Goal: Task Accomplishment & Management: Manage account settings

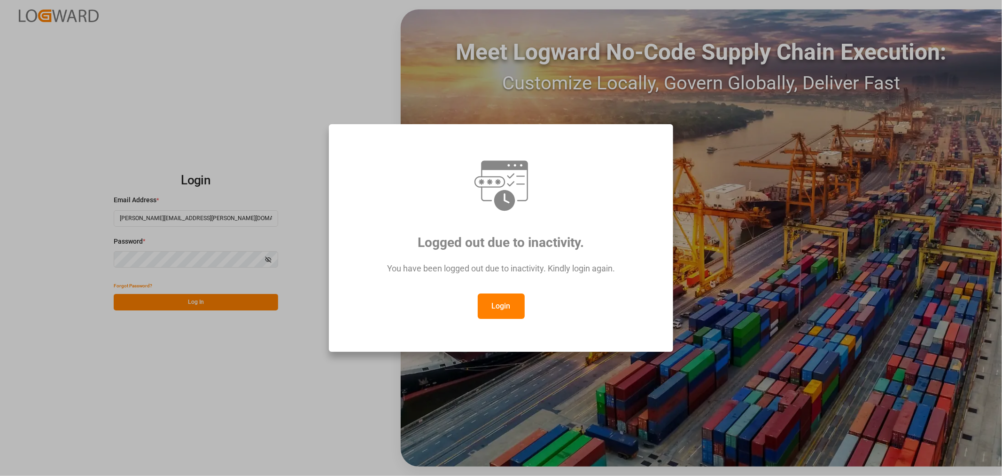
click at [496, 303] on button "Login" at bounding box center [501, 305] width 47 height 25
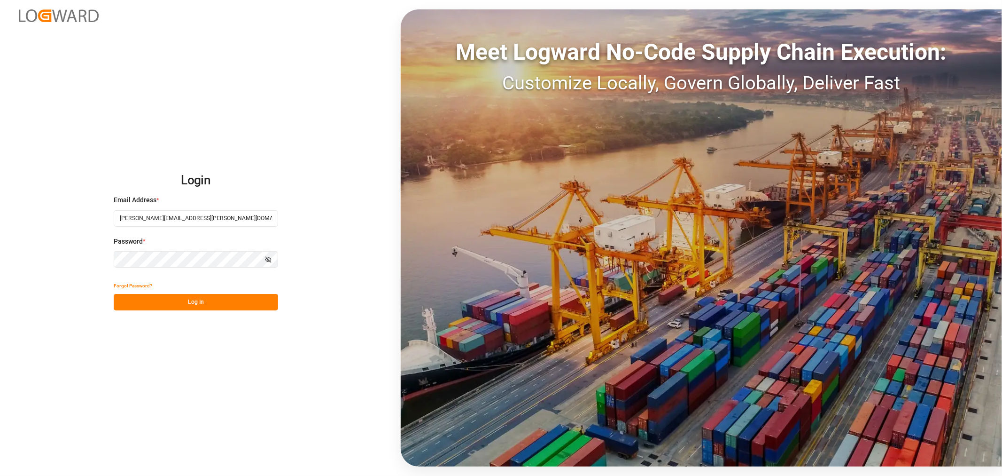
click at [207, 302] on button "Log In" at bounding box center [196, 302] width 164 height 16
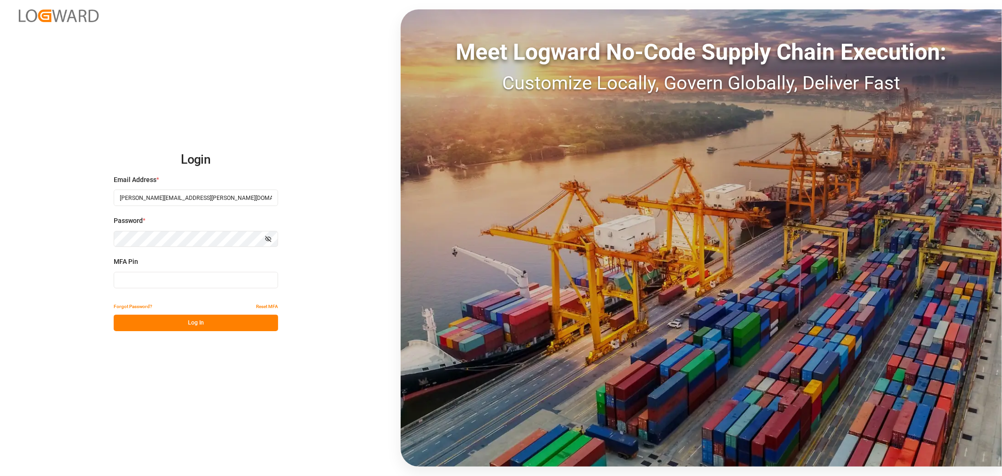
click at [187, 322] on button "Log In" at bounding box center [196, 322] width 164 height 16
click at [163, 276] on input at bounding box center [196, 280] width 164 height 16
type input "517977"
click at [182, 316] on button "Log In" at bounding box center [196, 322] width 164 height 16
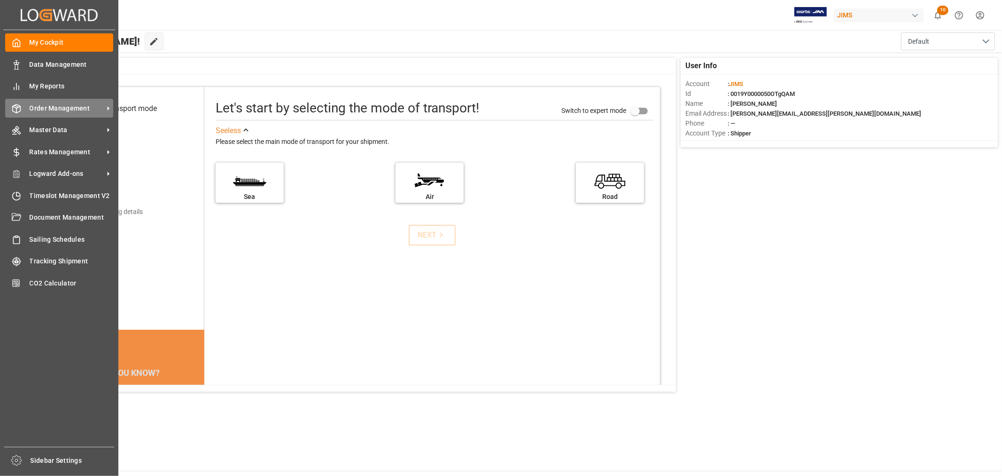
click at [35, 105] on span "Order Management" at bounding box center [67, 108] width 74 height 10
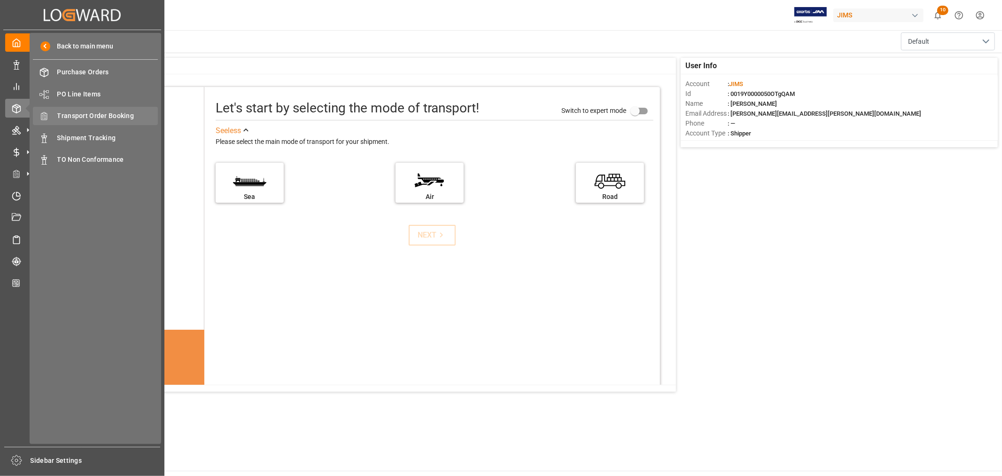
click at [109, 116] on span "Transport Order Booking" at bounding box center [107, 116] width 101 height 10
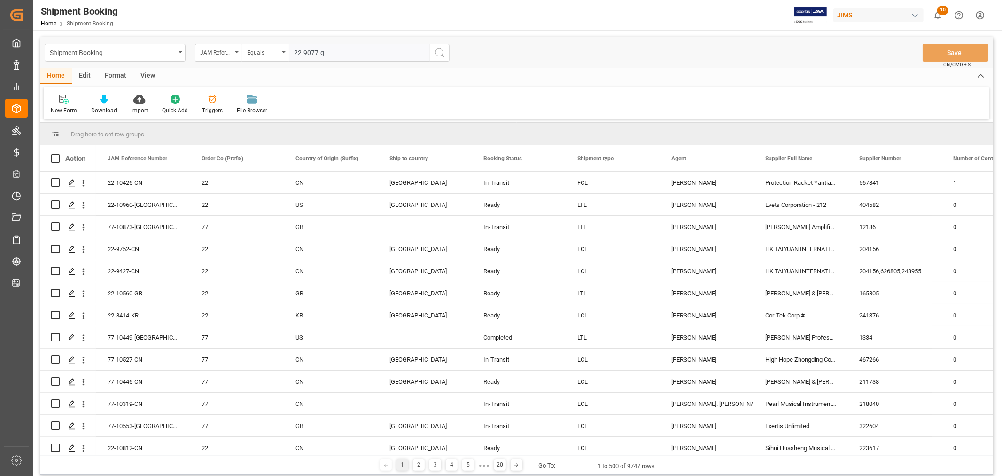
type input "22-9077-gb"
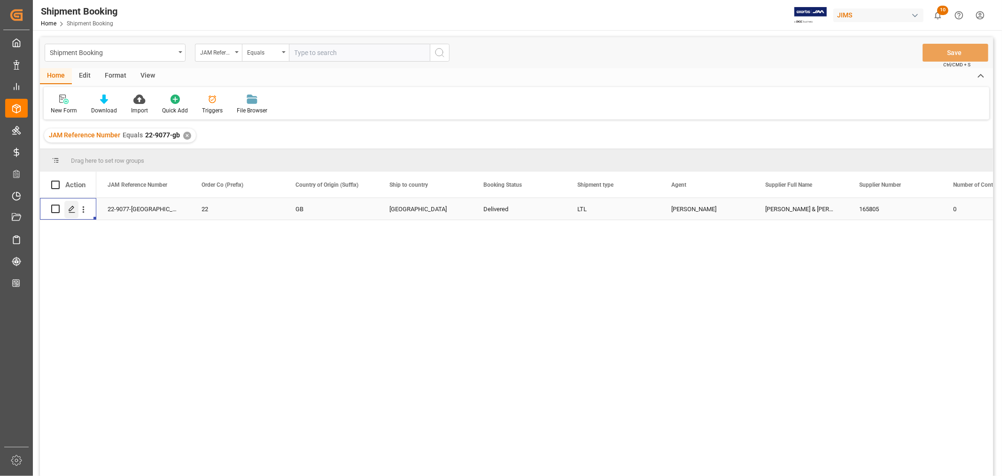
click at [68, 207] on icon "Press SPACE to select this row." at bounding box center [72, 209] width 8 height 8
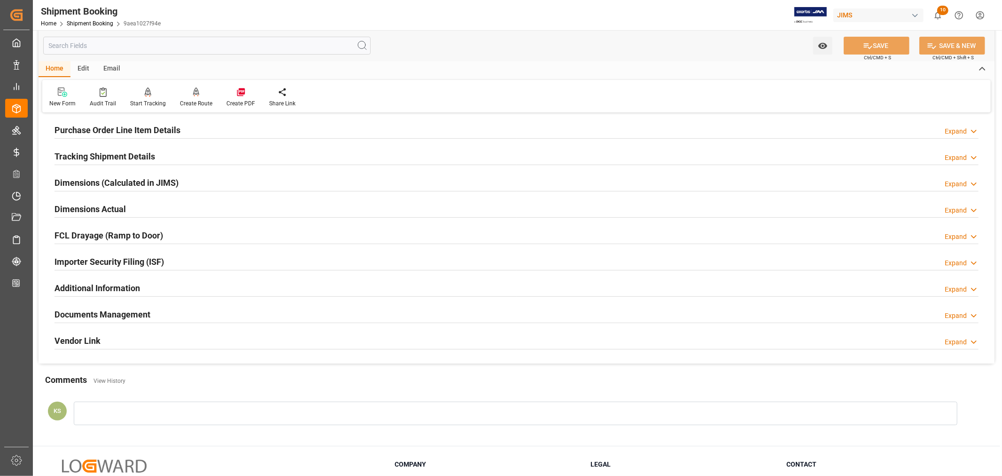
scroll to position [231, 0]
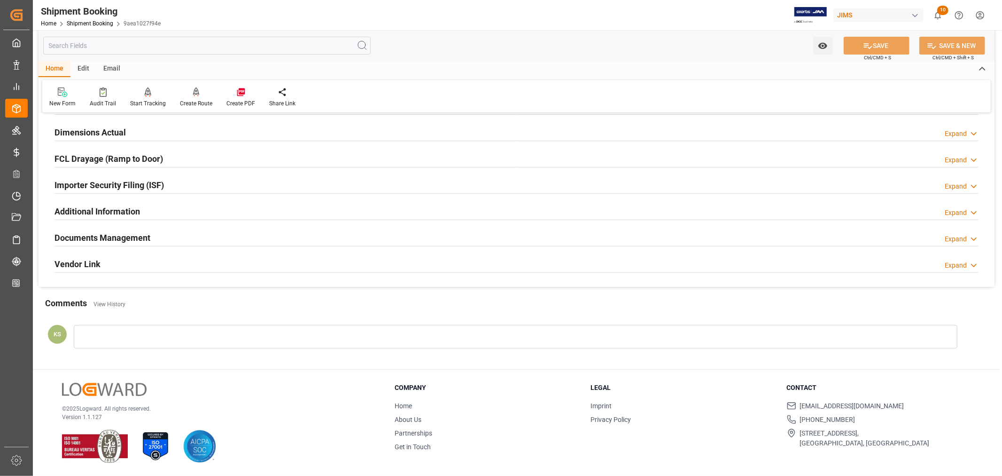
click at [199, 239] on div "Documents Management Expand" at bounding box center [517, 237] width 924 height 18
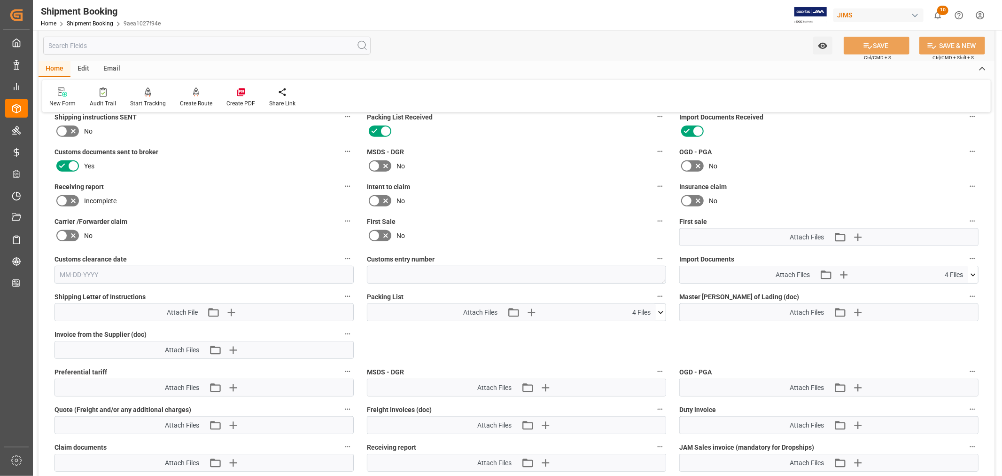
scroll to position [387, 0]
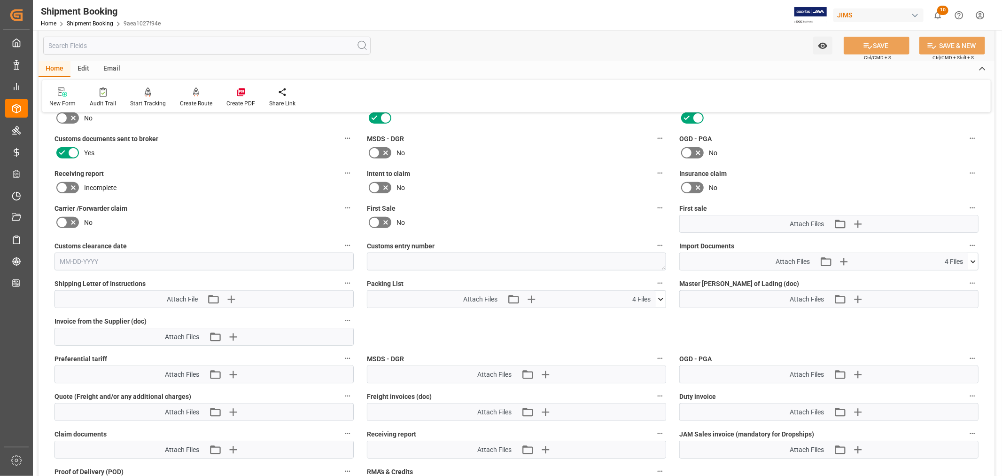
click at [971, 258] on icon at bounding box center [973, 262] width 10 height 10
click at [846, 260] on icon "button" at bounding box center [843, 261] width 15 height 15
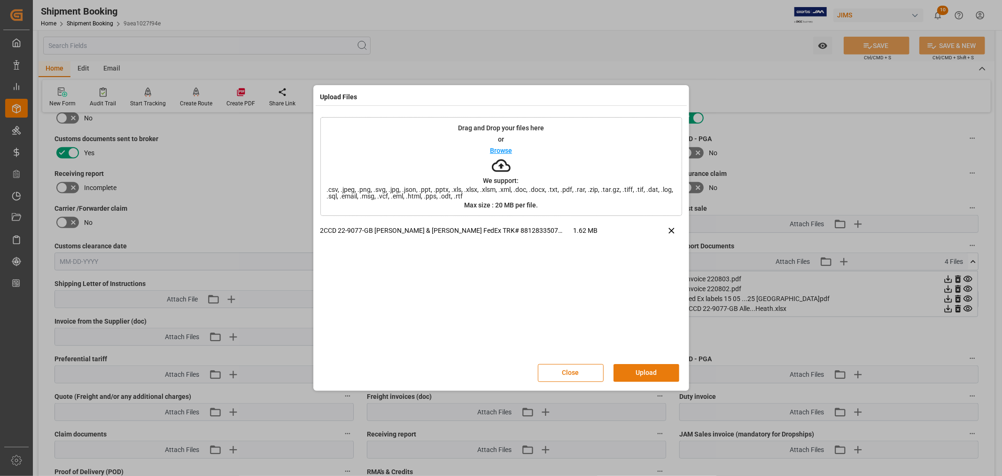
click at [644, 369] on button "Upload" at bounding box center [647, 373] width 66 height 18
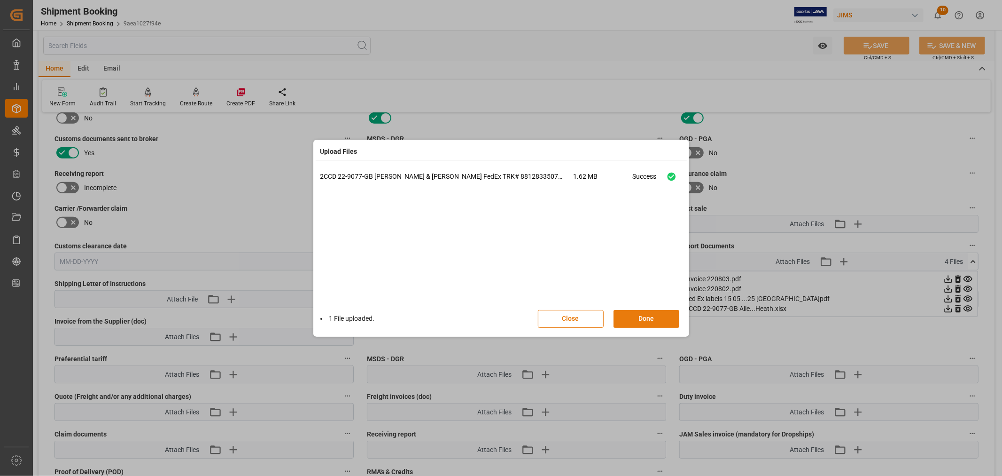
click at [644, 317] on button "Done" at bounding box center [647, 319] width 66 height 18
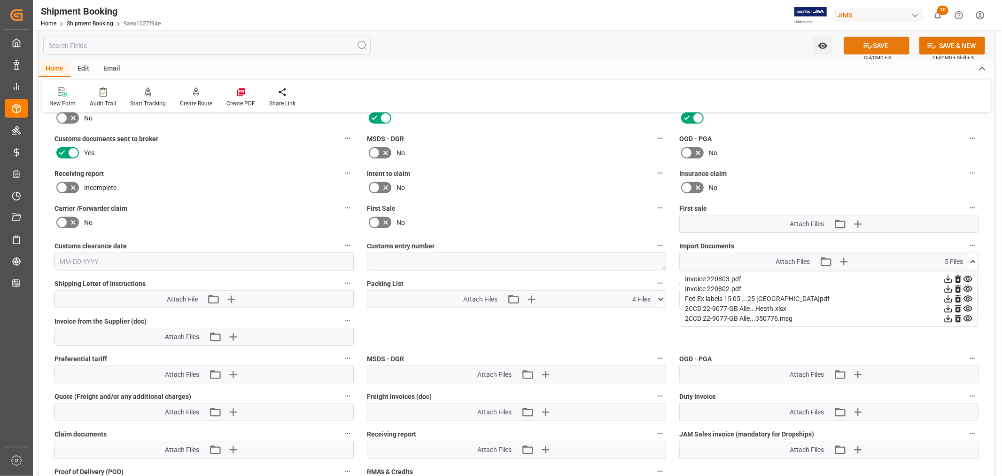
click at [884, 44] on button "SAVE" at bounding box center [877, 46] width 66 height 18
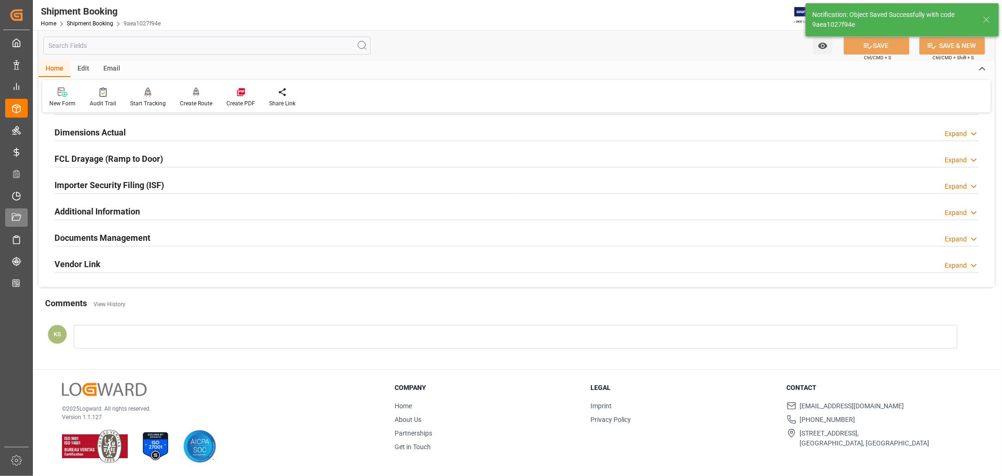
scroll to position [231, 0]
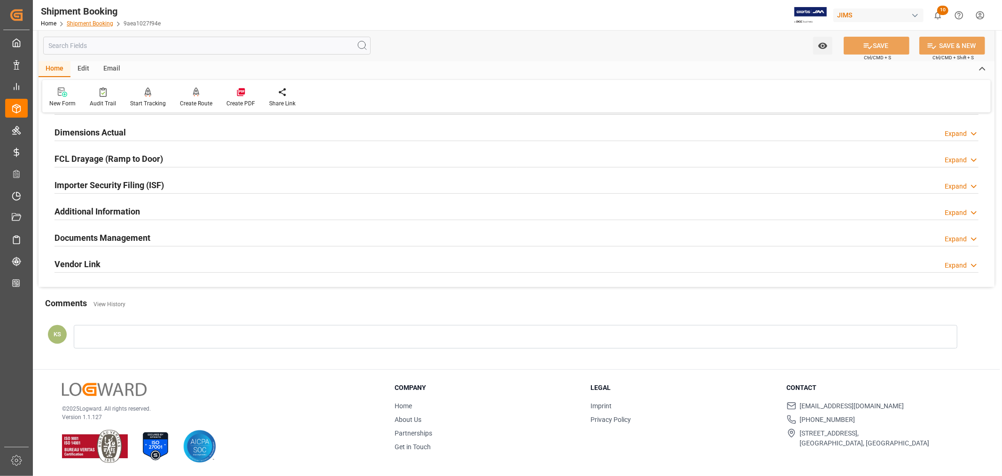
click at [94, 22] on link "Shipment Booking" at bounding box center [90, 23] width 47 height 7
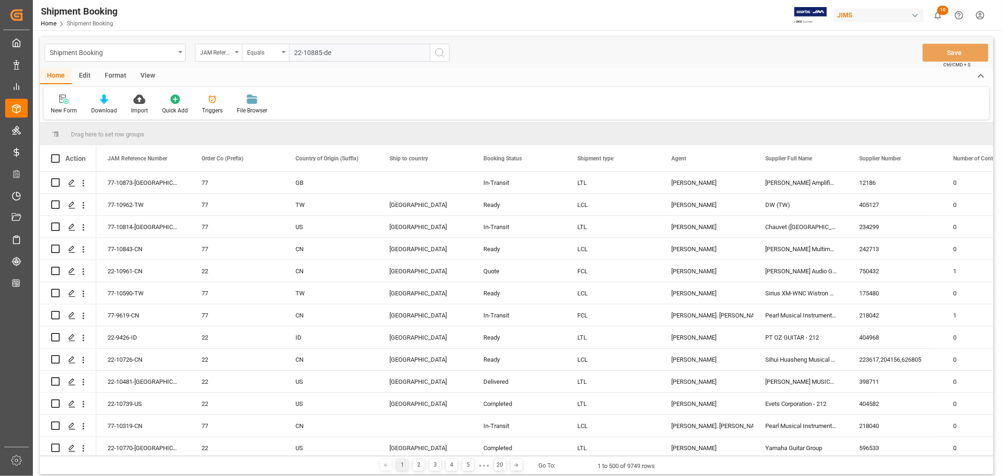
type input "22-10885-de"
click at [438, 50] on icon "search button" at bounding box center [439, 52] width 11 height 11
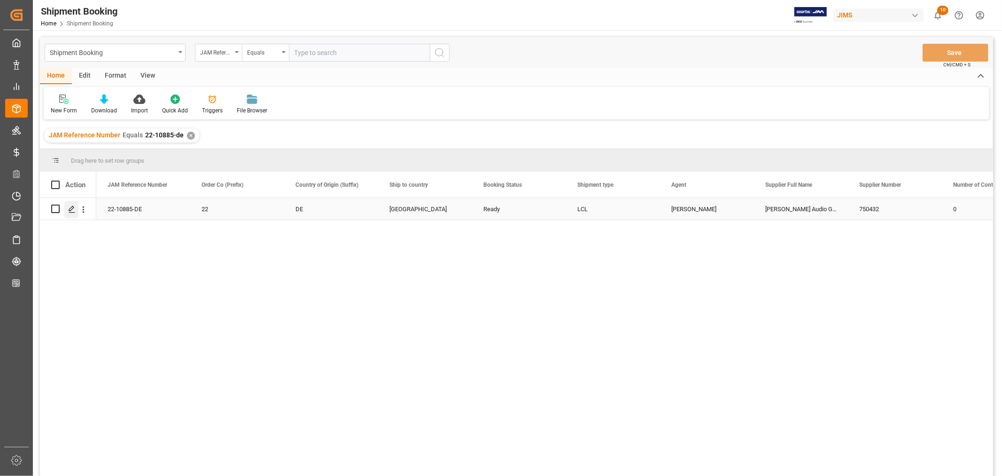
click at [70, 208] on icon "Press SPACE to select this row." at bounding box center [72, 209] width 8 height 8
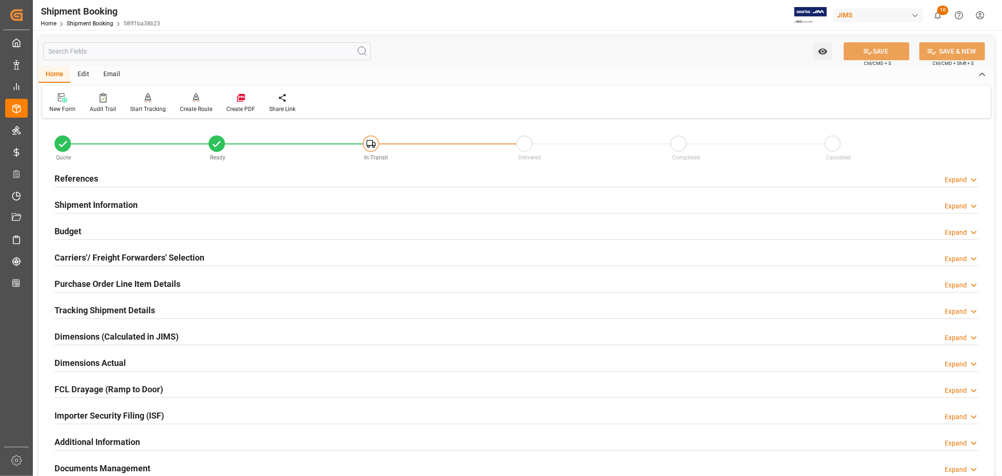
click at [95, 178] on h2 "References" at bounding box center [77, 178] width 44 height 13
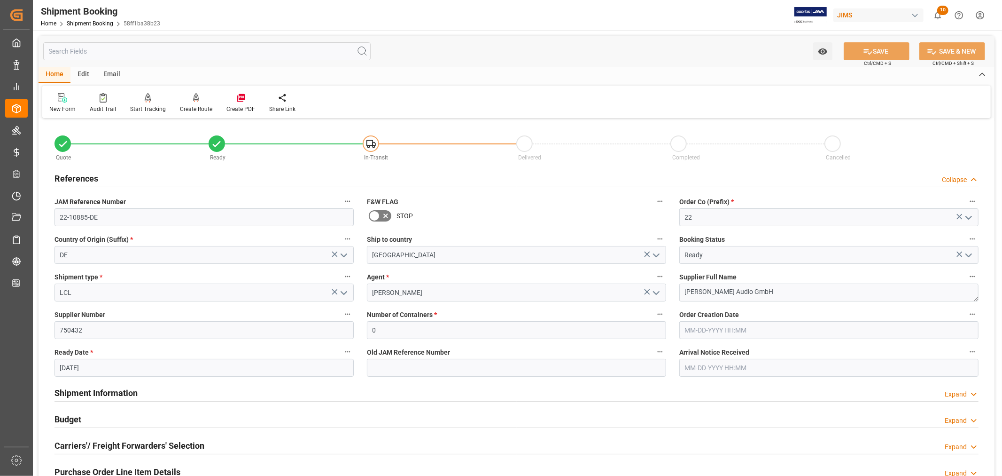
click at [95, 178] on h2 "References" at bounding box center [77, 178] width 44 height 13
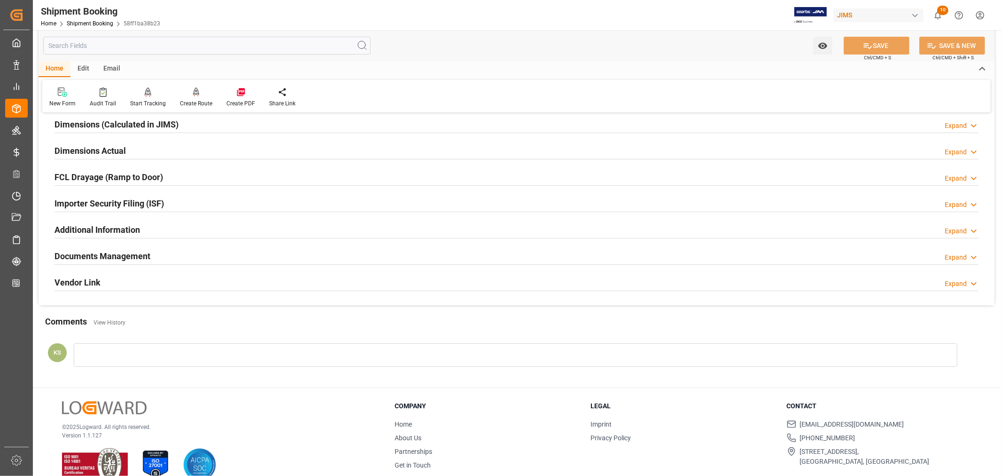
scroll to position [231, 0]
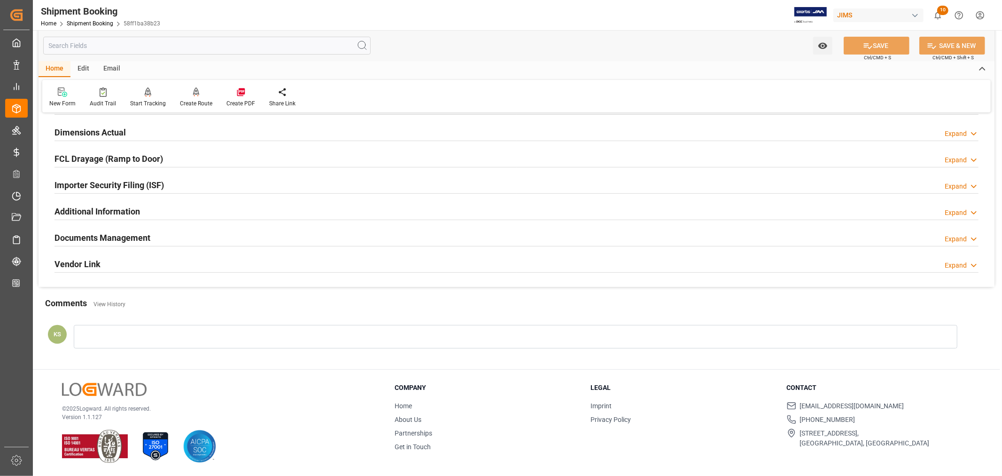
click at [163, 236] on div "Documents Management Expand" at bounding box center [517, 237] width 924 height 18
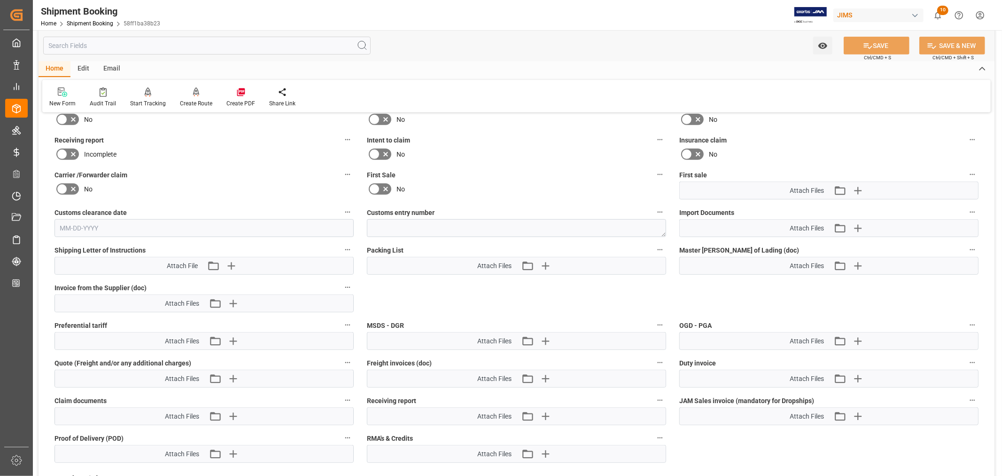
scroll to position [439, 0]
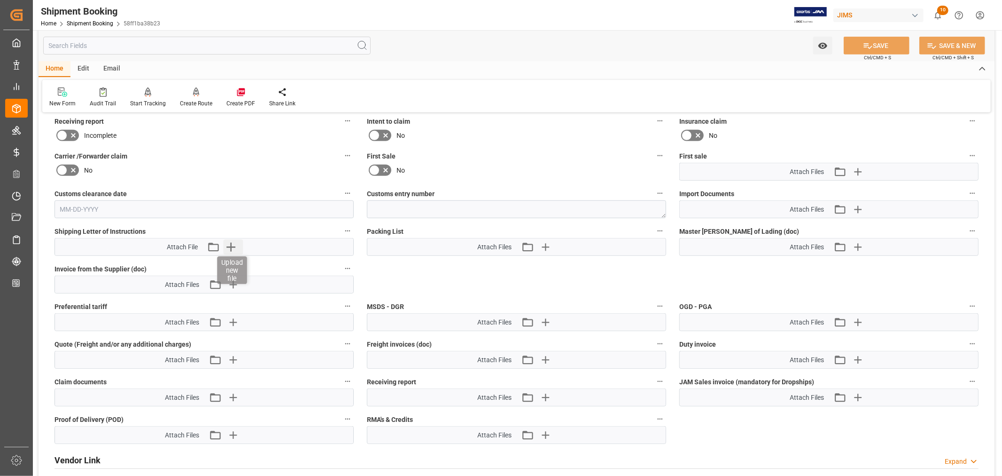
click at [229, 242] on icon "button" at bounding box center [231, 246] width 15 height 15
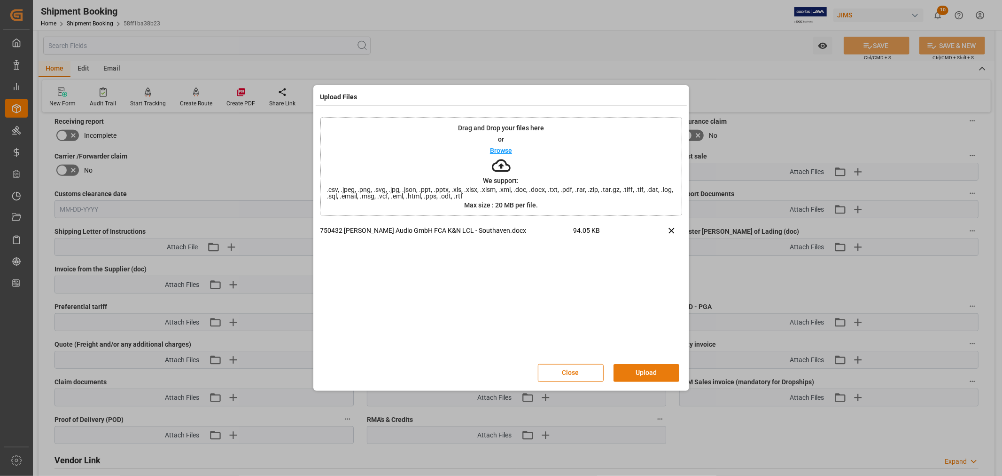
click at [643, 372] on button "Upload" at bounding box center [647, 373] width 66 height 18
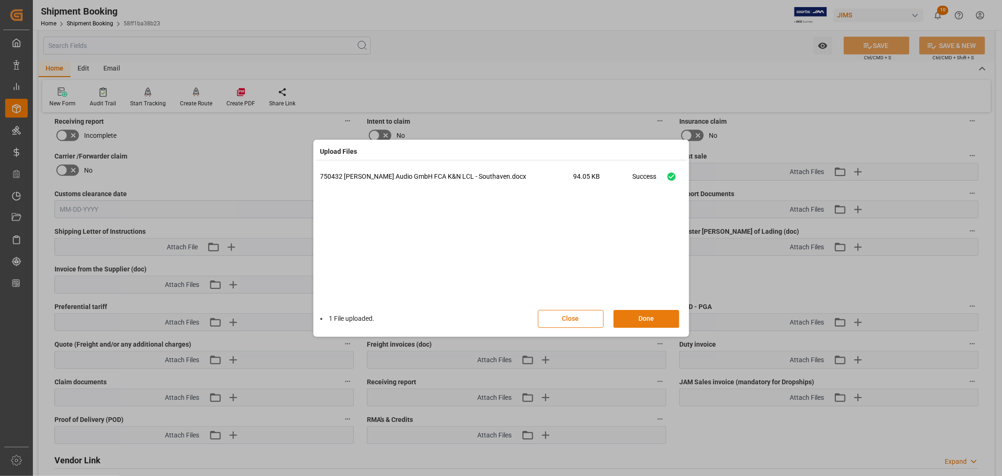
click at [641, 315] on button "Done" at bounding box center [647, 319] width 66 height 18
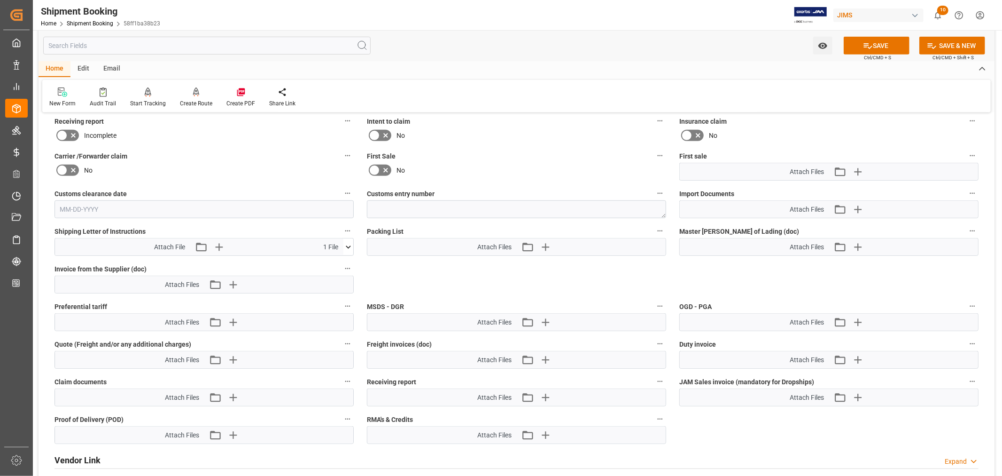
click at [111, 68] on div "Email" at bounding box center [111, 69] width 31 height 16
click at [59, 96] on icon at bounding box center [63, 93] width 13 height 7
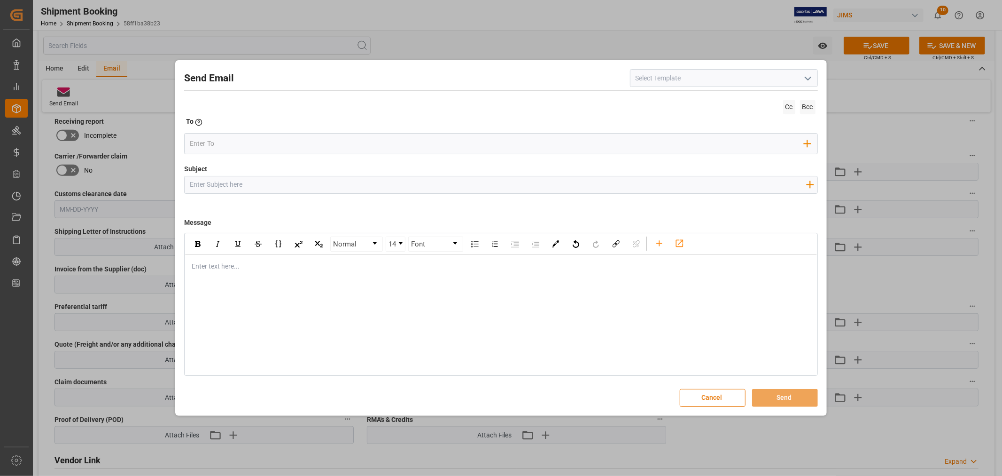
click at [807, 76] on icon "open menu" at bounding box center [808, 78] width 11 height 11
click at [716, 95] on div "2BOOK - Ocean - Air freight" at bounding box center [724, 98] width 187 height 21
type input "2BOOK - Ocean - Air freight"
type input "2BOOK {{jamReferenceNumber}} {{supplierFullName}} Ship from: {{country}} Ship t…"
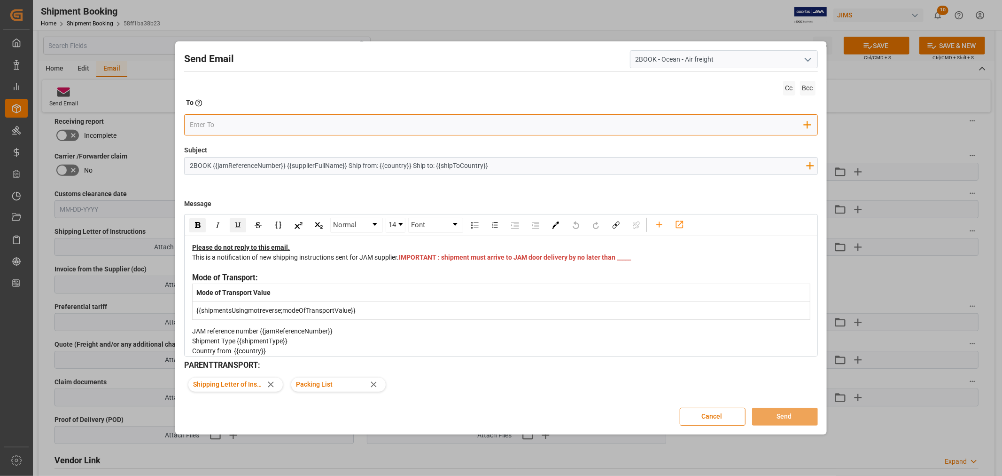
click at [226, 126] on input "email" at bounding box center [497, 125] width 615 height 14
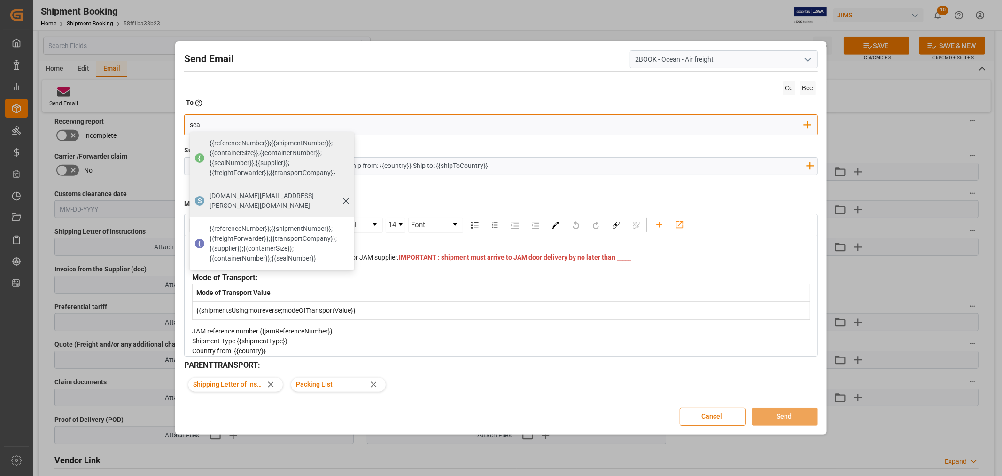
type input "sea"
click at [219, 195] on span "seacare.mtr@kuehne-nagel.com" at bounding box center [279, 201] width 138 height 20
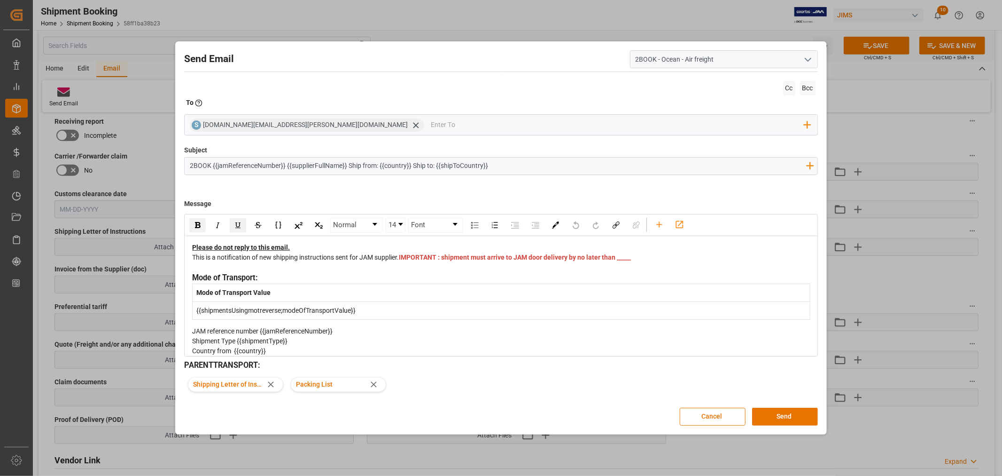
click at [426, 269] on div "This is a notification of new shipping instructions sent for JAM supplier. IMPO…" at bounding box center [501, 262] width 618 height 20
click at [425, 268] on div "This is a notification of new shipping instructions sent for JAM supplier. IMPO…" at bounding box center [501, 262] width 618 height 20
click at [787, 87] on span "Cc" at bounding box center [789, 88] width 12 height 15
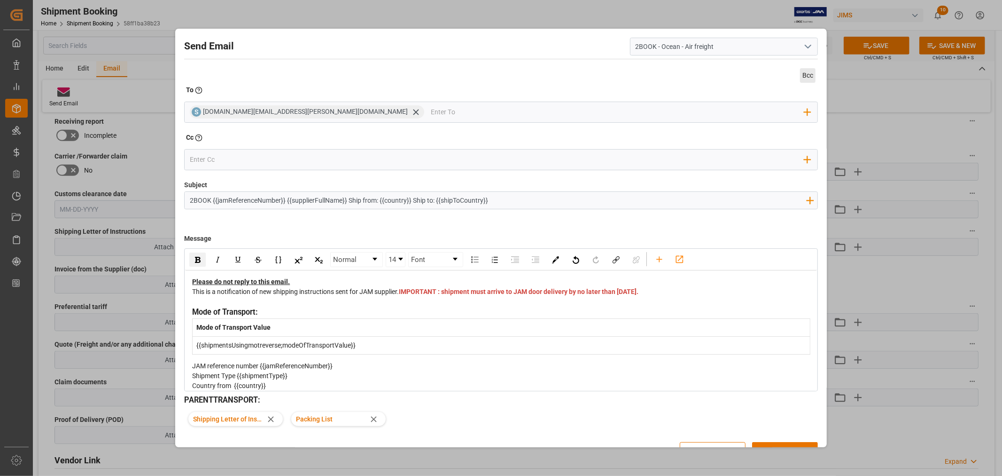
click at [806, 75] on span "Bcc" at bounding box center [808, 75] width 16 height 15
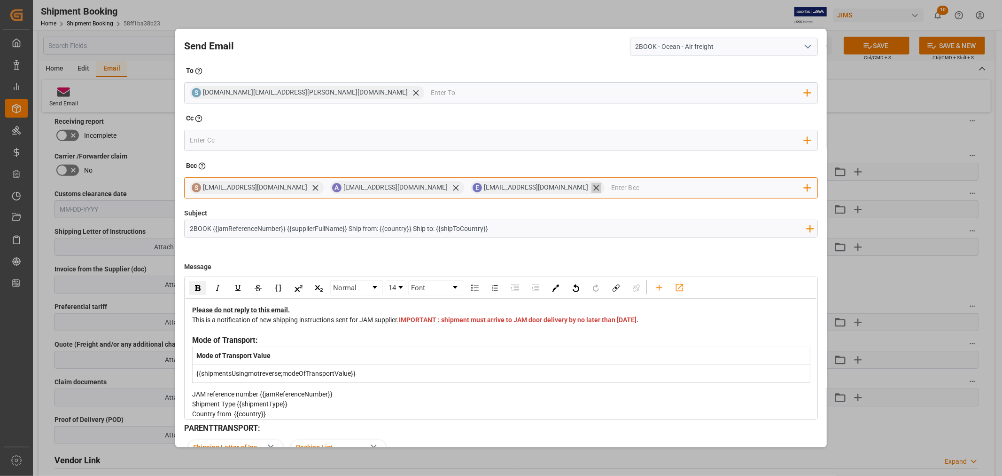
click at [593, 188] on icon at bounding box center [596, 188] width 6 height 6
click at [453, 189] on icon at bounding box center [456, 188] width 10 height 10
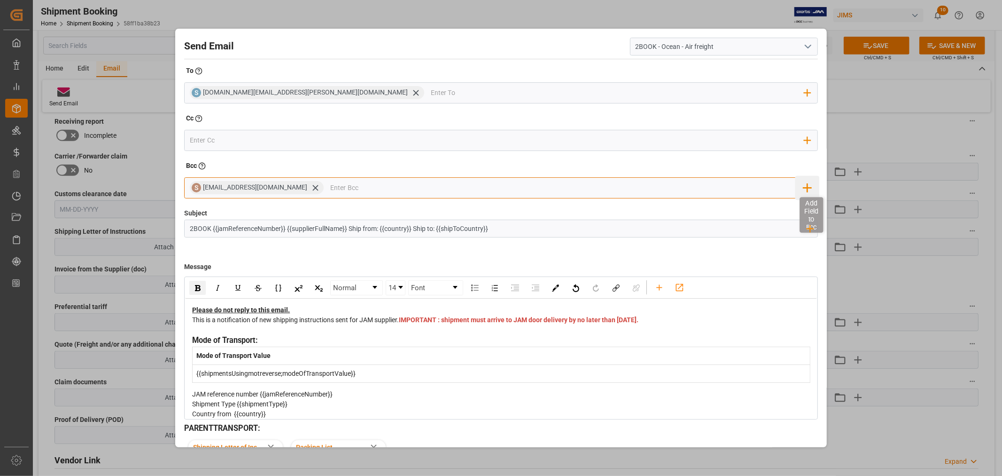
click at [803, 186] on icon "button" at bounding box center [807, 187] width 15 height 15
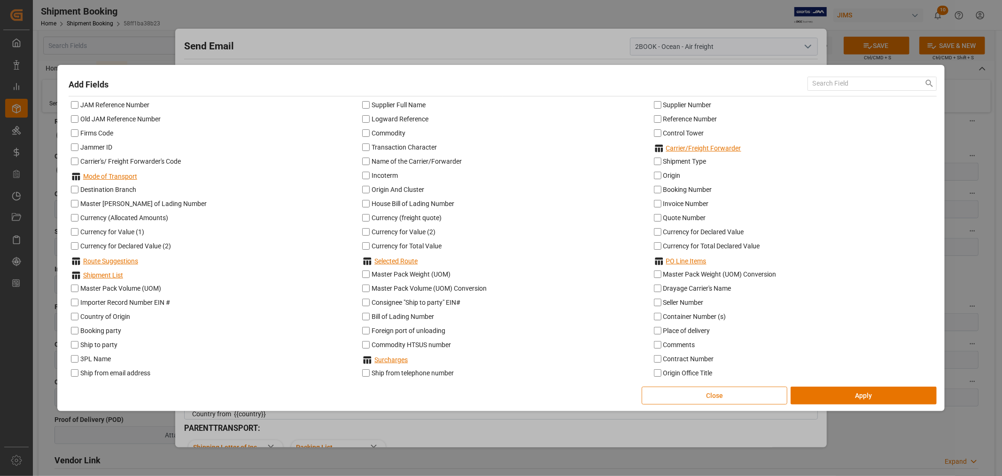
click at [705, 395] on button "Close" at bounding box center [715, 395] width 146 height 18
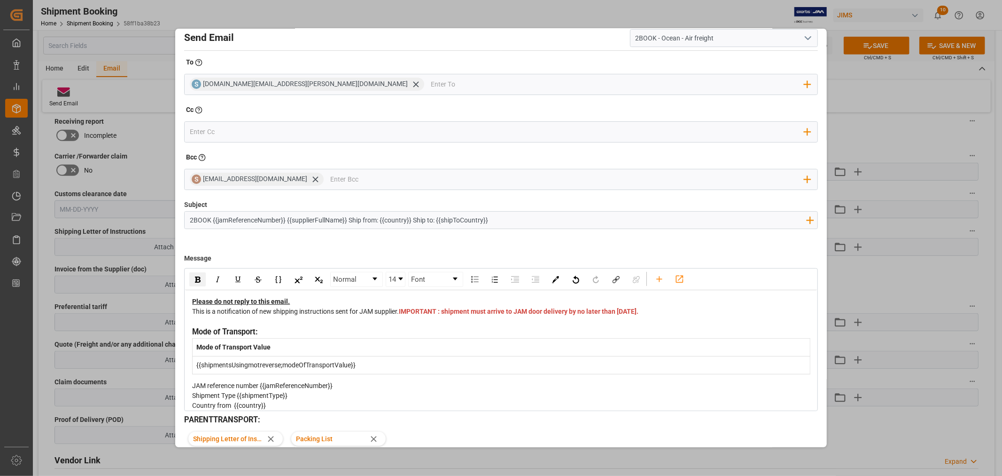
scroll to position [0, 0]
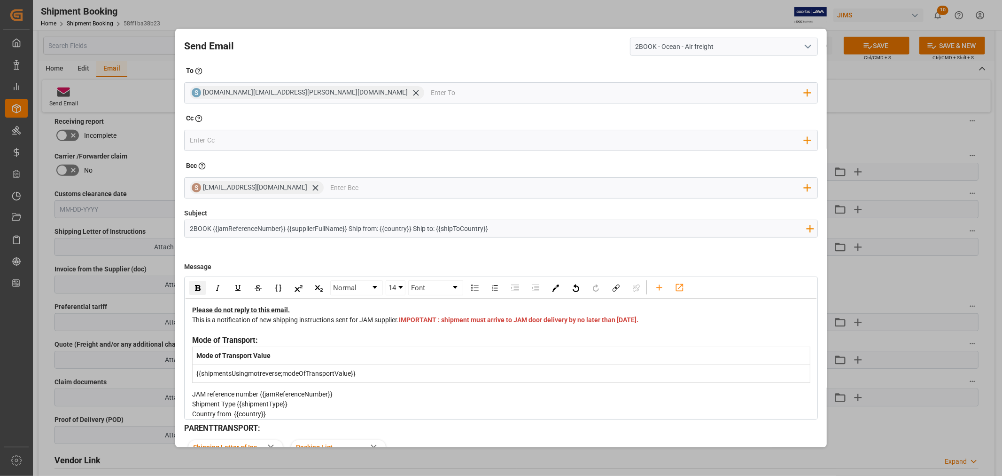
click at [470, 329] on div "This is a notification of new shipping instructions sent for JAM supplier. IMPO…" at bounding box center [501, 325] width 618 height 20
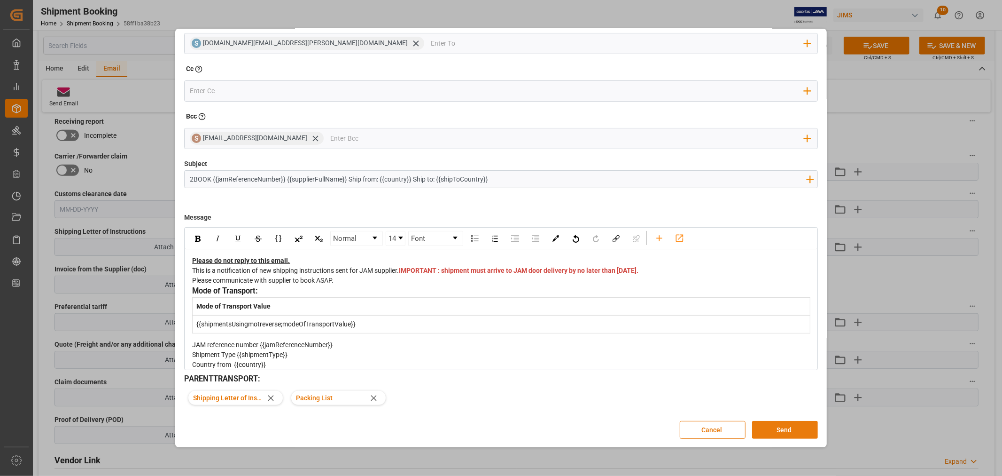
click at [788, 427] on button "Send" at bounding box center [785, 430] width 66 height 18
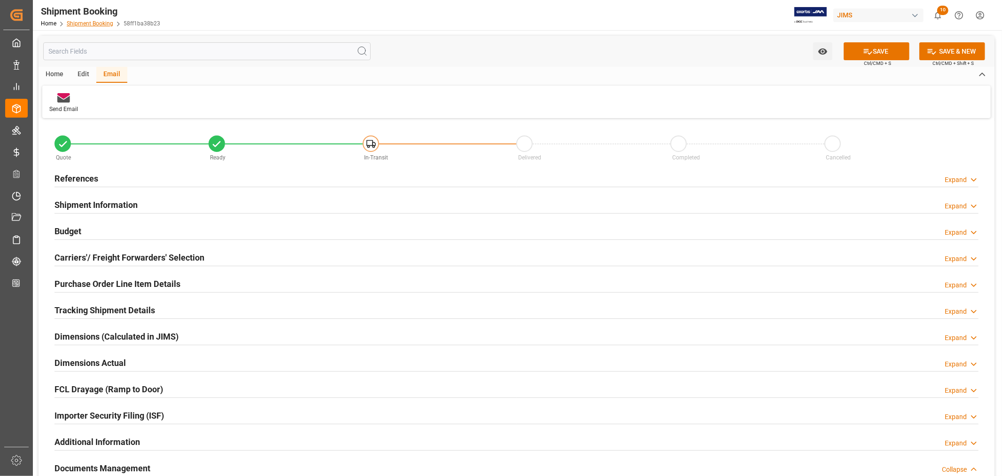
click at [104, 23] on link "Shipment Booking" at bounding box center [90, 23] width 47 height 7
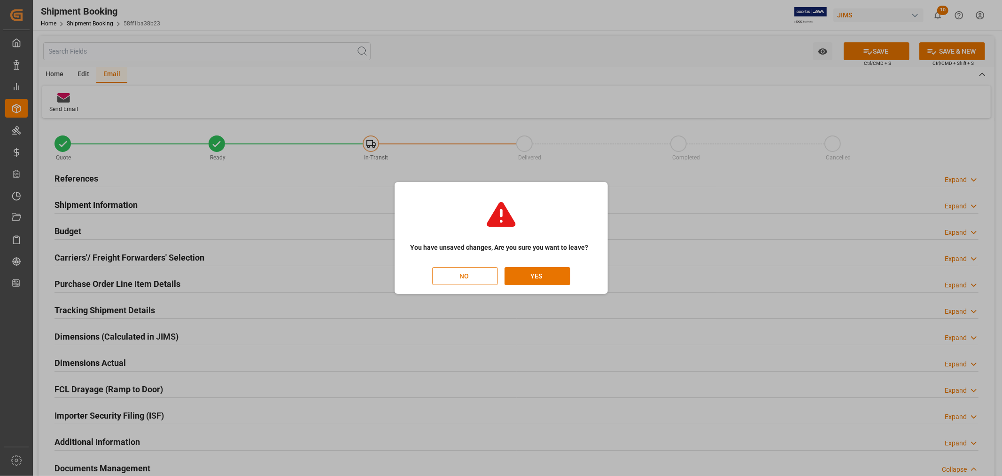
click at [459, 276] on button "NO" at bounding box center [465, 276] width 66 height 18
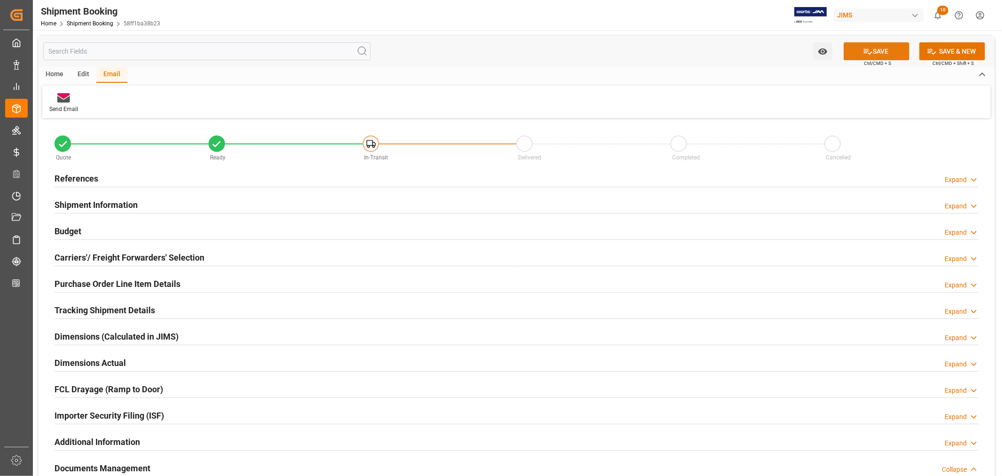
click at [879, 47] on button "SAVE" at bounding box center [877, 51] width 66 height 18
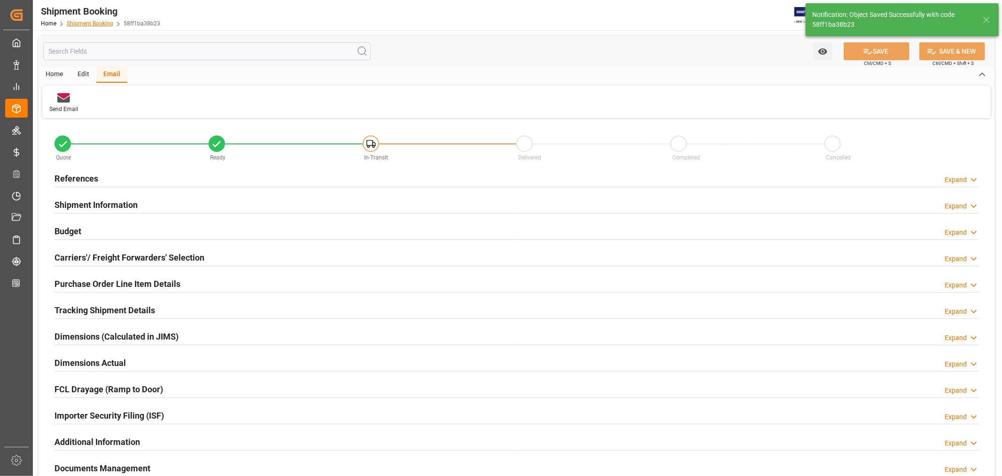
click at [84, 23] on link "Shipment Booking" at bounding box center [90, 23] width 47 height 7
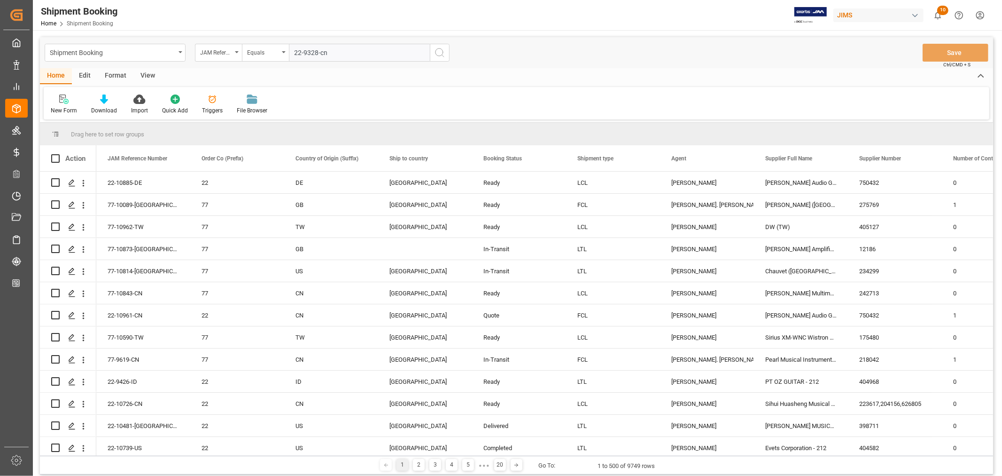
type input "22-9328-cn"
click at [438, 49] on icon "search button" at bounding box center [439, 52] width 11 height 11
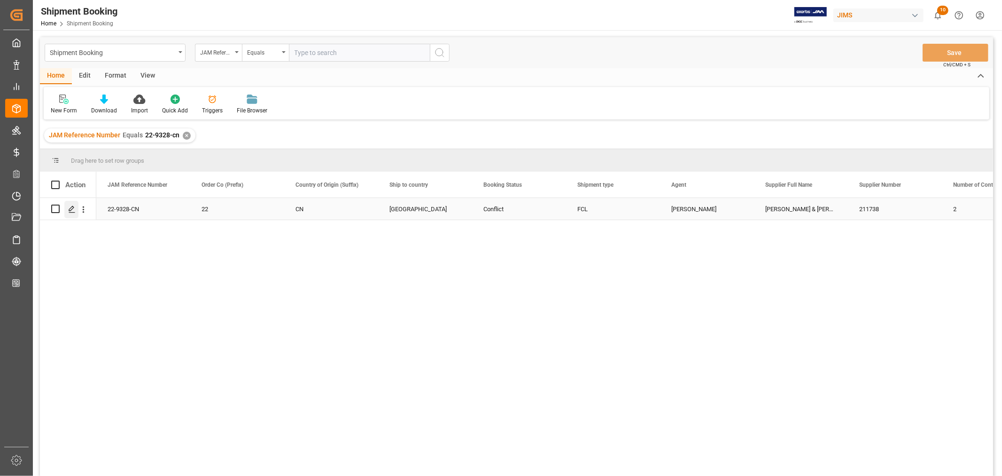
click at [73, 209] on icon "Press SPACE to select this row." at bounding box center [72, 209] width 8 height 8
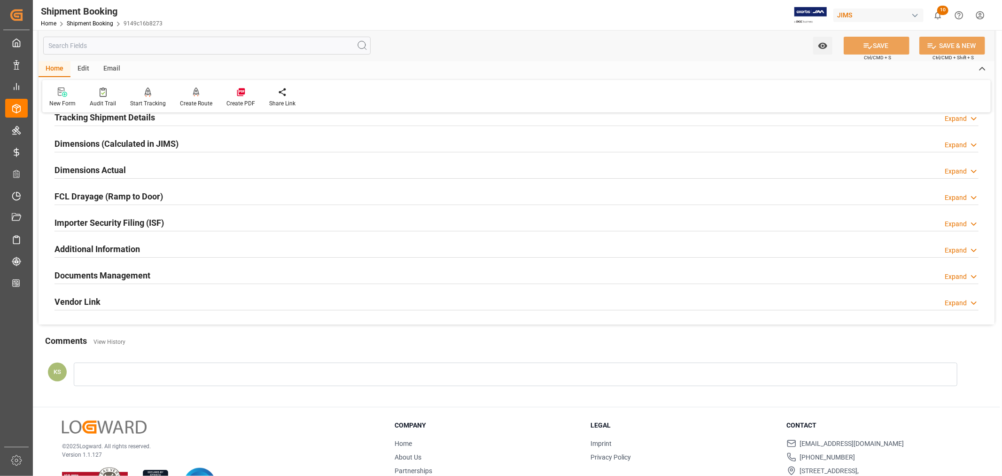
scroll to position [231, 0]
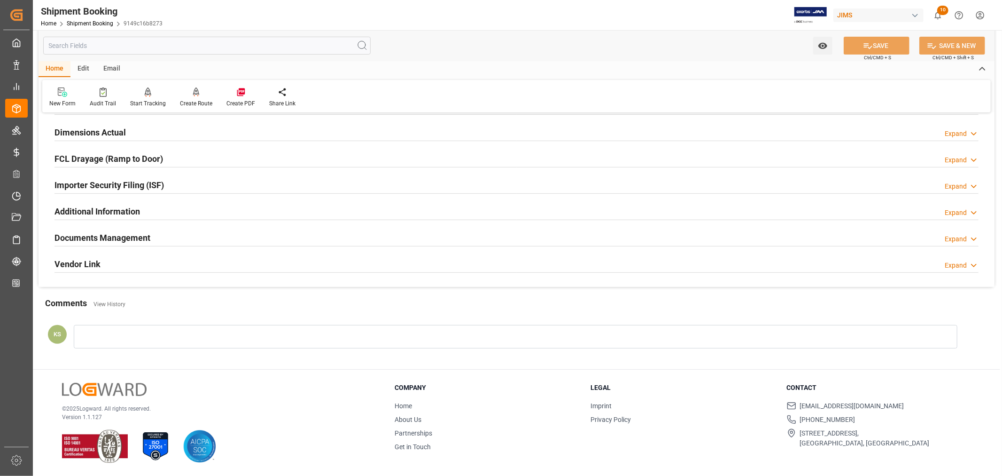
drag, startPoint x: 240, startPoint y: 235, endPoint x: 254, endPoint y: 235, distance: 13.6
click at [241, 235] on div "Documents Management Expand" at bounding box center [517, 237] width 924 height 18
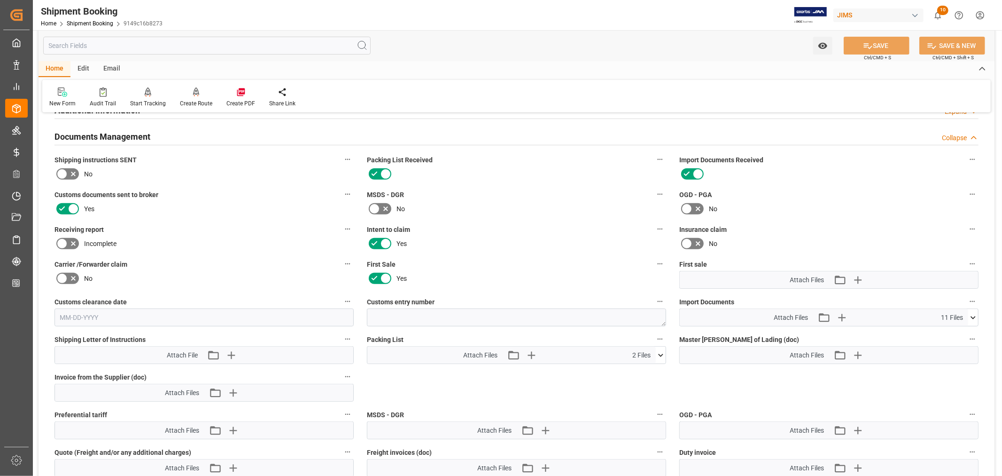
scroll to position [387, 0]
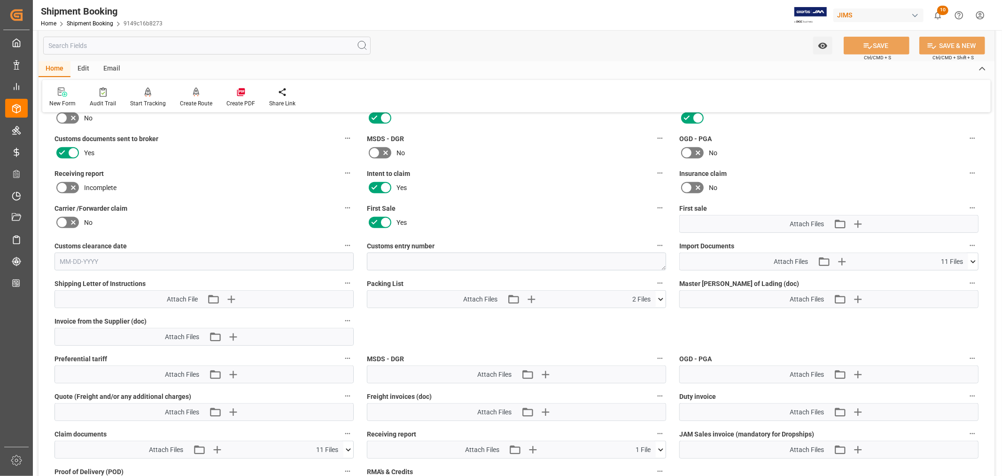
click at [974, 260] on icon at bounding box center [973, 262] width 10 height 10
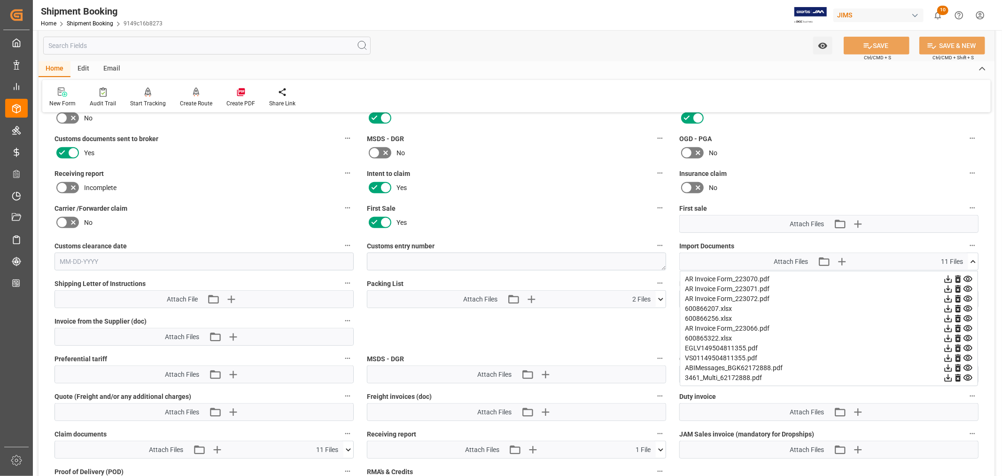
click at [660, 297] on icon at bounding box center [660, 298] width 5 height 3
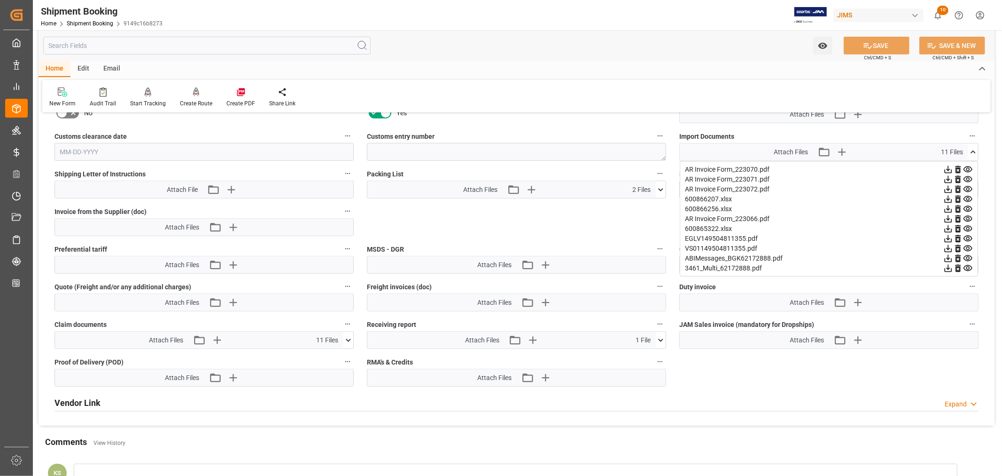
scroll to position [544, 0]
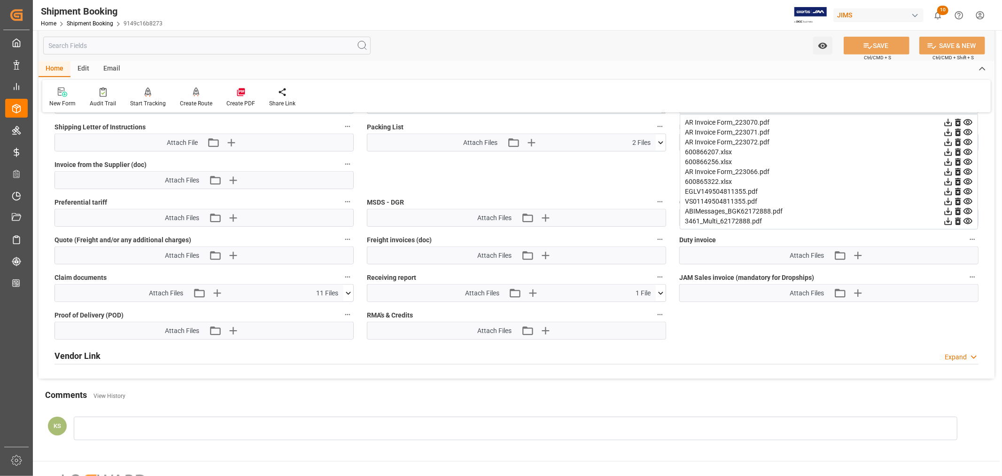
click at [350, 292] on icon at bounding box center [348, 293] width 10 height 10
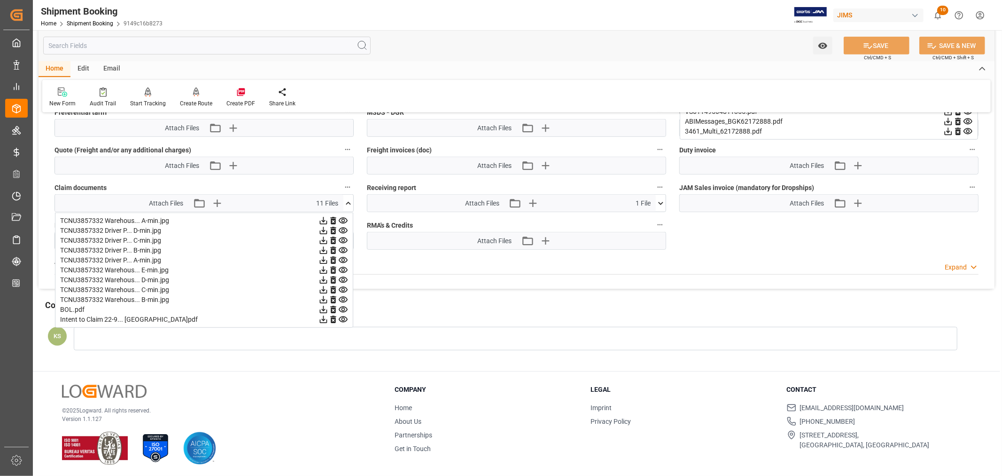
scroll to position [581, 0]
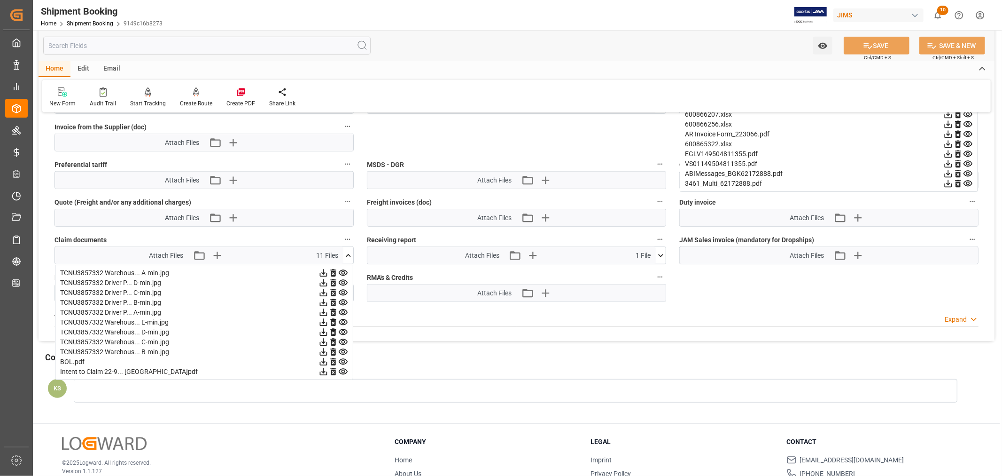
click at [348, 255] on icon at bounding box center [348, 255] width 10 height 10
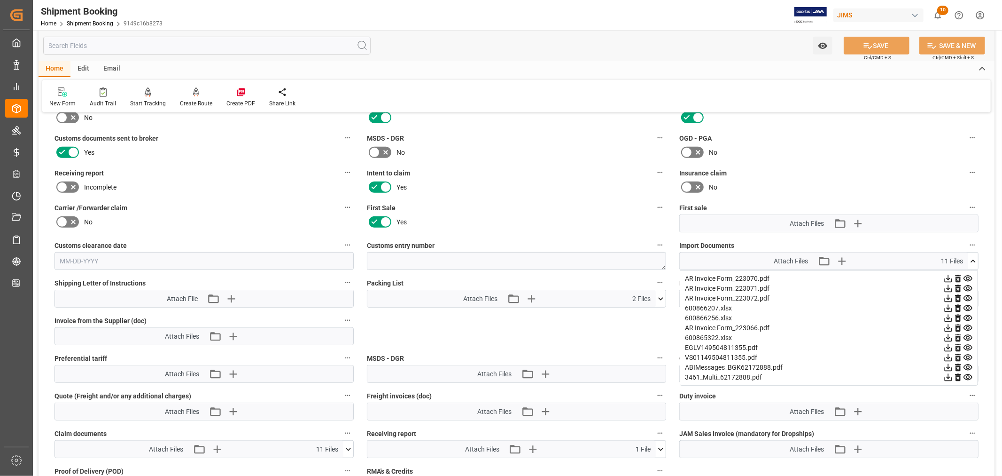
scroll to position [373, 0]
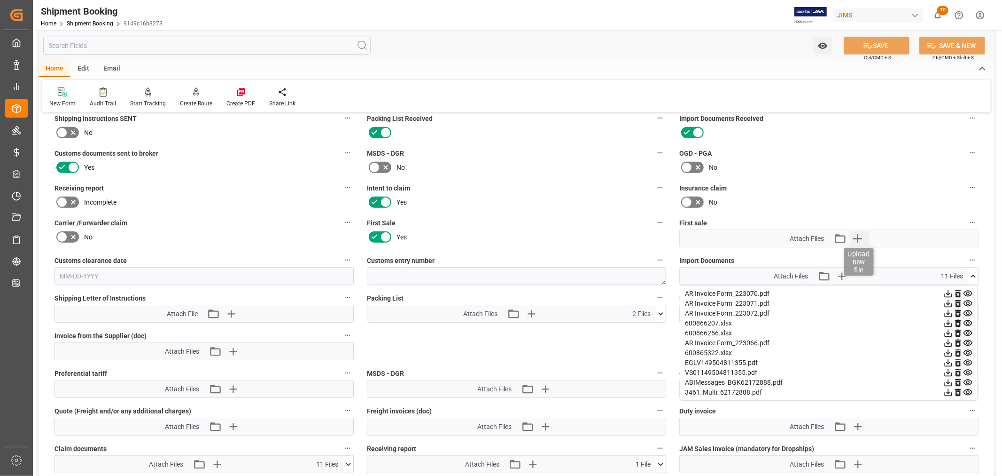
click at [859, 237] on icon "button" at bounding box center [857, 238] width 15 height 15
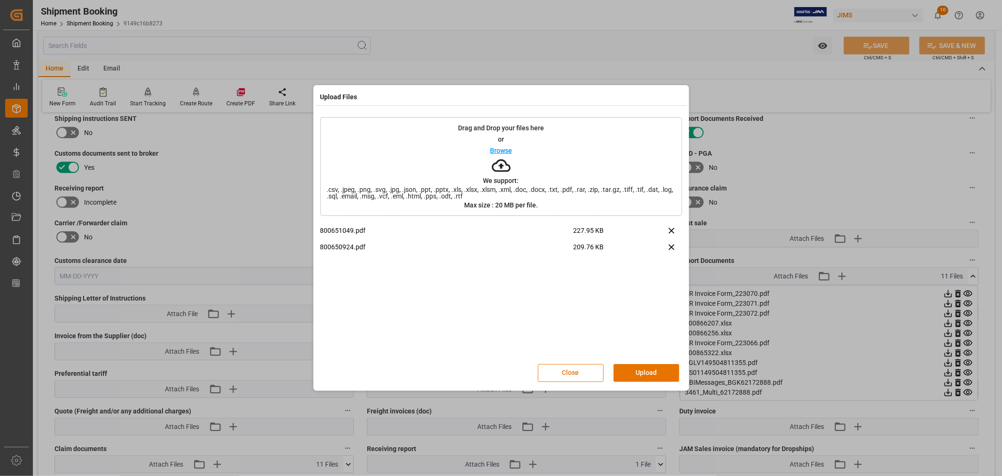
click at [341, 245] on p "800650924.pdf" at bounding box center [446, 247] width 253 height 10
click at [671, 247] on icon at bounding box center [672, 247] width 6 height 6
click at [648, 372] on button "Upload" at bounding box center [647, 373] width 66 height 18
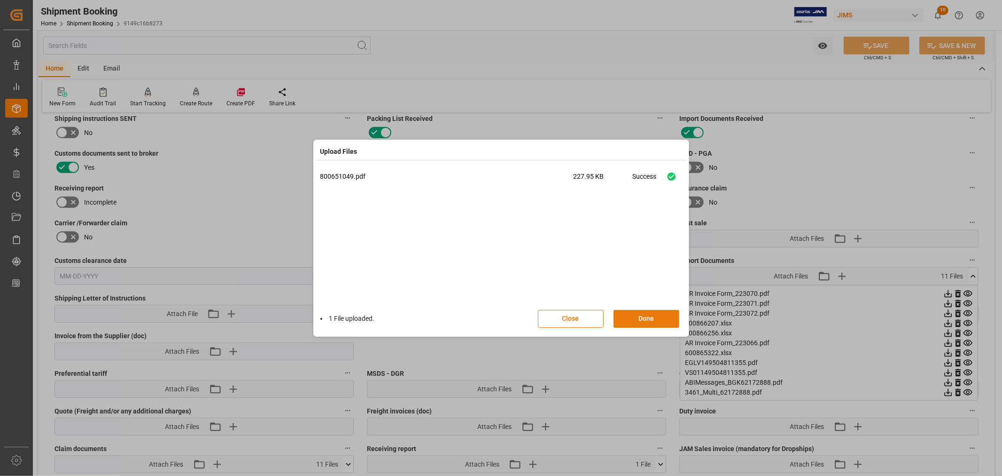
click at [647, 313] on button "Done" at bounding box center [647, 319] width 66 height 18
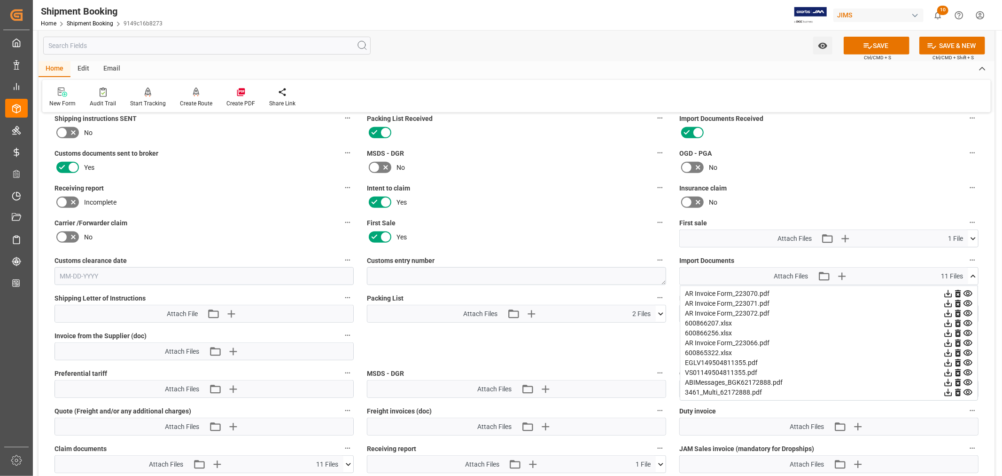
click at [973, 274] on icon at bounding box center [973, 276] width 10 height 10
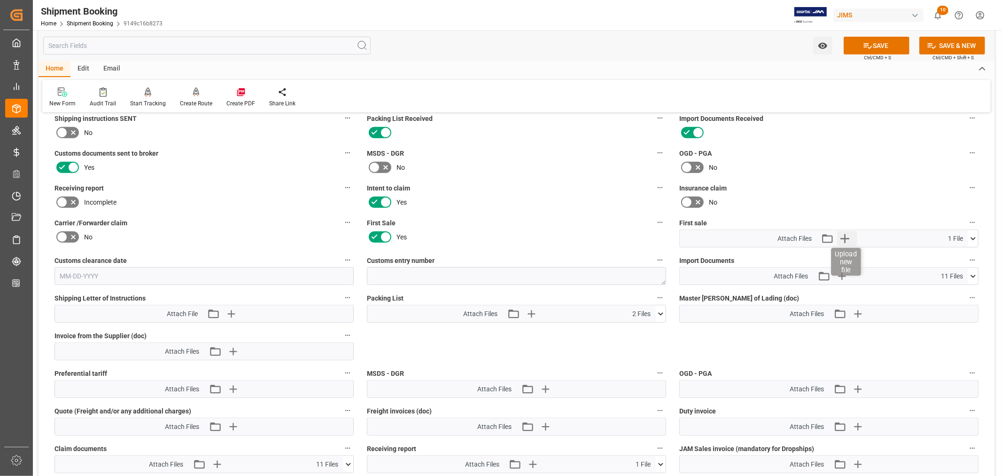
click at [844, 234] on icon "button" at bounding box center [845, 238] width 15 height 15
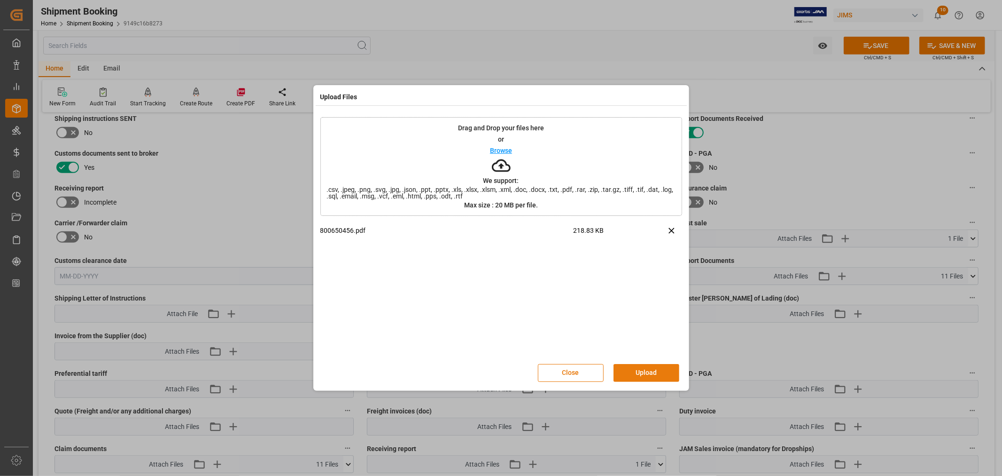
click at [652, 373] on button "Upload" at bounding box center [647, 373] width 66 height 18
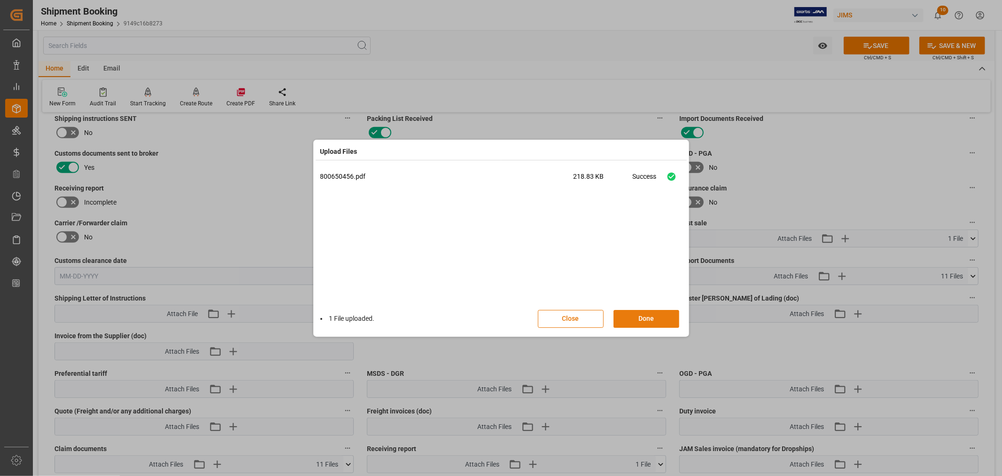
click at [640, 318] on button "Done" at bounding box center [647, 319] width 66 height 18
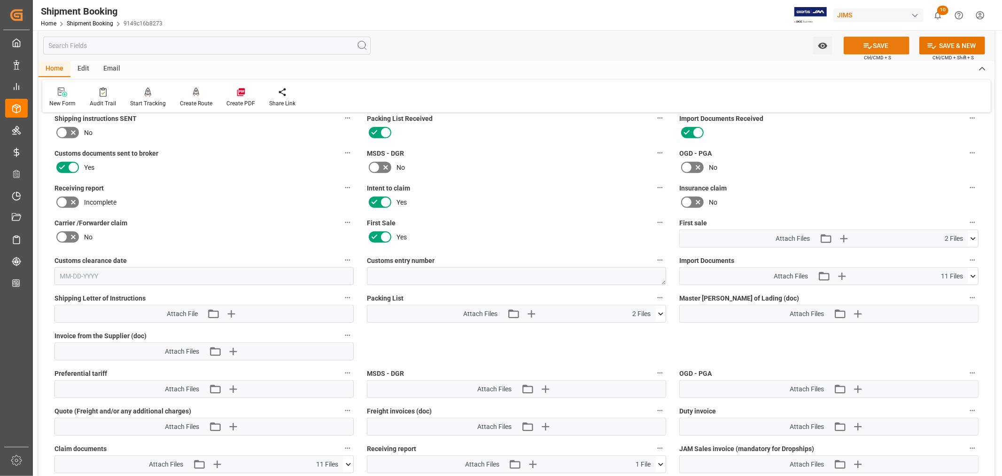
click at [876, 46] on button "SAVE" at bounding box center [877, 46] width 66 height 18
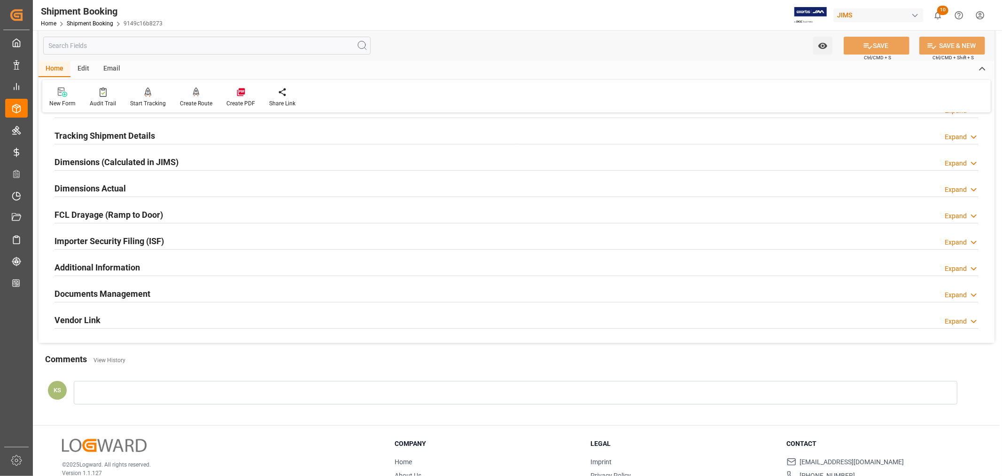
scroll to position [231, 0]
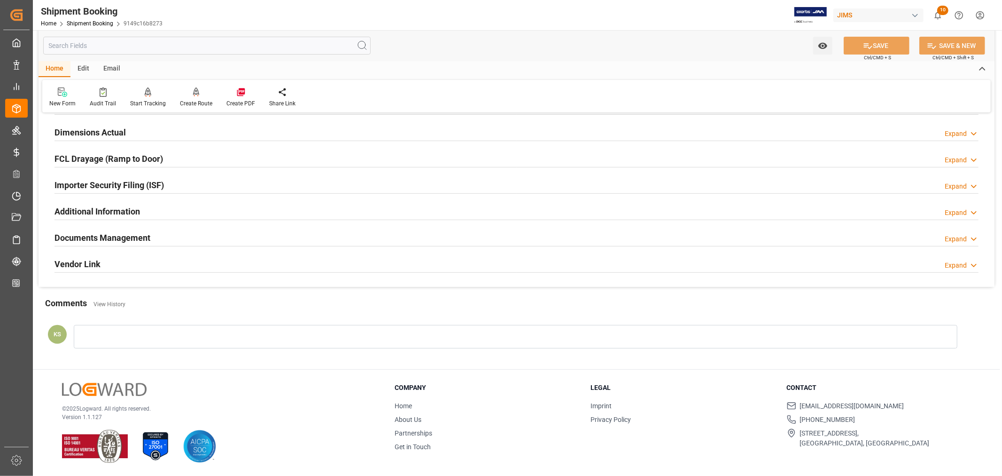
click at [636, 242] on div "Documents Management Expand" at bounding box center [517, 237] width 924 height 18
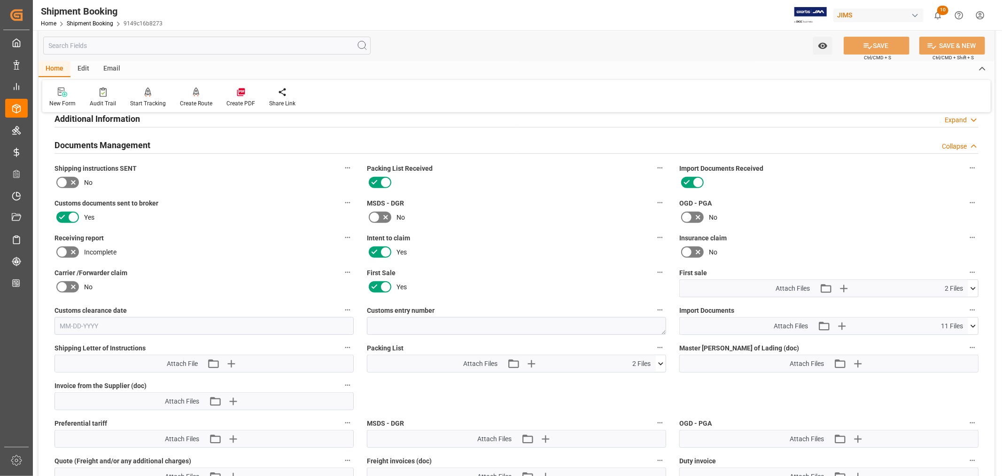
scroll to position [387, 0]
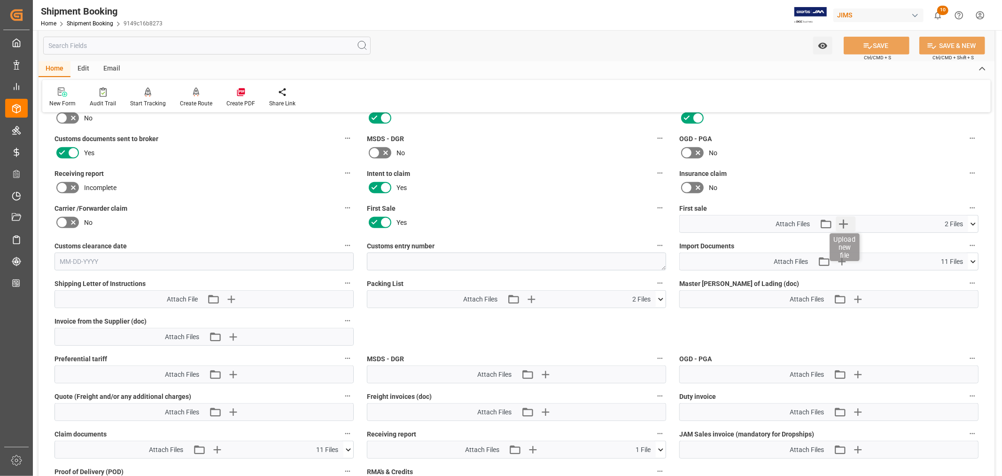
click at [843, 219] on icon "button" at bounding box center [843, 223] width 9 height 9
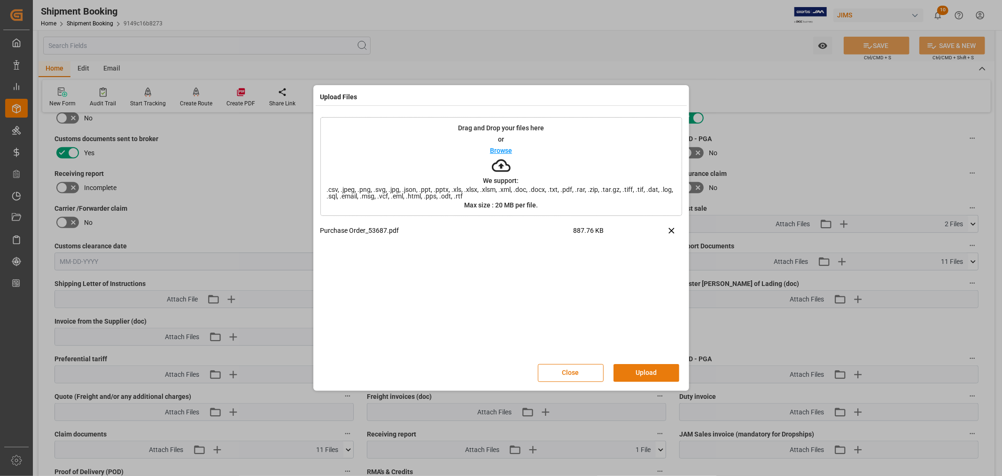
click at [639, 373] on button "Upload" at bounding box center [647, 373] width 66 height 18
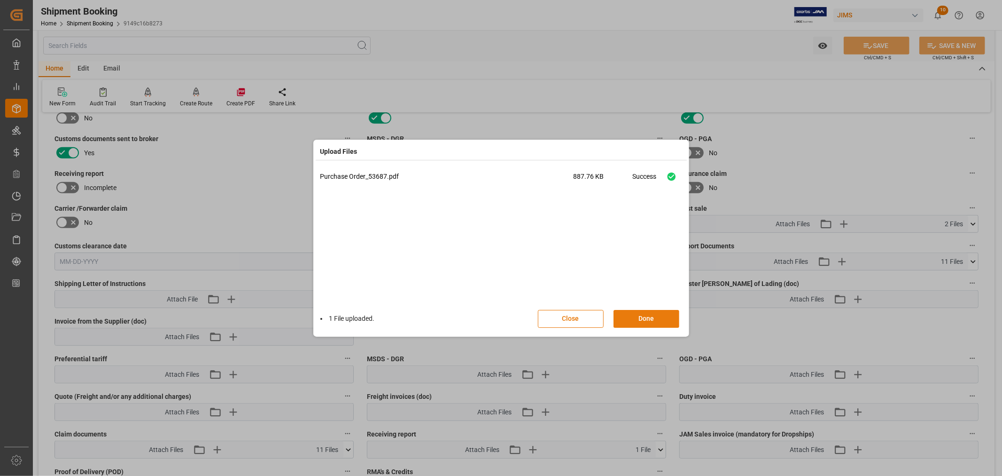
click at [644, 320] on button "Done" at bounding box center [647, 319] width 66 height 18
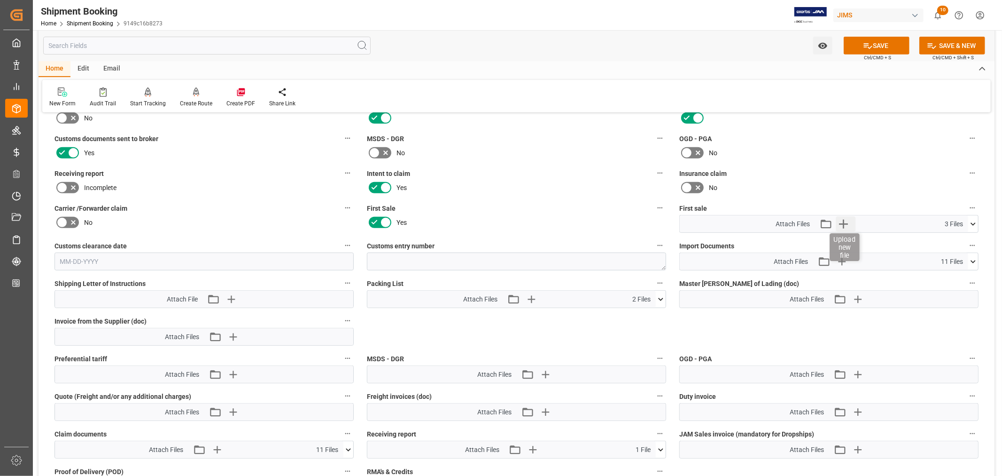
click at [845, 222] on icon "button" at bounding box center [843, 223] width 9 height 9
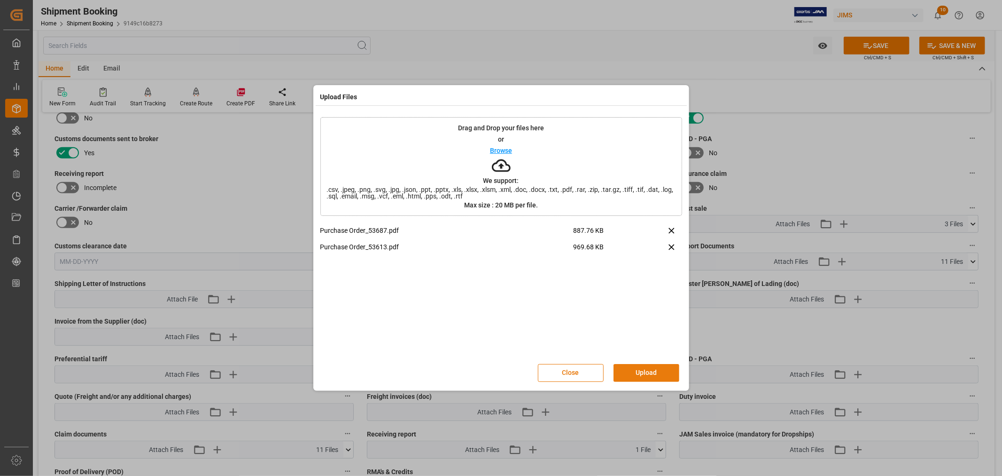
click at [641, 368] on button "Upload" at bounding box center [647, 373] width 66 height 18
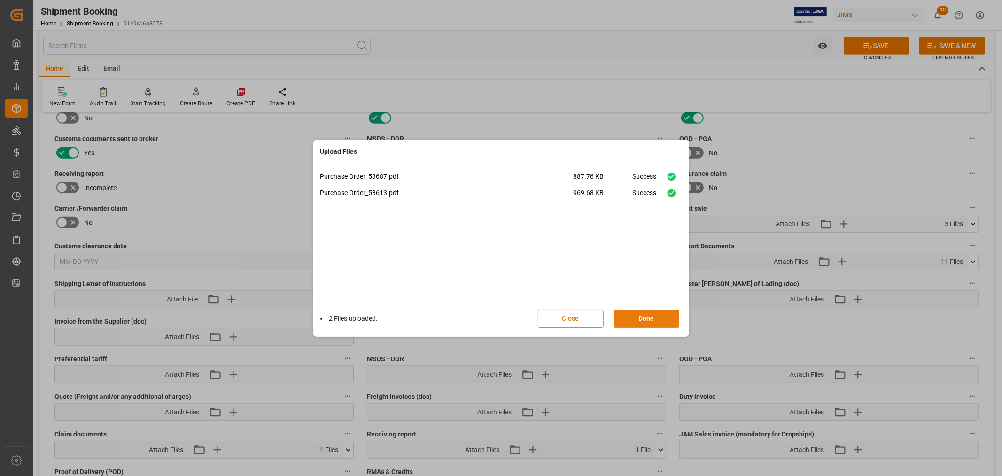
click at [640, 316] on button "Done" at bounding box center [647, 319] width 66 height 18
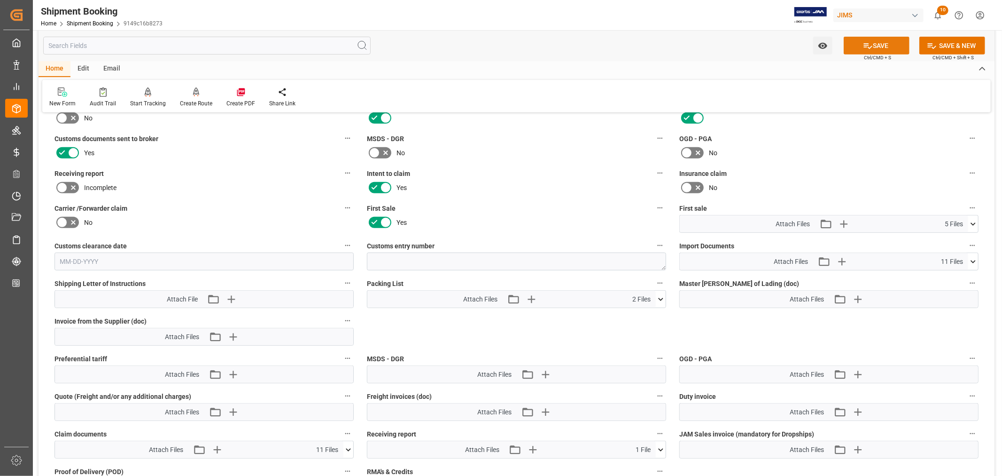
click at [881, 47] on button "SAVE" at bounding box center [877, 46] width 66 height 18
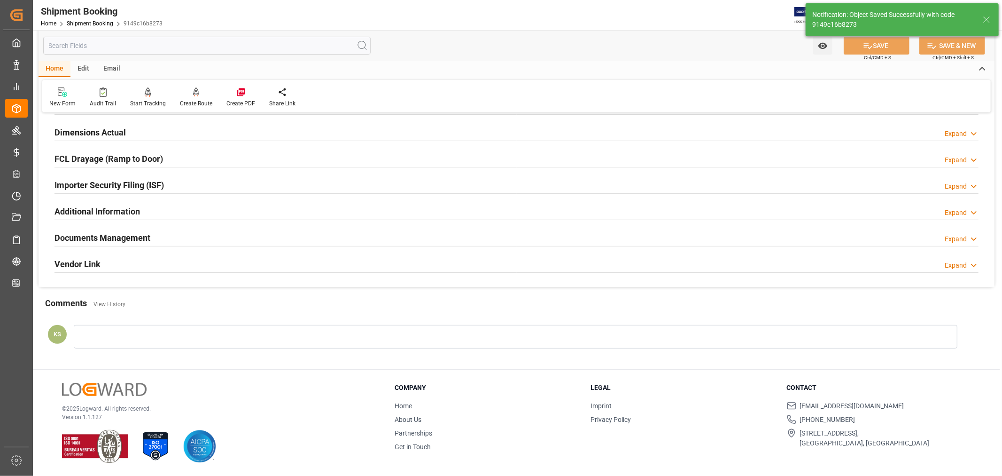
scroll to position [231, 0]
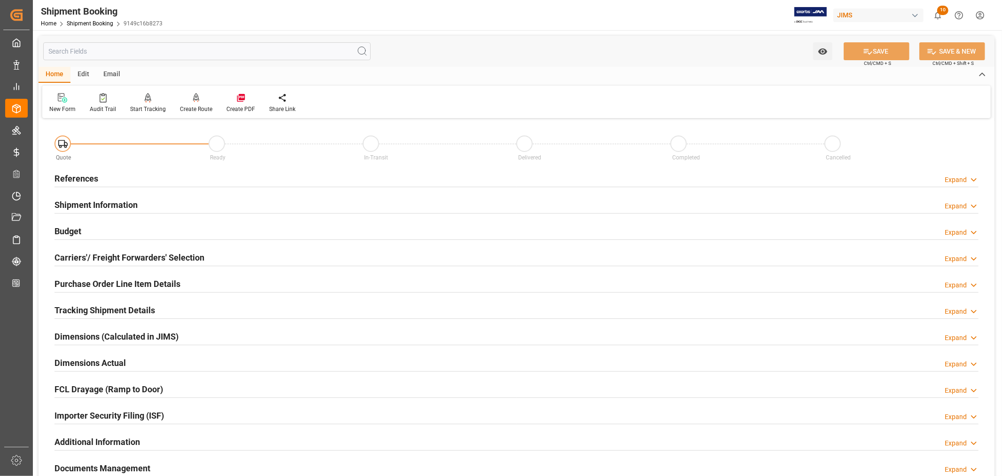
click at [77, 176] on h2 "References" at bounding box center [77, 178] width 44 height 13
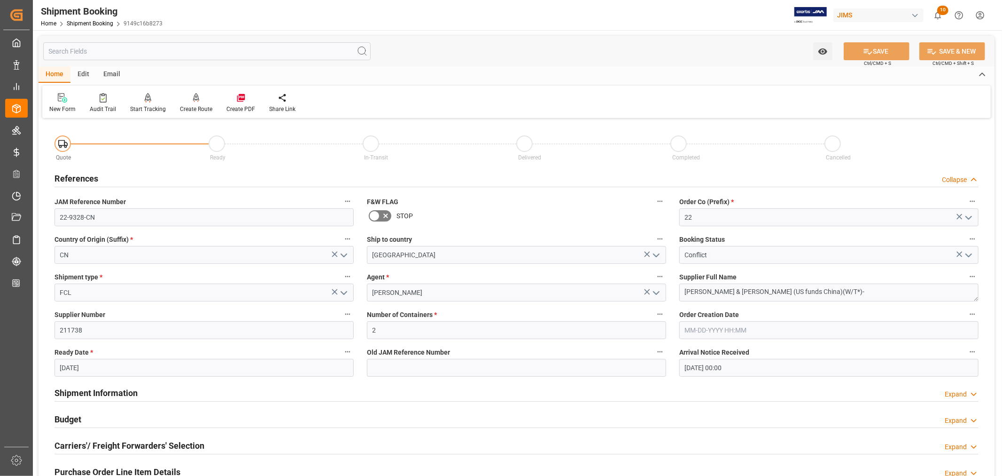
click at [77, 176] on h2 "References" at bounding box center [77, 178] width 44 height 13
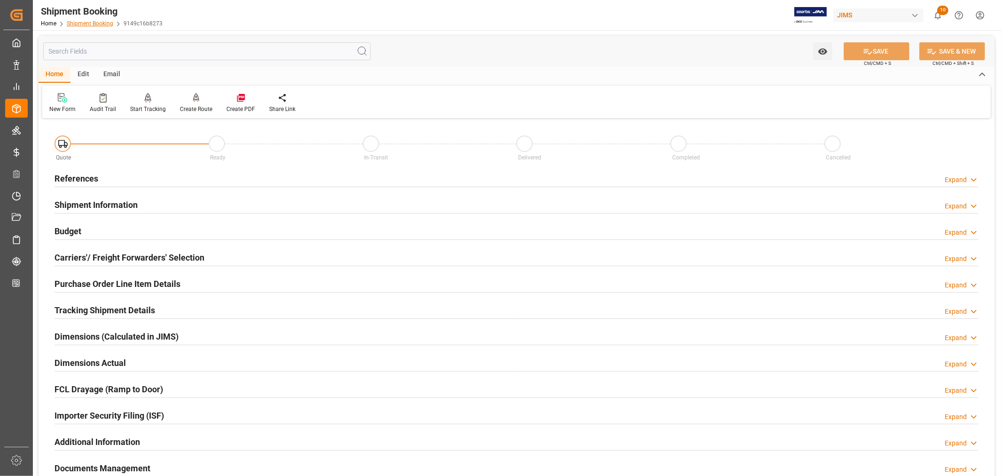
click at [89, 22] on link "Shipment Booking" at bounding box center [90, 23] width 47 height 7
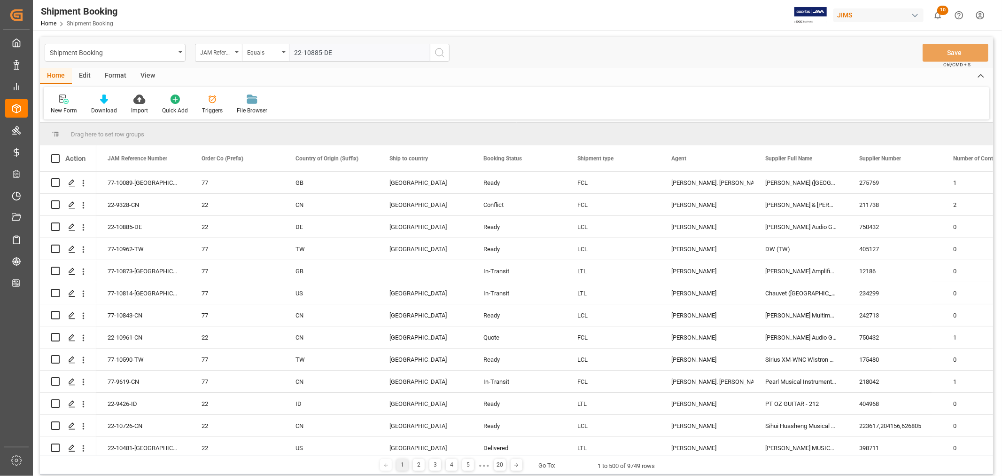
type input "22-10885-DE"
click at [438, 52] on icon "search button" at bounding box center [439, 52] width 11 height 11
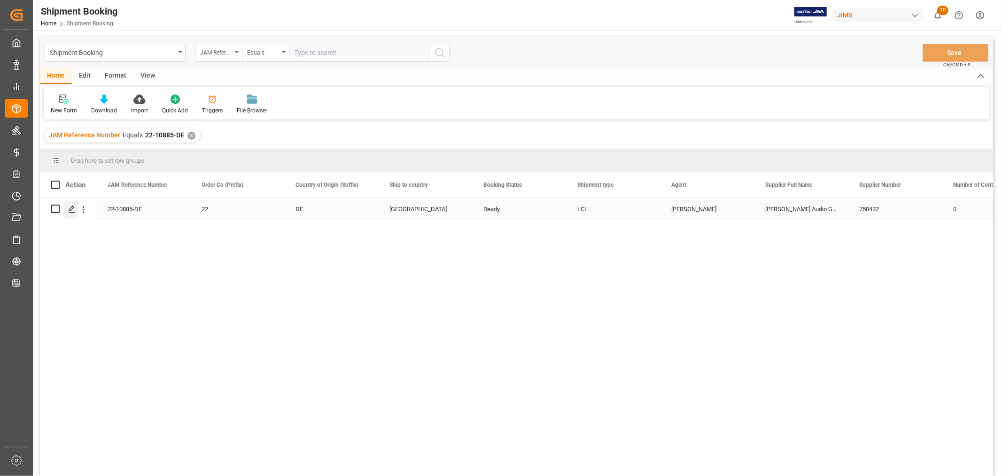
click at [73, 209] on icon "Press SPACE to select this row." at bounding box center [72, 209] width 8 height 8
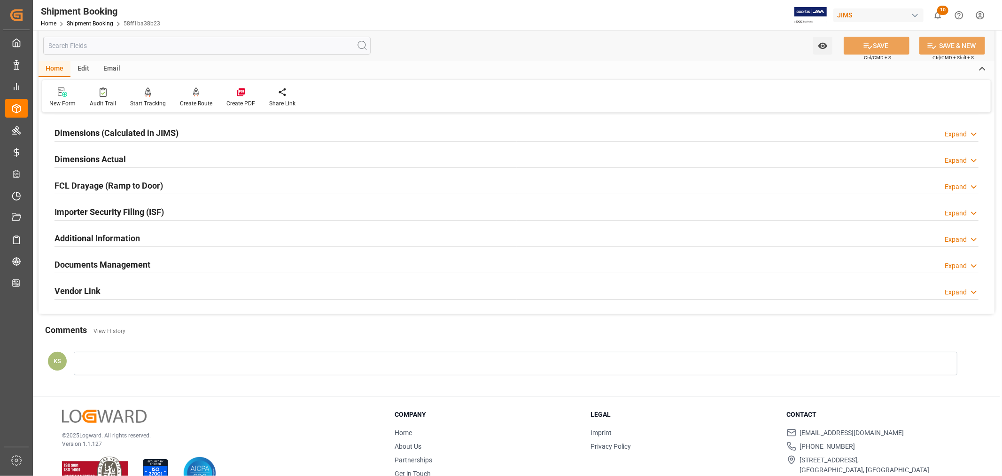
scroll to position [209, 0]
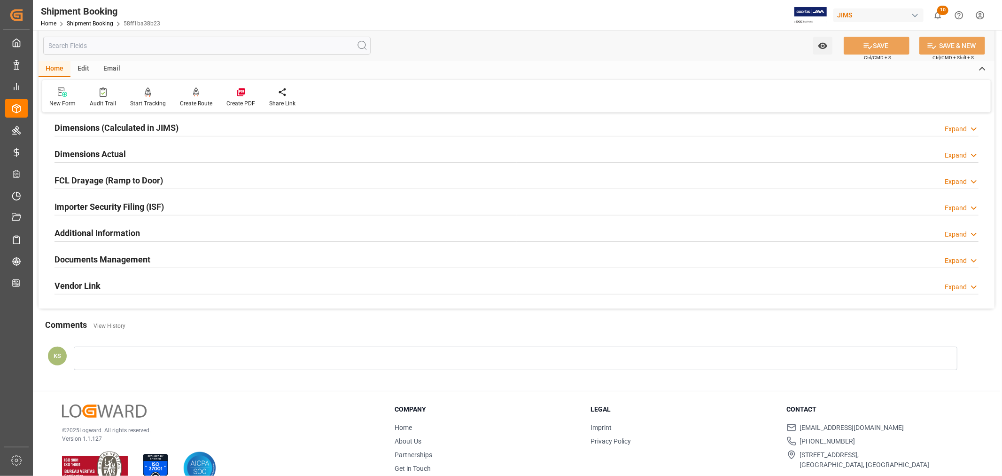
click at [323, 260] on div "Documents Management Expand" at bounding box center [517, 259] width 924 height 18
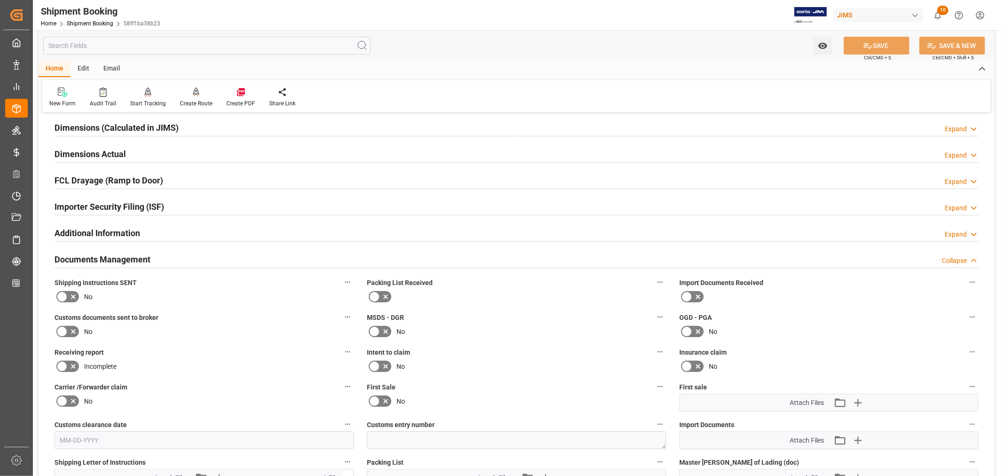
click at [299, 262] on div "Documents Management Collapse" at bounding box center [517, 259] width 924 height 18
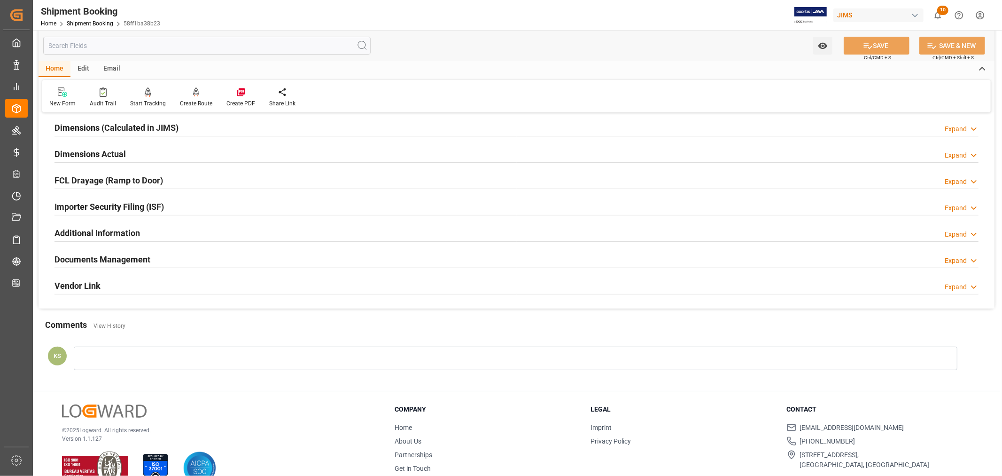
click at [111, 67] on div "Email" at bounding box center [111, 69] width 31 height 16
click at [67, 93] on icon at bounding box center [63, 93] width 13 height 7
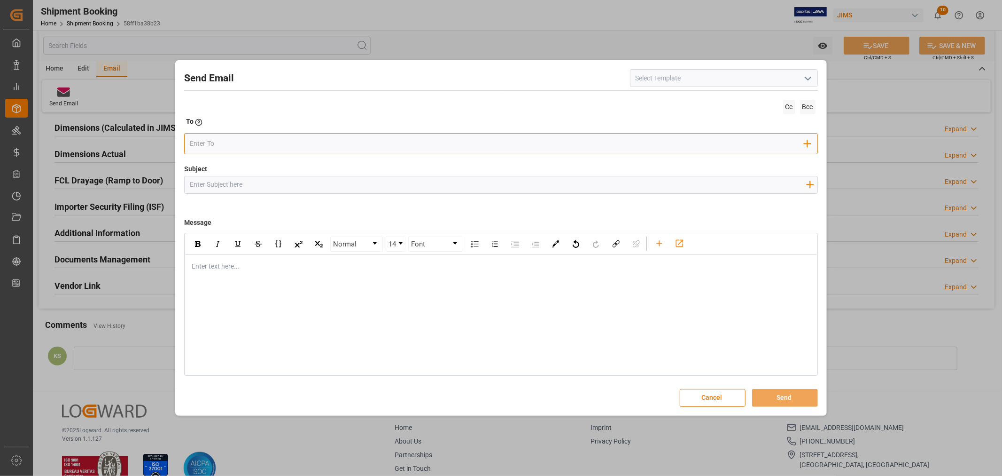
click at [224, 139] on input "email" at bounding box center [497, 144] width 615 height 14
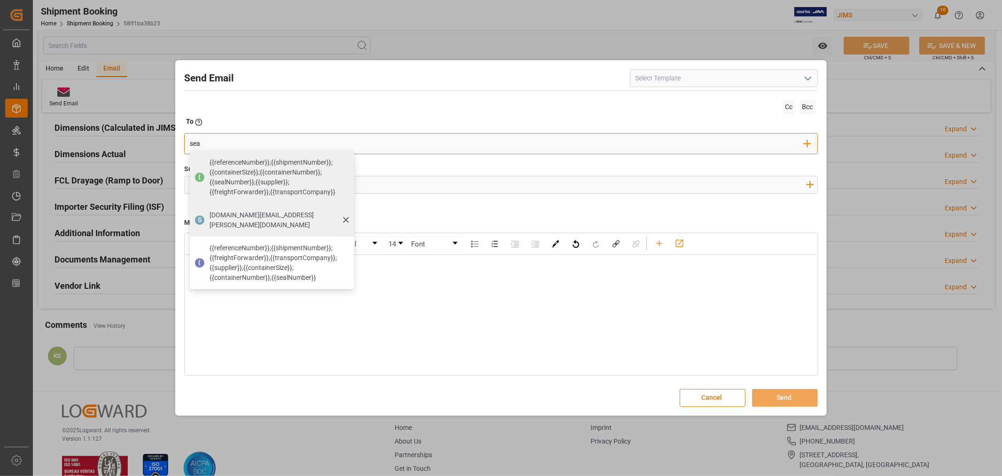
type input "sea"
click at [241, 215] on span "seacare.mtr@kuehne-nagel.com" at bounding box center [279, 220] width 138 height 20
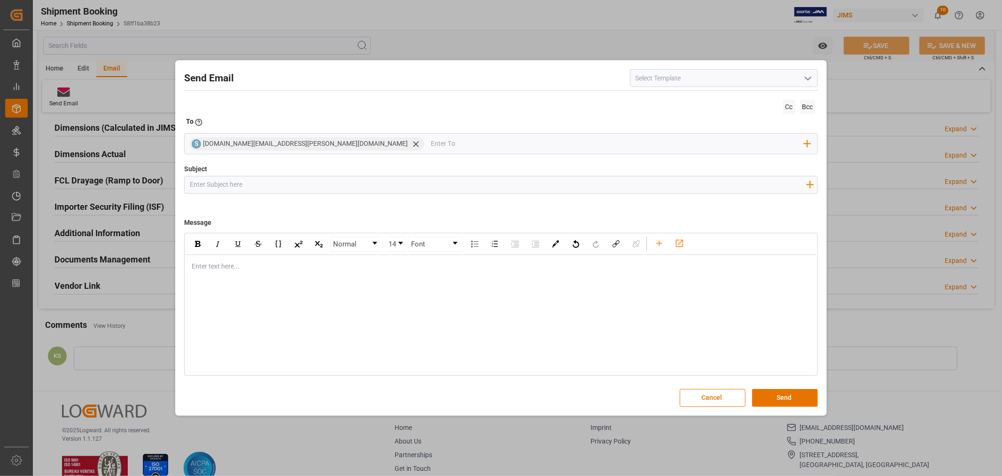
click at [807, 78] on polyline "open menu" at bounding box center [808, 78] width 6 height 3
click at [693, 99] on div "2BOOK - Ocean - Air freight" at bounding box center [724, 98] width 187 height 21
type input "2BOOK - Ocean - Air freight"
type input "2BOOK {{jamReferenceNumber}} {{supplierFullName}} Ship from: {{country}} Ship t…"
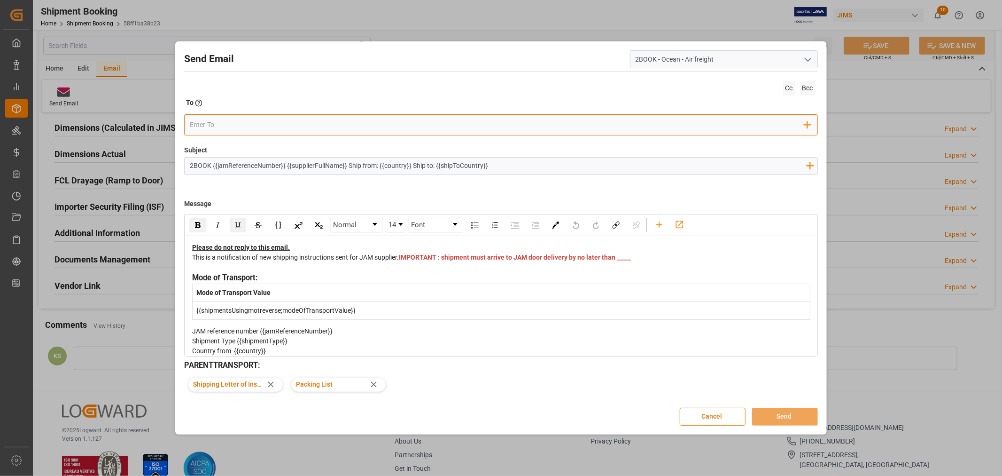
click at [231, 124] on input "email" at bounding box center [497, 125] width 615 height 14
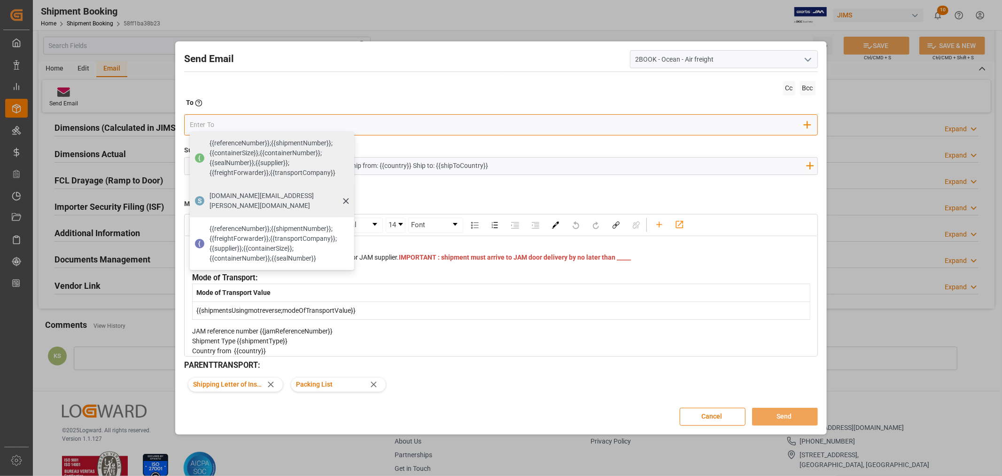
click at [223, 193] on span "seacare.mtr@kuehne-nagel.com" at bounding box center [279, 201] width 138 height 20
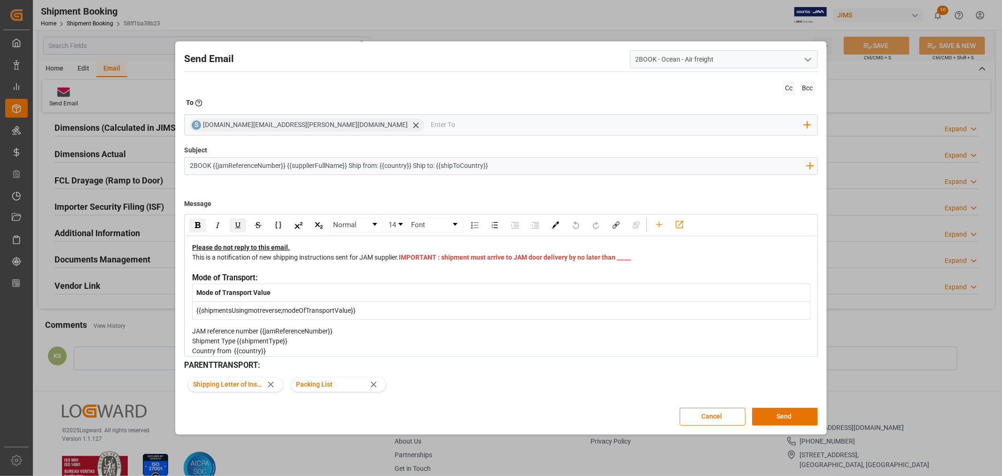
click at [426, 268] on div "This is a notification of new shipping instructions sent for JAM supplier. IMPO…" at bounding box center [501, 262] width 618 height 20
click at [463, 265] on div "This is a notification of new shipping instructions sent for JAM supplier. IMPO…" at bounding box center [501, 262] width 618 height 20
drag, startPoint x: 463, startPoint y: 265, endPoint x: 411, endPoint y: 270, distance: 51.9
click at [411, 270] on div "This is a notification of new shipping instructions sent for JAM supplier. IMPO…" at bounding box center [501, 262] width 618 height 20
click at [805, 86] on span "Bcc" at bounding box center [808, 88] width 16 height 15
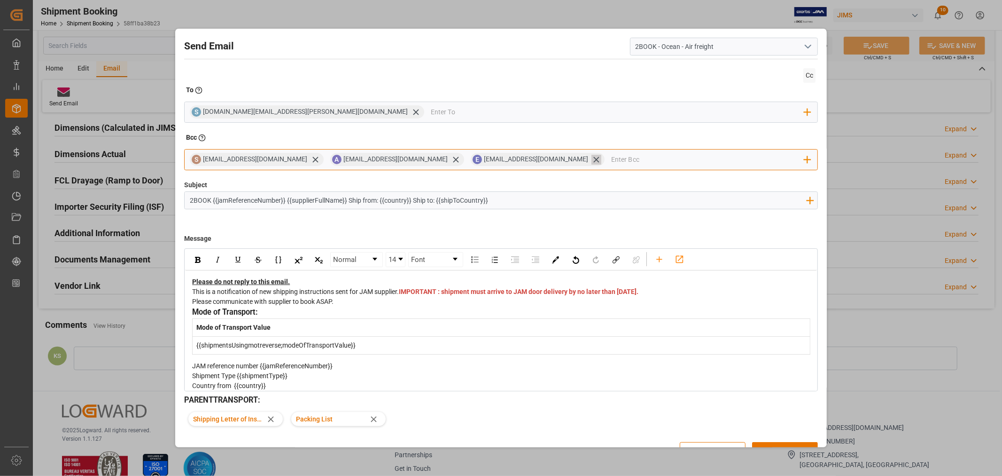
drag, startPoint x: 585, startPoint y: 158, endPoint x: 533, endPoint y: 170, distance: 53.9
click at [592, 159] on icon at bounding box center [597, 160] width 10 height 10
click at [453, 158] on icon at bounding box center [456, 160] width 10 height 10
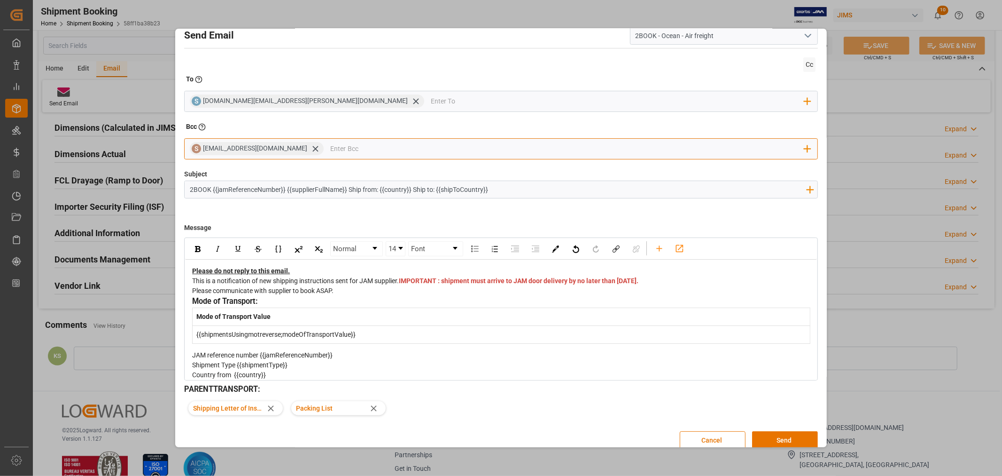
scroll to position [21, 0]
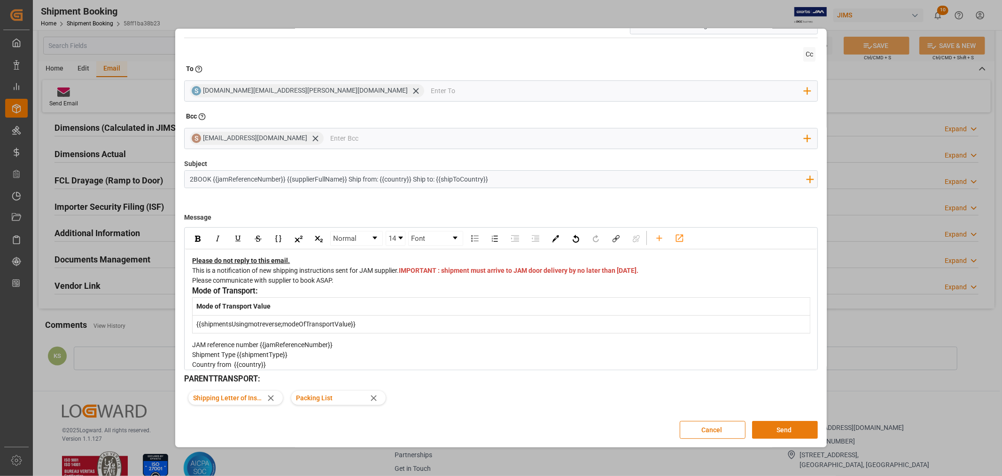
click at [771, 430] on button "Send" at bounding box center [785, 430] width 66 height 18
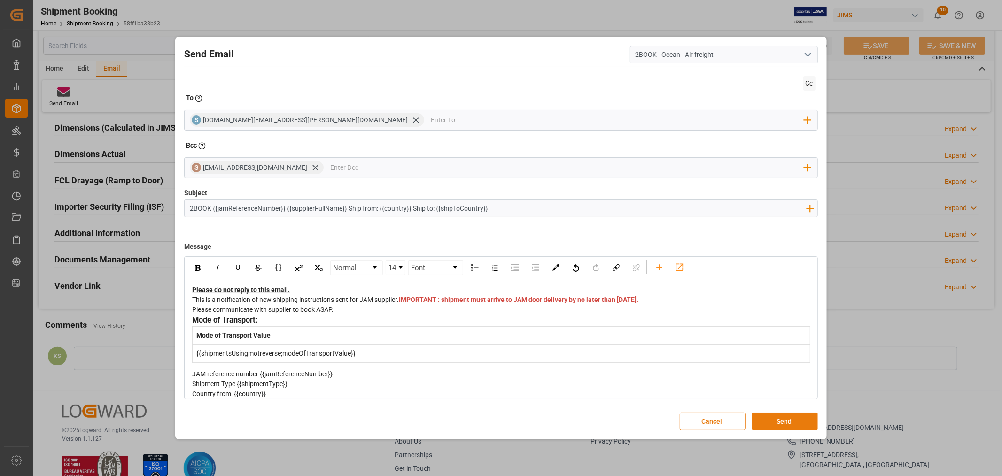
scroll to position [0, 0]
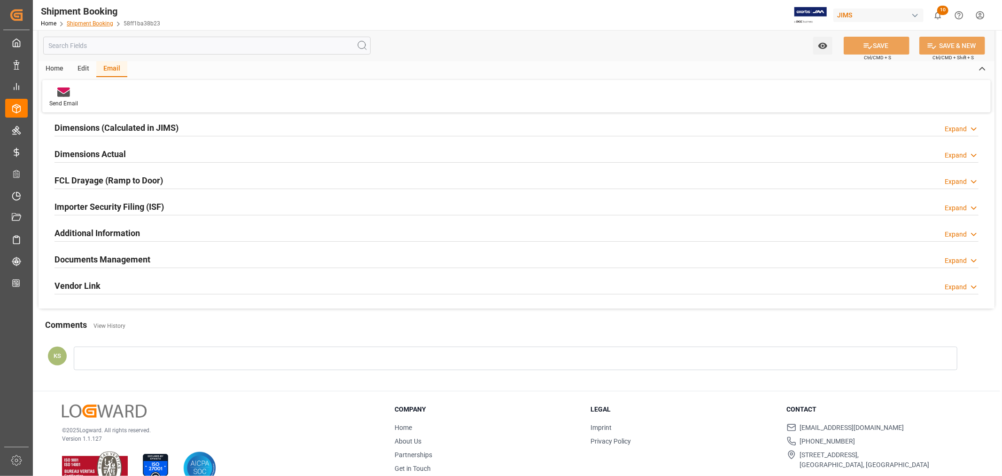
click at [90, 22] on link "Shipment Booking" at bounding box center [90, 23] width 47 height 7
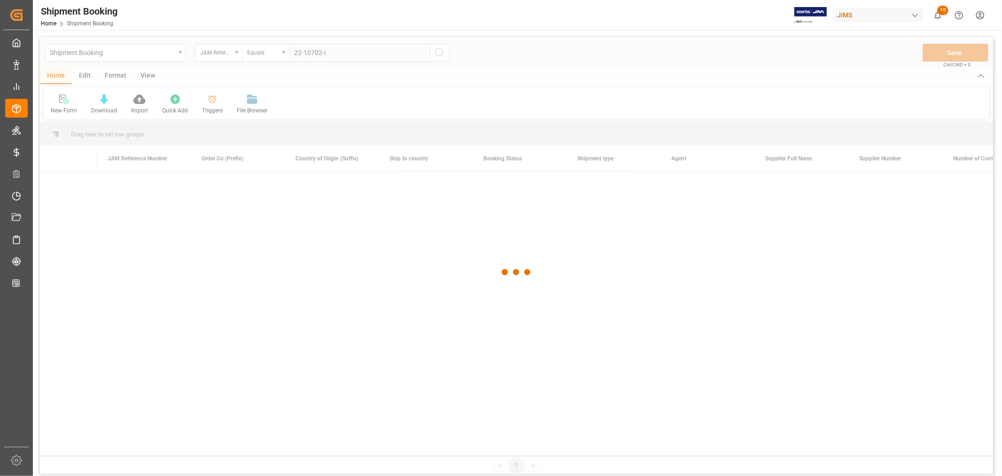
type input "22-10702-id"
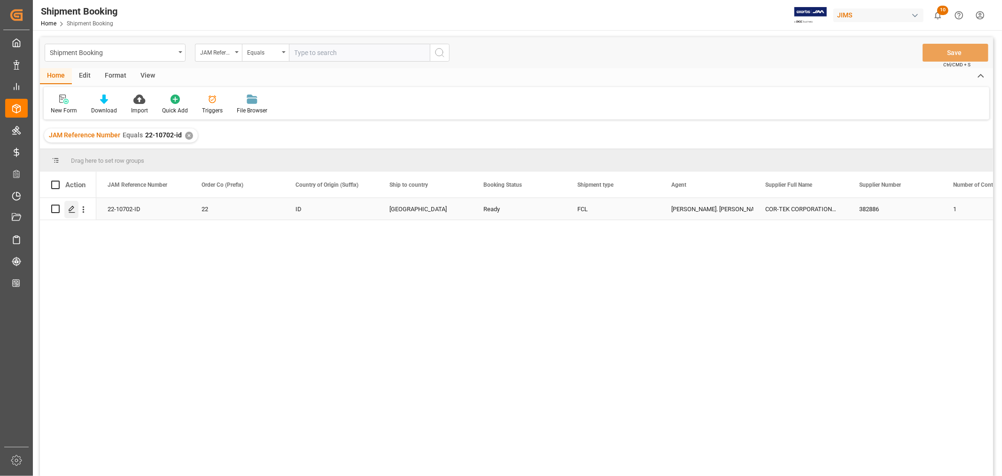
click at [75, 211] on icon "Press SPACE to select this row." at bounding box center [72, 209] width 8 height 8
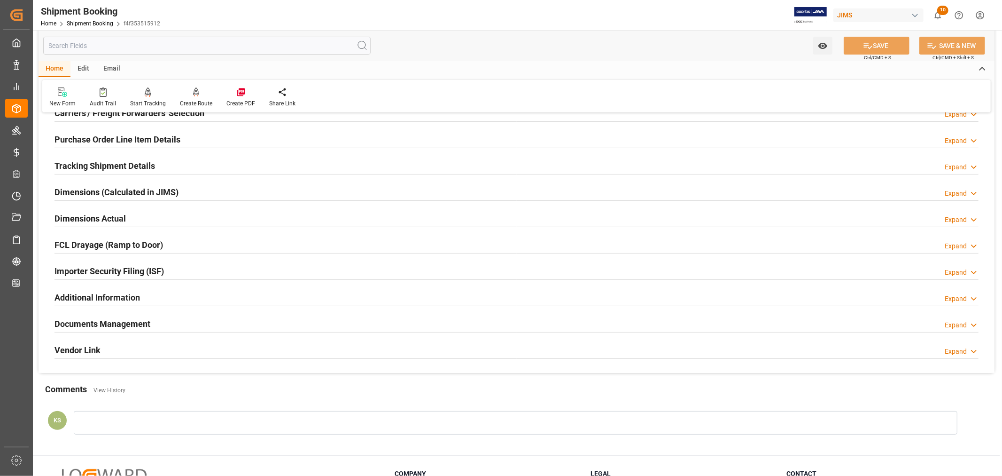
scroll to position [209, 0]
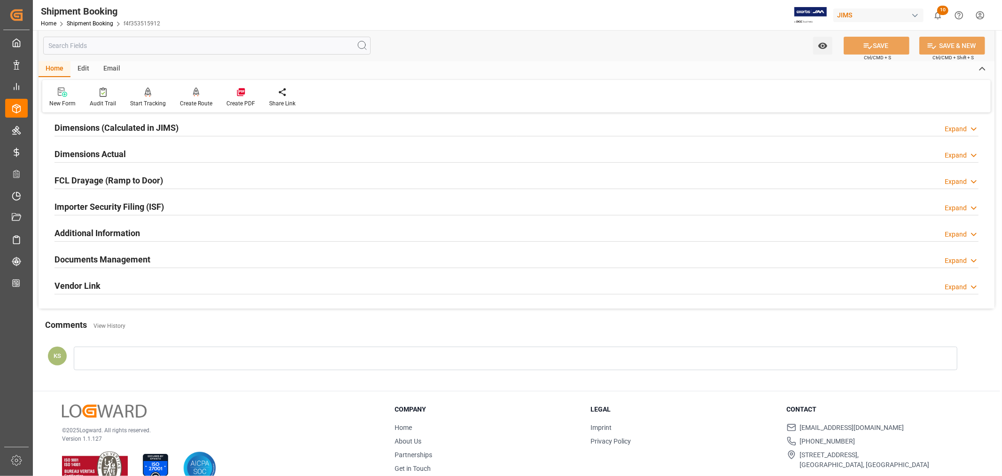
click at [241, 257] on div "Documents Management Expand" at bounding box center [517, 259] width 924 height 18
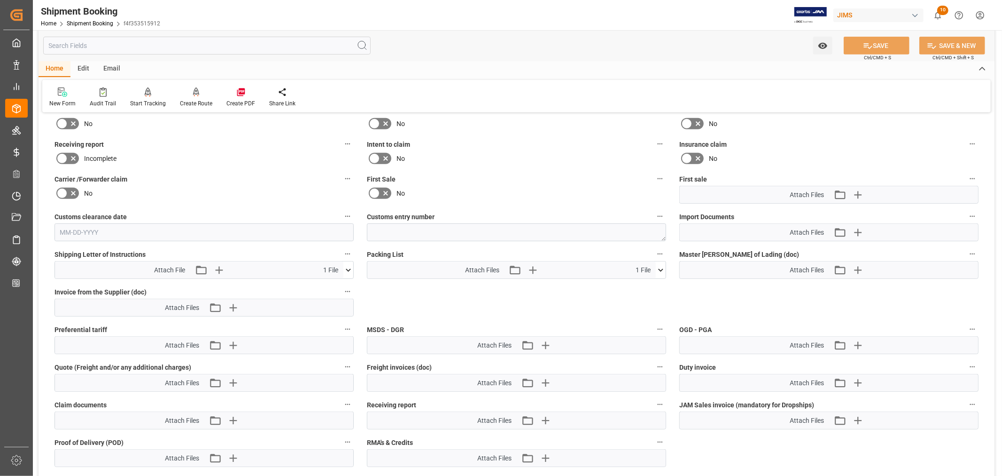
scroll to position [417, 0]
click at [861, 229] on icon "button" at bounding box center [857, 231] width 15 height 15
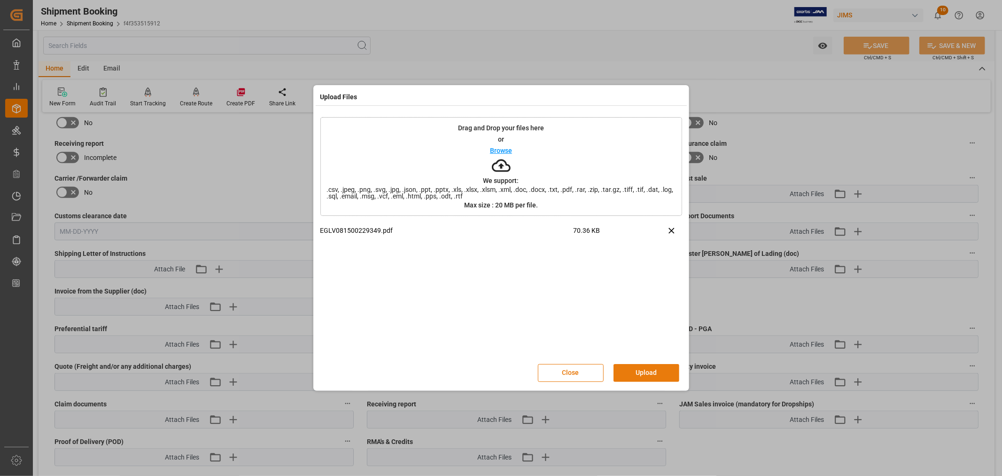
click at [647, 373] on button "Upload" at bounding box center [647, 373] width 66 height 18
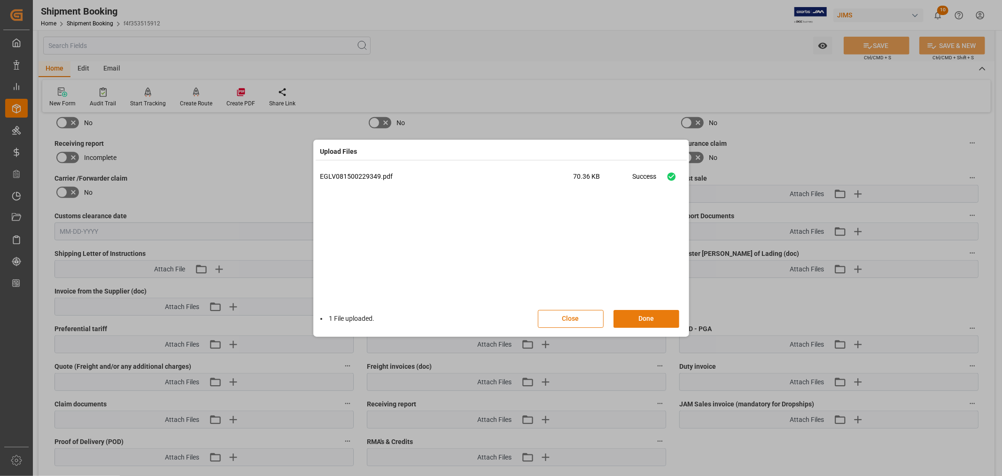
click at [646, 319] on button "Done" at bounding box center [647, 319] width 66 height 18
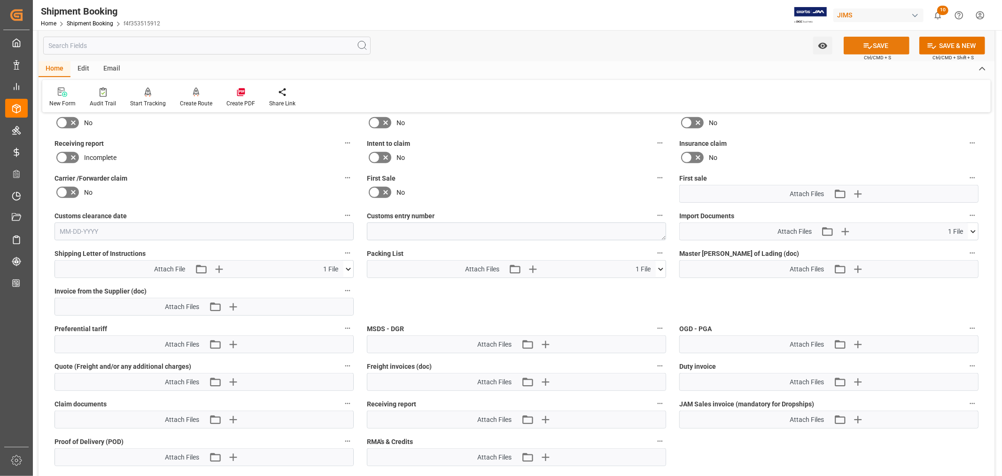
click at [874, 46] on button "SAVE" at bounding box center [877, 46] width 66 height 18
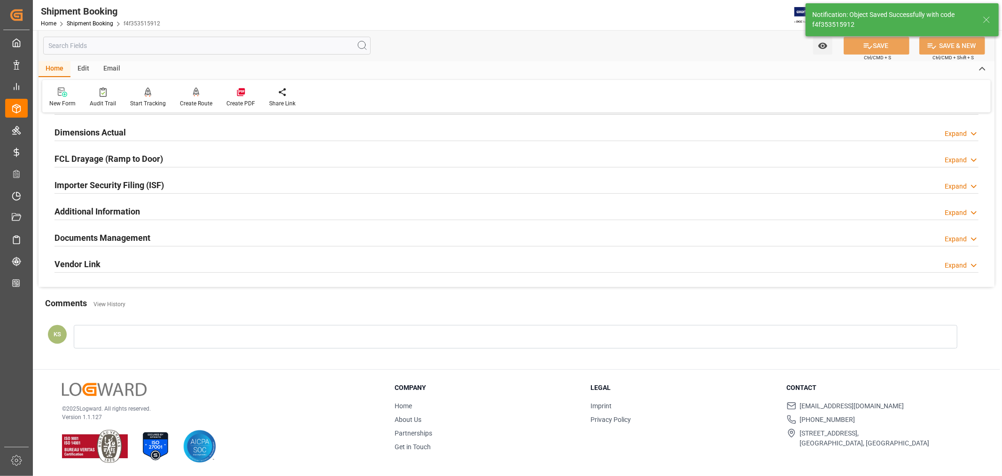
scroll to position [231, 0]
click at [87, 23] on link "Shipment Booking" at bounding box center [90, 23] width 47 height 7
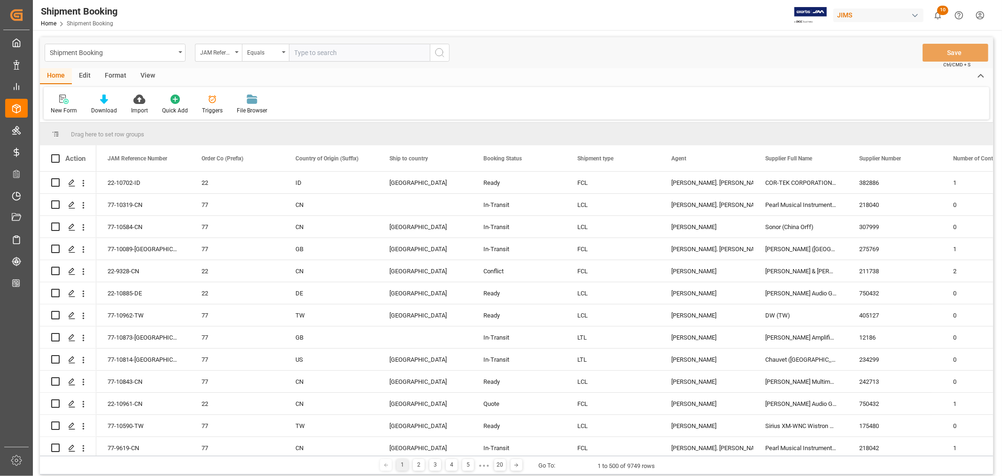
click at [304, 48] on input "text" at bounding box center [359, 53] width 141 height 18
paste input "22-10329-MY"
type input "22-10329-MY"
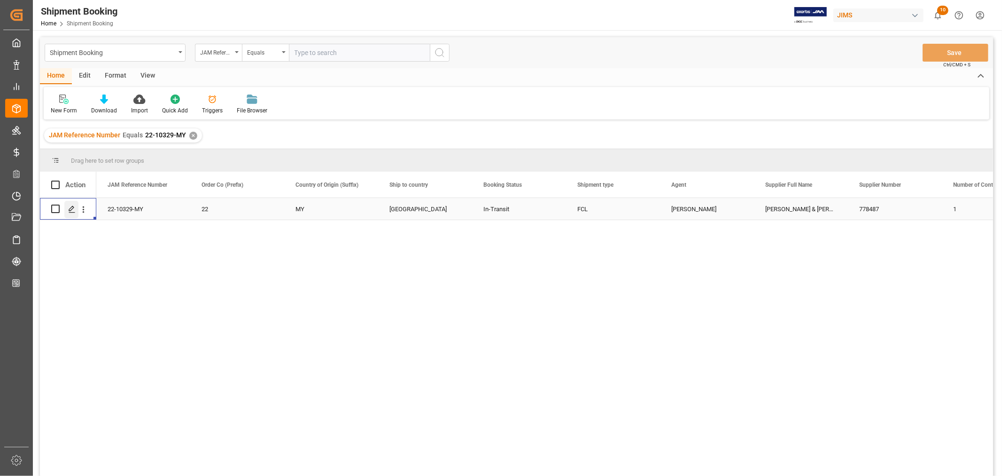
click at [70, 207] on icon "Press SPACE to select this row." at bounding box center [72, 209] width 8 height 8
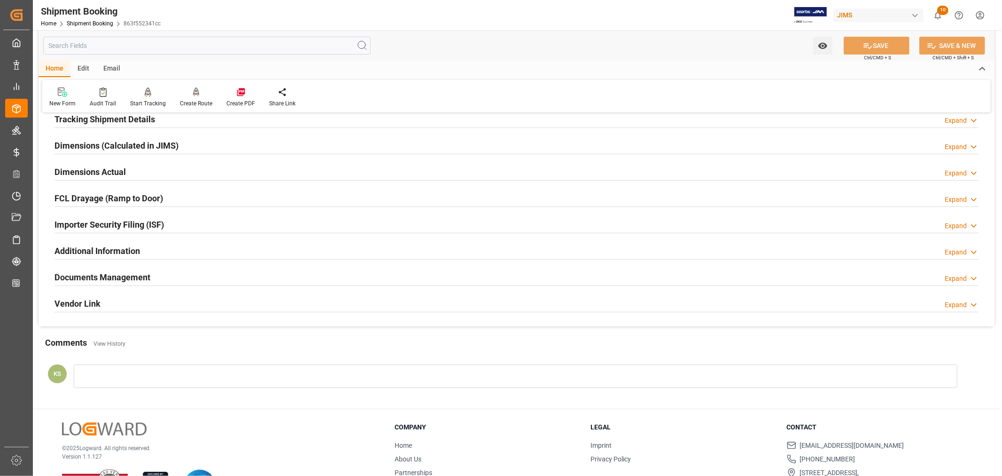
scroll to position [209, 0]
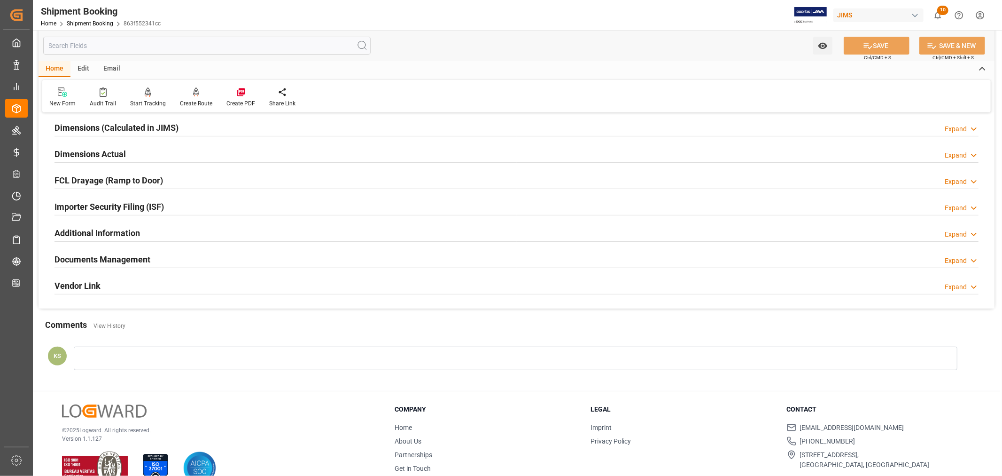
click at [201, 259] on div "Documents Management Expand" at bounding box center [517, 259] width 924 height 18
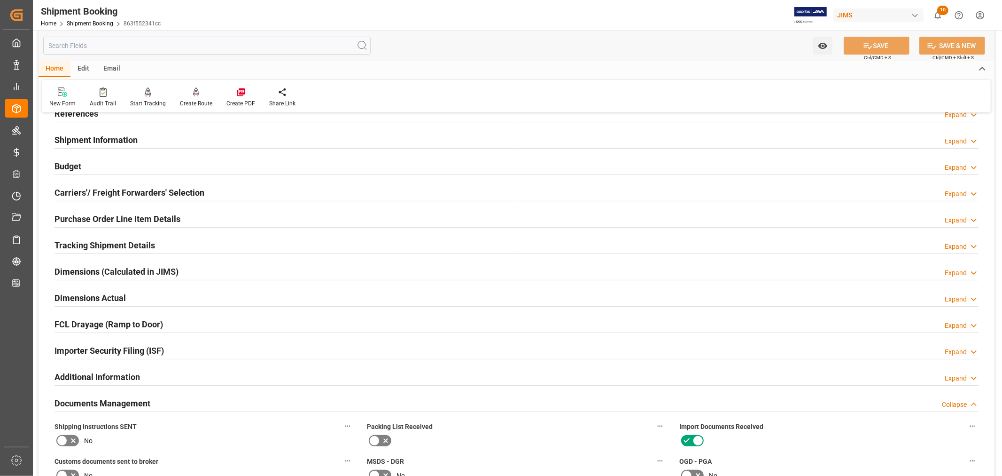
scroll to position [0, 0]
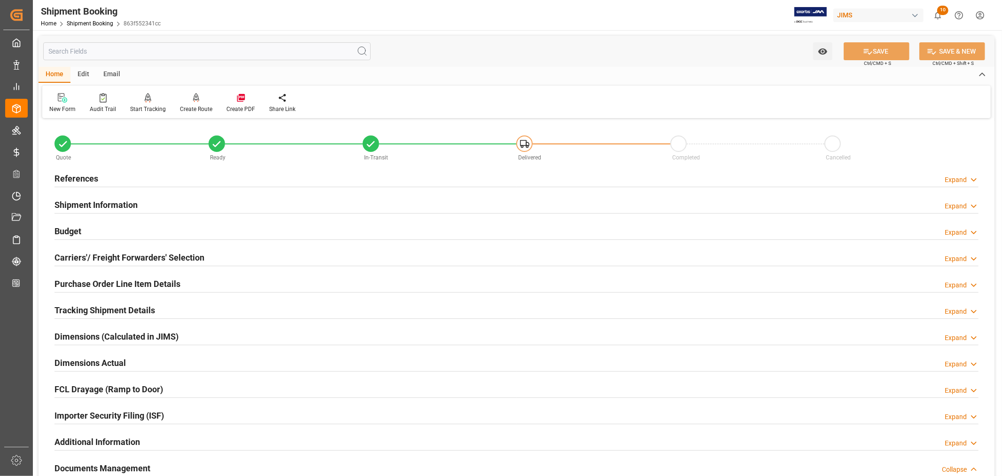
click at [95, 179] on h2 "References" at bounding box center [77, 178] width 44 height 13
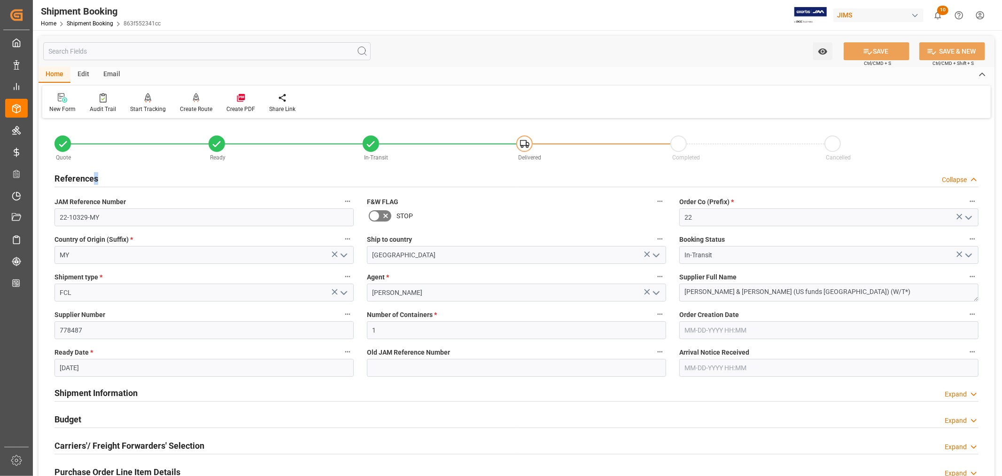
click at [95, 179] on h2 "References" at bounding box center [77, 178] width 44 height 13
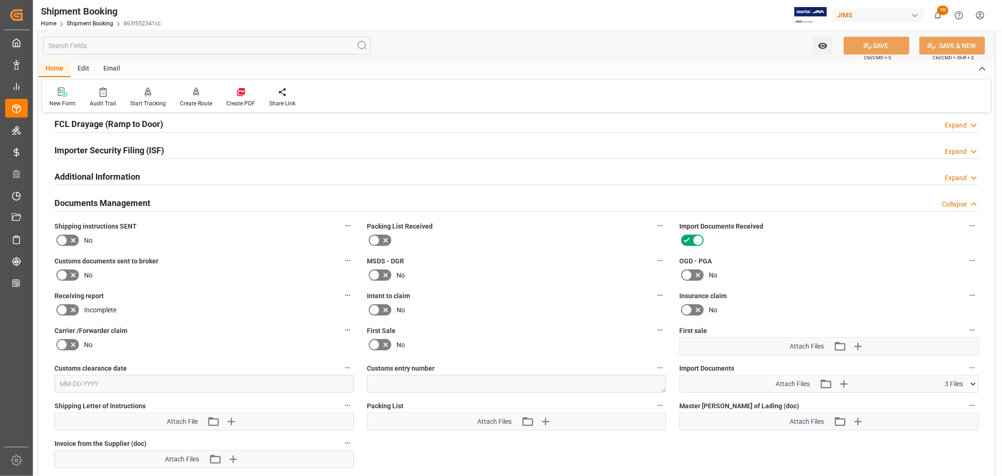
scroll to position [313, 0]
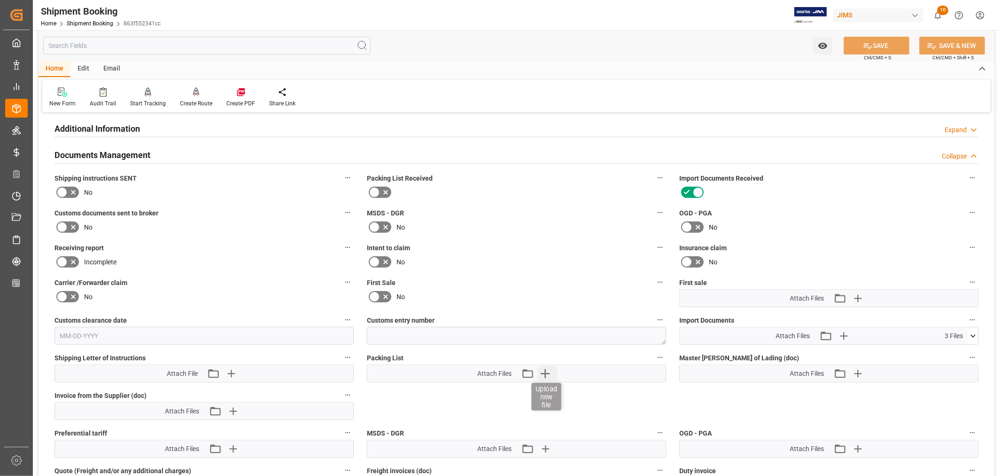
click at [544, 367] on icon "button" at bounding box center [545, 373] width 15 height 15
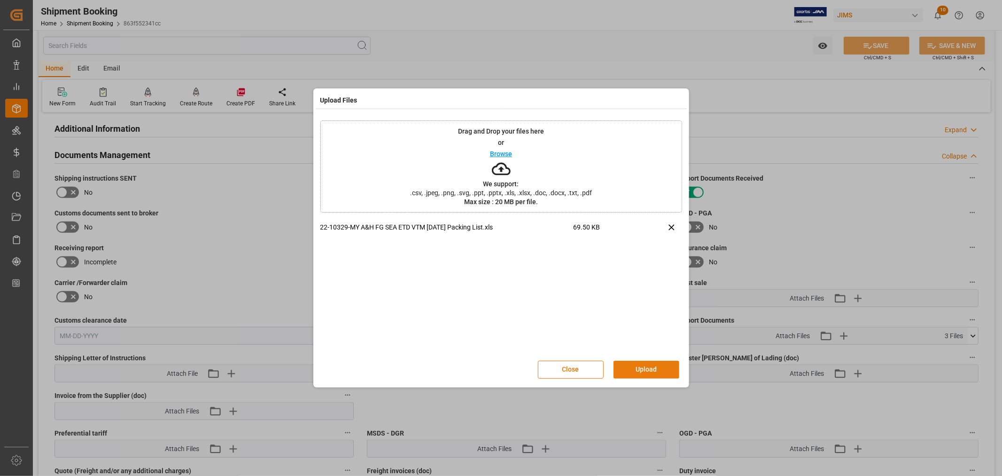
click at [638, 368] on button "Upload" at bounding box center [647, 369] width 66 height 18
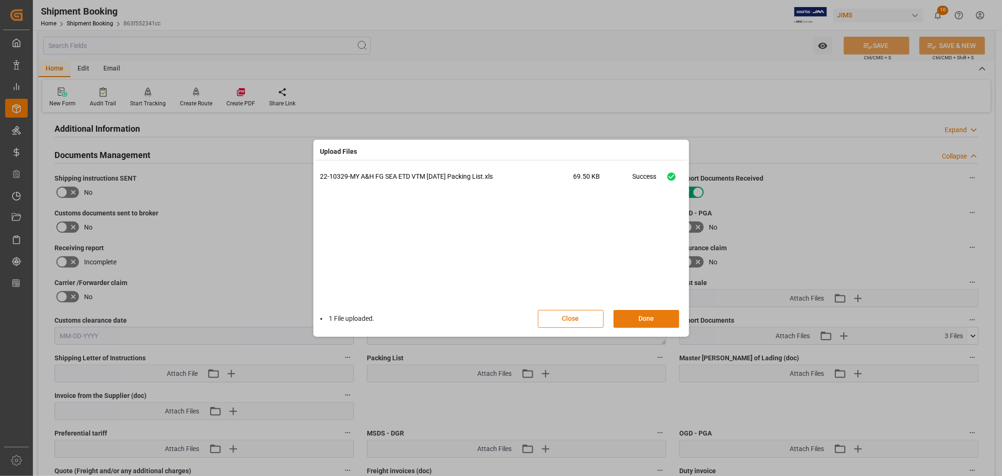
click at [641, 316] on button "Done" at bounding box center [647, 319] width 66 height 18
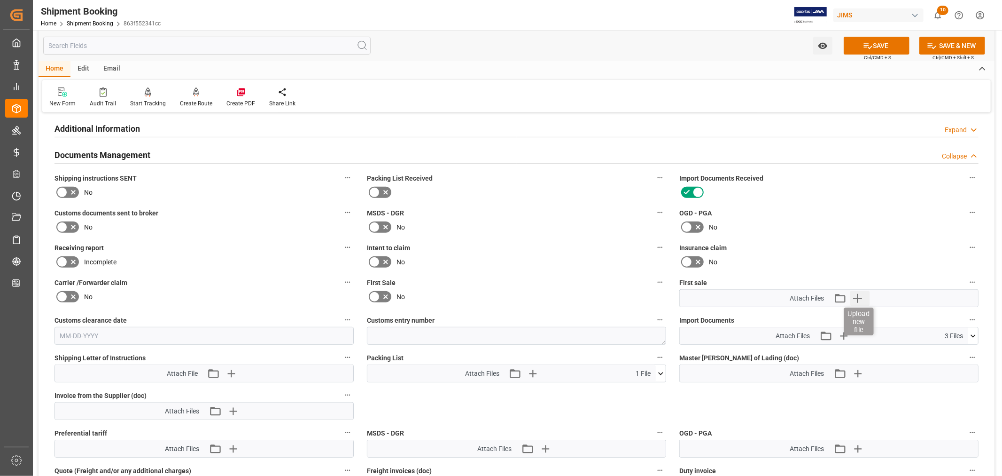
click at [858, 295] on icon "button" at bounding box center [857, 298] width 9 height 9
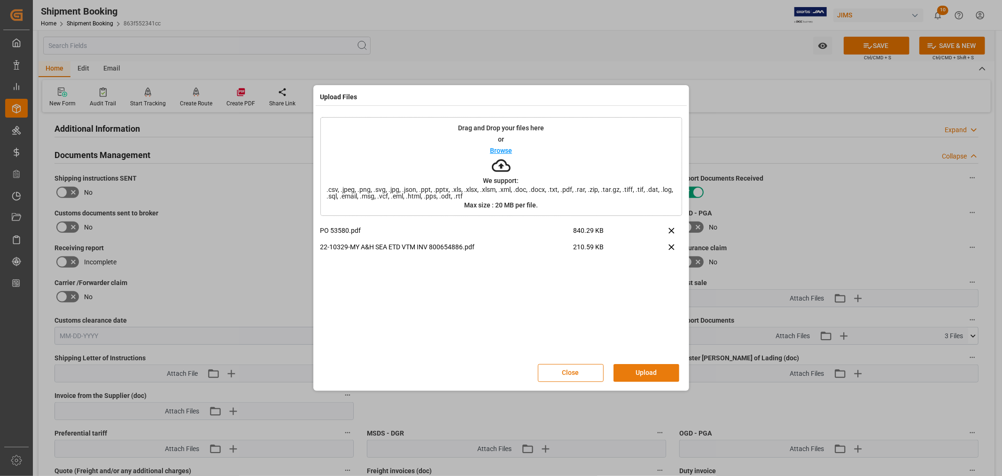
click at [645, 367] on button "Upload" at bounding box center [647, 373] width 66 height 18
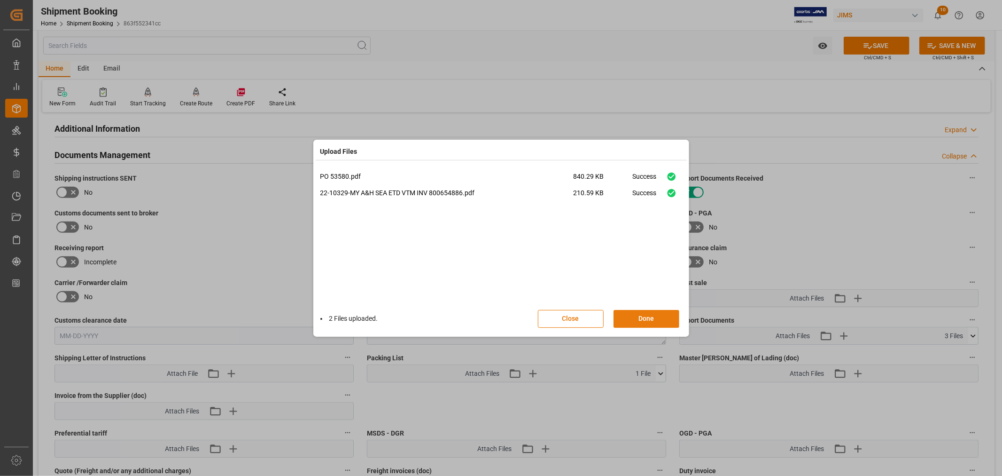
click at [644, 315] on button "Done" at bounding box center [647, 319] width 66 height 18
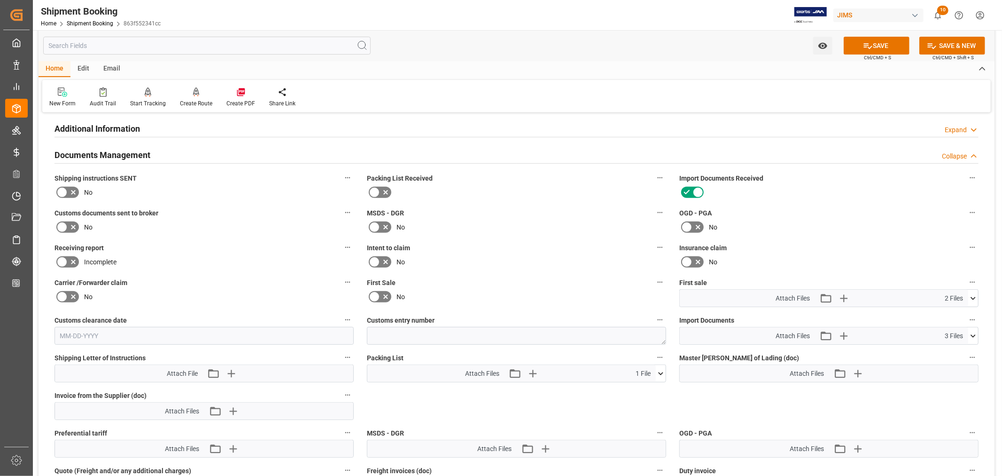
click at [971, 334] on icon at bounding box center [973, 335] width 5 height 3
click at [844, 332] on icon "button" at bounding box center [843, 335] width 9 height 9
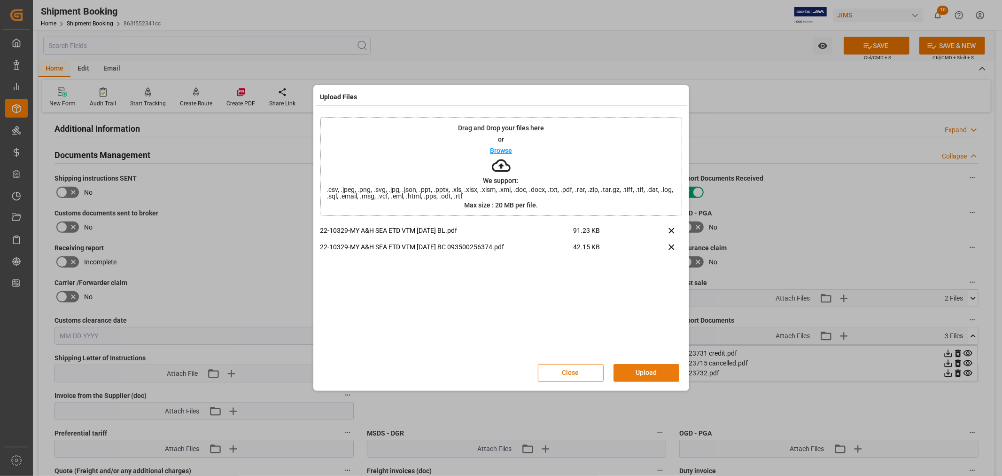
click at [648, 373] on button "Upload" at bounding box center [647, 373] width 66 height 18
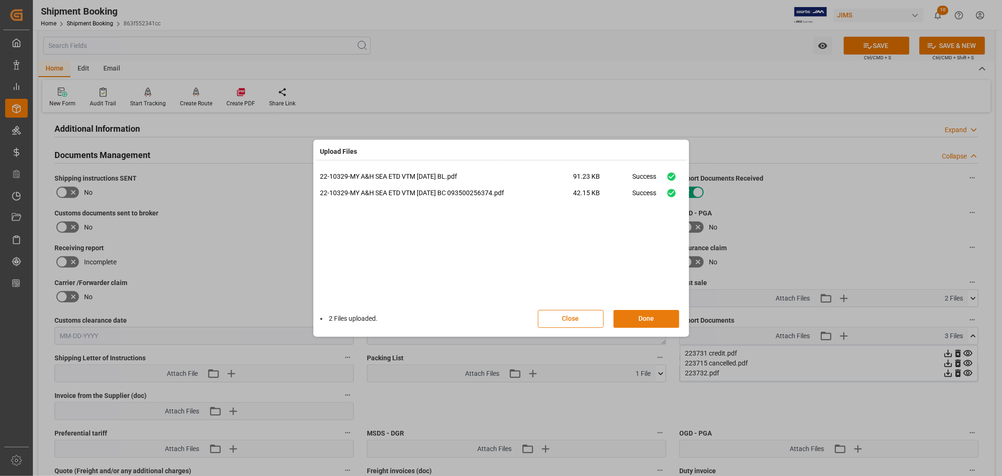
click at [636, 317] on button "Done" at bounding box center [647, 319] width 66 height 18
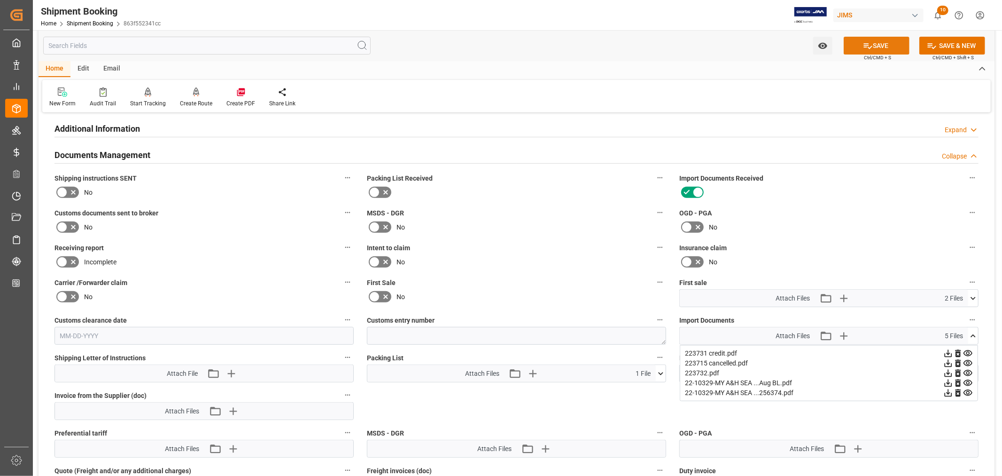
click at [879, 46] on button "SAVE" at bounding box center [877, 46] width 66 height 18
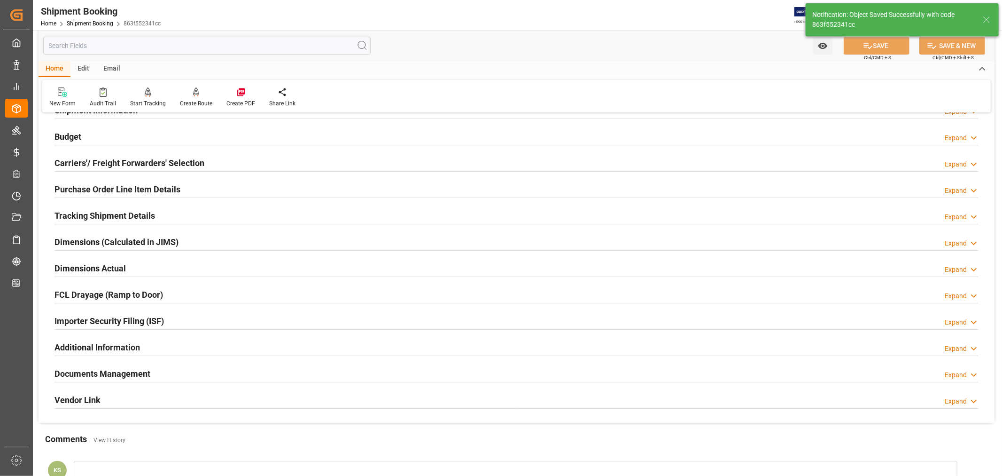
scroll to position [0, 0]
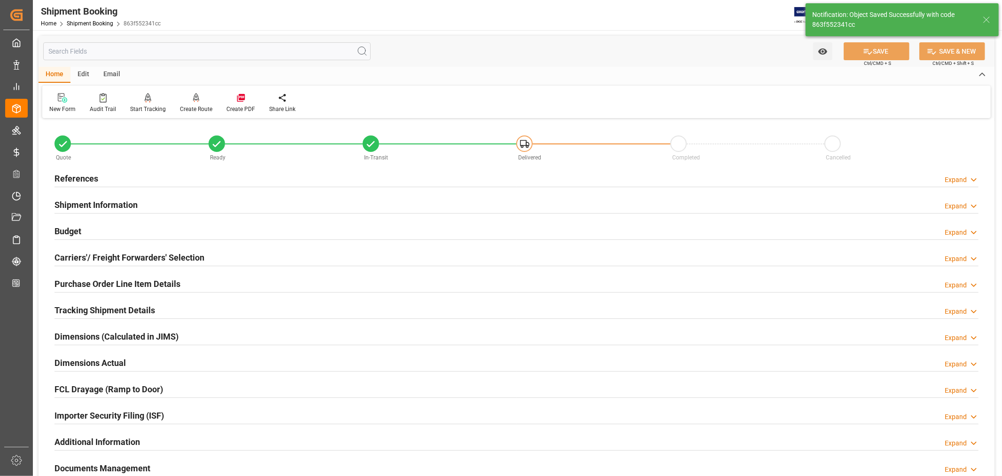
click at [86, 174] on h2 "References" at bounding box center [77, 178] width 44 height 13
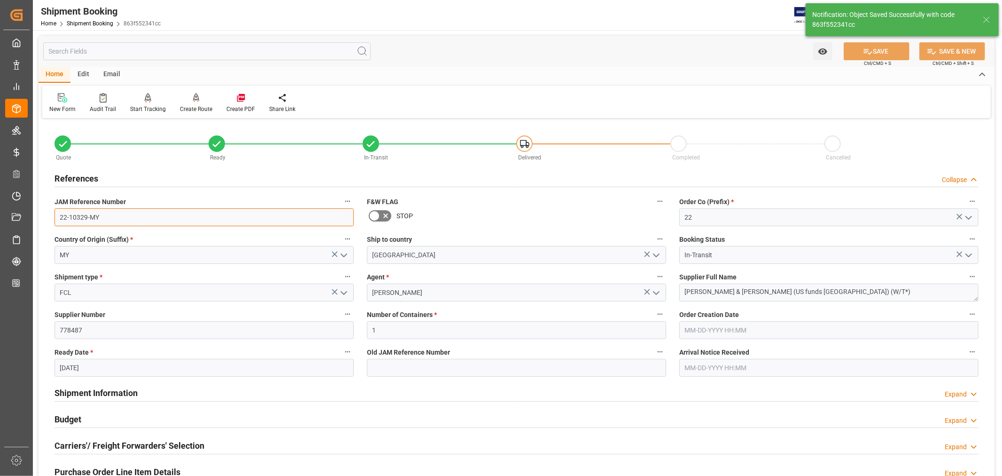
drag, startPoint x: 100, startPoint y: 217, endPoint x: 57, endPoint y: 219, distance: 42.8
click at [57, 219] on input "22-10329-MY" at bounding box center [204, 217] width 299 height 18
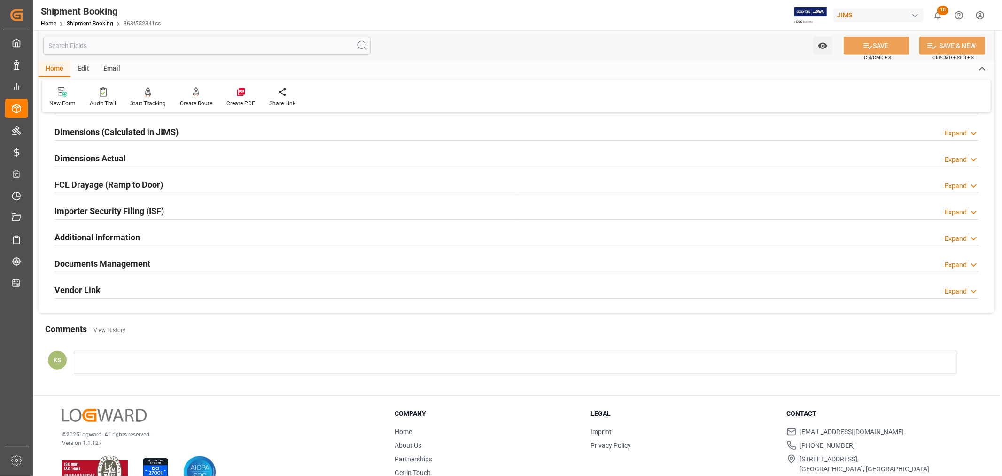
scroll to position [419, 0]
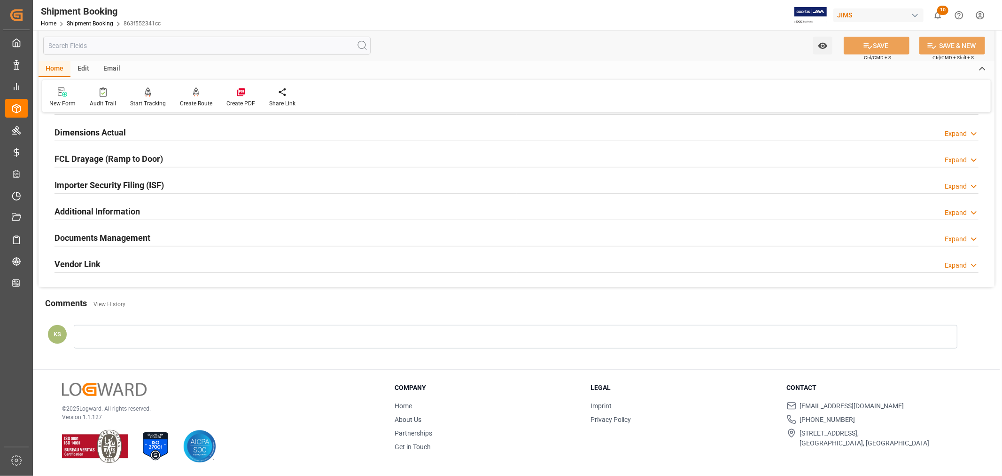
click at [316, 180] on div "Importer Security Filing (ISF) Expand" at bounding box center [517, 184] width 924 height 18
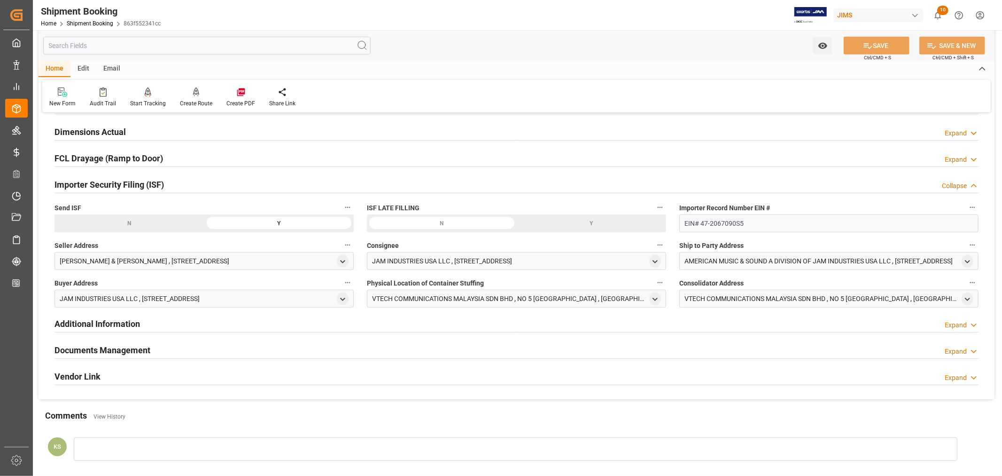
click at [316, 180] on div "Importer Security Filing (ISF) Collapse" at bounding box center [517, 184] width 924 height 18
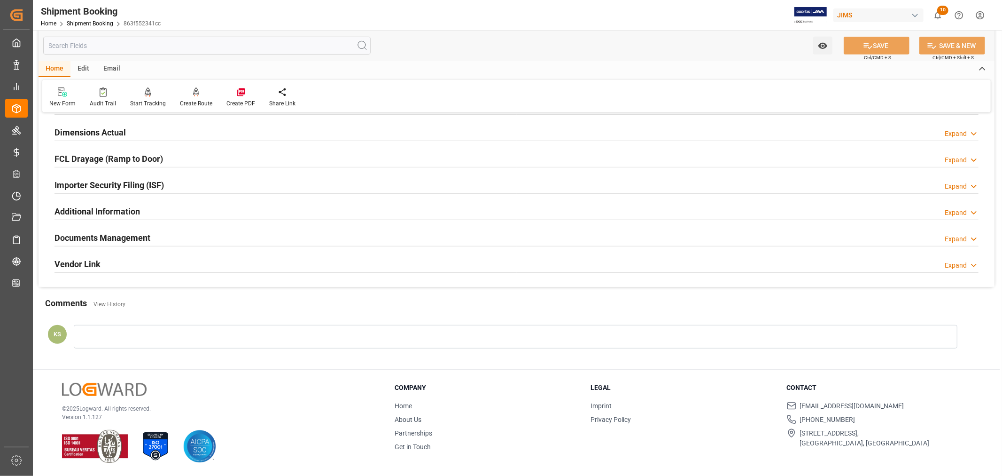
click at [325, 233] on div "Documents Management Expand" at bounding box center [517, 237] width 924 height 18
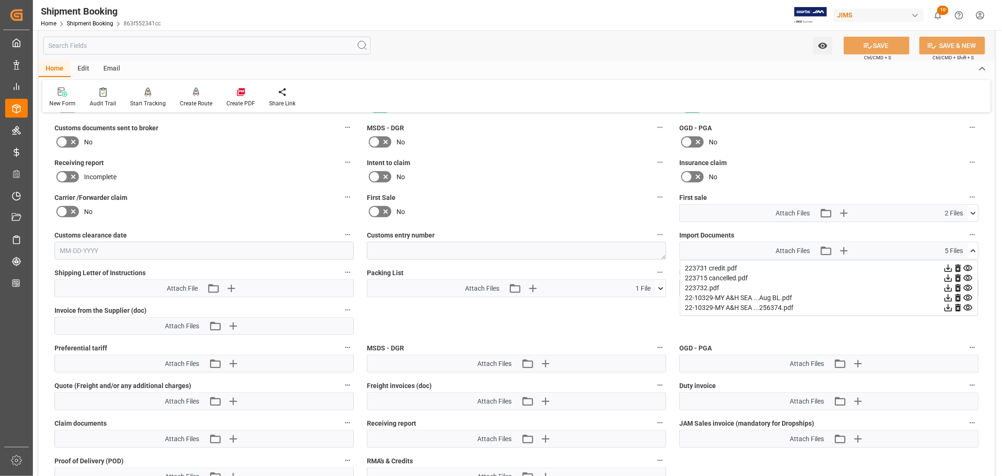
scroll to position [627, 0]
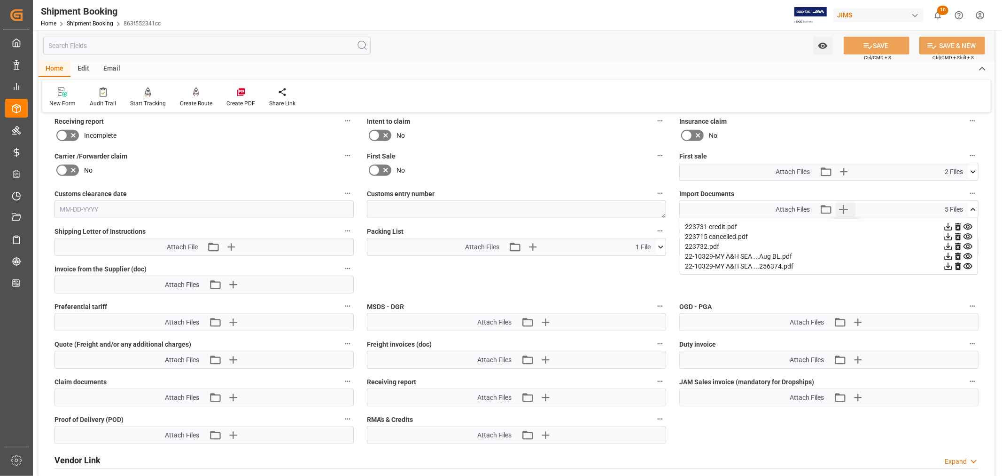
click at [846, 208] on icon "button" at bounding box center [843, 209] width 15 height 15
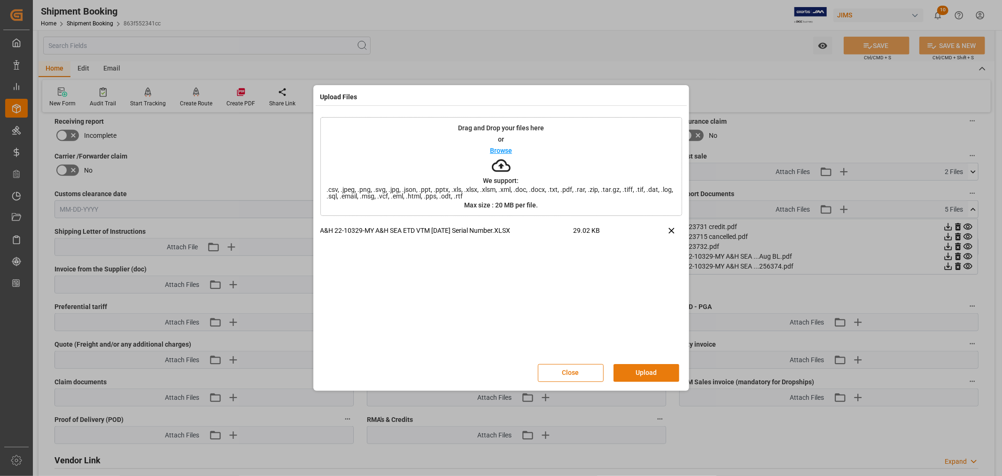
click at [638, 369] on button "Upload" at bounding box center [647, 373] width 66 height 18
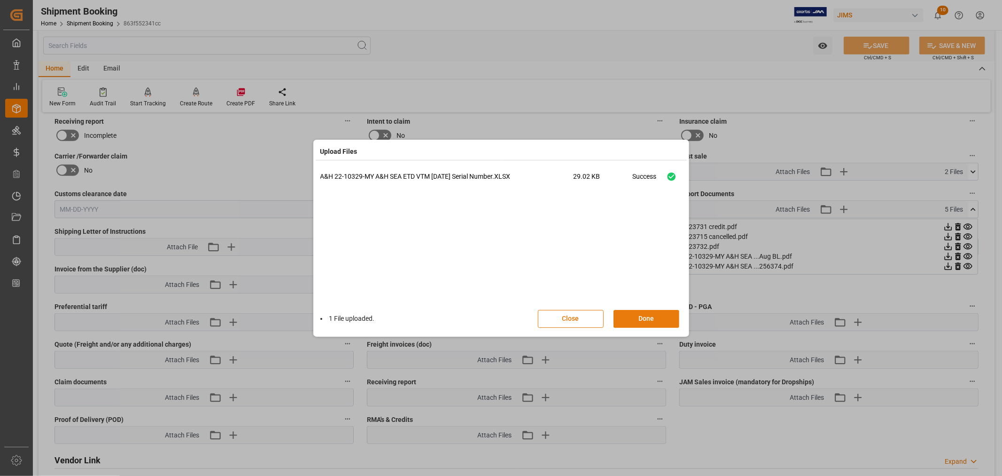
click at [645, 320] on button "Done" at bounding box center [647, 319] width 66 height 18
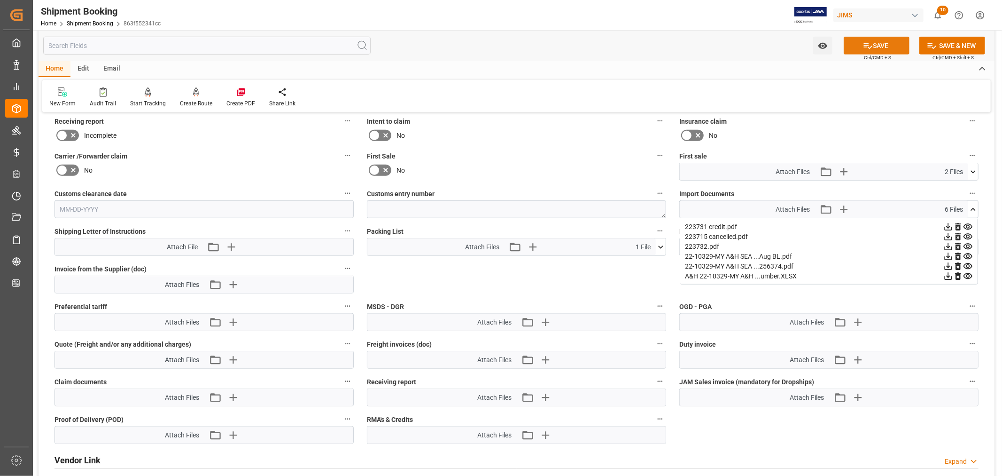
click at [876, 46] on button "SAVE" at bounding box center [877, 46] width 66 height 18
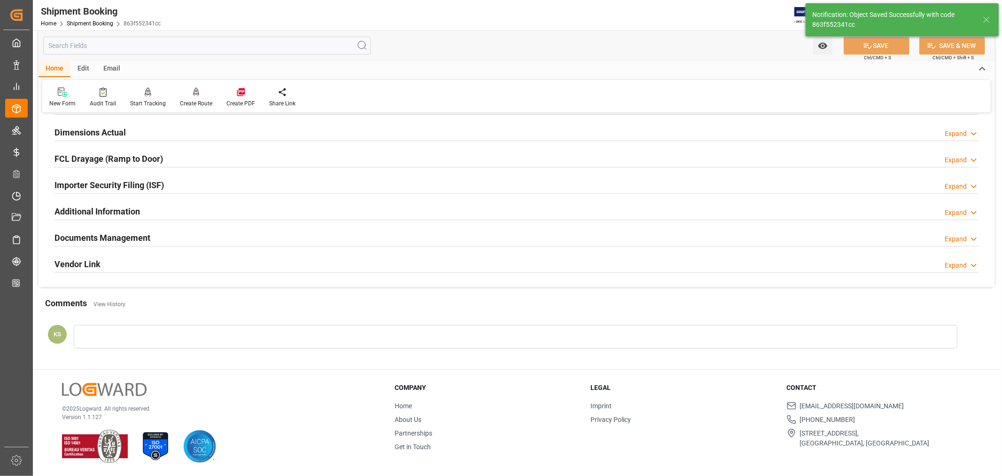
scroll to position [231, 0]
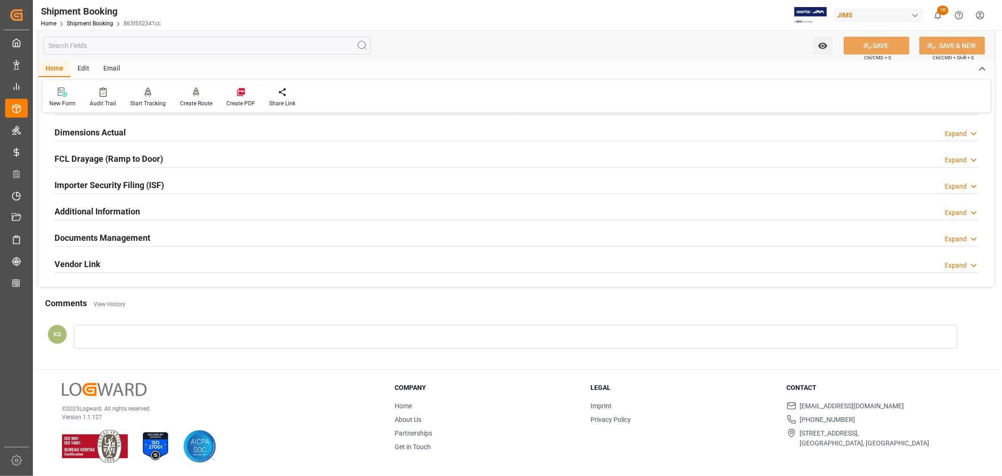
click at [133, 231] on h2 "Documents Management" at bounding box center [103, 237] width 96 height 13
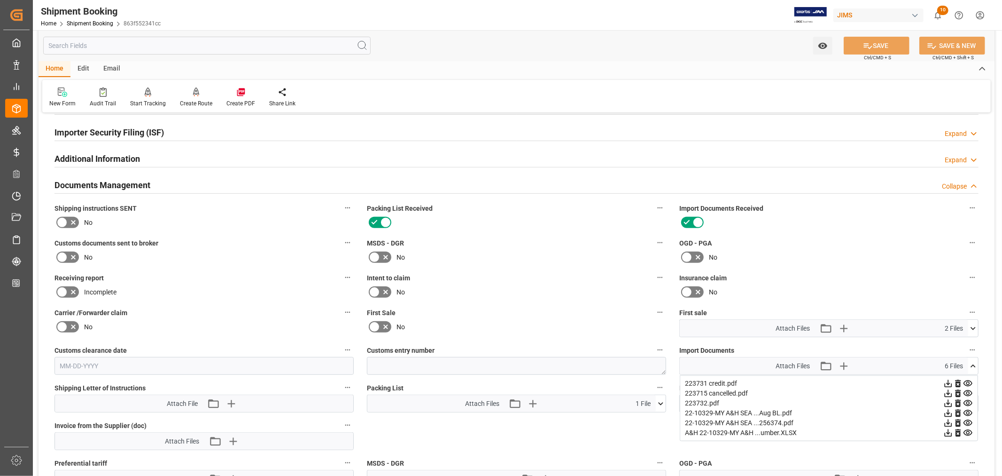
click at [138, 180] on h2 "Documents Management" at bounding box center [103, 185] width 96 height 13
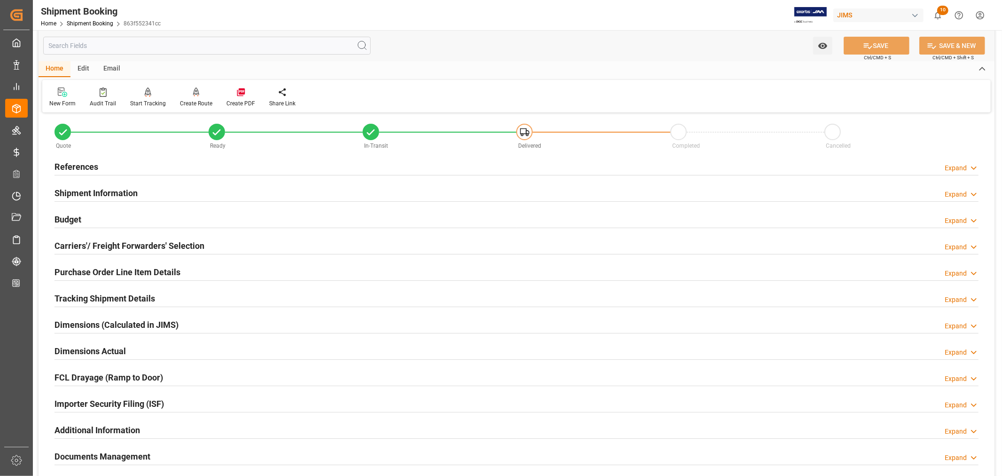
scroll to position [0, 0]
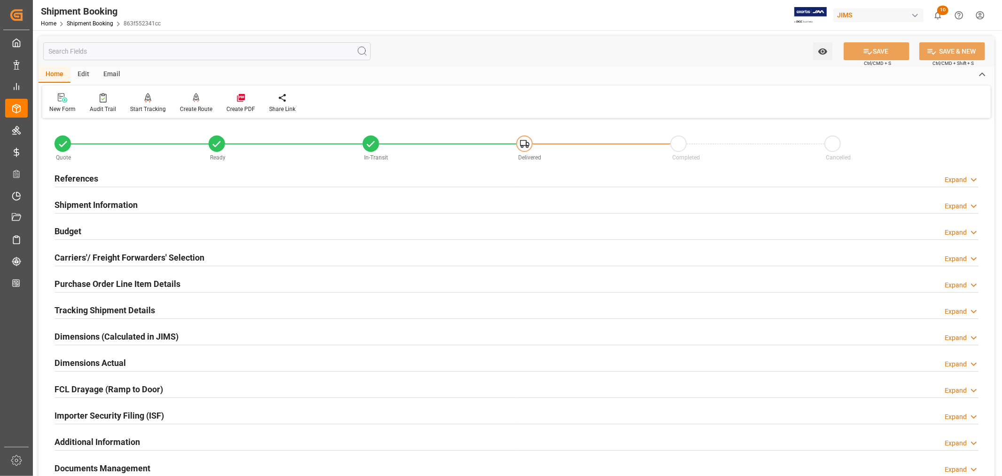
drag, startPoint x: 124, startPoint y: 204, endPoint x: 130, endPoint y: 205, distance: 5.7
click at [124, 204] on h2 "Shipment Information" at bounding box center [96, 204] width 83 height 13
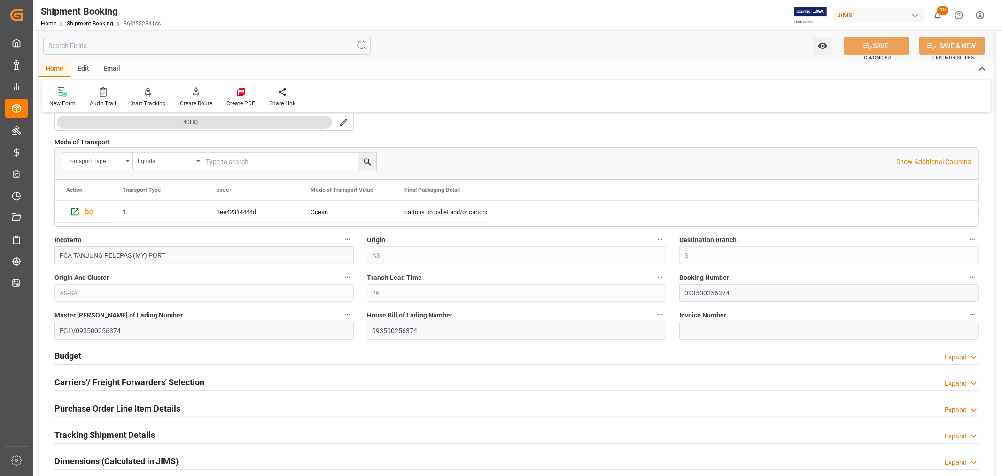
scroll to position [261, 0]
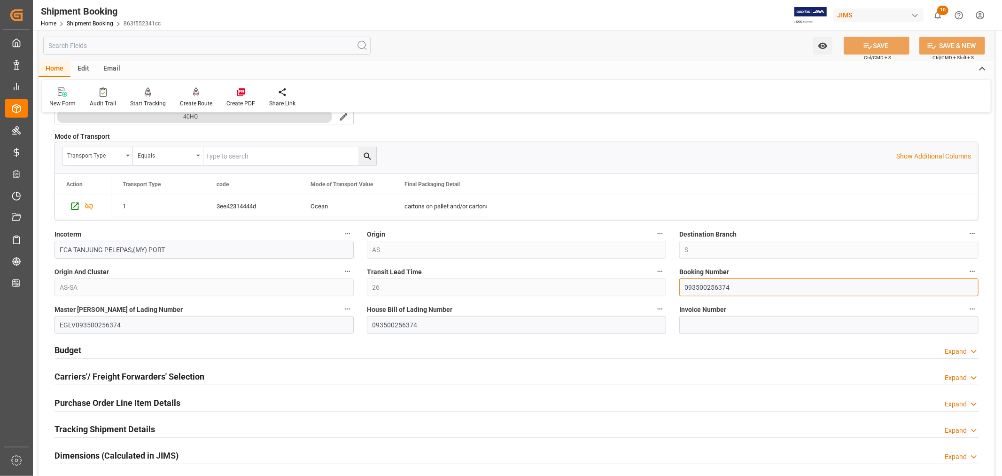
click at [704, 289] on input "093500256374" at bounding box center [828, 287] width 299 height 18
click at [712, 285] on input "093500256374" at bounding box center [828, 287] width 299 height 18
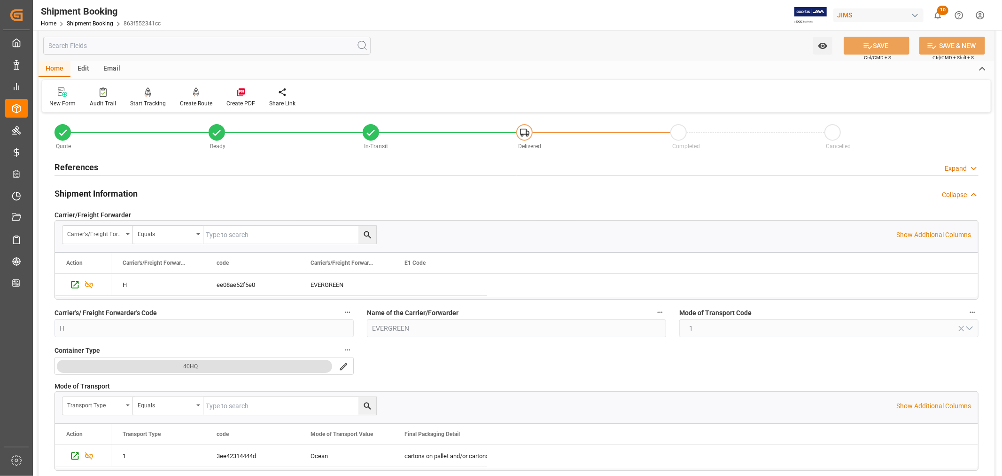
scroll to position [0, 0]
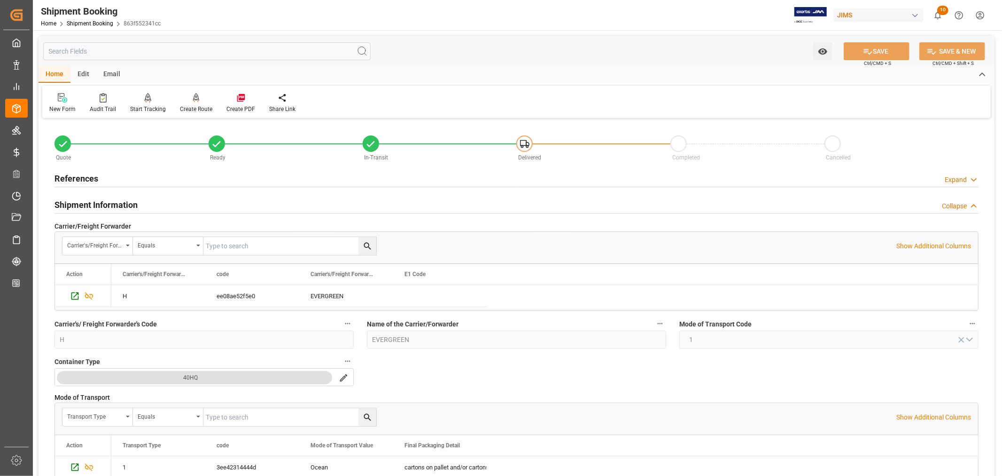
click at [108, 204] on h2 "Shipment Information" at bounding box center [96, 204] width 83 height 13
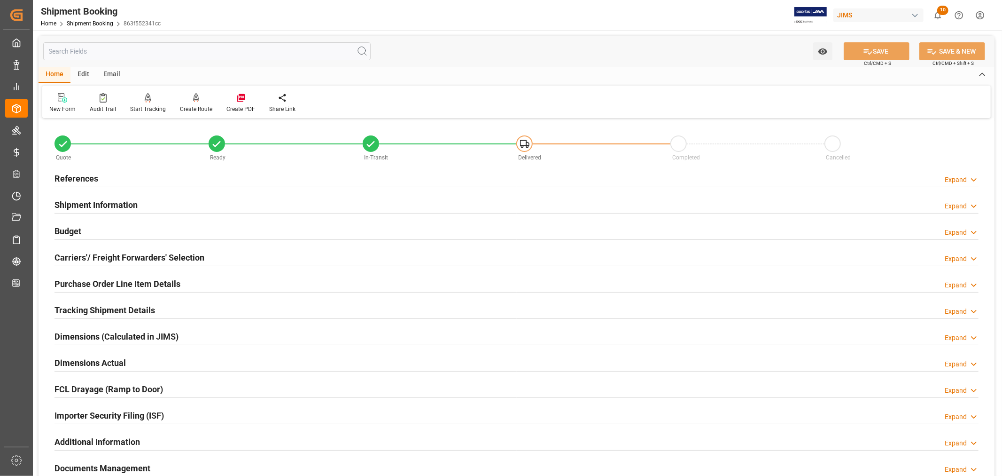
click at [110, 283] on h2 "Purchase Order Line Item Details" at bounding box center [118, 283] width 126 height 13
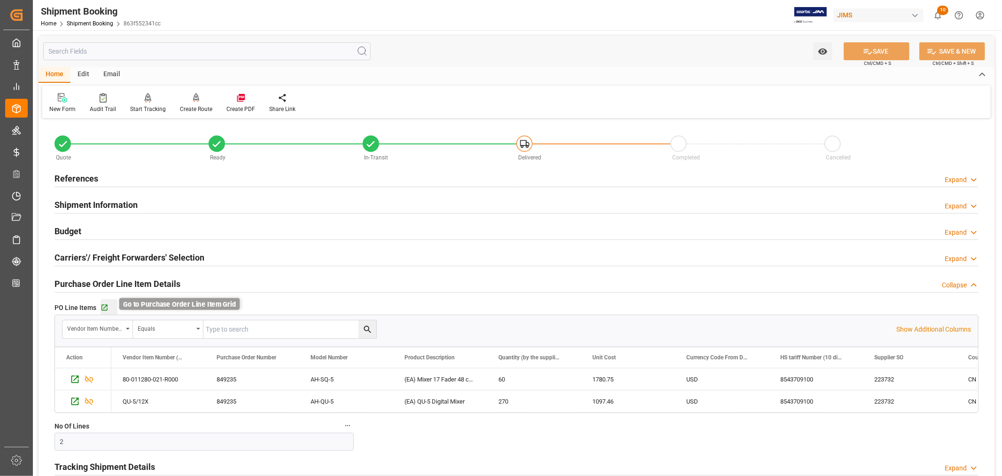
click at [105, 307] on icon "button" at bounding box center [105, 308] width 8 height 8
click at [139, 281] on h2 "Purchase Order Line Item Details" at bounding box center [118, 283] width 126 height 13
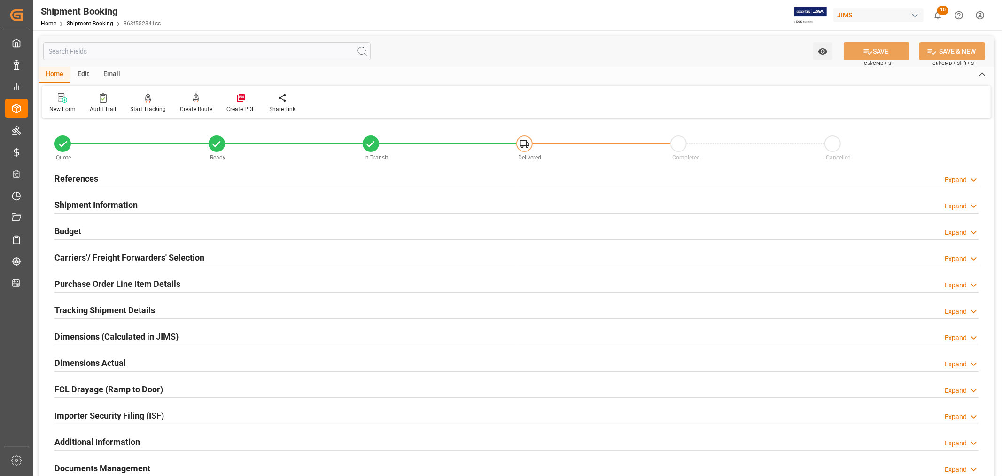
click at [72, 231] on h2 "Budget" at bounding box center [68, 231] width 27 height 13
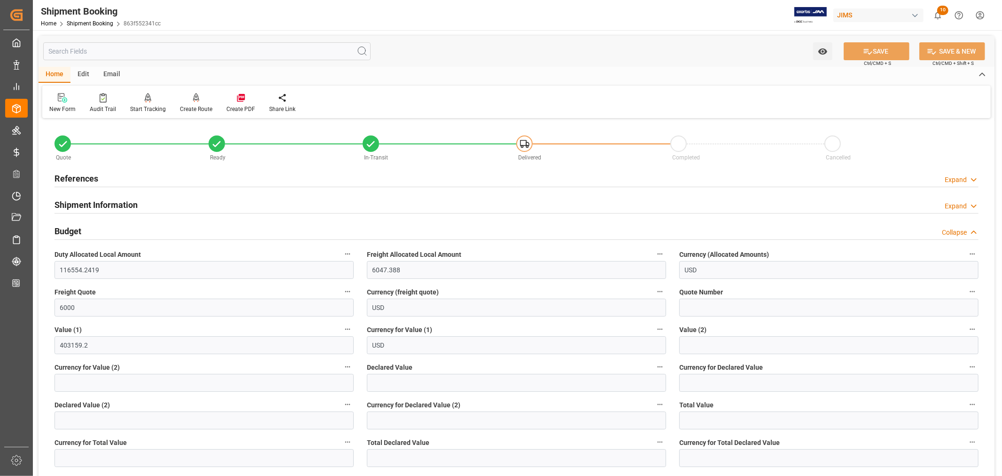
click at [72, 231] on h2 "Budget" at bounding box center [68, 231] width 27 height 13
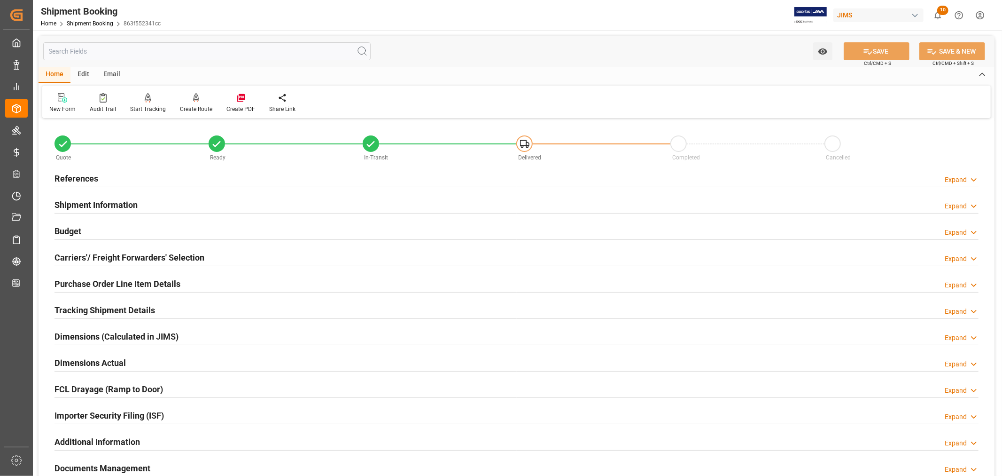
click at [89, 179] on h2 "References" at bounding box center [77, 178] width 44 height 13
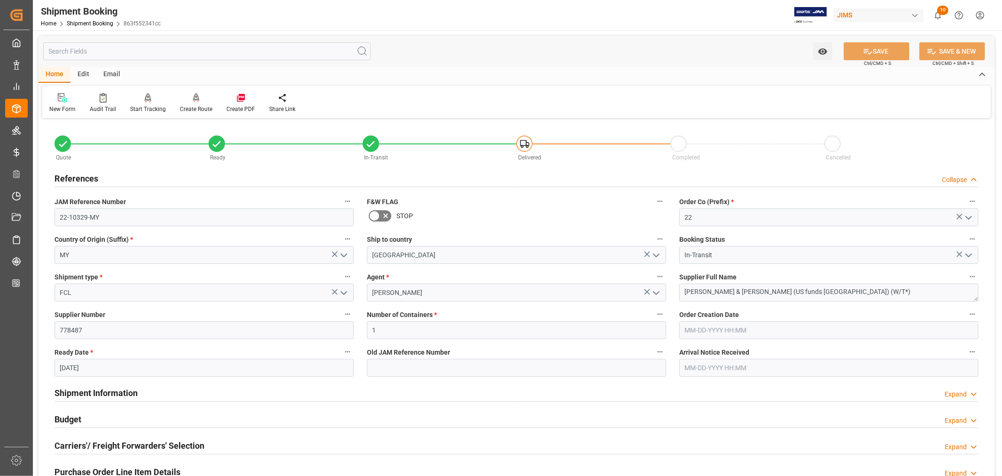
click at [89, 179] on h2 "References" at bounding box center [77, 178] width 44 height 13
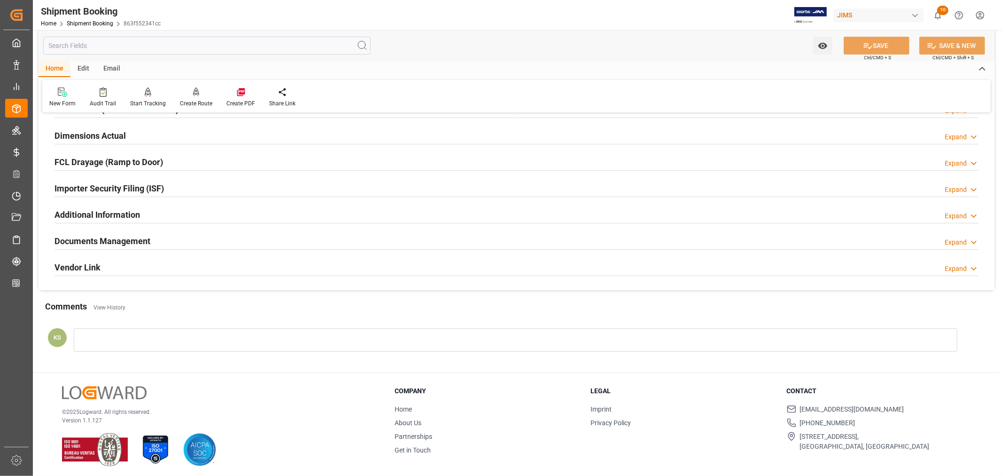
scroll to position [231, 0]
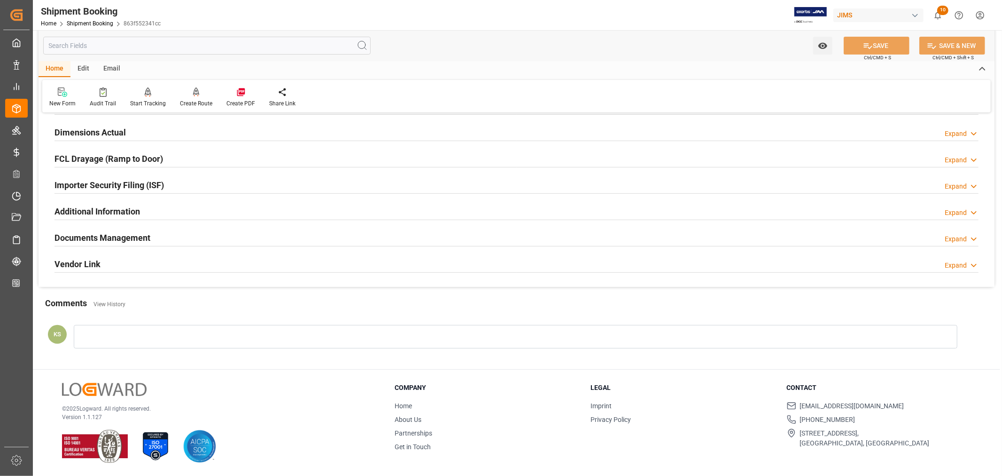
click at [185, 235] on div "Documents Management Expand" at bounding box center [517, 237] width 924 height 18
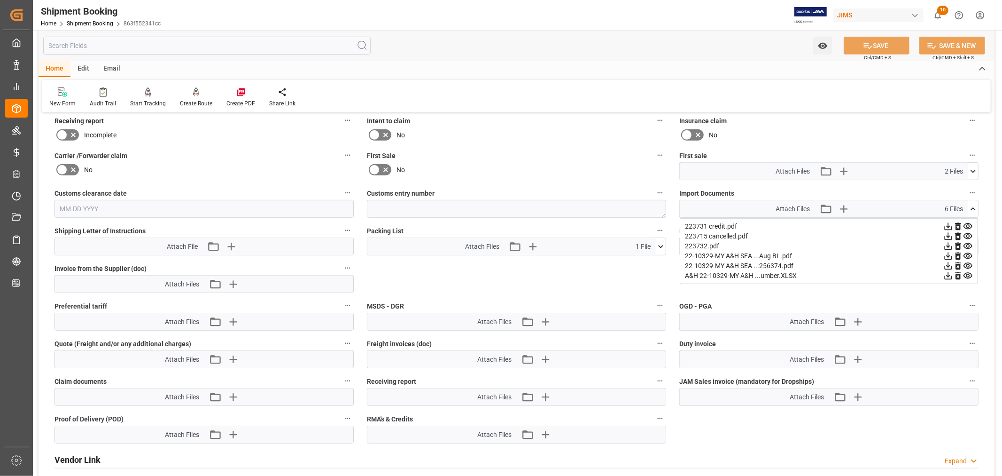
scroll to position [439, 0]
click at [845, 207] on icon "button" at bounding box center [843, 209] width 9 height 9
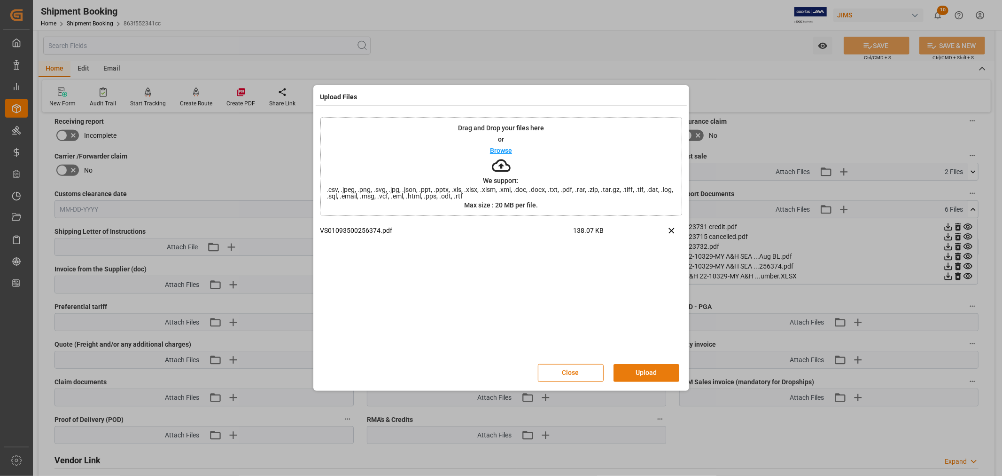
click at [646, 374] on button "Upload" at bounding box center [647, 373] width 66 height 18
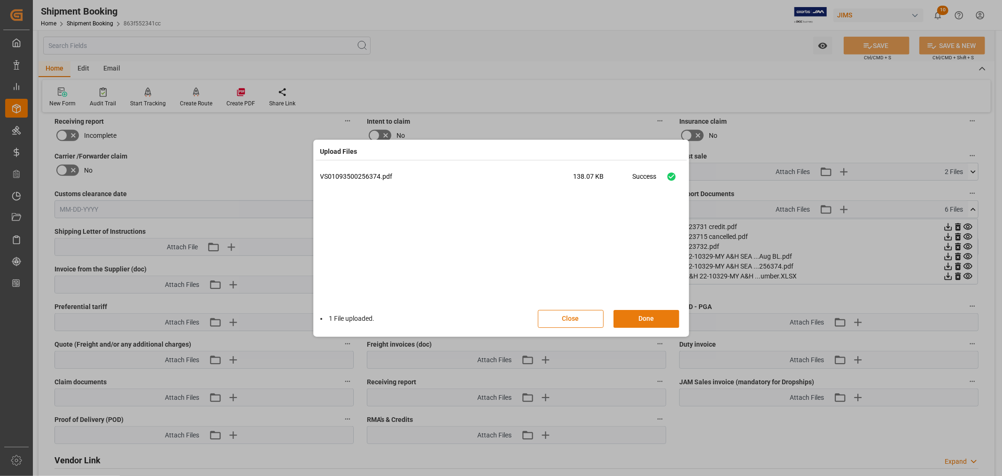
click at [645, 318] on button "Done" at bounding box center [647, 319] width 66 height 18
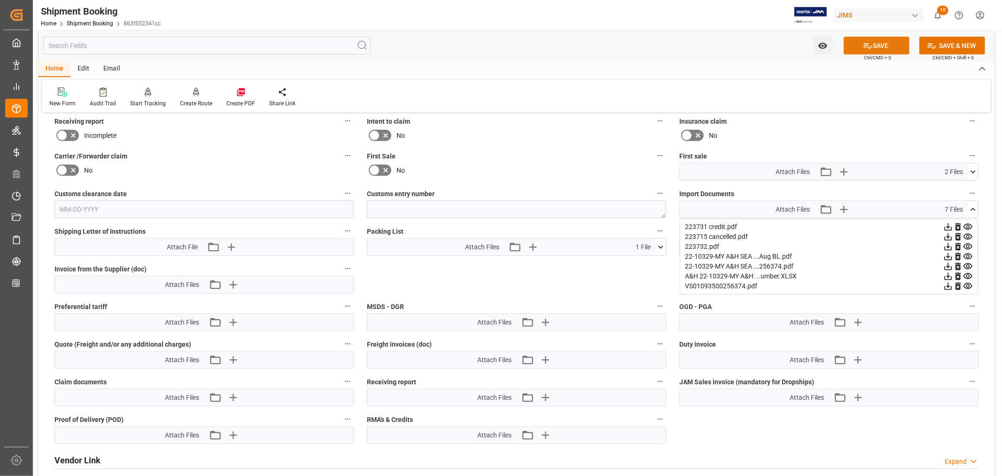
click at [880, 46] on button "SAVE" at bounding box center [877, 46] width 66 height 18
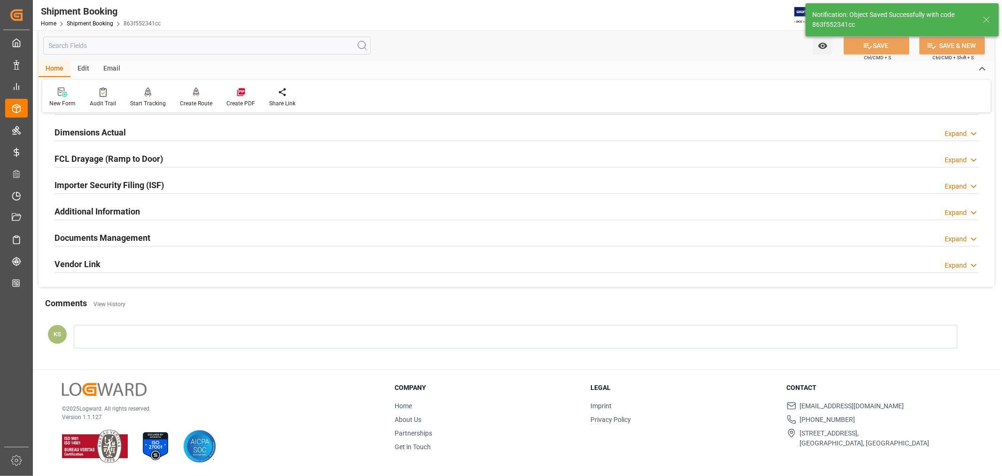
click at [125, 237] on h2 "Documents Management" at bounding box center [103, 237] width 96 height 13
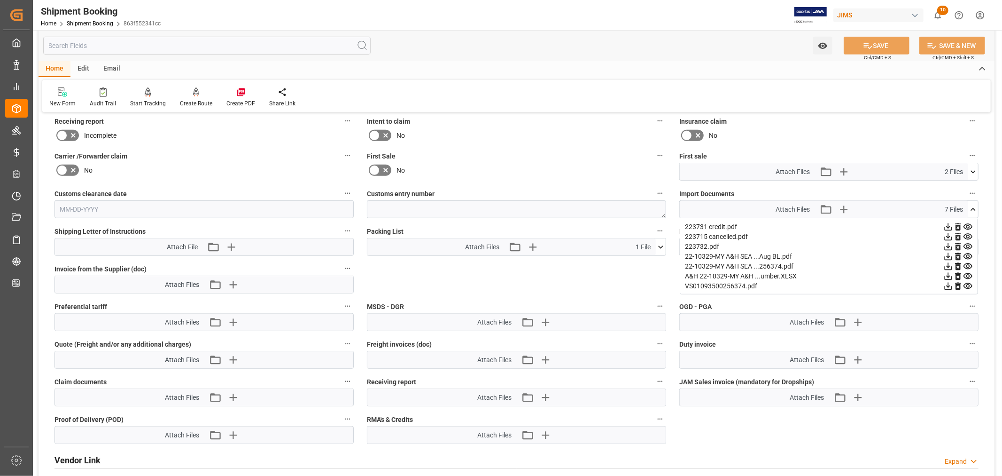
click at [974, 205] on icon at bounding box center [973, 209] width 10 height 10
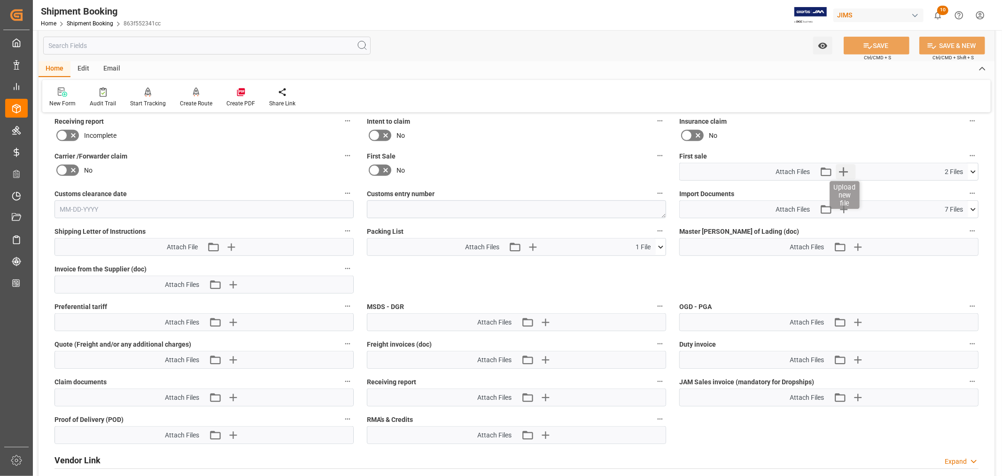
click at [844, 166] on icon "button" at bounding box center [843, 171] width 15 height 15
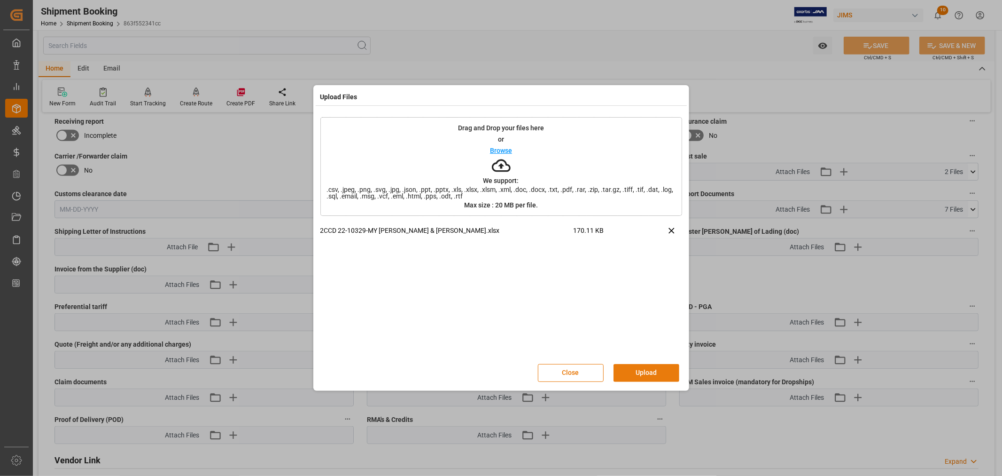
click at [645, 368] on button "Upload" at bounding box center [647, 373] width 66 height 18
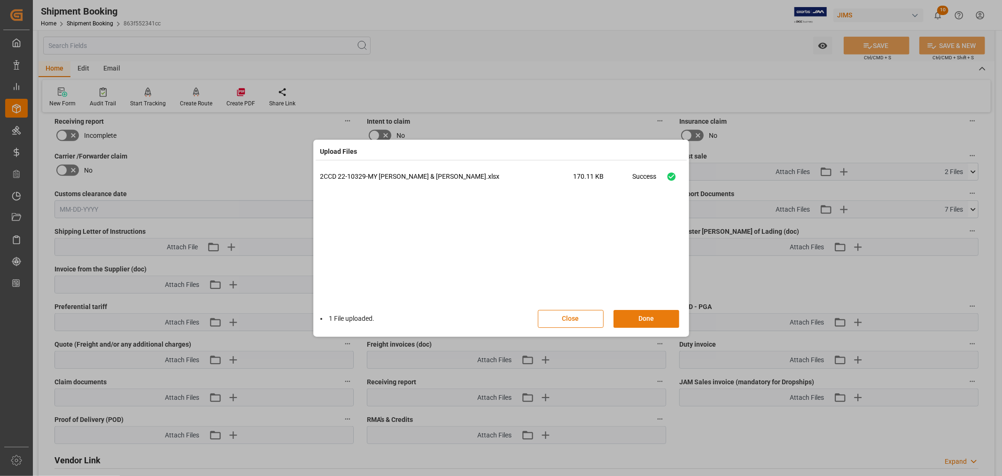
click at [643, 317] on button "Done" at bounding box center [647, 319] width 66 height 18
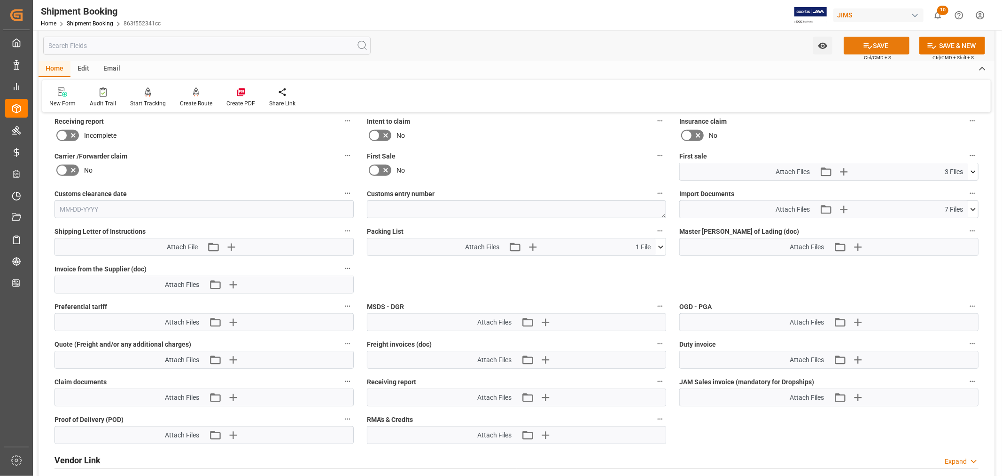
click at [874, 47] on button "SAVE" at bounding box center [877, 46] width 66 height 18
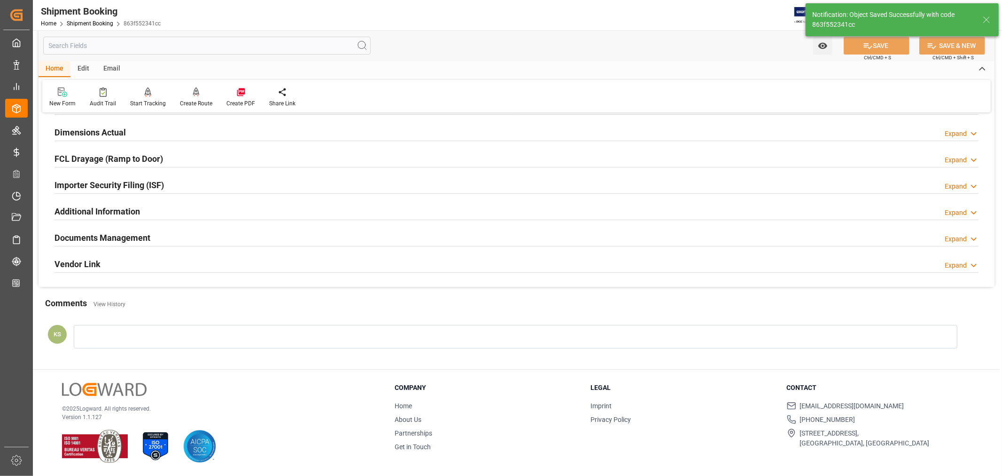
scroll to position [231, 0]
click at [135, 237] on h2 "Documents Management" at bounding box center [103, 237] width 96 height 13
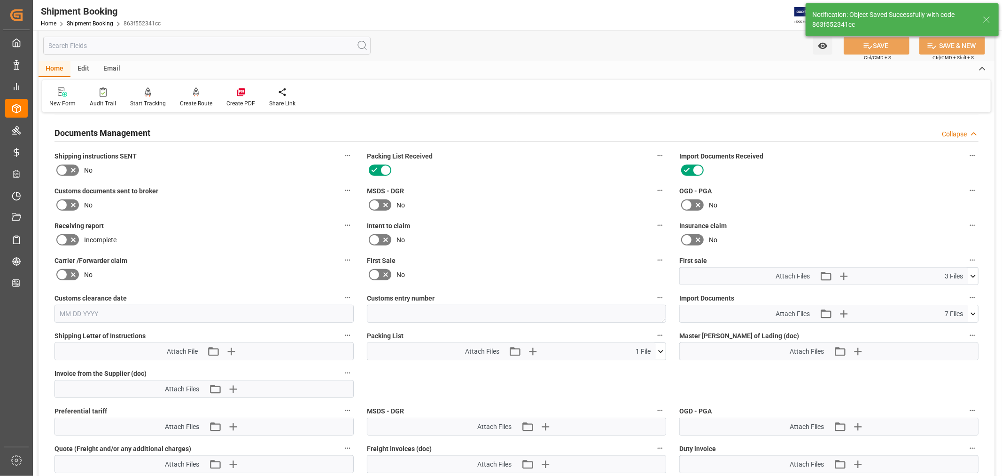
scroll to position [283, 0]
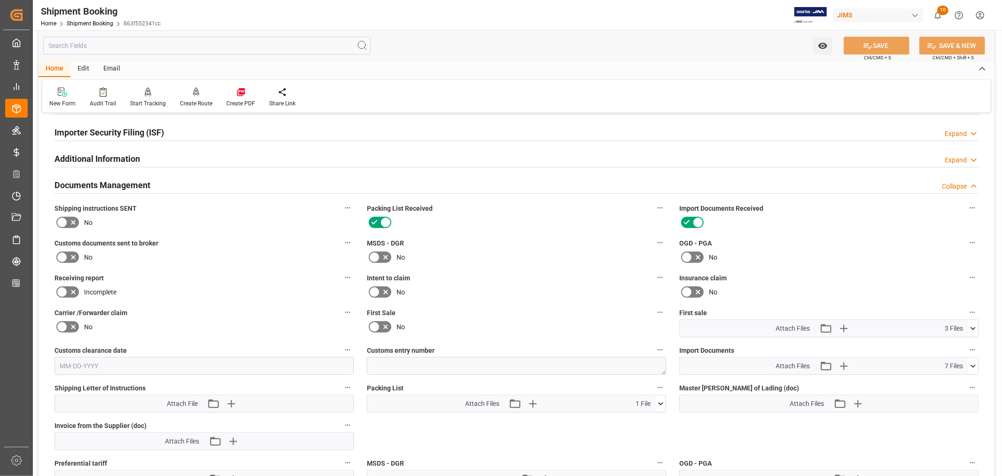
click at [62, 255] on icon at bounding box center [61, 256] width 11 height 11
click at [0, 0] on input "checkbox" at bounding box center [0, 0] width 0 height 0
click at [374, 325] on icon at bounding box center [375, 326] width 6 height 4
click at [0, 0] on input "checkbox" at bounding box center [0, 0] width 0 height 0
click at [881, 47] on button "SAVE" at bounding box center [877, 46] width 66 height 18
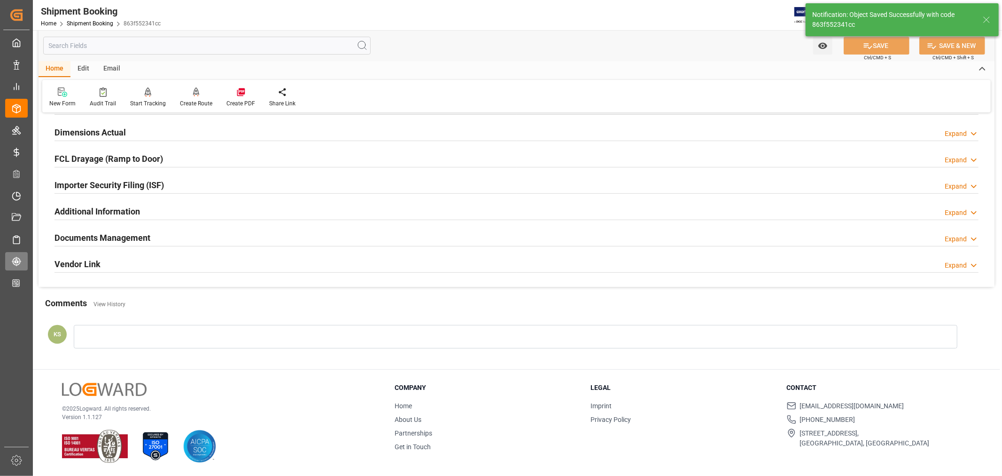
scroll to position [231, 0]
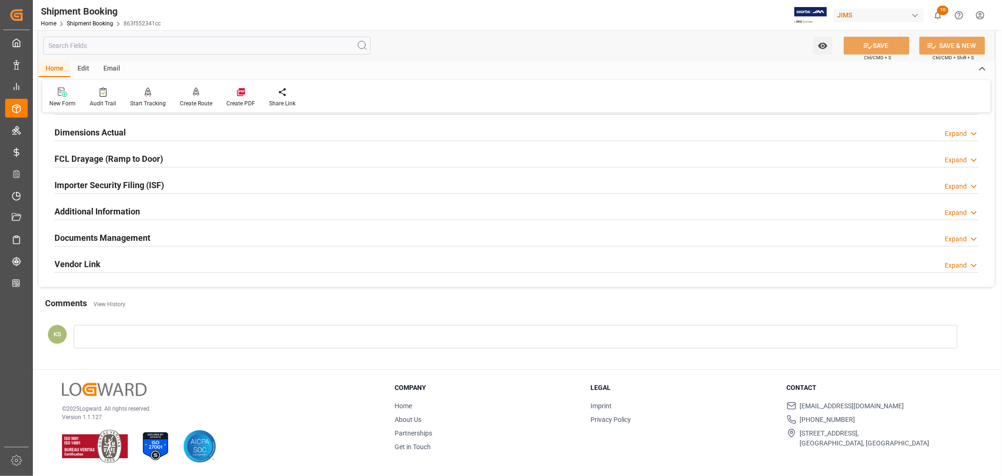
click at [253, 235] on div "Documents Management Expand" at bounding box center [517, 237] width 924 height 18
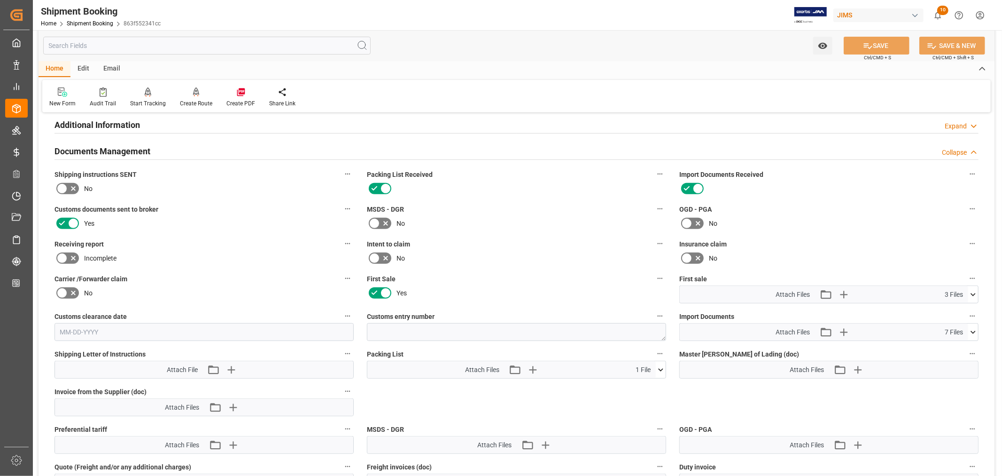
scroll to position [335, 0]
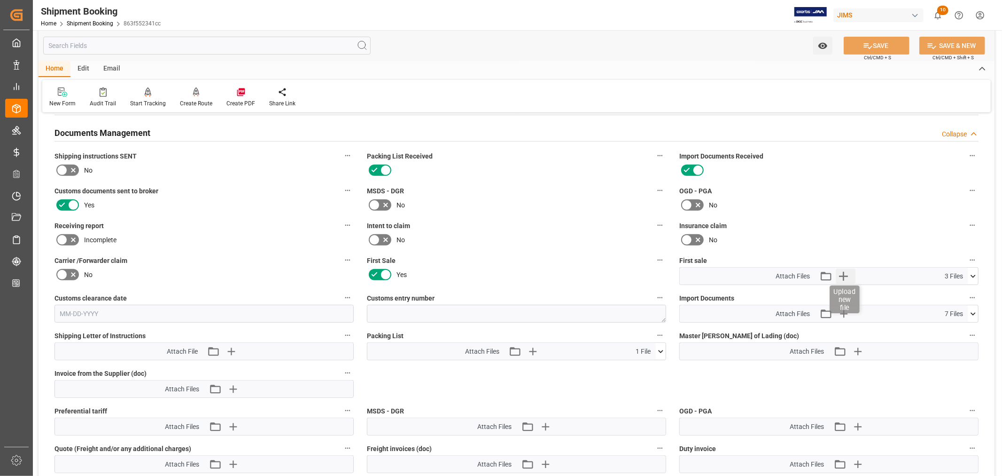
click at [840, 272] on icon "button" at bounding box center [843, 275] width 15 height 15
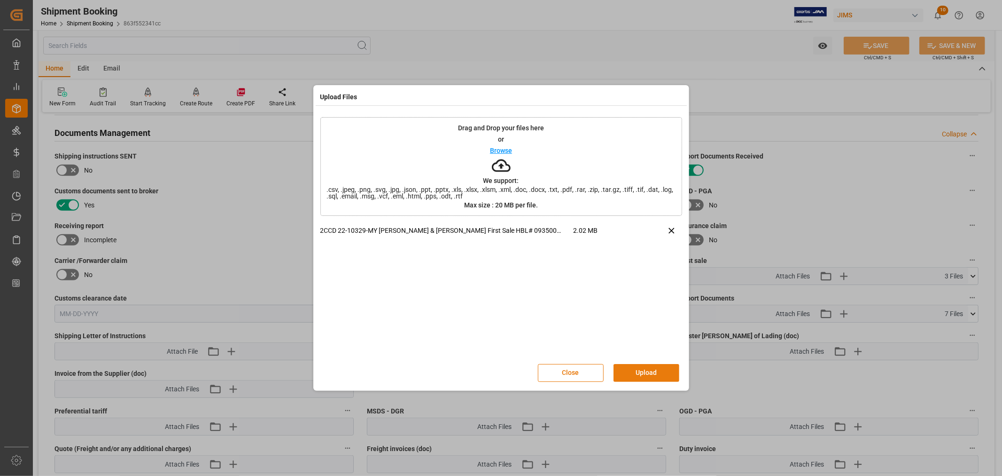
click at [640, 370] on button "Upload" at bounding box center [647, 373] width 66 height 18
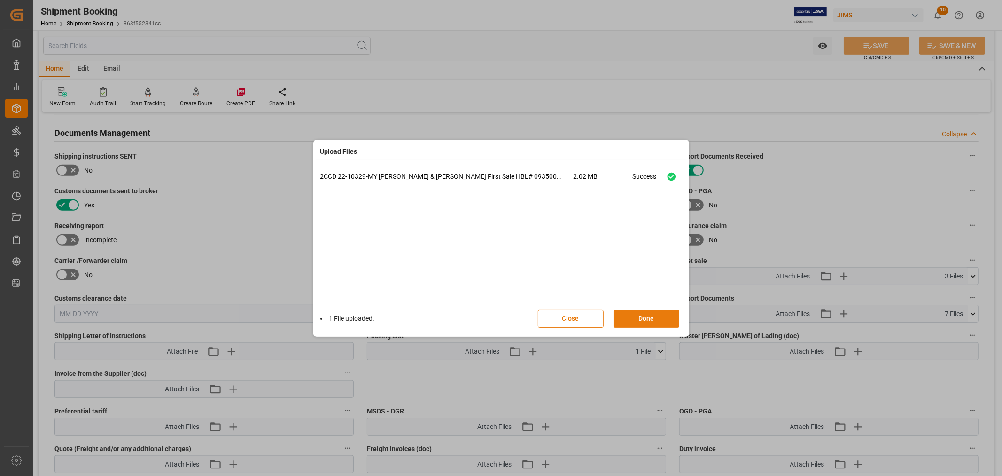
click at [648, 313] on button "Done" at bounding box center [647, 319] width 66 height 18
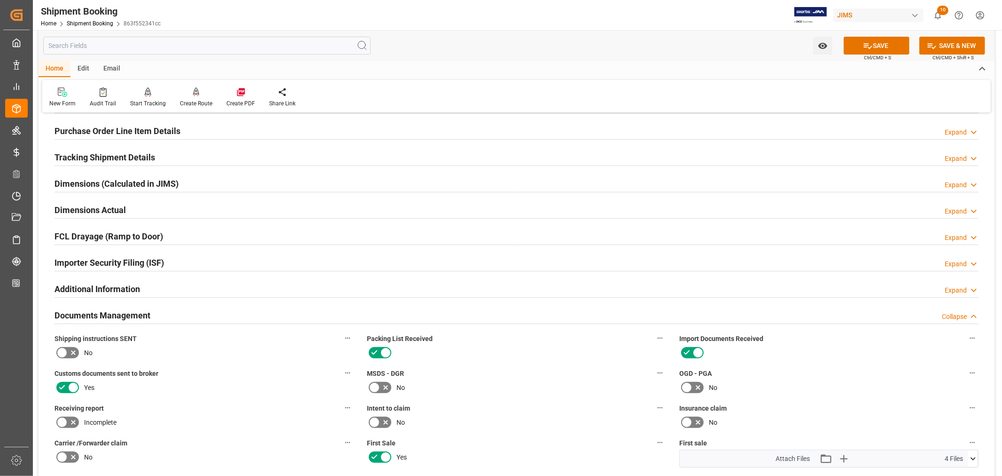
scroll to position [0, 0]
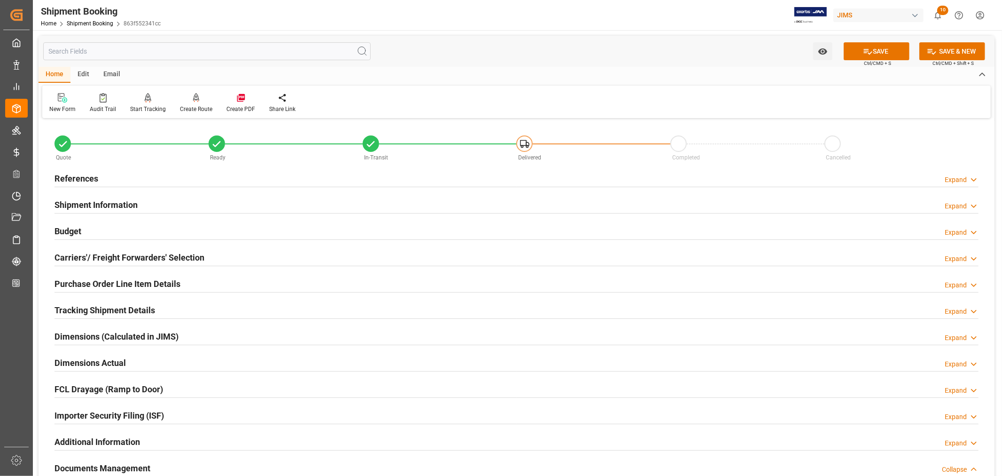
click at [88, 177] on h2 "References" at bounding box center [77, 178] width 44 height 13
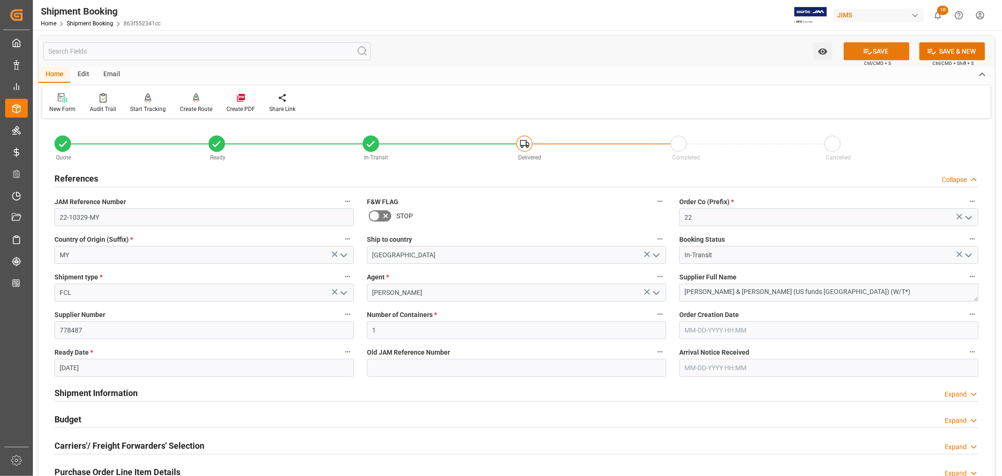
click at [881, 52] on button "SAVE" at bounding box center [877, 51] width 66 height 18
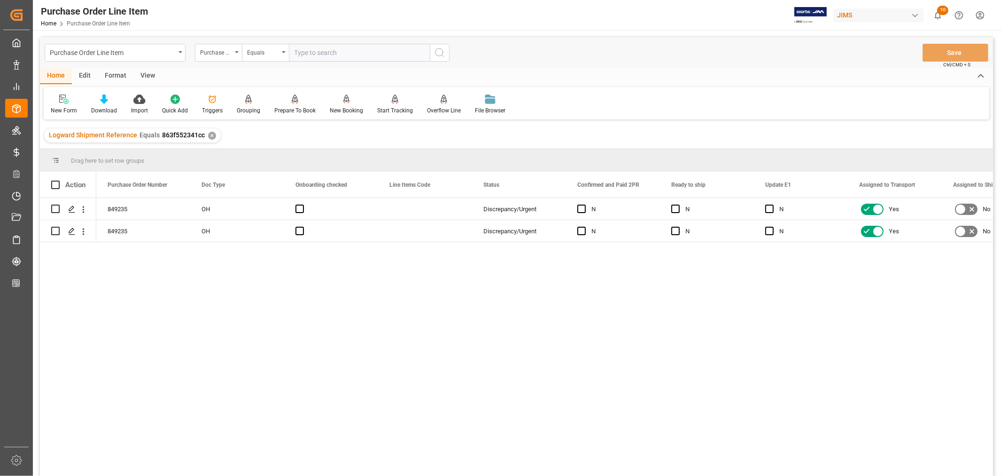
click at [149, 74] on div "View" at bounding box center [147, 76] width 29 height 16
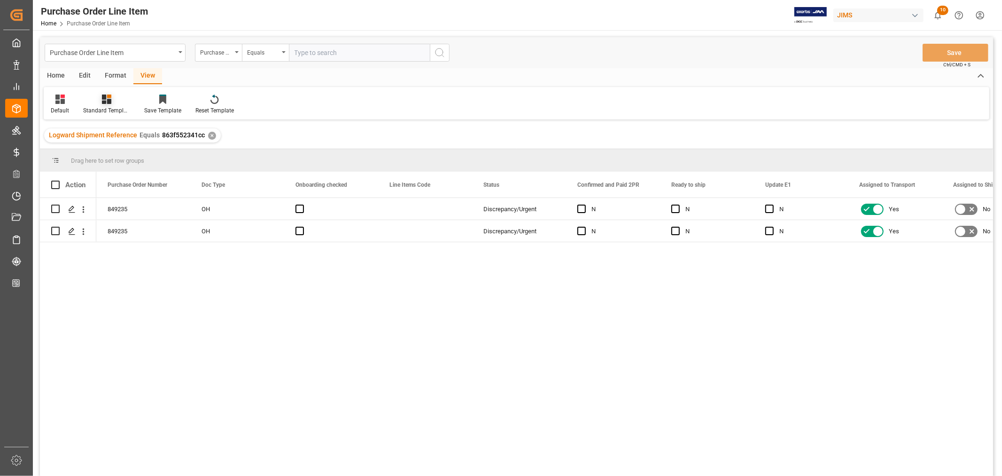
click at [107, 110] on div "Standard Templates" at bounding box center [106, 110] width 47 height 8
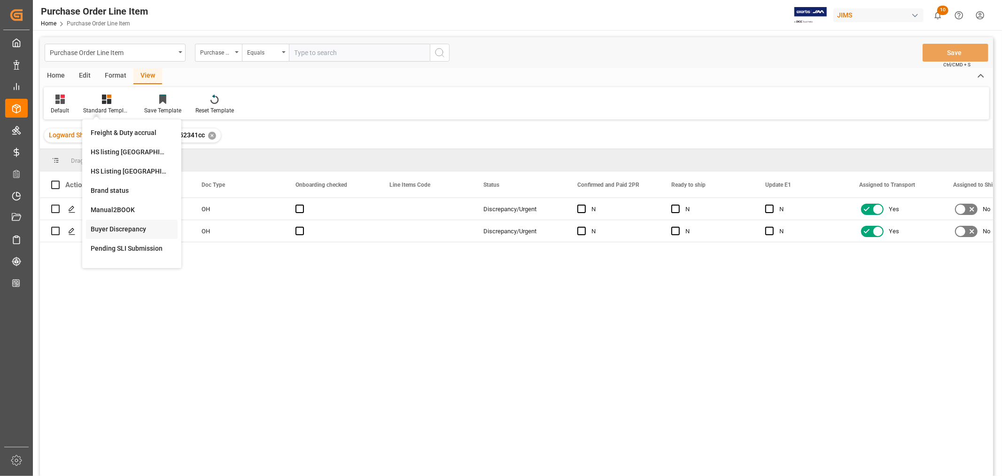
click at [107, 226] on div "Buyer Discrepancy" at bounding box center [132, 229] width 82 height 10
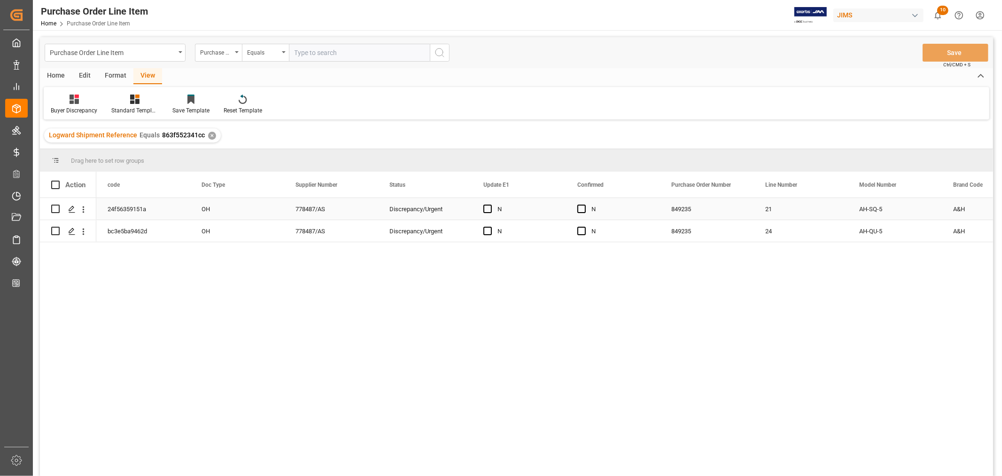
click at [537, 204] on div "N" at bounding box center [526, 209] width 57 height 22
click at [485, 211] on span "Press SPACE to select this row." at bounding box center [488, 208] width 8 height 8
click at [491, 204] on input "Press SPACE to select this row." at bounding box center [491, 204] width 0 height 0
click at [579, 207] on span "Press SPACE to select this row." at bounding box center [581, 208] width 8 height 8
click at [585, 204] on input "Press SPACE to select this row." at bounding box center [585, 204] width 0 height 0
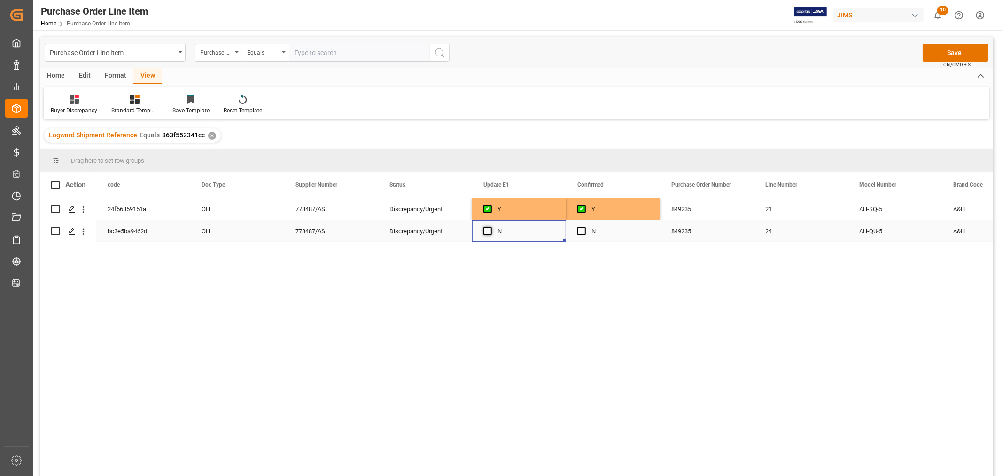
click at [486, 230] on span "Press SPACE to select this row." at bounding box center [488, 230] width 8 height 8
click at [491, 226] on input "Press SPACE to select this row." at bounding box center [491, 226] width 0 height 0
click at [584, 230] on span "Press SPACE to select this row." at bounding box center [581, 230] width 8 height 8
click at [585, 226] on input "Press SPACE to select this row." at bounding box center [585, 226] width 0 height 0
click at [951, 52] on button "Save" at bounding box center [956, 53] width 66 height 18
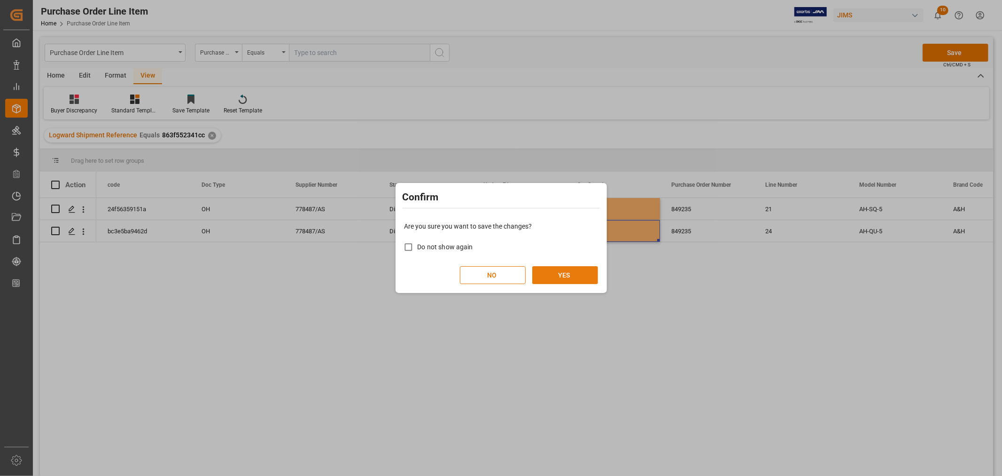
click at [565, 271] on button "YES" at bounding box center [565, 275] width 66 height 18
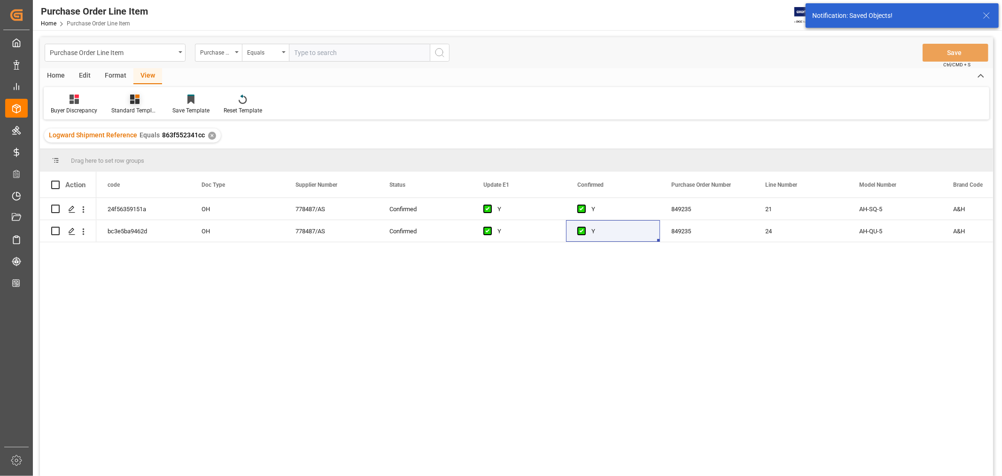
click at [137, 105] on div "Standard Templates" at bounding box center [134, 104] width 61 height 21
click at [142, 150] on div "HS listing USA" at bounding box center [160, 152] width 82 height 10
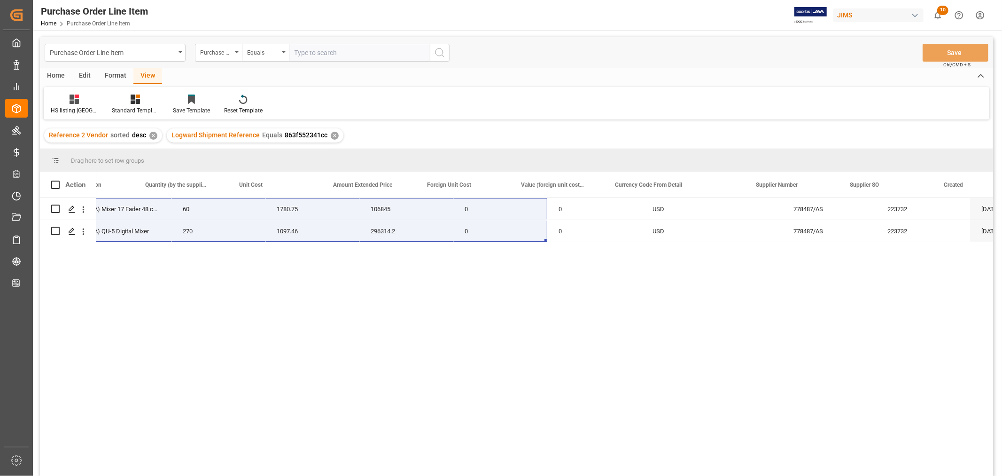
scroll to position [0, 654]
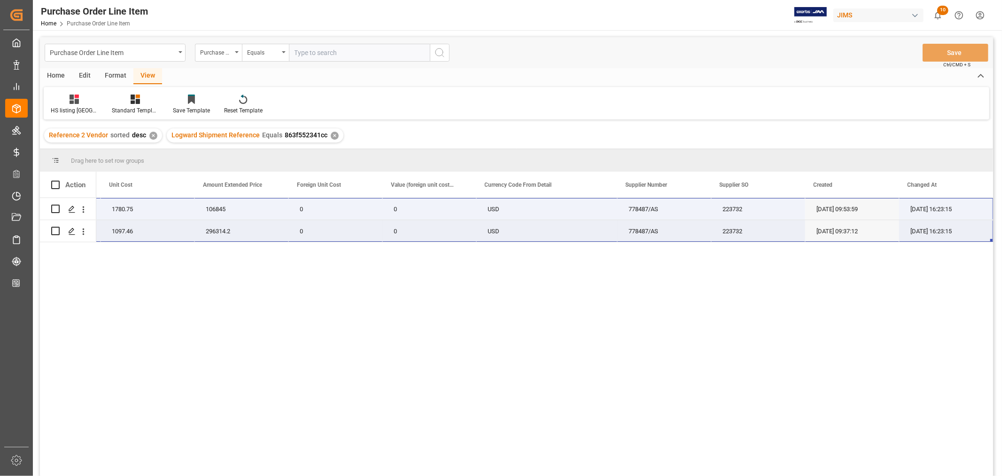
drag, startPoint x: 129, startPoint y: 203, endPoint x: 958, endPoint y: 228, distance: 828.8
click at [959, 227] on div "22-10329-MY (EA) Mixer 17 Fader 48 channel 60 1780.75 106845 0 0 USD 778487/AS …" at bounding box center [218, 220] width 1551 height 44
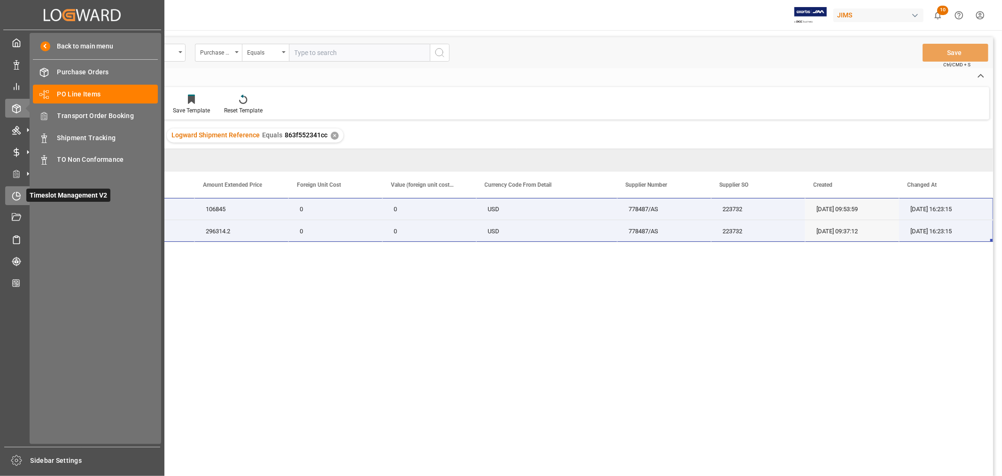
click at [14, 196] on icon at bounding box center [16, 195] width 9 height 9
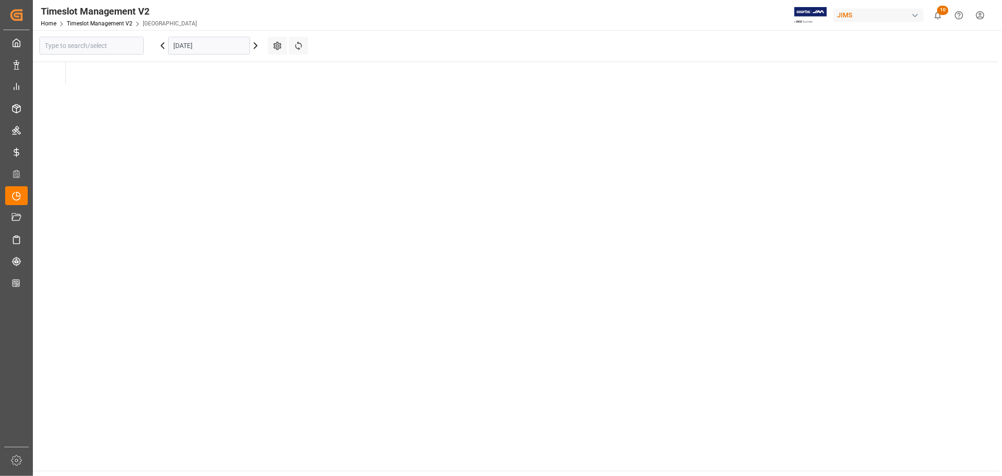
type input "Montreal"
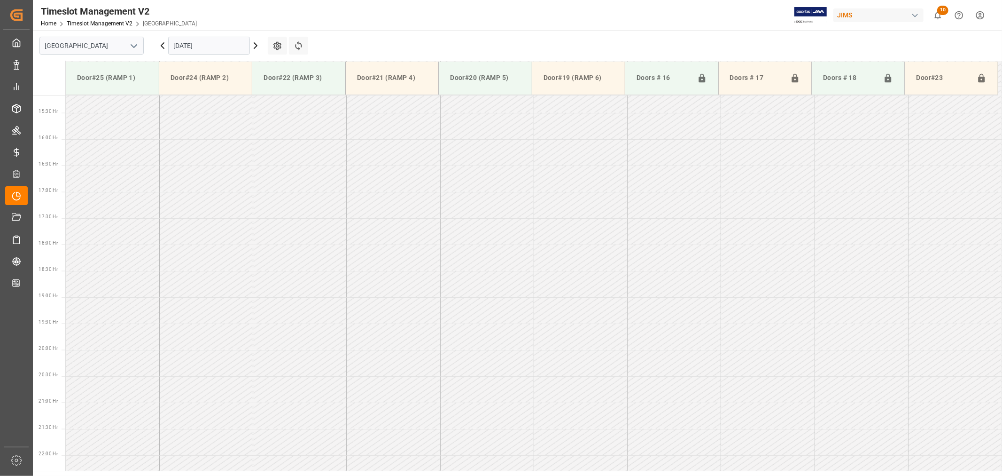
scroll to position [835, 0]
click at [134, 45] on icon "open menu" at bounding box center [133, 45] width 11 height 11
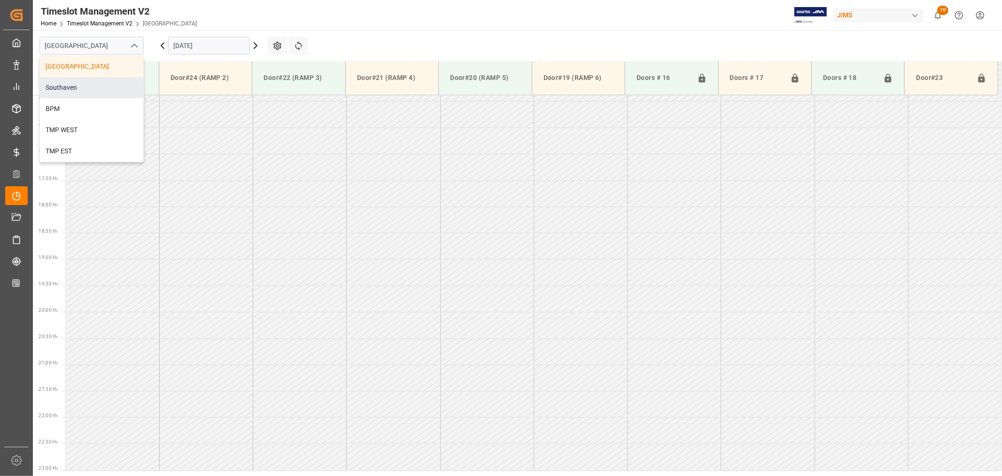
click at [82, 85] on div "Southaven" at bounding box center [91, 87] width 103 height 21
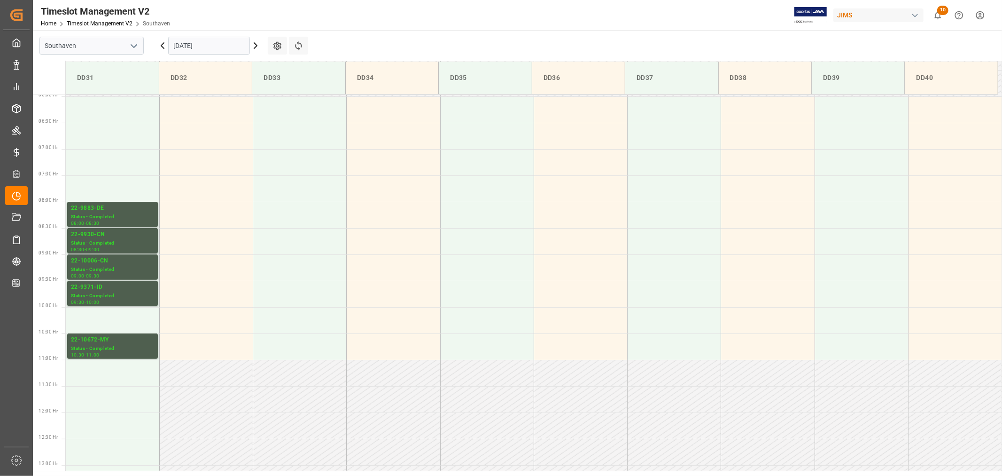
scroll to position [313, 0]
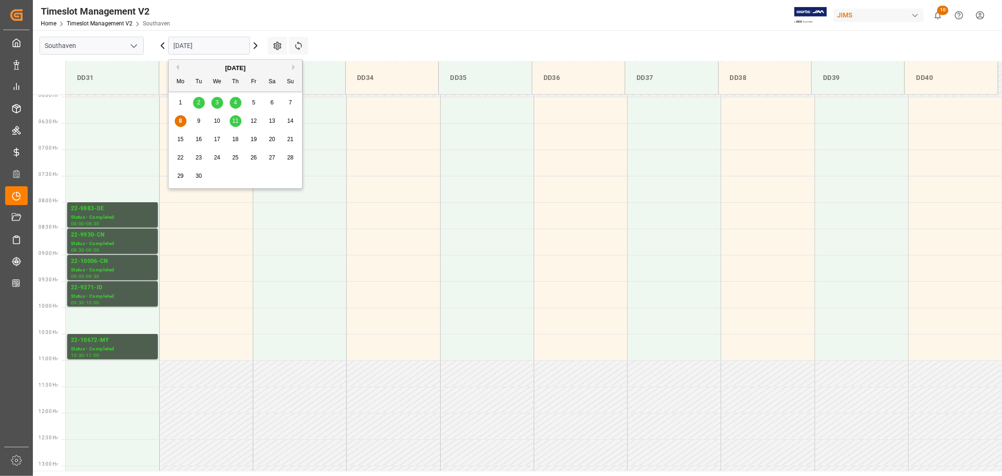
click at [207, 48] on input "09-08-2025" at bounding box center [209, 46] width 82 height 18
click at [235, 121] on span "11" at bounding box center [235, 120] width 6 height 7
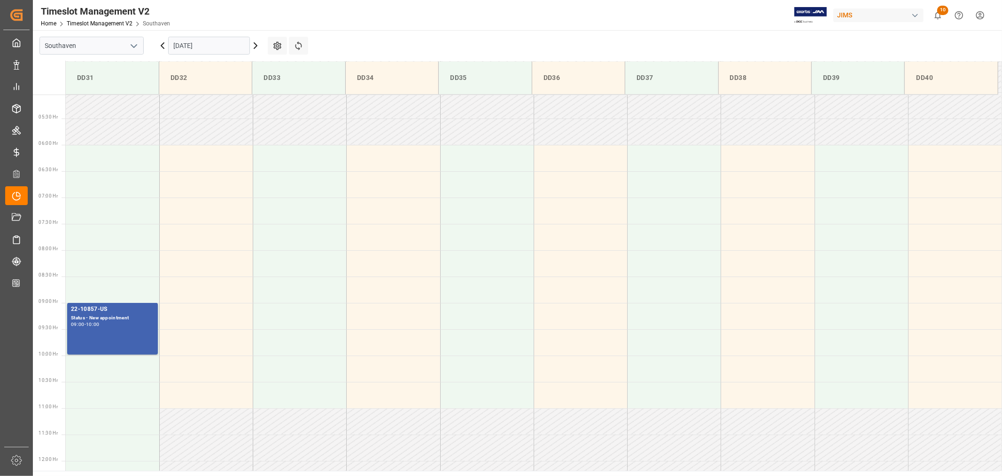
scroll to position [261, 0]
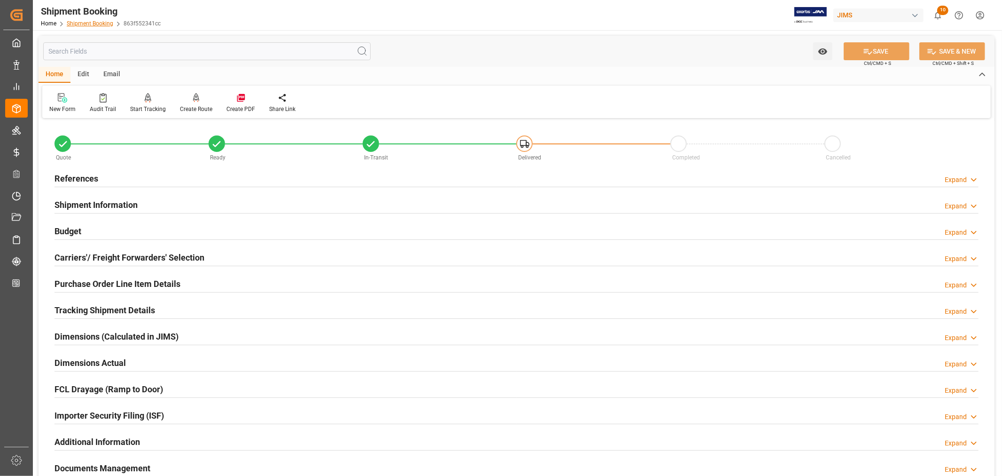
click at [81, 23] on link "Shipment Booking" at bounding box center [90, 23] width 47 height 7
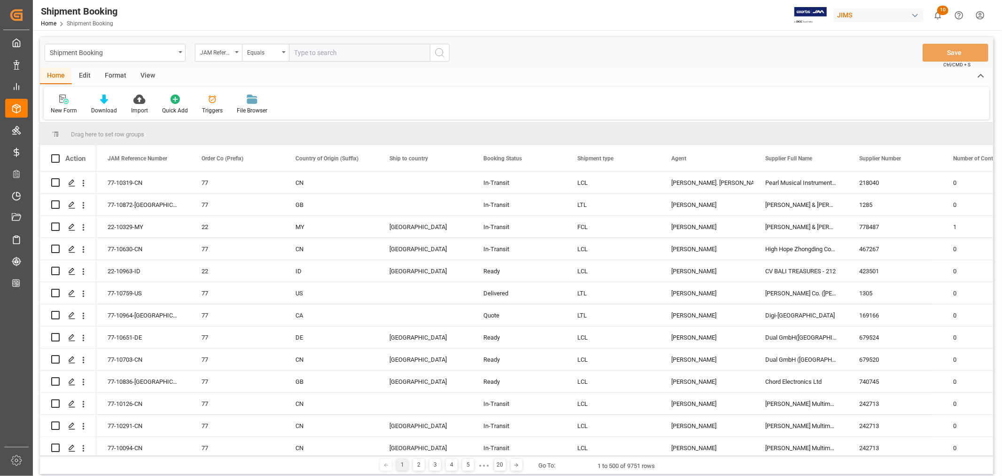
click at [327, 54] on input "text" at bounding box center [359, 53] width 141 height 18
paste input "22-10330-my"
type input "22-10330-my"
click at [440, 51] on icon "search button" at bounding box center [439, 52] width 11 height 11
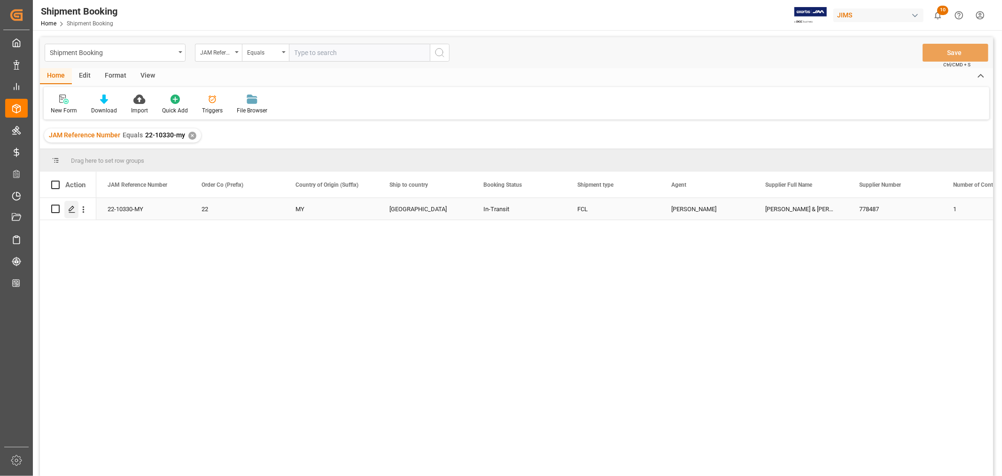
click at [72, 206] on polygon "Press SPACE to select this row." at bounding box center [71, 208] width 5 height 5
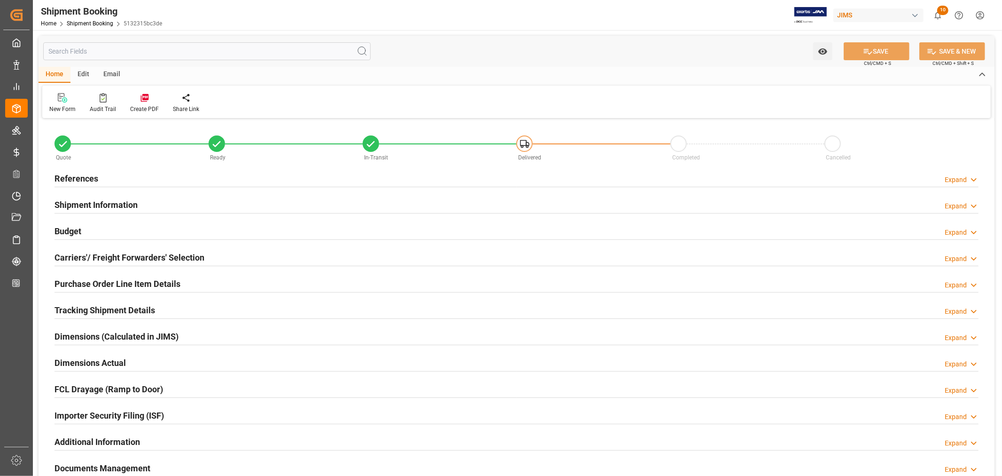
type input "26"
click at [180, 407] on div "Importer Security Filing (ISF) Expand" at bounding box center [517, 415] width 924 height 18
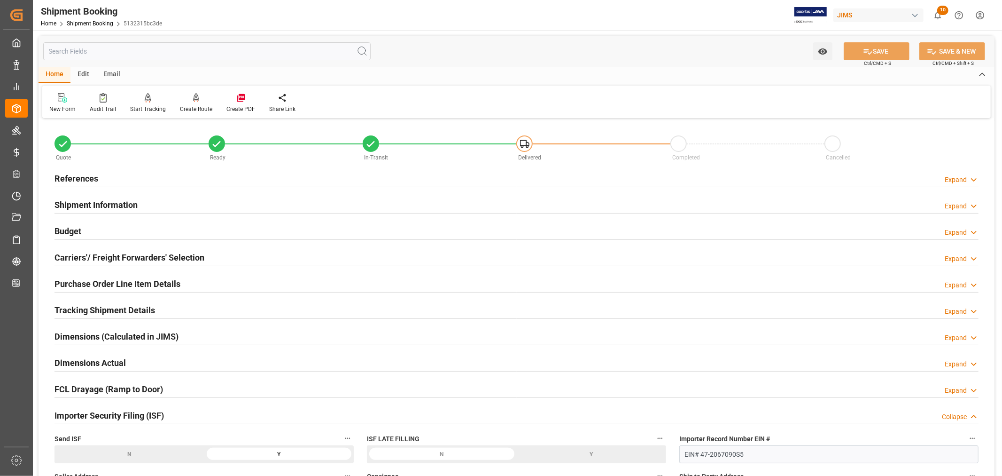
click at [180, 407] on div "Importer Security Filing (ISF) Collapse" at bounding box center [517, 415] width 924 height 18
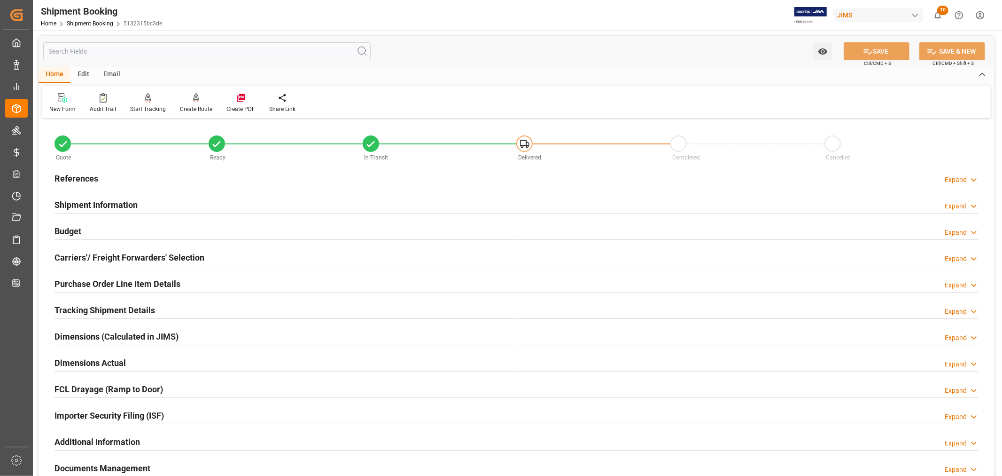
click at [180, 407] on div "Importer Security Filing (ISF) Expand" at bounding box center [517, 415] width 924 height 18
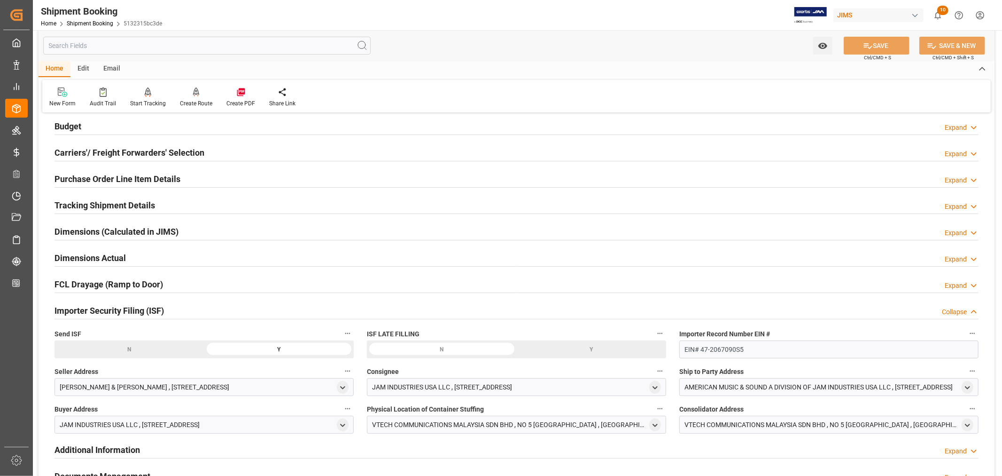
scroll to position [104, 0]
click at [188, 310] on div "Importer Security Filing (ISF) Collapse" at bounding box center [517, 310] width 924 height 18
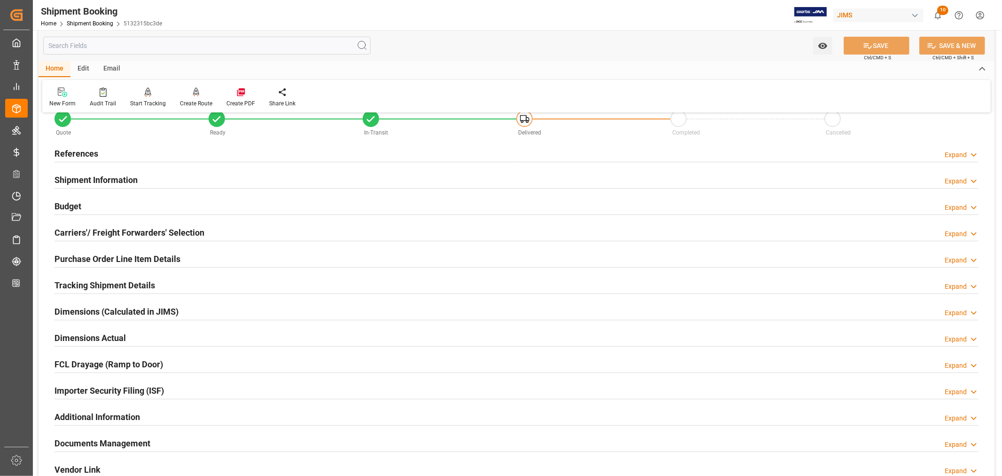
scroll to position [0, 0]
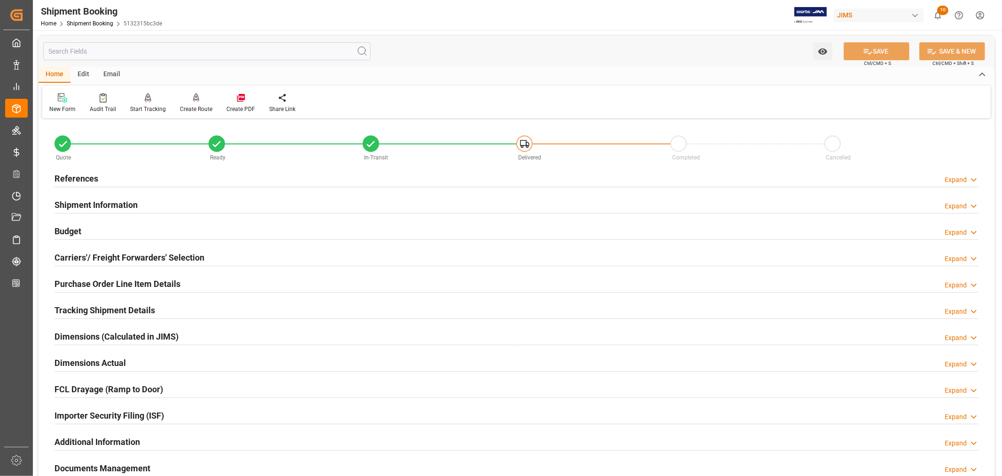
click at [125, 204] on h2 "Shipment Information" at bounding box center [96, 204] width 83 height 13
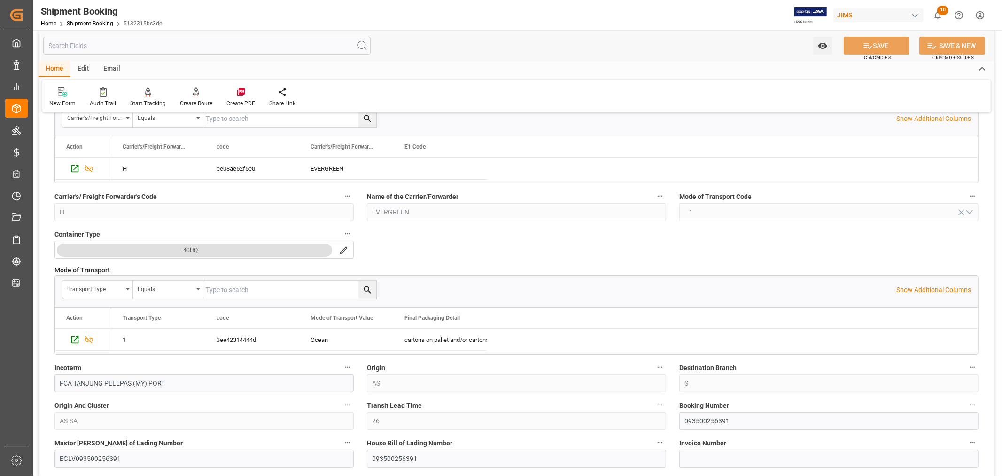
scroll to position [209, 0]
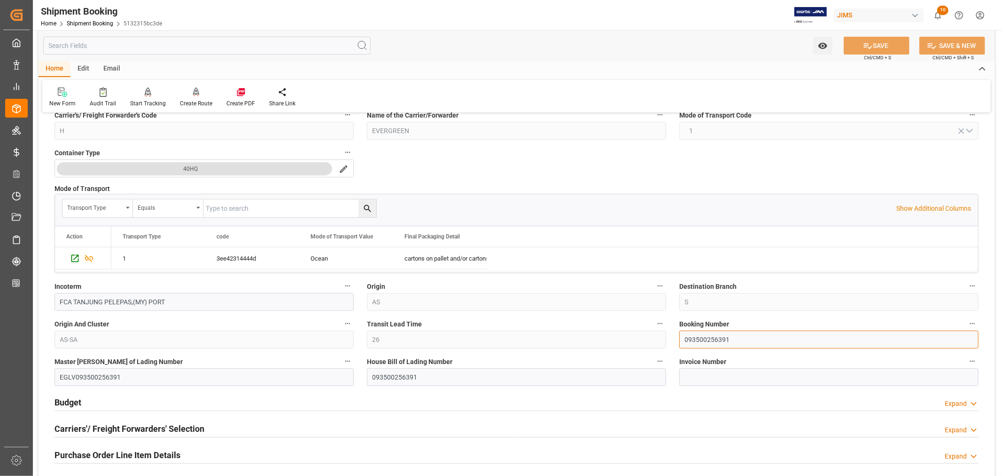
click at [713, 340] on input "093500256391" at bounding box center [828, 339] width 299 height 18
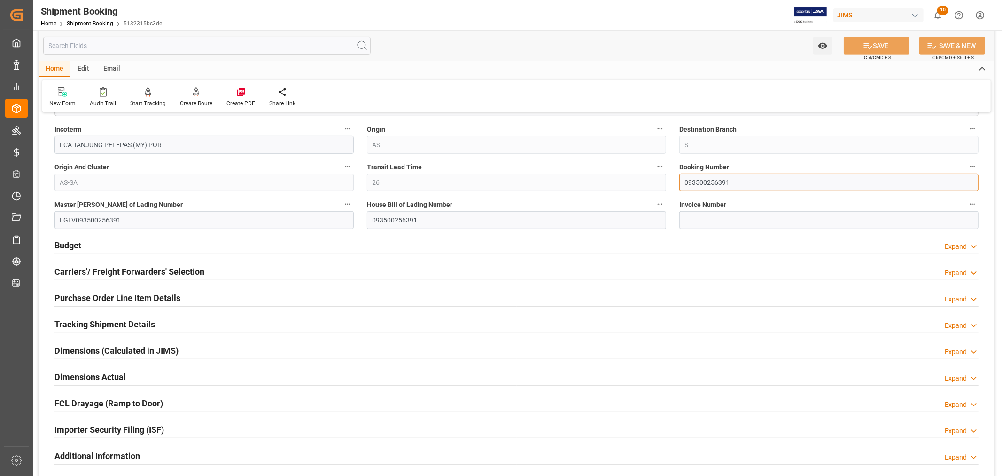
scroll to position [365, 0]
click at [81, 325] on h2 "Tracking Shipment Details" at bounding box center [105, 324] width 101 height 13
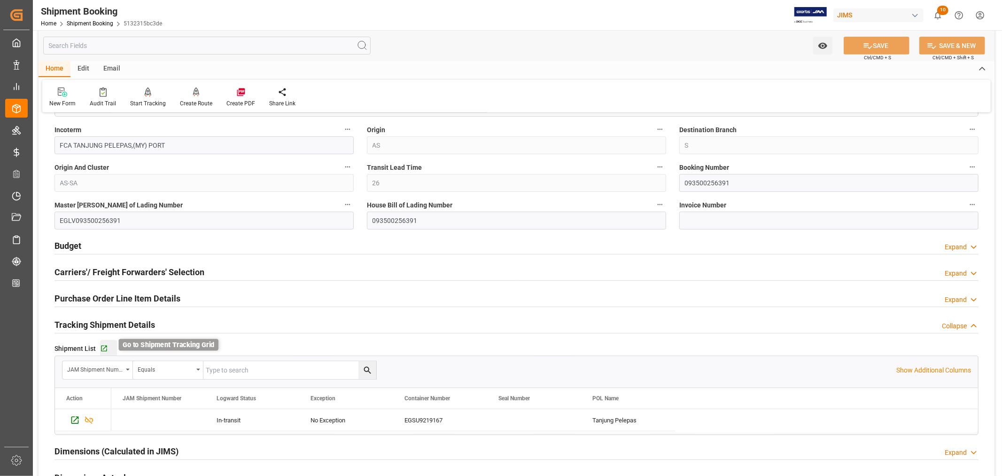
click at [105, 348] on icon "button" at bounding box center [104, 348] width 8 height 8
click at [92, 22] on link "Shipment Booking" at bounding box center [90, 23] width 47 height 7
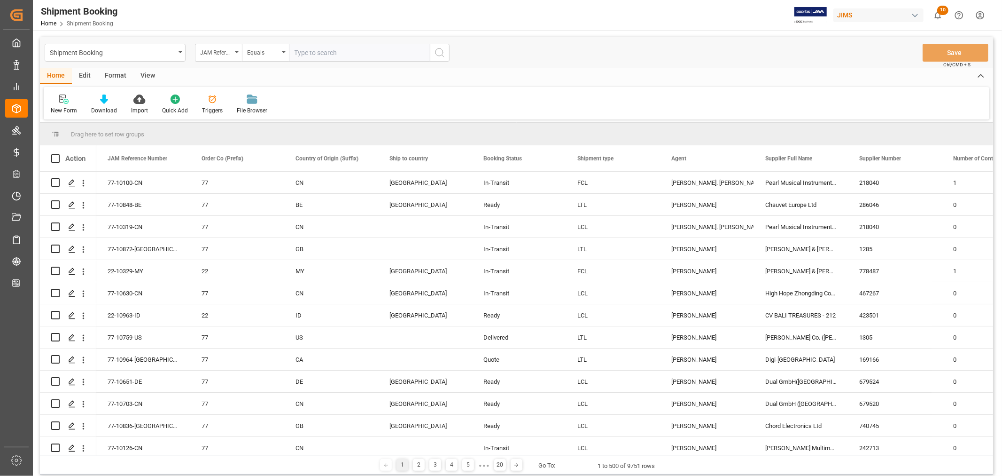
paste input "22-10329-MY"
type input "22-10329-MY"
click at [438, 52] on icon "search button" at bounding box center [439, 52] width 11 height 11
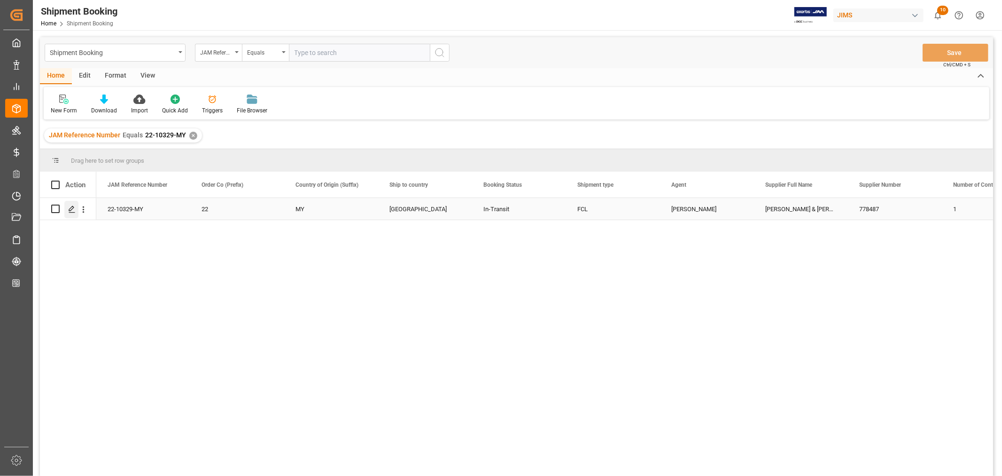
click at [73, 206] on polygon "Press SPACE to select this row." at bounding box center [71, 208] width 5 height 5
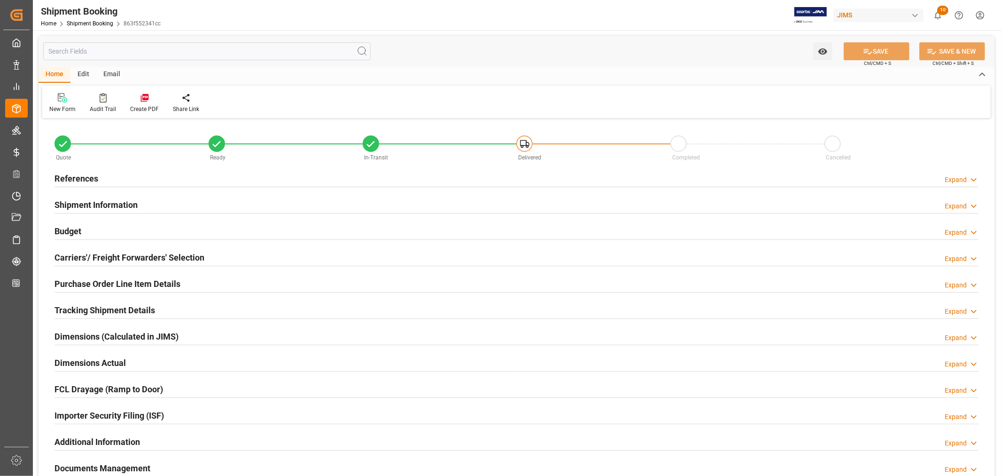
type input "26"
click at [78, 311] on h2 "Tracking Shipment Details" at bounding box center [105, 310] width 101 height 13
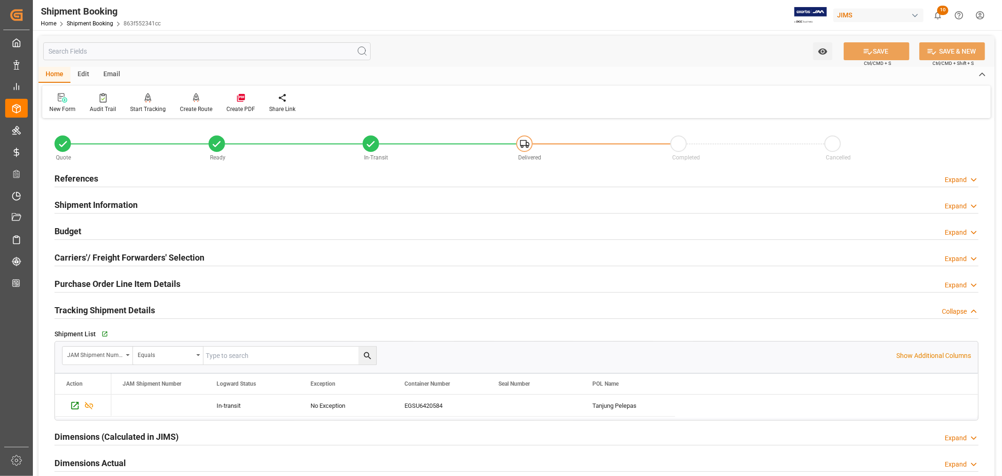
click at [78, 311] on h2 "Tracking Shipment Details" at bounding box center [105, 310] width 101 height 13
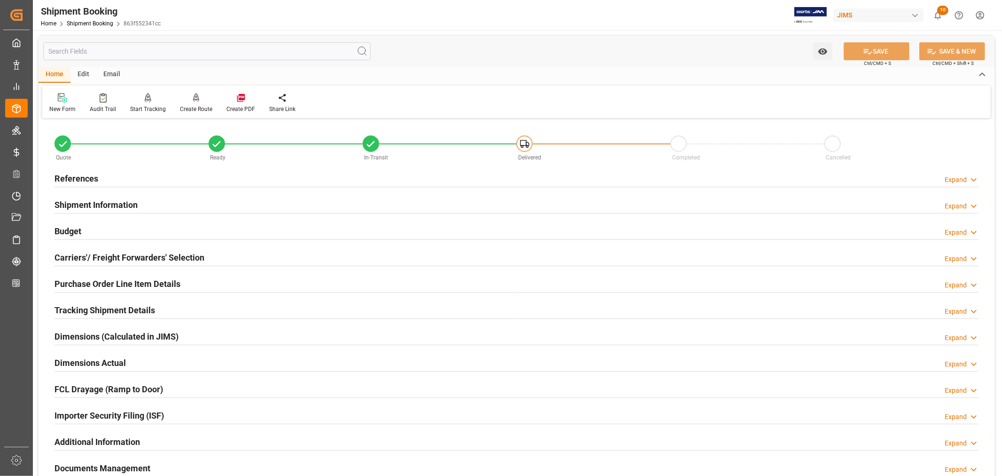
click at [119, 203] on h2 "Shipment Information" at bounding box center [96, 204] width 83 height 13
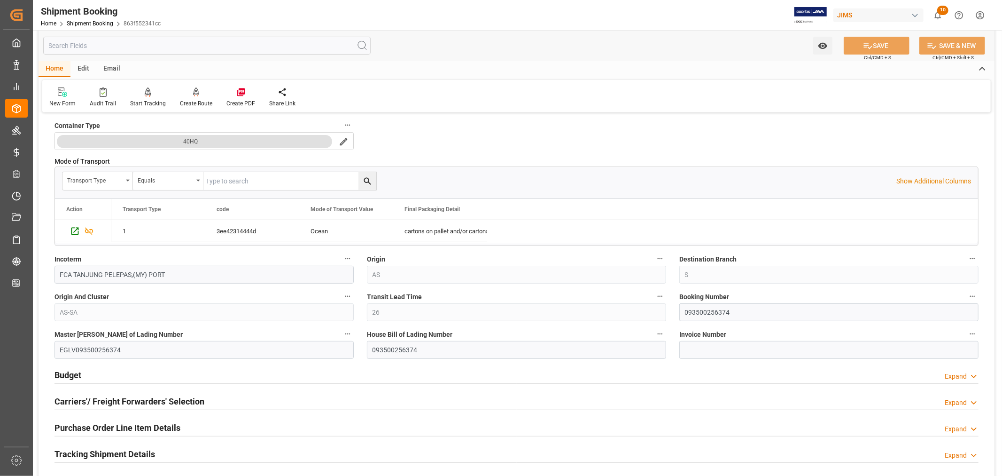
scroll to position [261, 0]
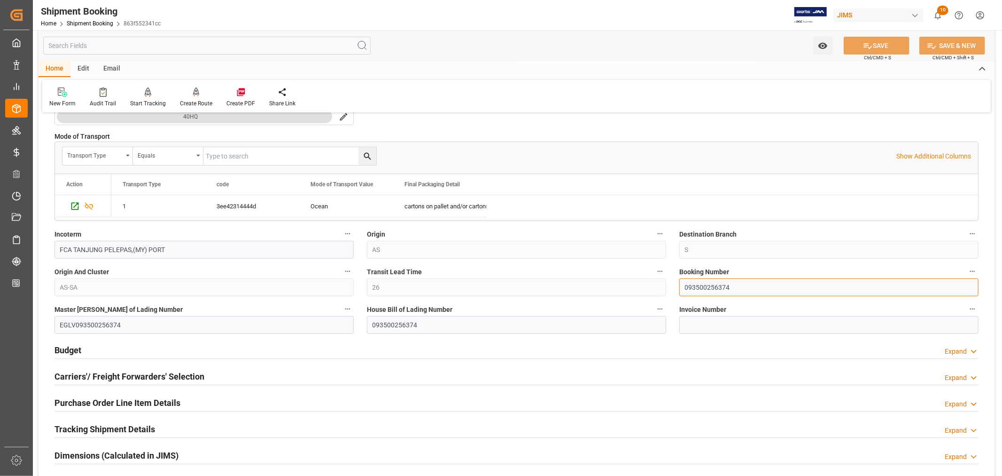
click at [705, 287] on input "093500256374" at bounding box center [828, 287] width 299 height 18
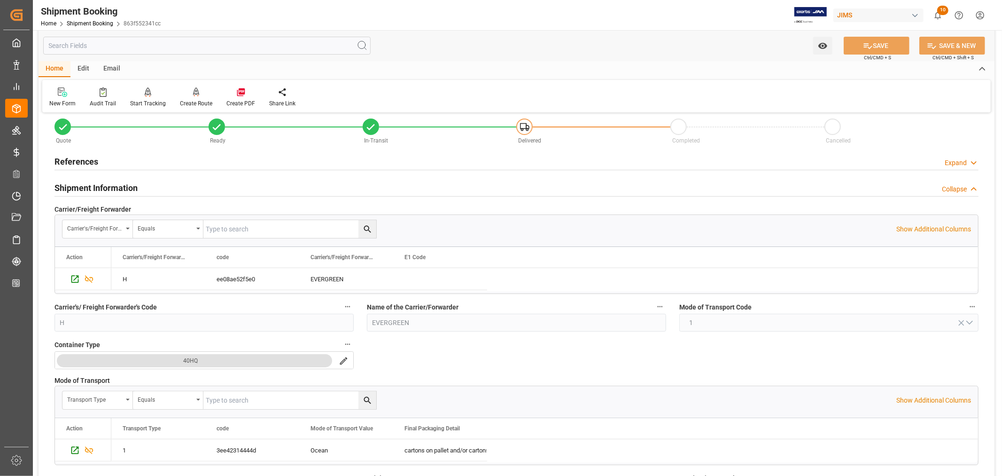
scroll to position [0, 0]
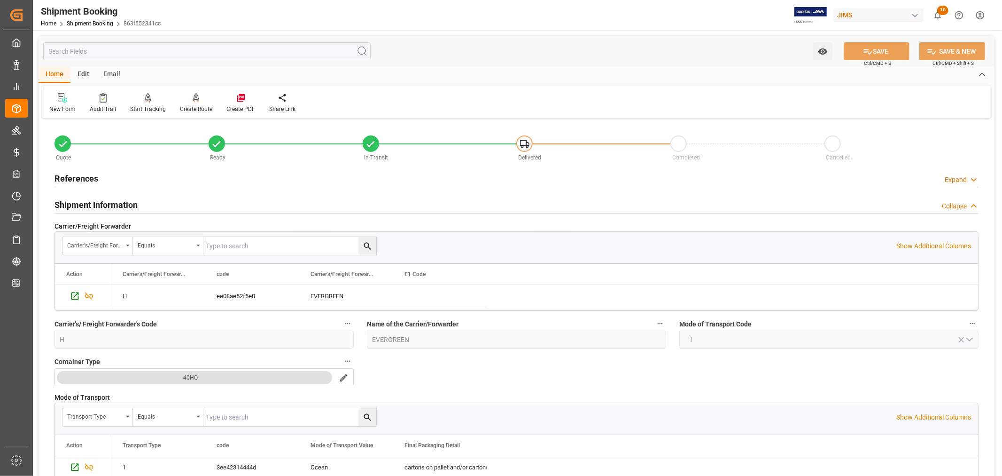
click at [111, 202] on h2 "Shipment Information" at bounding box center [96, 204] width 83 height 13
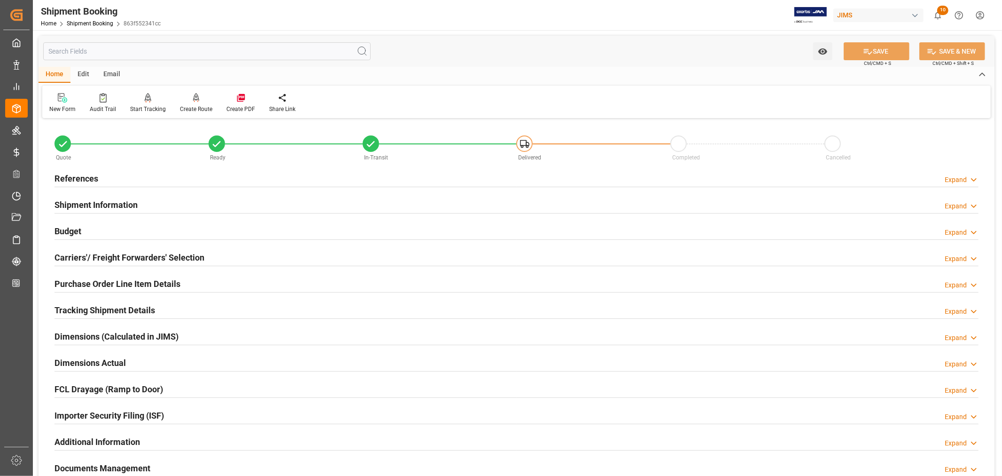
click at [87, 307] on h2 "Tracking Shipment Details" at bounding box center [105, 310] width 101 height 13
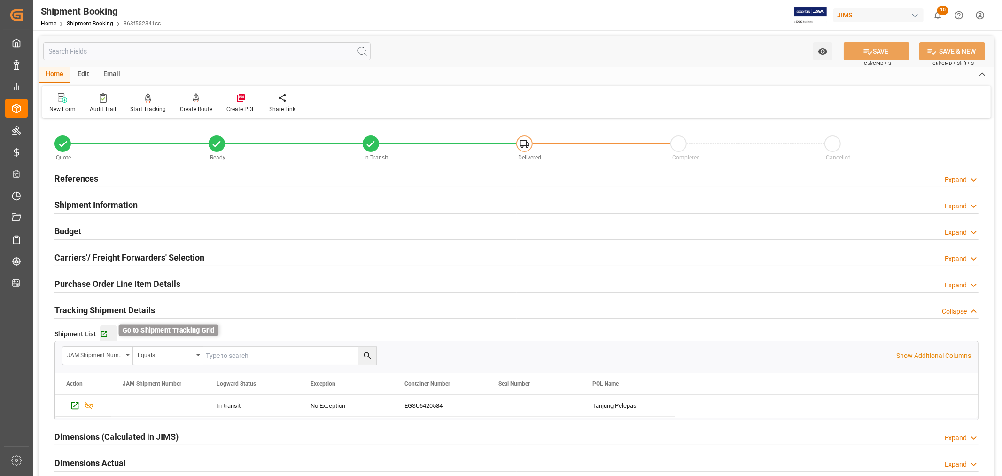
click at [103, 332] on icon "button" at bounding box center [104, 334] width 8 height 8
click at [94, 173] on h2 "References" at bounding box center [77, 178] width 44 height 13
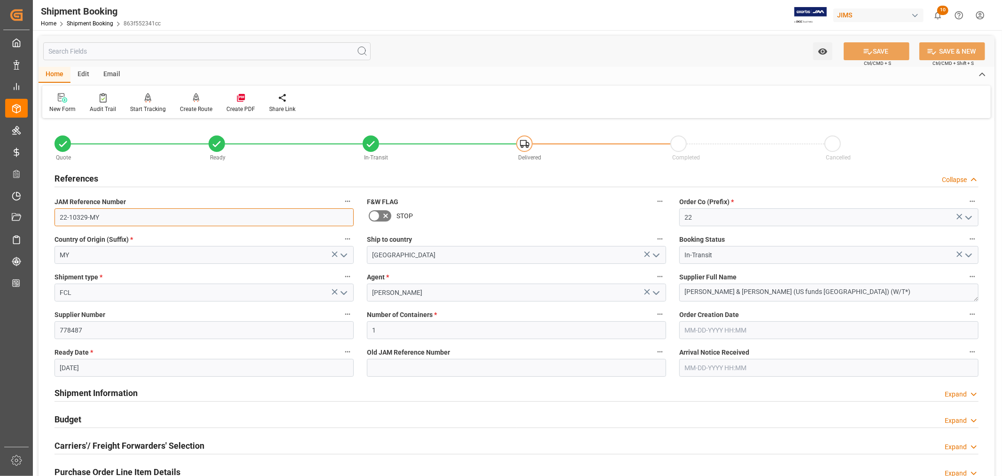
drag, startPoint x: 101, startPoint y: 215, endPoint x: 54, endPoint y: 215, distance: 46.5
click at [55, 215] on input "22-10329-MY" at bounding box center [204, 217] width 299 height 18
click at [82, 171] on div "References" at bounding box center [77, 178] width 44 height 18
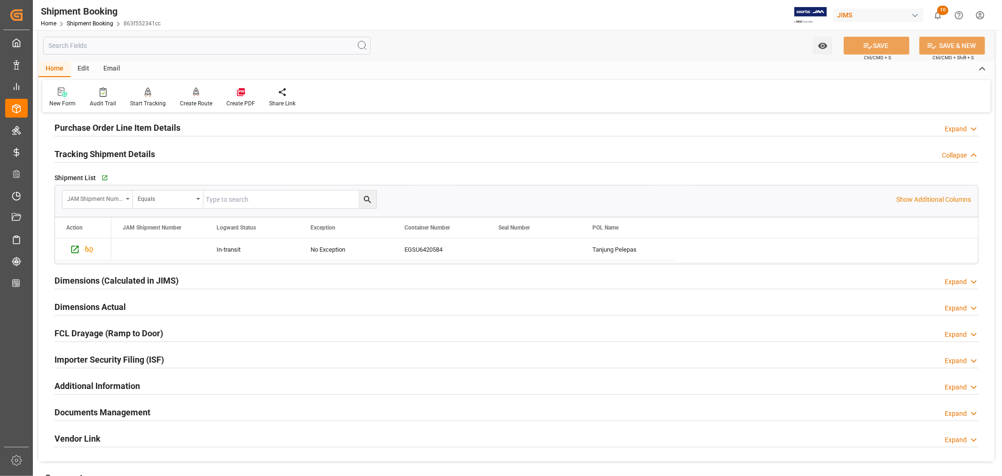
scroll to position [156, 0]
click at [144, 151] on h2 "Tracking Shipment Details" at bounding box center [105, 153] width 101 height 13
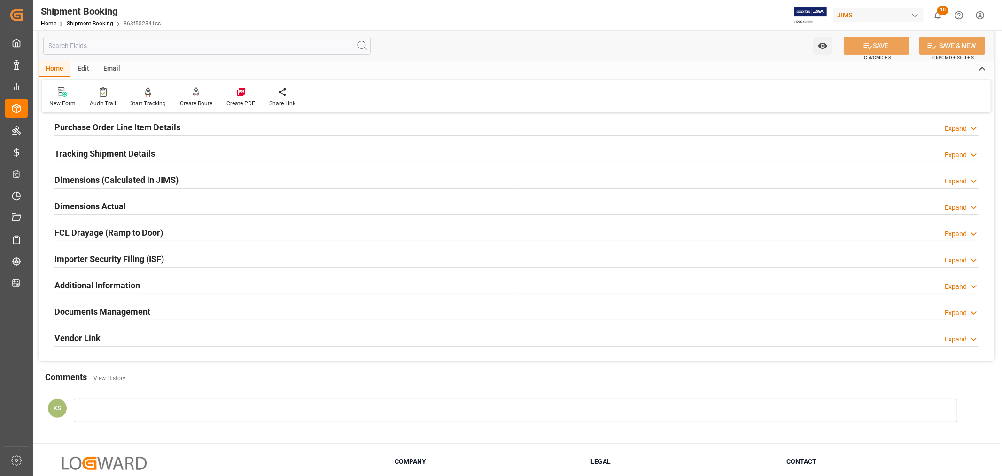
click at [149, 311] on h2 "Documents Management" at bounding box center [103, 311] width 96 height 13
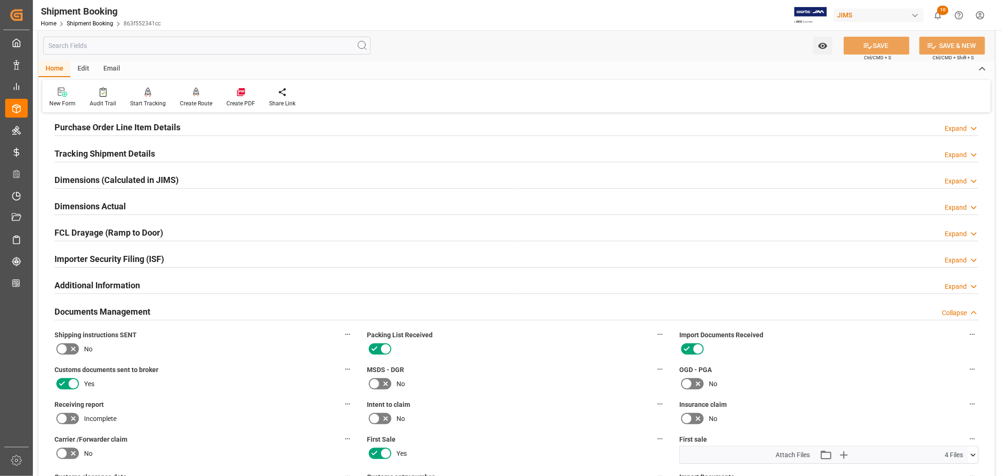
click at [149, 311] on h2 "Documents Management" at bounding box center [103, 311] width 96 height 13
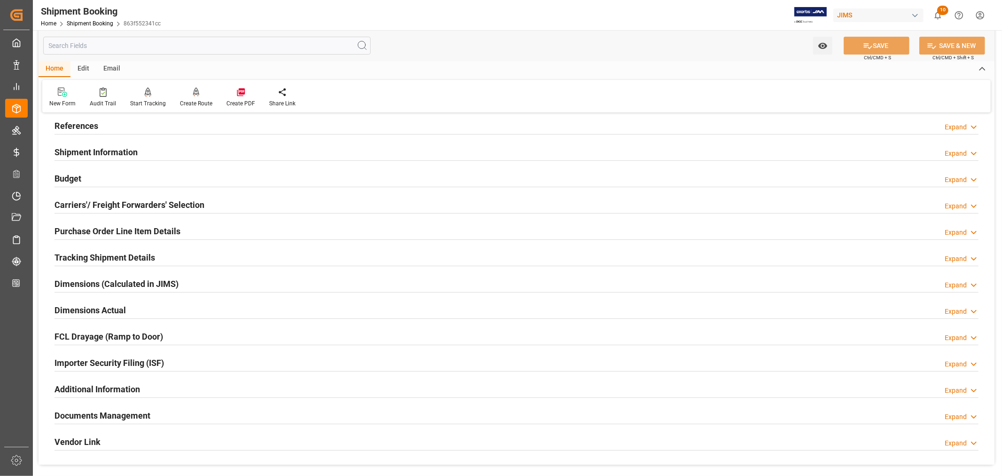
scroll to position [52, 0]
click at [76, 176] on h2 "Budget" at bounding box center [68, 178] width 27 height 13
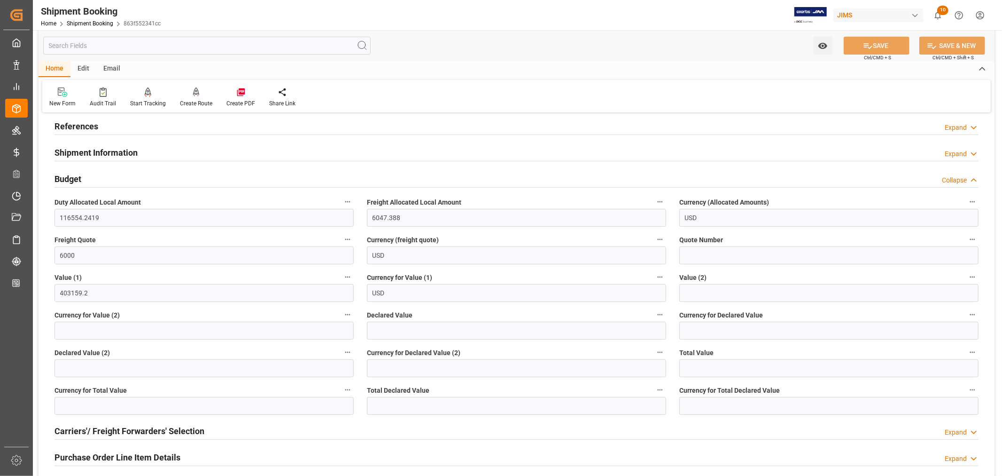
click at [82, 125] on h2 "References" at bounding box center [77, 126] width 44 height 13
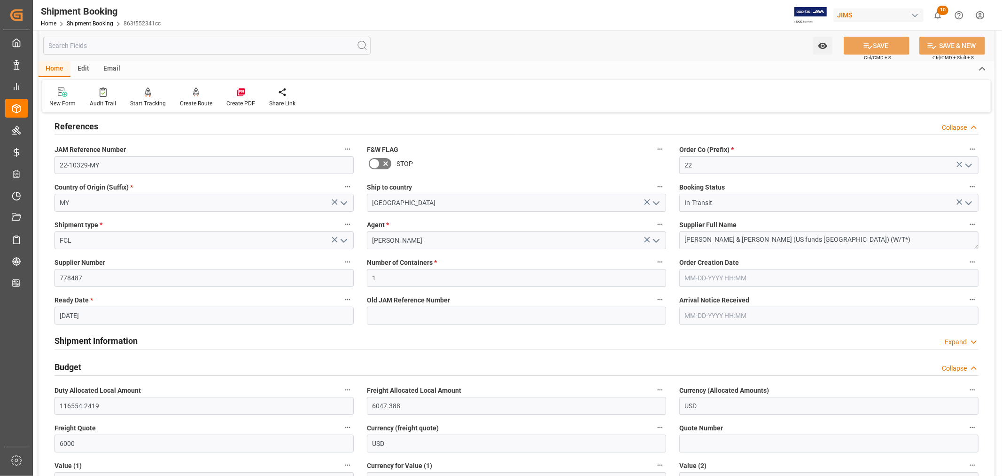
click at [82, 125] on h2 "References" at bounding box center [77, 126] width 44 height 13
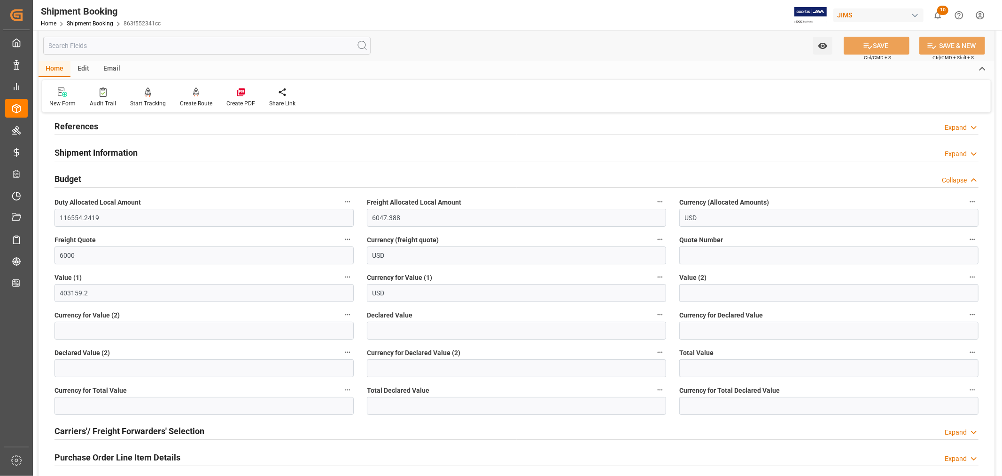
click at [77, 124] on h2 "References" at bounding box center [77, 126] width 44 height 13
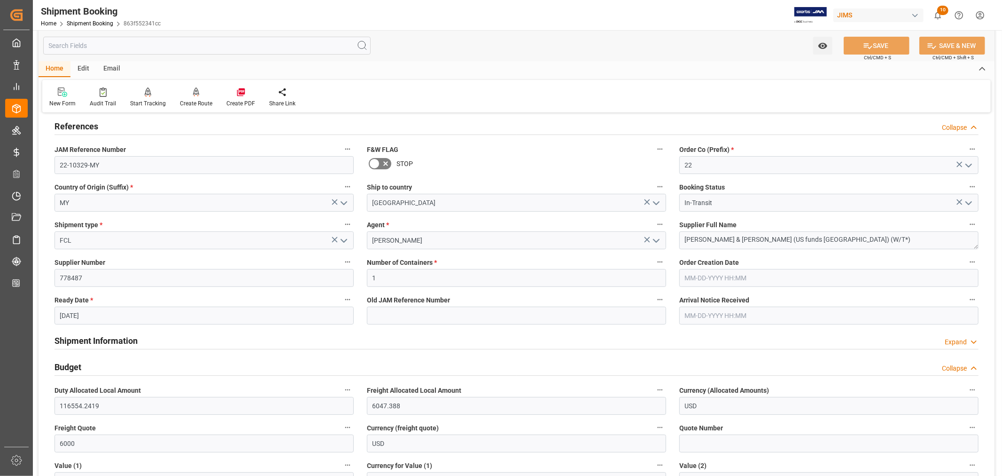
click at [77, 124] on h2 "References" at bounding box center [77, 126] width 44 height 13
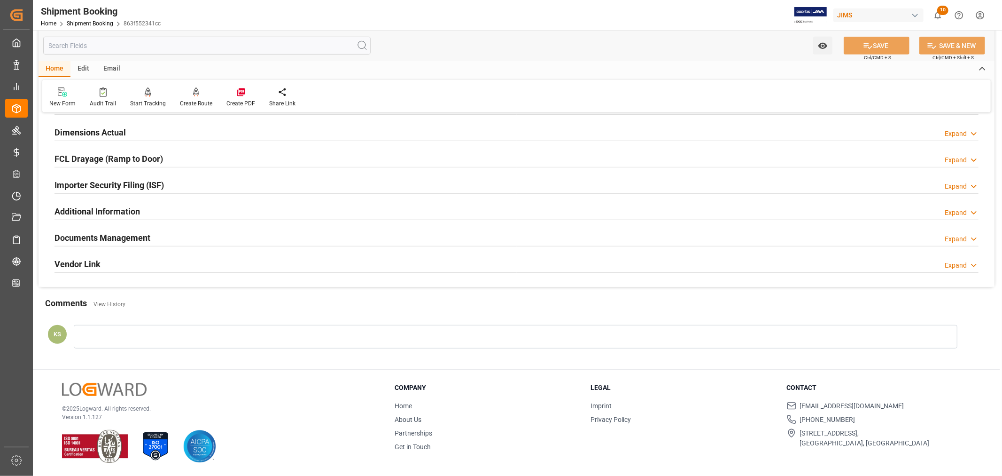
scroll to position [456, 0]
click at [614, 239] on div "Documents Management Expand" at bounding box center [517, 237] width 924 height 18
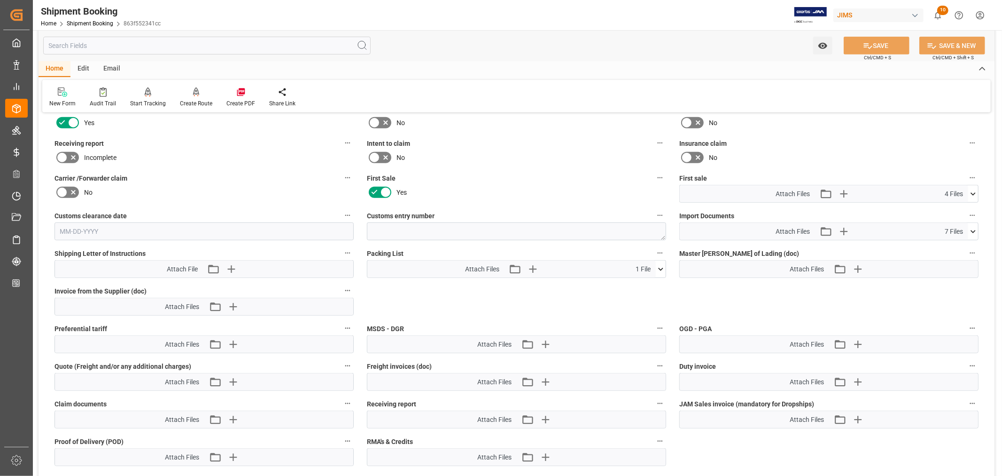
scroll to position [665, 0]
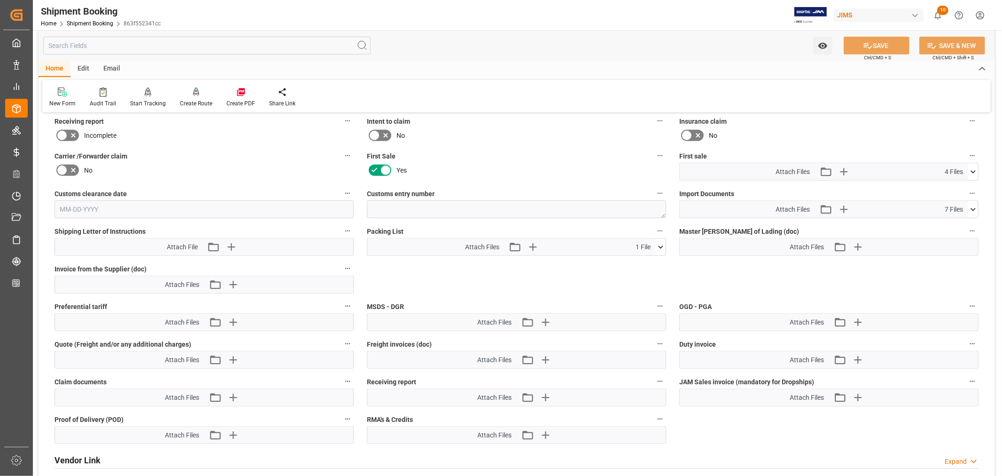
click at [971, 205] on icon at bounding box center [973, 209] width 10 height 10
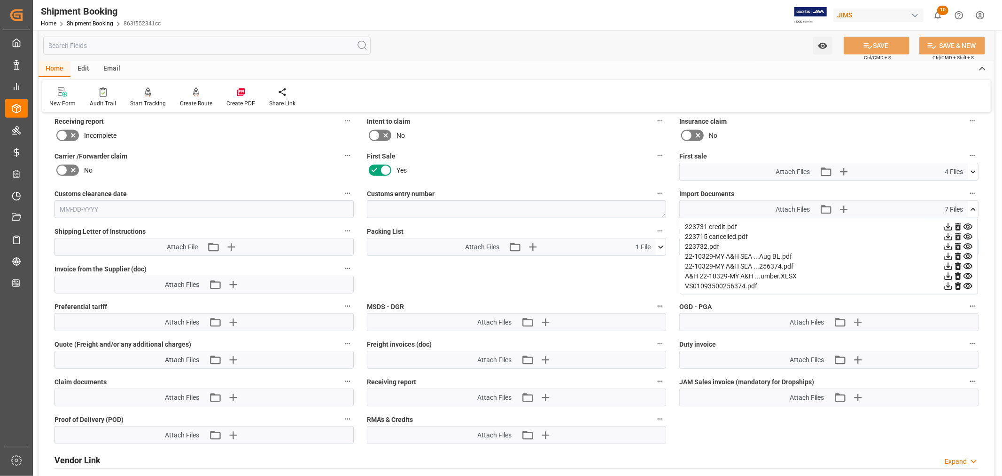
click at [968, 243] on icon at bounding box center [968, 247] width 10 height 10
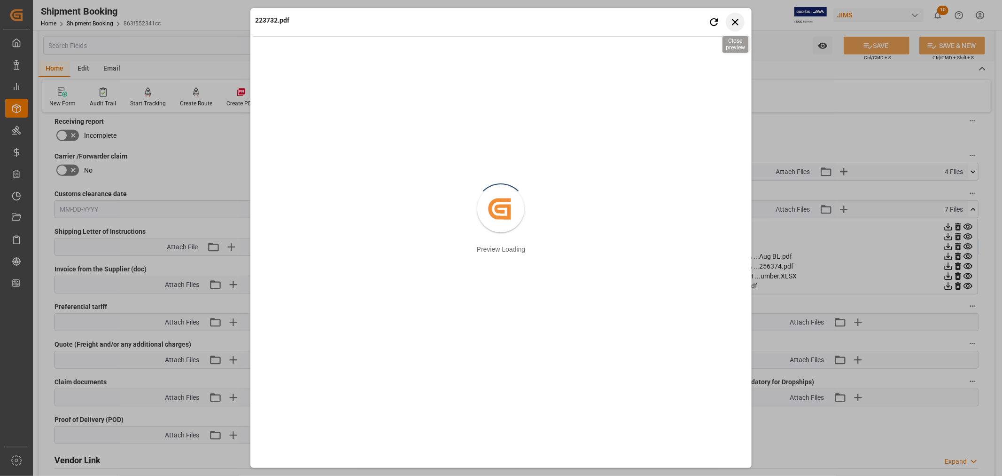
click at [736, 19] on icon "button" at bounding box center [735, 22] width 12 height 12
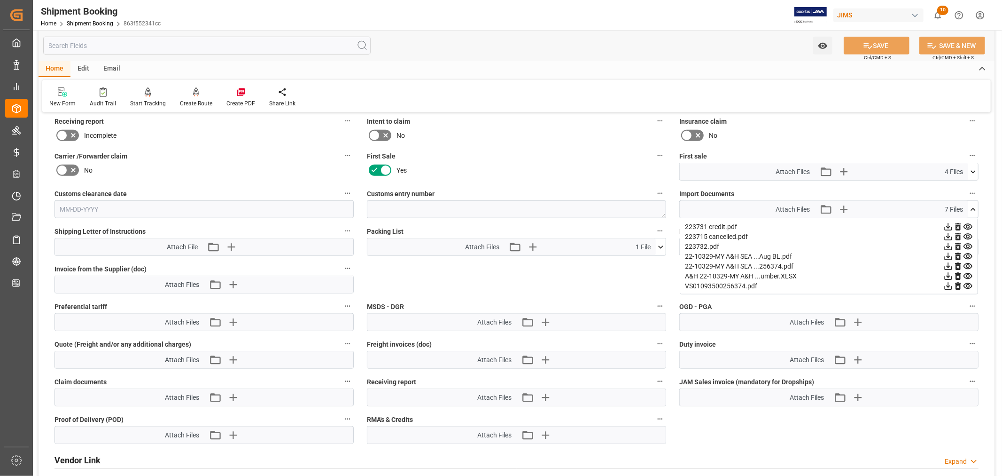
click at [967, 234] on icon at bounding box center [968, 237] width 9 height 6
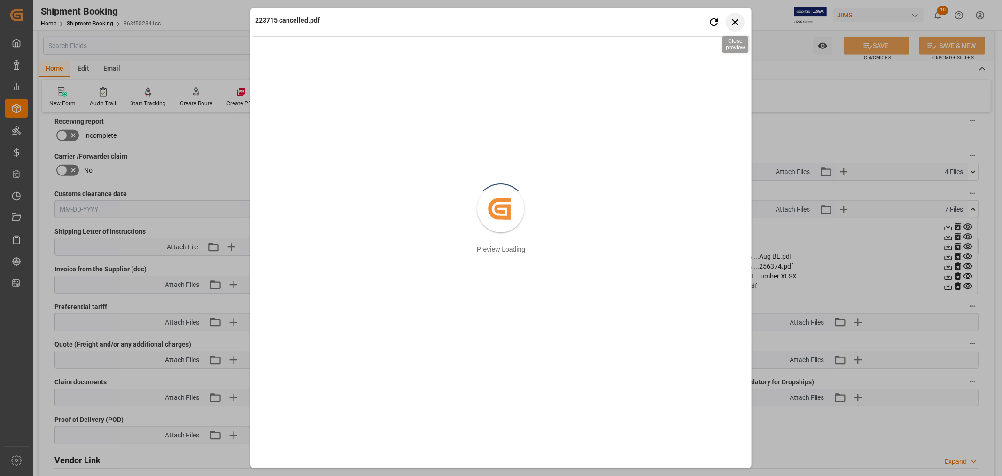
click at [737, 19] on icon "button" at bounding box center [735, 22] width 12 height 12
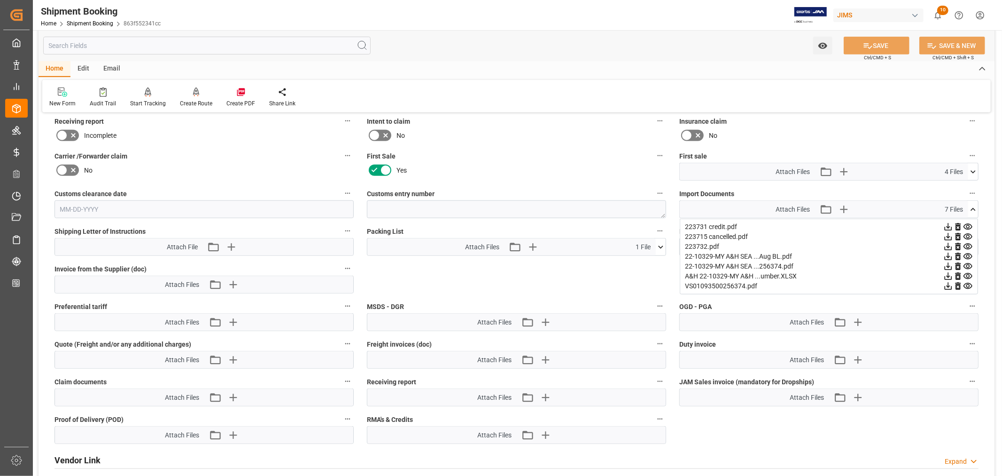
click at [973, 208] on icon at bounding box center [973, 209] width 10 height 10
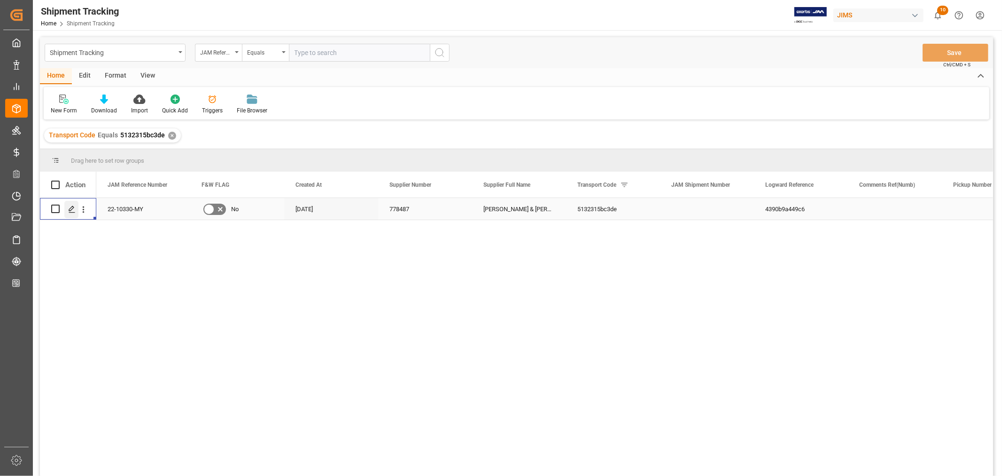
click at [72, 211] on icon "Press SPACE to select this row." at bounding box center [72, 209] width 8 height 8
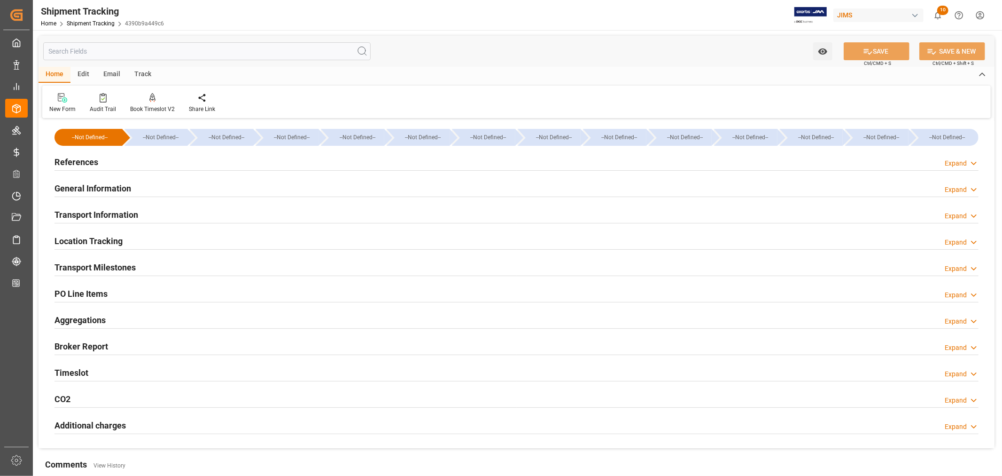
type input "[DATE] 00:00"
type input "[DATE]"
type input "[DATE] 00:00"
type input "[DATE] 08:30"
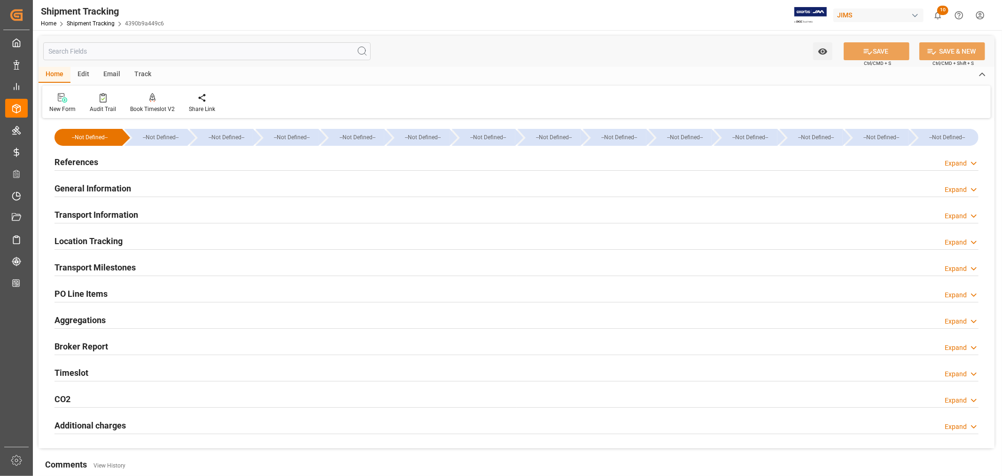
type input "[DATE]"
type input "[DATE] 00:00"
click at [122, 266] on h2 "Transport Milestones" at bounding box center [95, 267] width 81 height 13
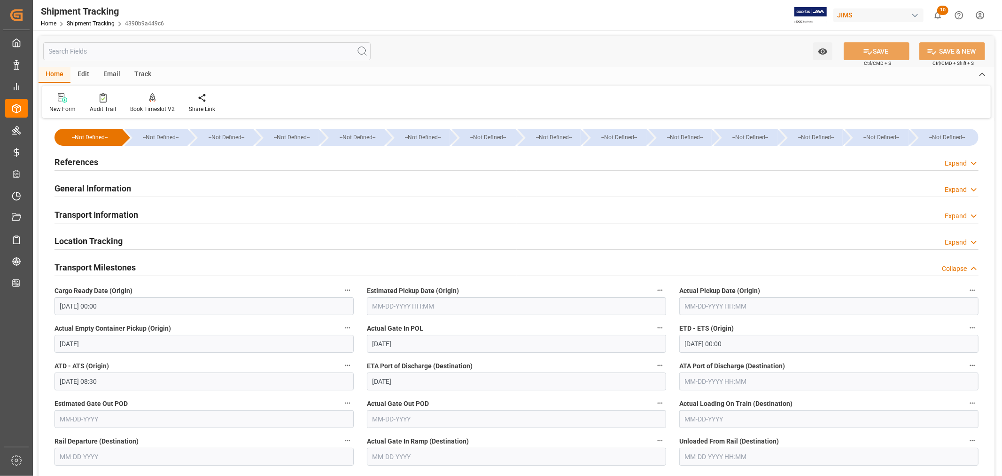
click at [409, 307] on input "text" at bounding box center [516, 306] width 299 height 18
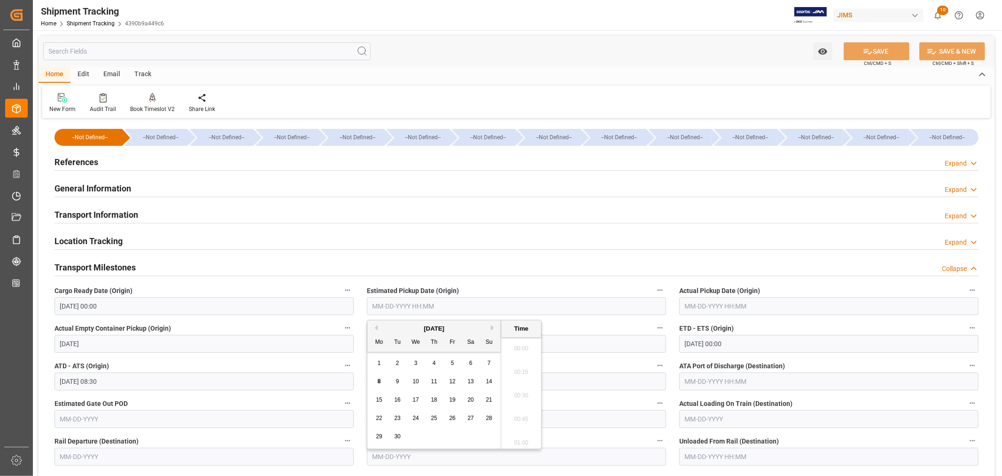
scroll to position [1553, 0]
click at [376, 327] on button "Previous Month" at bounding box center [375, 328] width 6 height 6
click at [470, 420] on span "23" at bounding box center [471, 417] width 6 height 7
type input "[DATE] 00:00"
click at [113, 306] on input "[DATE] 00:00" at bounding box center [204, 306] width 299 height 18
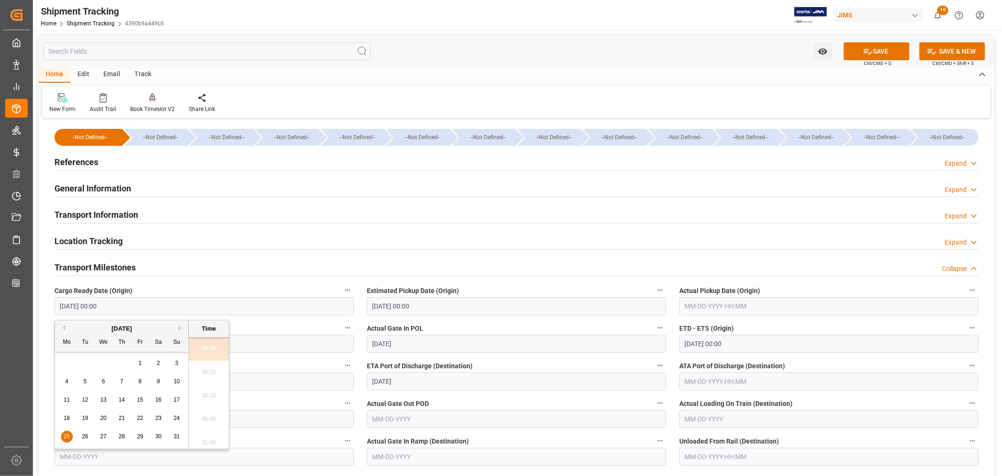
click at [137, 420] on span "22" at bounding box center [140, 417] width 6 height 7
type input "[DATE] 00:00"
click at [717, 306] on input "text" at bounding box center [828, 306] width 299 height 18
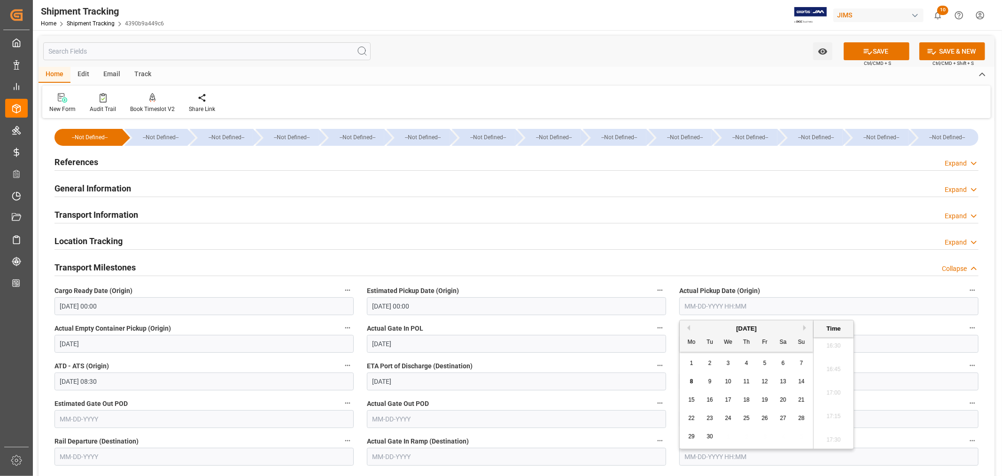
click at [687, 328] on button "Previous Month" at bounding box center [688, 328] width 6 height 6
click at [786, 417] on span "23" at bounding box center [783, 417] width 6 height 7
type input "[DATE] 00:00"
click at [885, 328] on label "ETD - ETS (Origin)" at bounding box center [828, 327] width 299 height 13
click at [967, 328] on button "ETD - ETS (Origin)" at bounding box center [973, 327] width 12 height 12
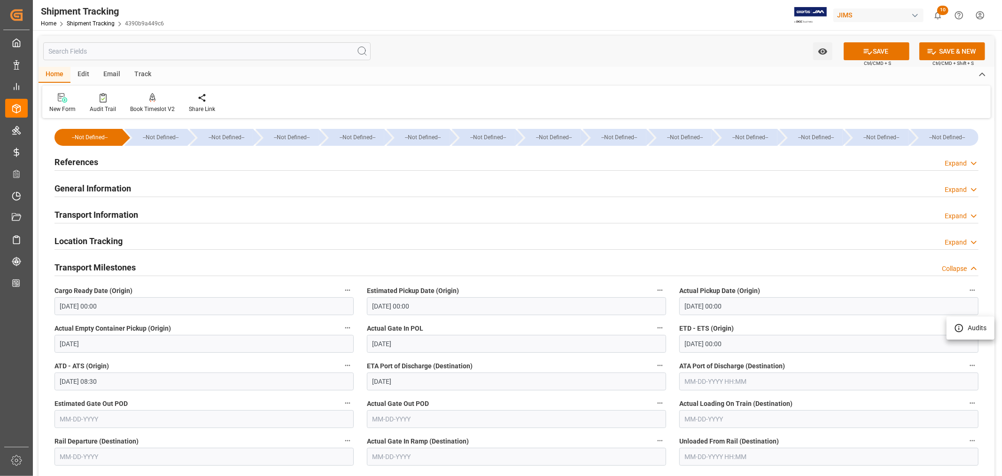
click at [742, 344] on div at bounding box center [501, 238] width 1002 height 476
click at [718, 341] on input "[DATE] 00:00" at bounding box center [828, 344] width 299 height 18
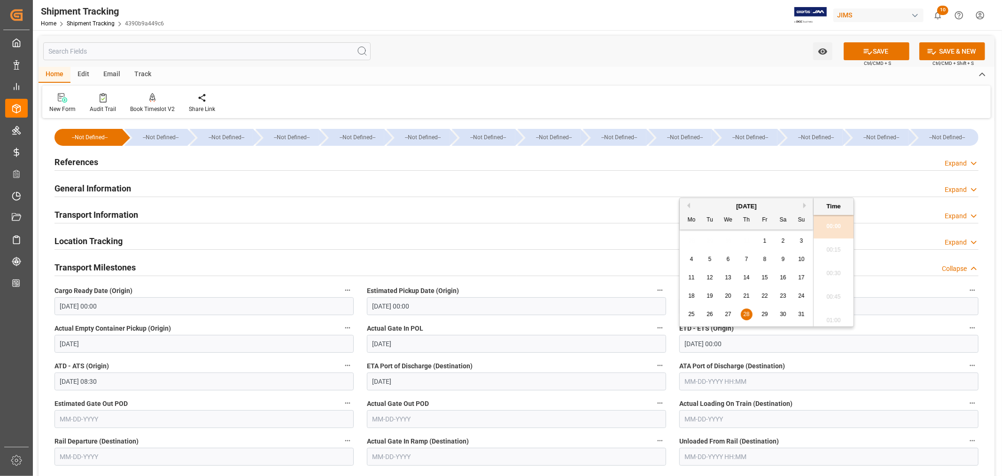
click at [805, 206] on button "Next Month" at bounding box center [807, 206] width 6 height 6
click at [765, 242] on span "5" at bounding box center [765, 240] width 3 height 7
type input "[DATE] 00:00"
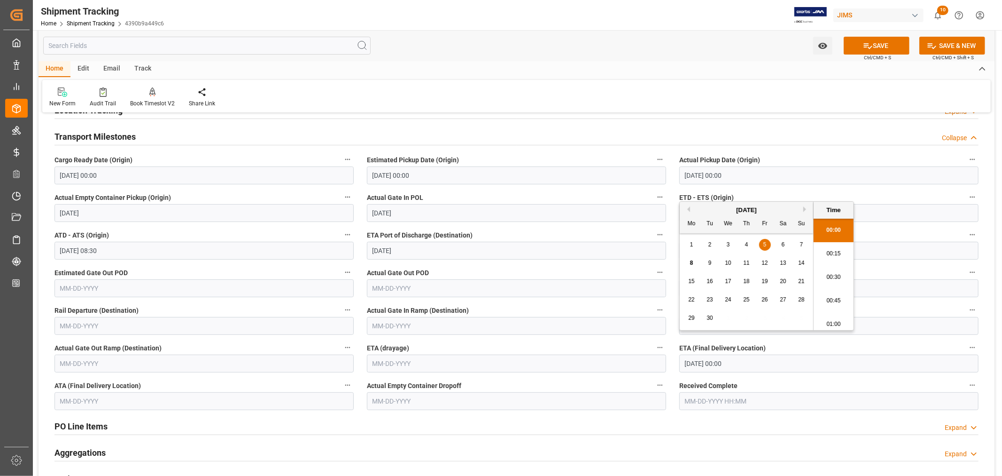
scroll to position [156, 0]
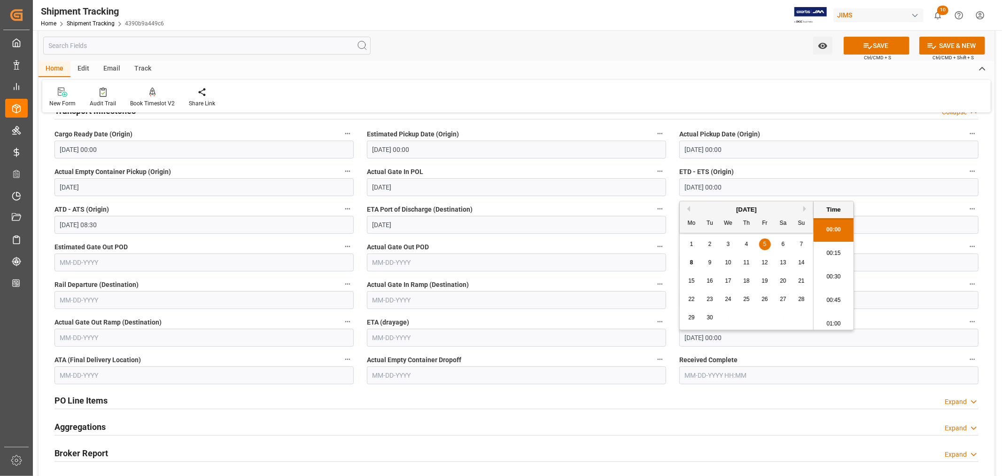
click at [760, 339] on input "[DATE] 00:00" at bounding box center [828, 337] width 299 height 18
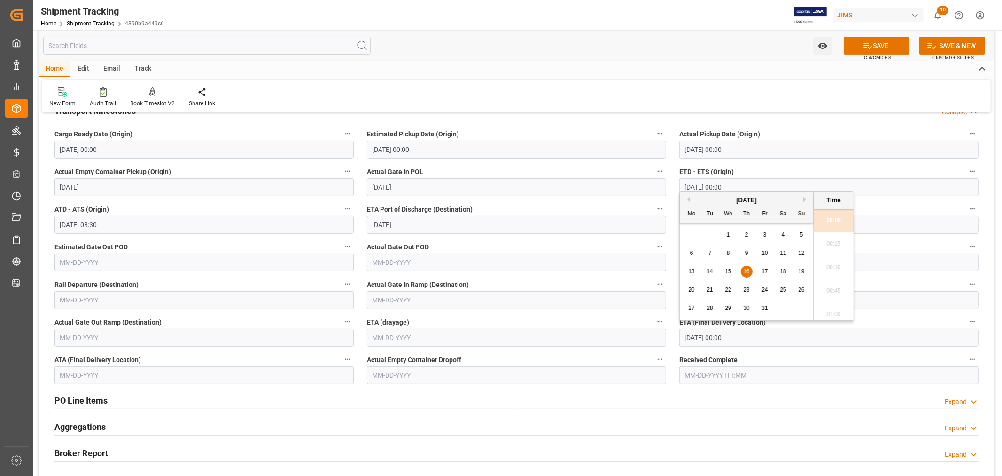
click at [749, 290] on span "23" at bounding box center [746, 289] width 6 height 7
type input "[DATE] 00:00"
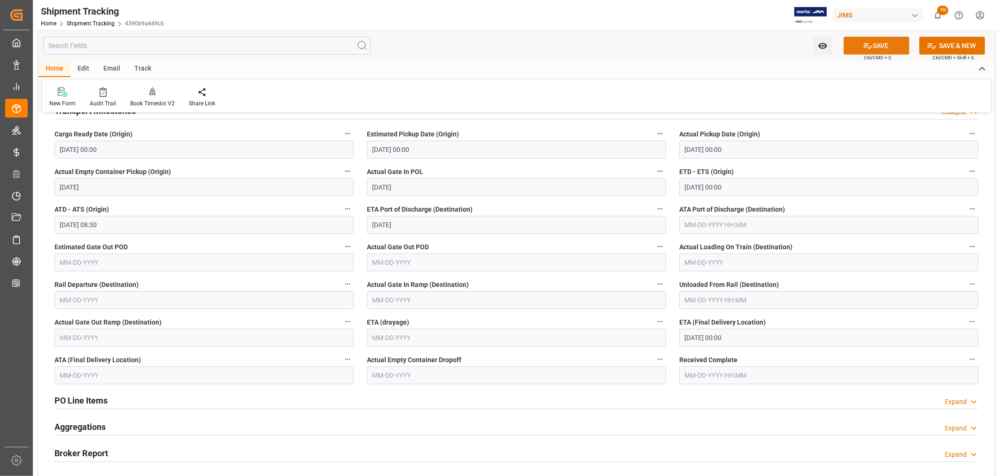
click at [880, 45] on button "SAVE" at bounding box center [877, 46] width 66 height 18
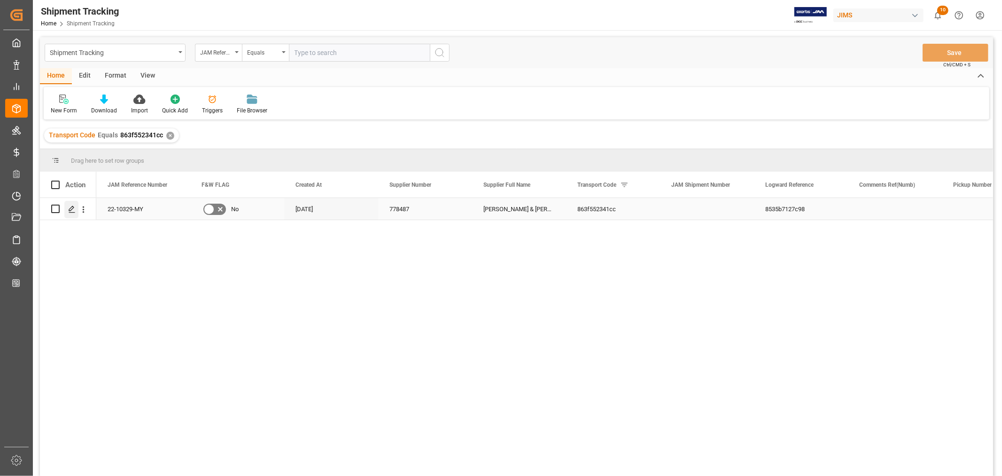
click at [72, 208] on icon "Press SPACE to select this row." at bounding box center [72, 209] width 8 height 8
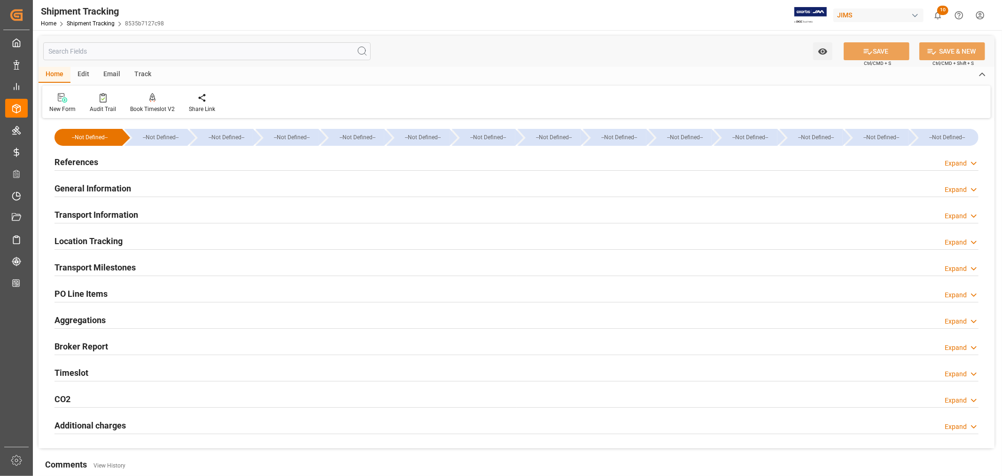
click at [105, 296] on h2 "PO Line Items" at bounding box center [81, 293] width 53 height 13
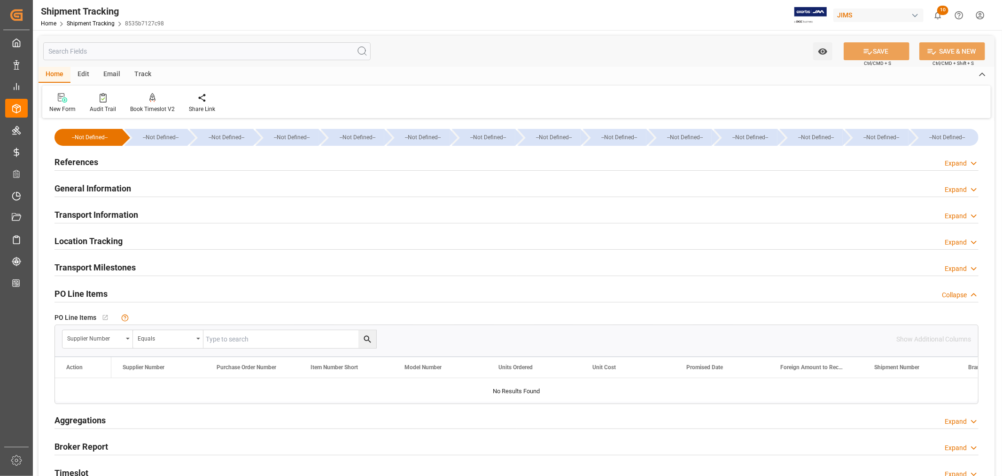
click at [105, 296] on h2 "PO Line Items" at bounding box center [81, 293] width 53 height 13
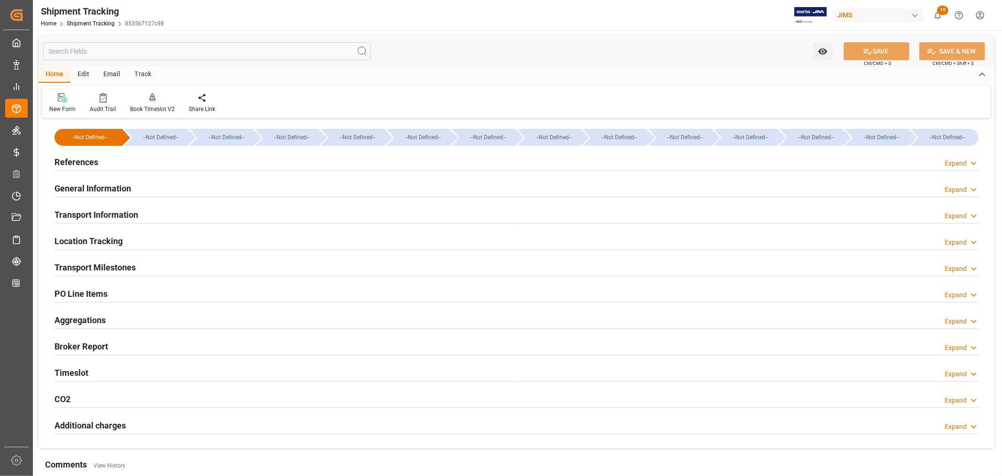
click at [114, 186] on h2 "General Information" at bounding box center [93, 188] width 77 height 13
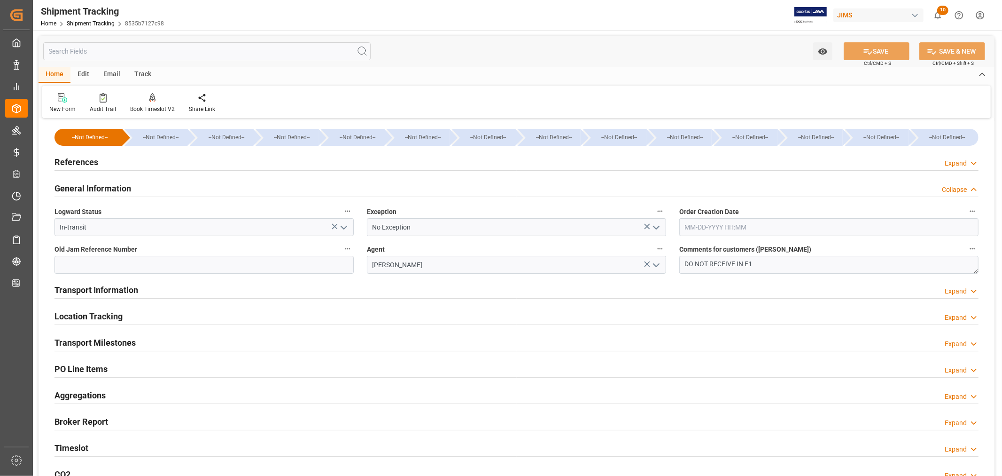
click at [658, 227] on polyline "open menu" at bounding box center [657, 227] width 6 height 3
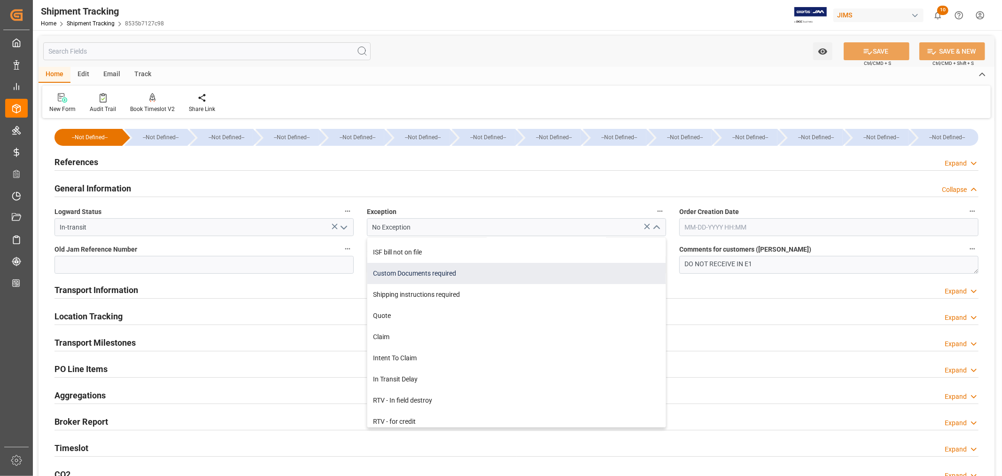
scroll to position [261, 0]
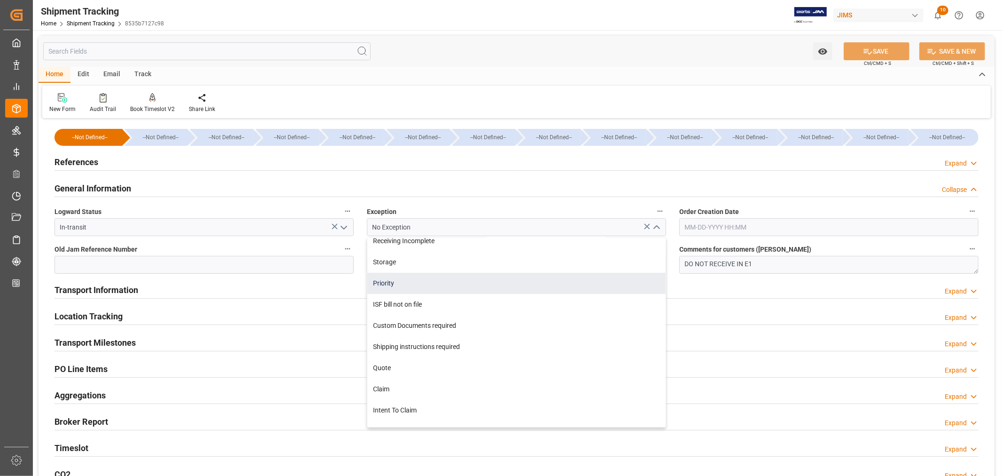
click at [436, 280] on div "Priority" at bounding box center [516, 283] width 298 height 21
type input "Priority"
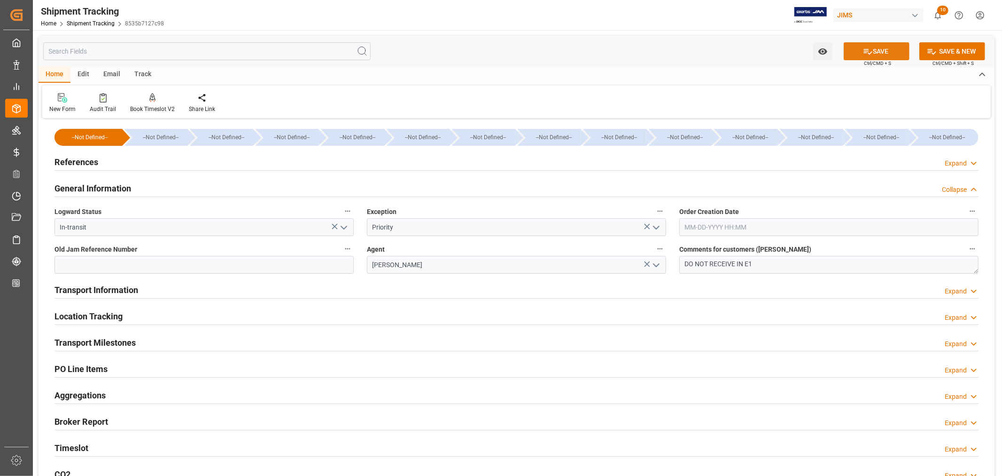
click at [889, 52] on button "SAVE" at bounding box center [877, 51] width 66 height 18
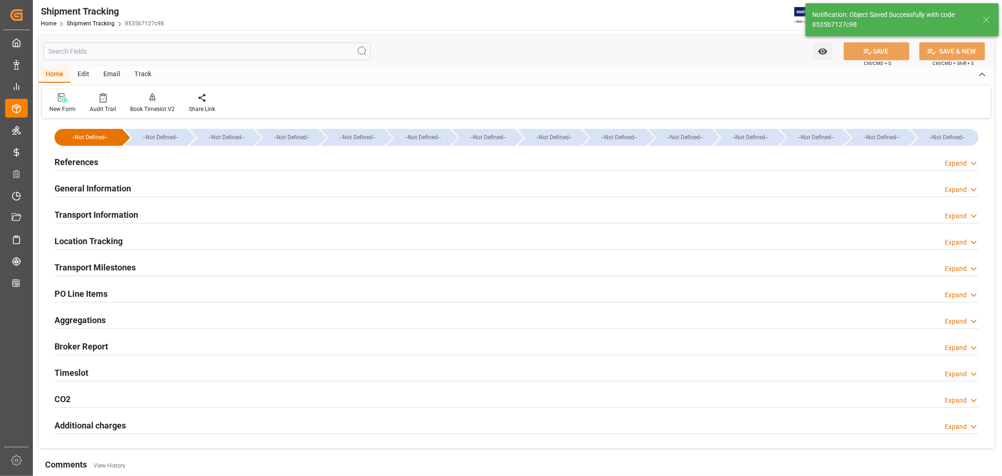
click at [109, 211] on h2 "Transport Information" at bounding box center [97, 214] width 84 height 13
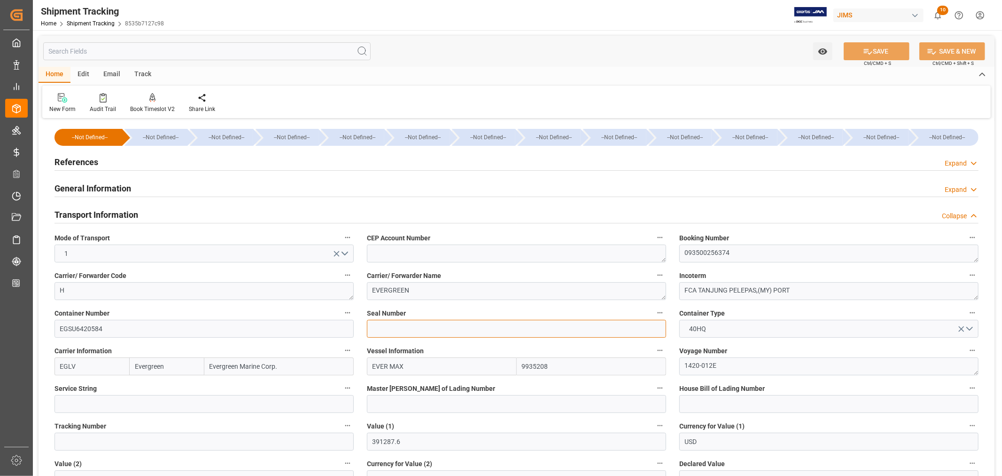
click at [370, 330] on input at bounding box center [516, 329] width 299 height 18
paste input "EMCQPN0104"
type input "EMCQPN0104"
click at [883, 49] on button "SAVE" at bounding box center [877, 51] width 66 height 18
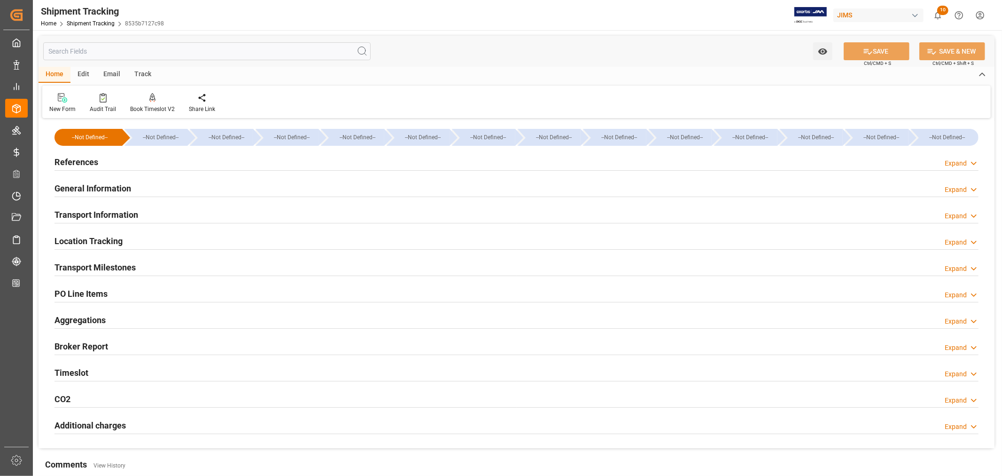
click at [132, 220] on h2 "Transport Information" at bounding box center [97, 214] width 84 height 13
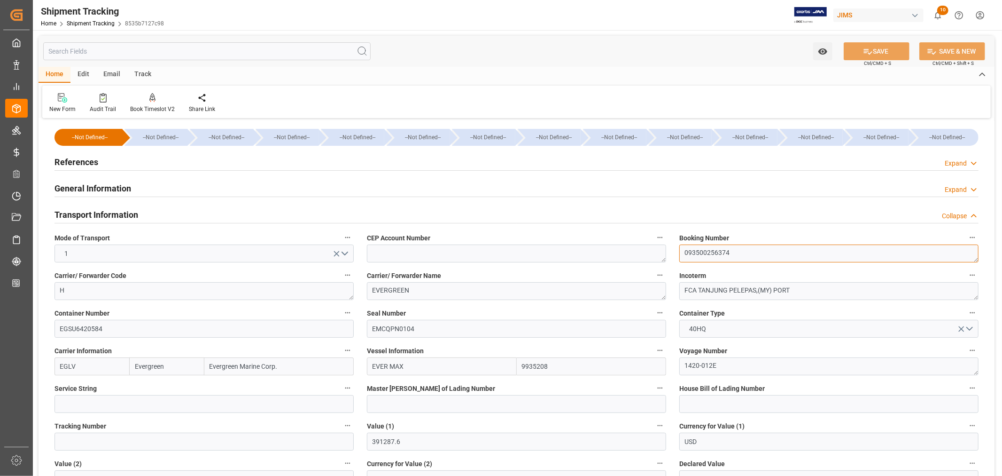
click at [705, 255] on textarea "093500256374" at bounding box center [828, 253] width 299 height 18
click at [108, 211] on h2 "Transport Information" at bounding box center [97, 214] width 84 height 13
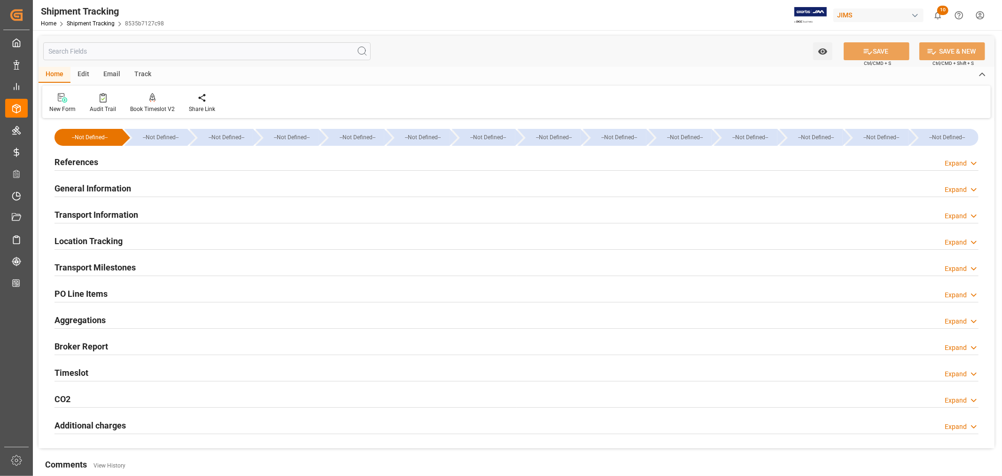
click at [131, 265] on h2 "Transport Milestones" at bounding box center [95, 267] width 81 height 13
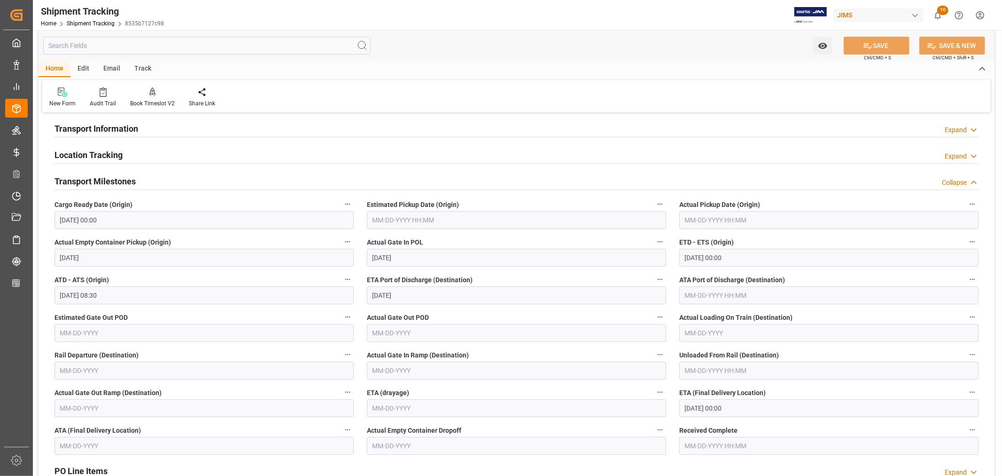
scroll to position [104, 0]
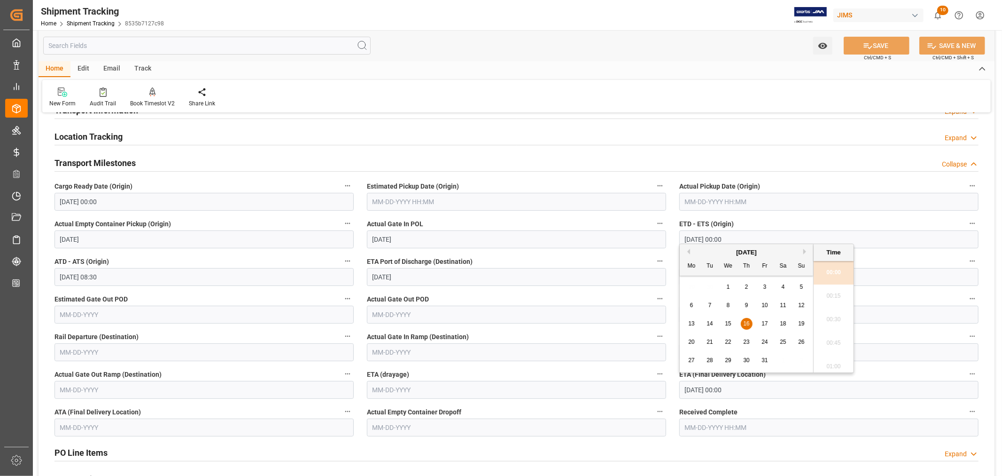
click at [745, 389] on input "[DATE] 00:00" at bounding box center [828, 390] width 299 height 18
click at [746, 342] on span "23" at bounding box center [746, 341] width 6 height 7
type input "[DATE] 00:00"
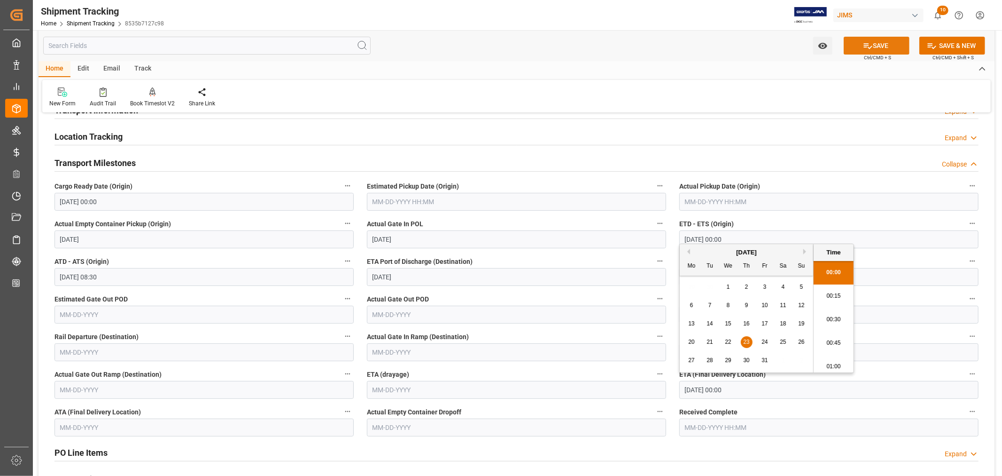
click at [868, 47] on icon at bounding box center [868, 46] width 8 height 6
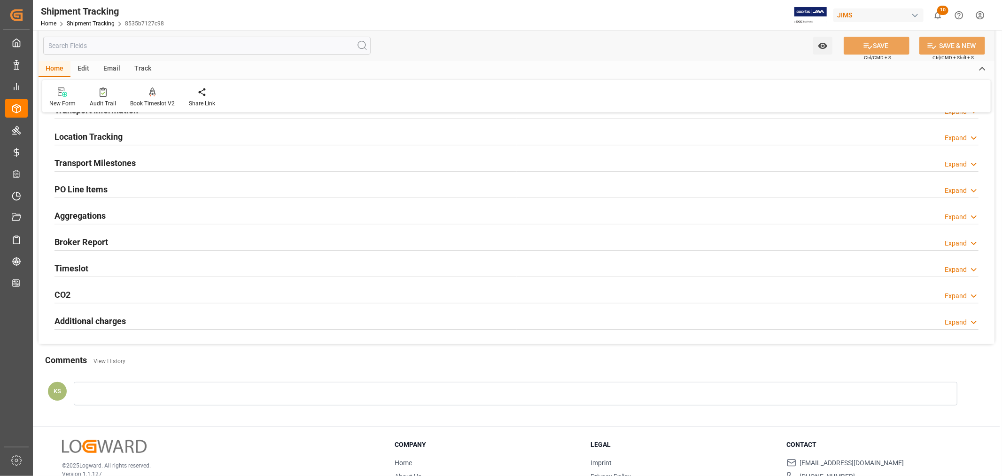
click at [185, 164] on div "Transport Milestones Expand" at bounding box center [517, 162] width 924 height 18
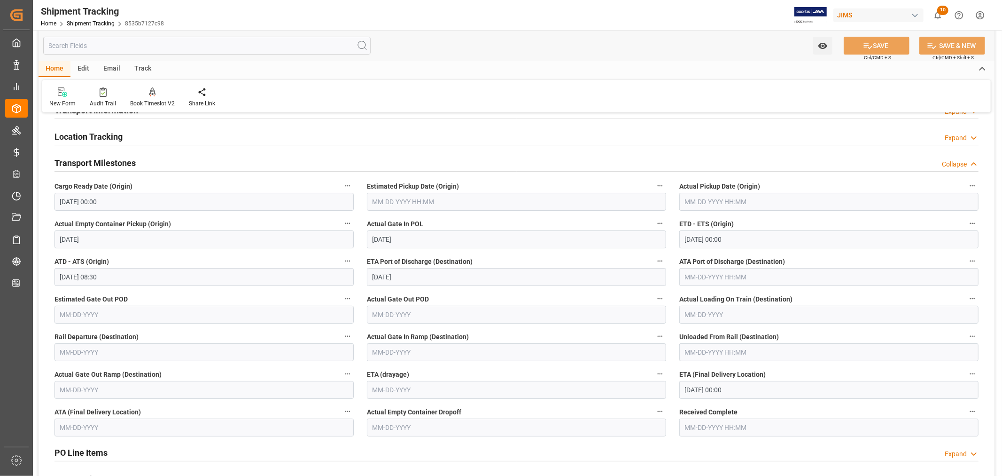
click at [750, 236] on input "[DATE] 00:00" at bounding box center [828, 239] width 299 height 18
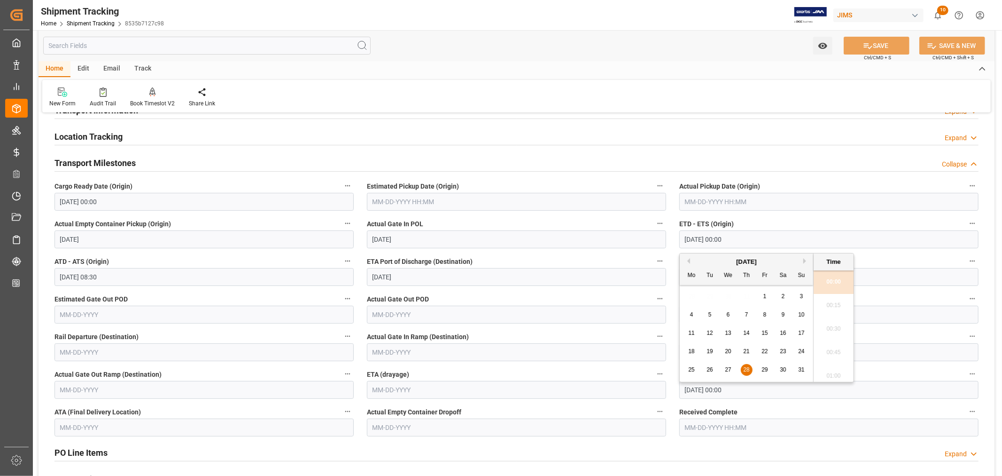
click at [806, 259] on button "Next Month" at bounding box center [807, 261] width 6 height 6
click at [764, 294] on span "5" at bounding box center [765, 296] width 3 height 7
type input "[DATE] 00:00"
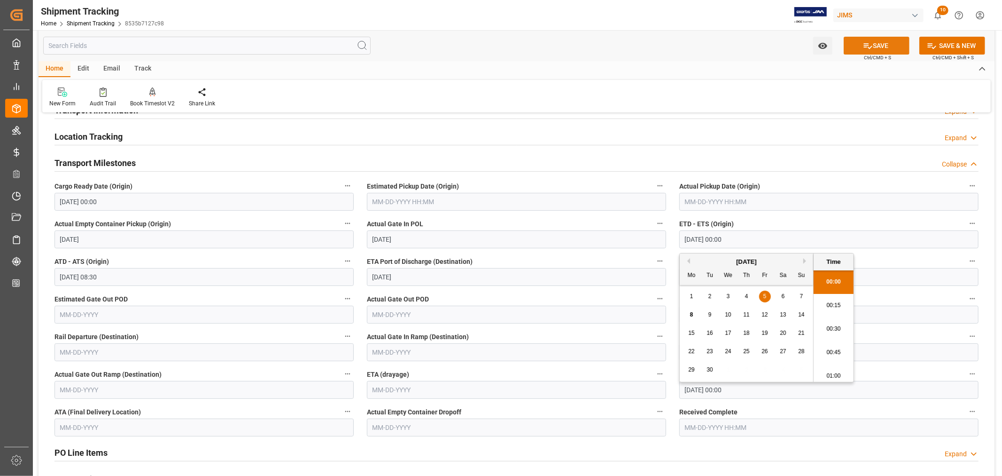
click at [880, 45] on button "SAVE" at bounding box center [877, 46] width 66 height 18
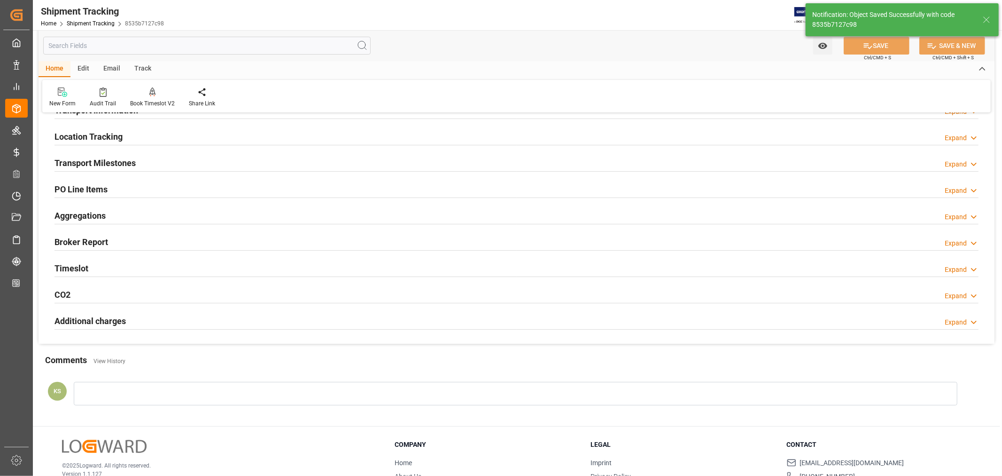
click at [168, 163] on div "Transport Milestones Expand" at bounding box center [517, 162] width 924 height 18
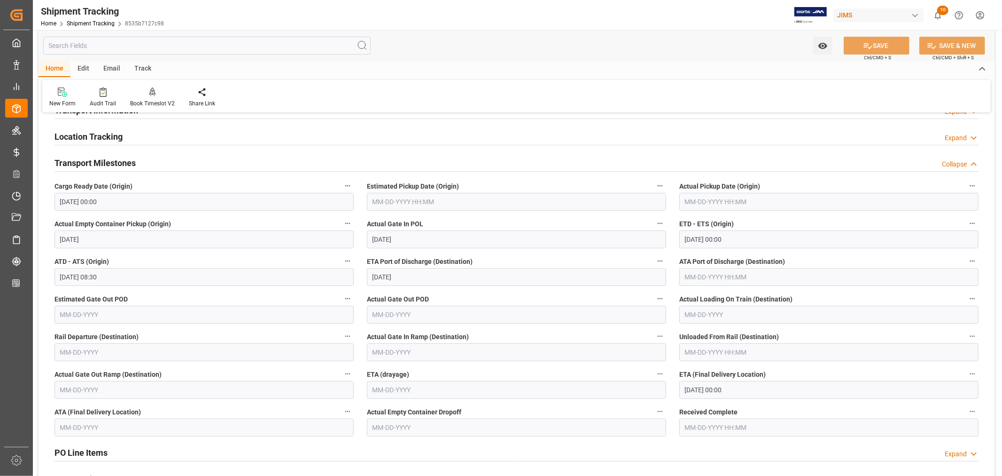
click at [168, 163] on div "Transport Milestones Collapse" at bounding box center [517, 162] width 924 height 18
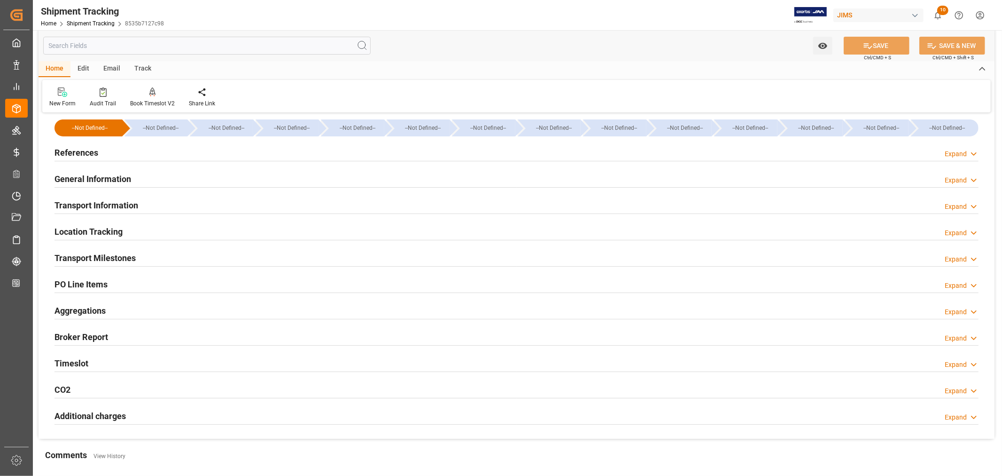
scroll to position [0, 0]
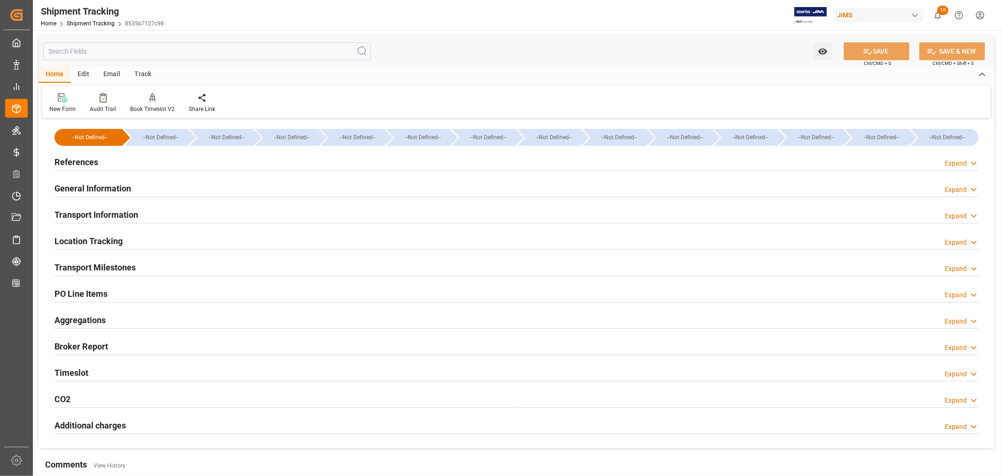
click at [90, 163] on h2 "References" at bounding box center [77, 162] width 44 height 13
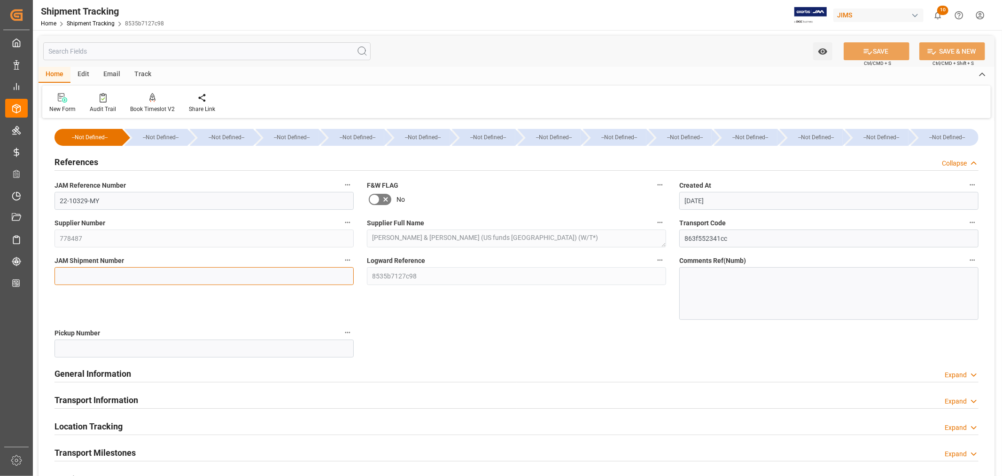
click at [81, 275] on input at bounding box center [204, 276] width 299 height 18
paste input "72929"
type input "72929"
click at [881, 54] on button "SAVE" at bounding box center [877, 51] width 66 height 18
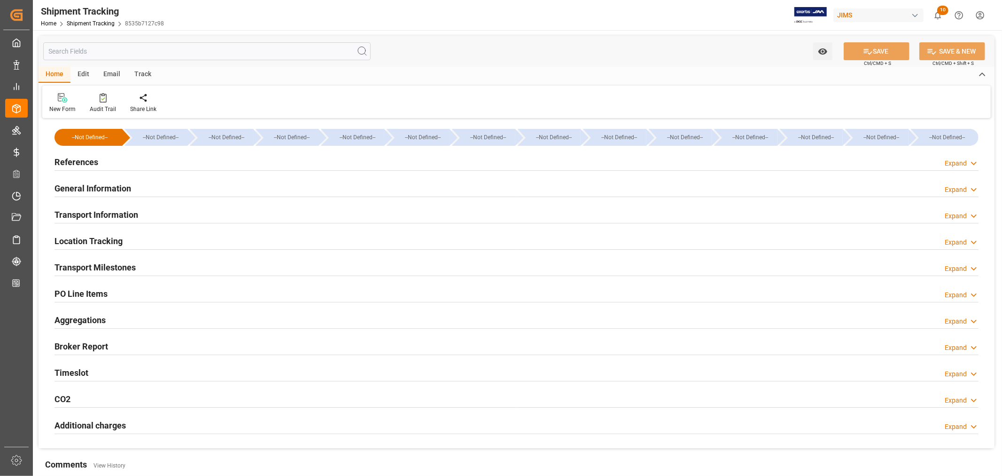
type input "[DATE]"
click at [87, 166] on h2 "References" at bounding box center [77, 162] width 44 height 13
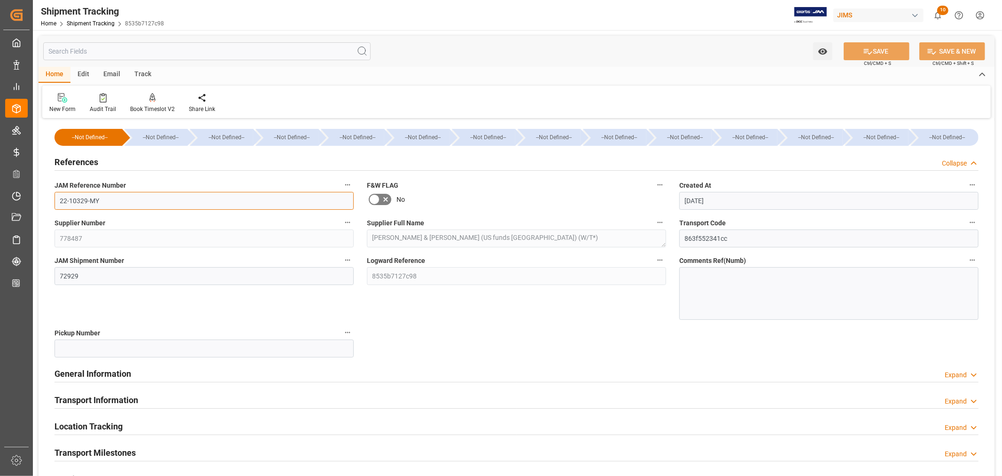
drag, startPoint x: 93, startPoint y: 200, endPoint x: 47, endPoint y: 199, distance: 45.6
click at [48, 199] on div "JAM Reference Number 22-10329-MY" at bounding box center [204, 194] width 312 height 38
click at [91, 160] on h2 "References" at bounding box center [77, 162] width 44 height 13
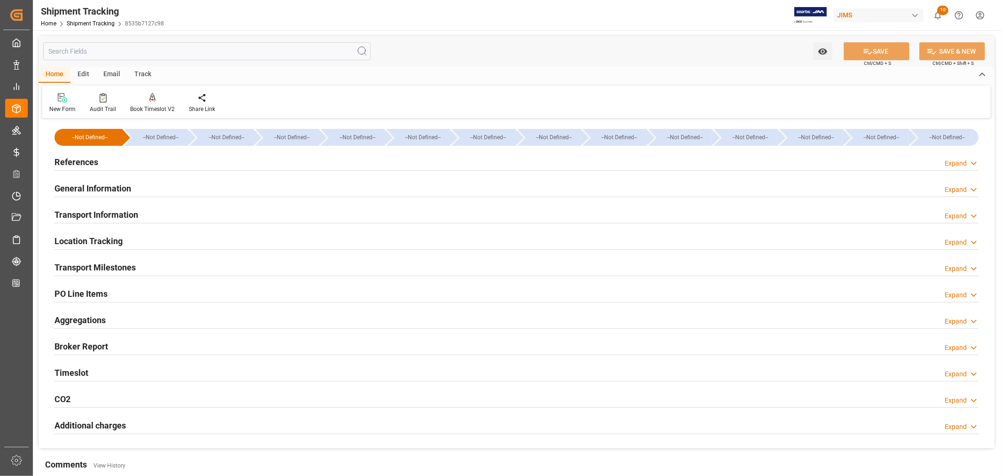
click at [121, 212] on h2 "Transport Information" at bounding box center [97, 214] width 84 height 13
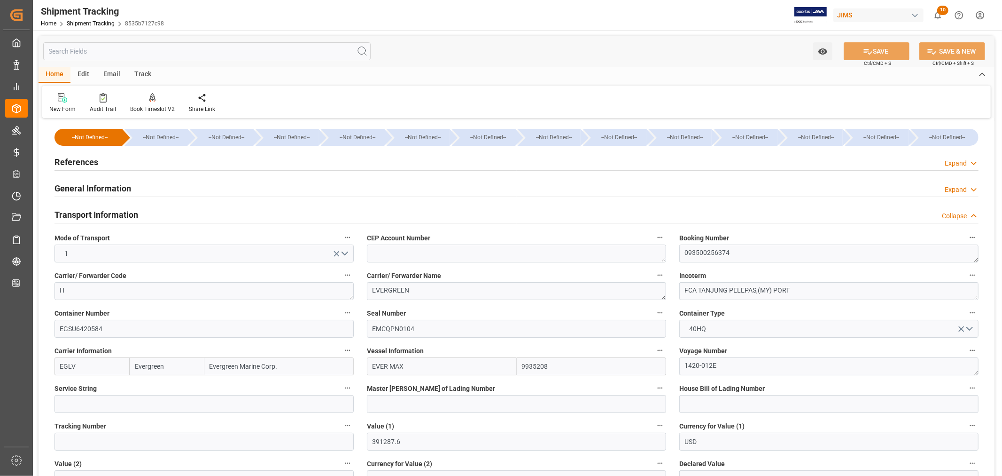
click at [90, 160] on h2 "References" at bounding box center [77, 162] width 44 height 13
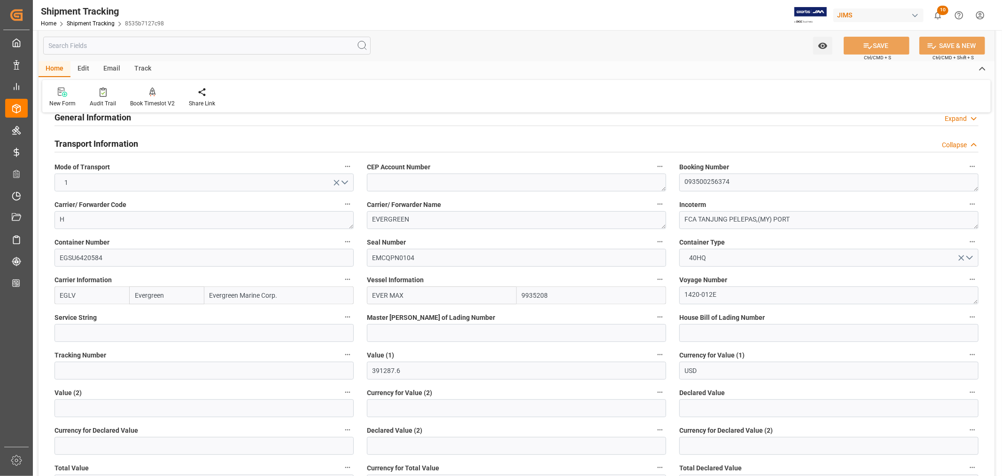
scroll to position [261, 0]
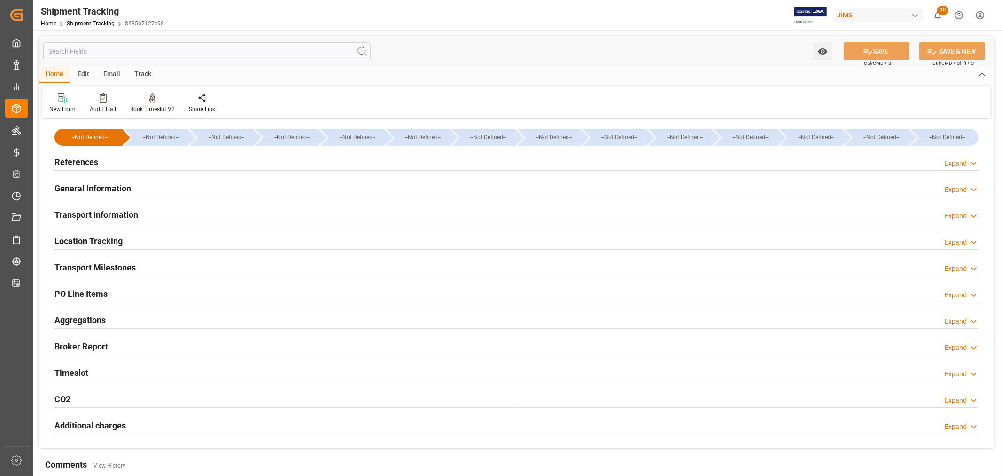
click at [86, 290] on h2 "PO Line Items" at bounding box center [81, 293] width 53 height 13
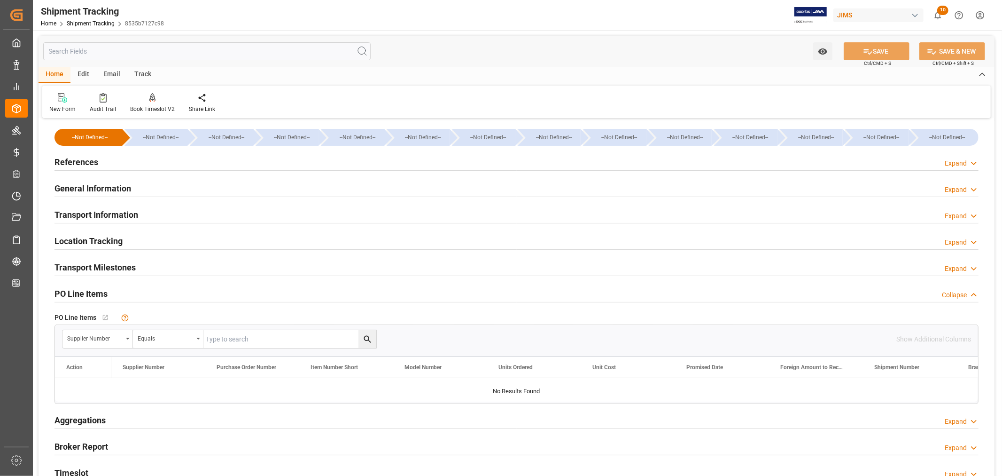
click at [86, 290] on h2 "PO Line Items" at bounding box center [81, 293] width 53 height 13
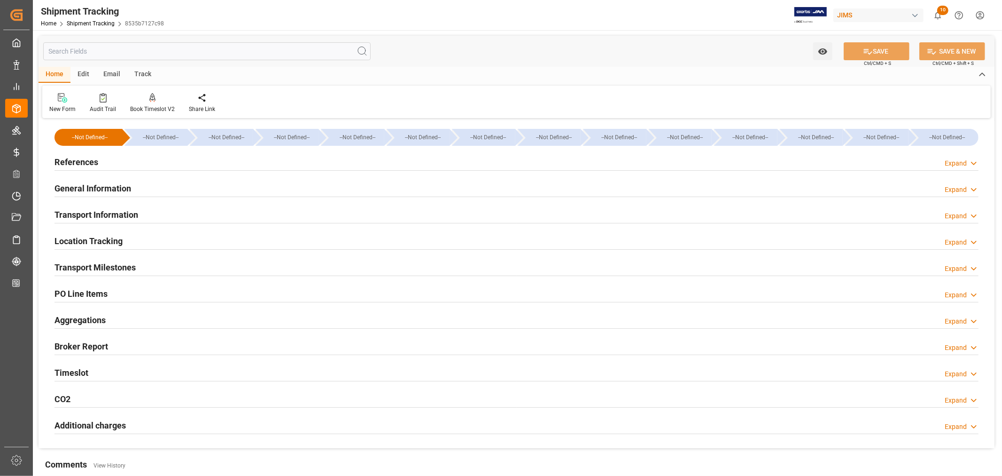
click at [91, 161] on h2 "References" at bounding box center [77, 162] width 44 height 13
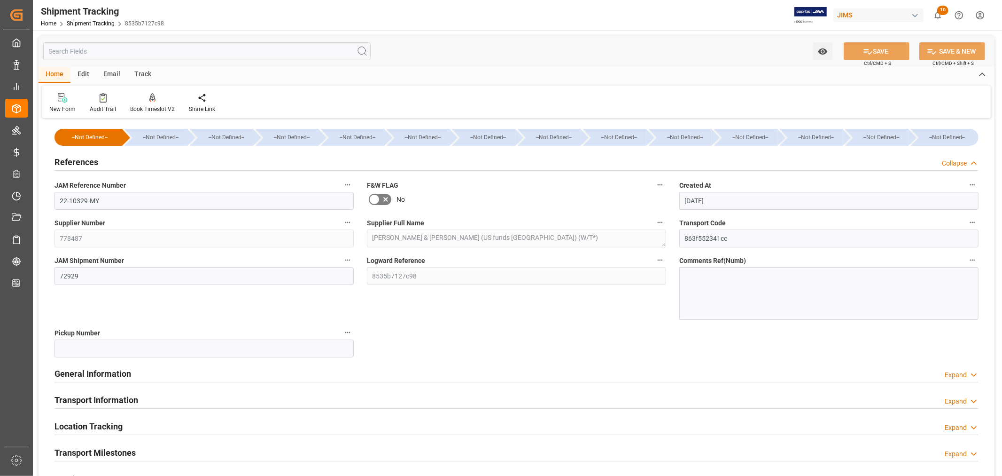
click at [91, 161] on h2 "References" at bounding box center [77, 162] width 44 height 13
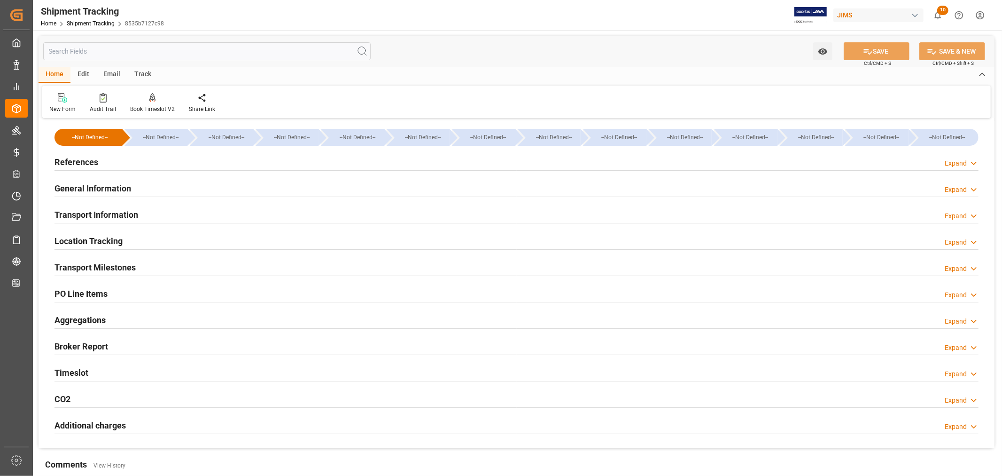
click at [92, 288] on h2 "PO Line Items" at bounding box center [81, 293] width 53 height 13
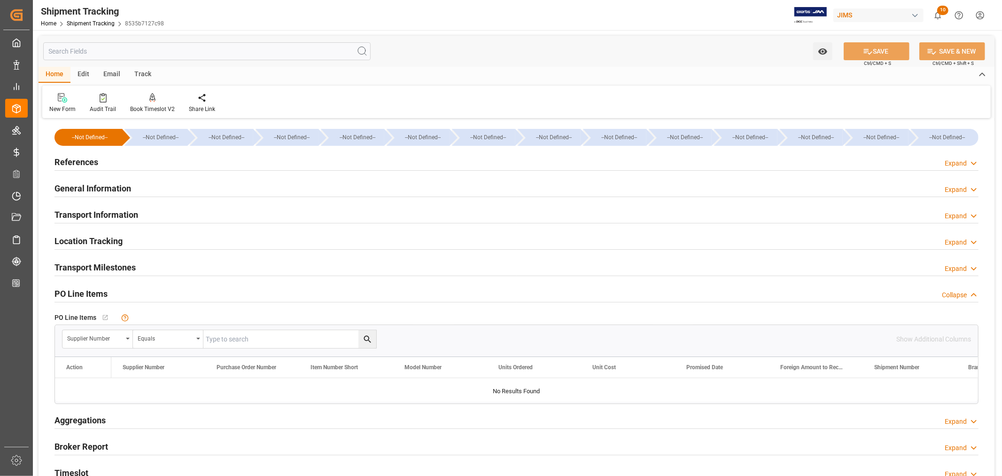
click at [92, 288] on h2 "PO Line Items" at bounding box center [81, 293] width 53 height 13
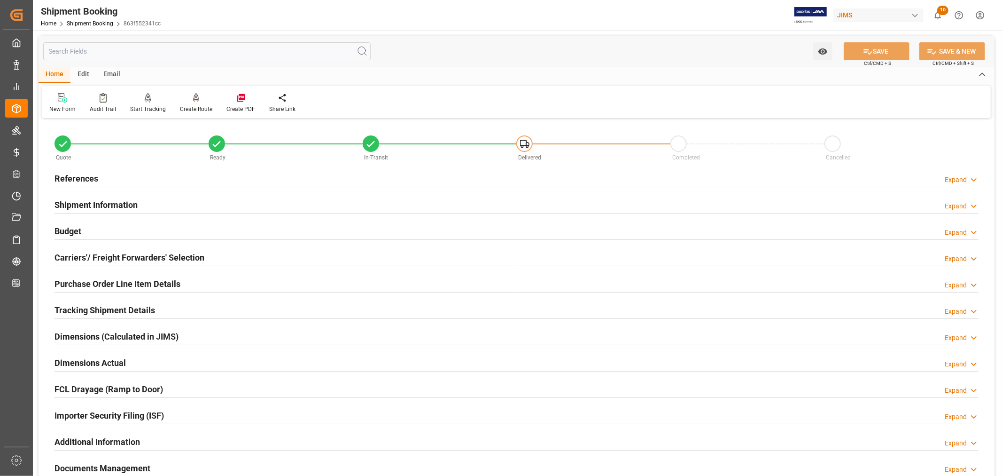
click at [100, 305] on h2 "Tracking Shipment Details" at bounding box center [105, 310] width 101 height 13
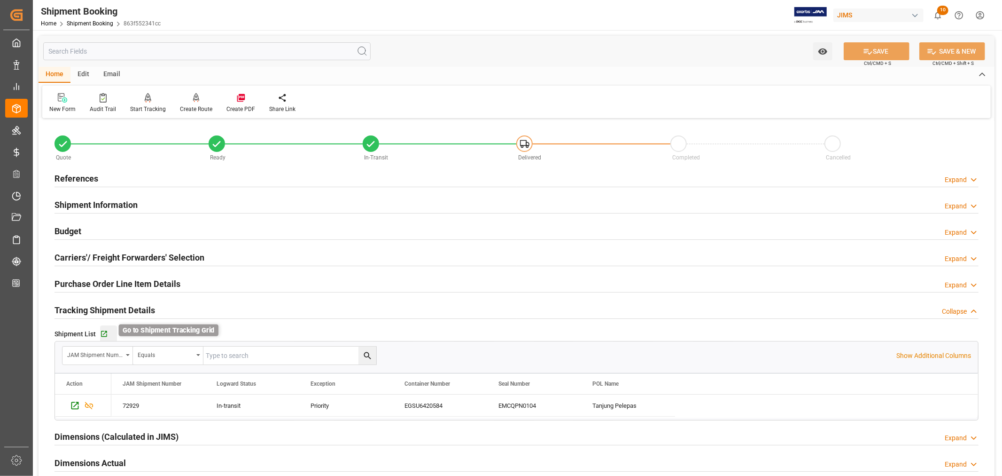
click at [104, 334] on icon "button" at bounding box center [104, 334] width 8 height 8
click at [95, 23] on link "Shipment Booking" at bounding box center [90, 23] width 47 height 7
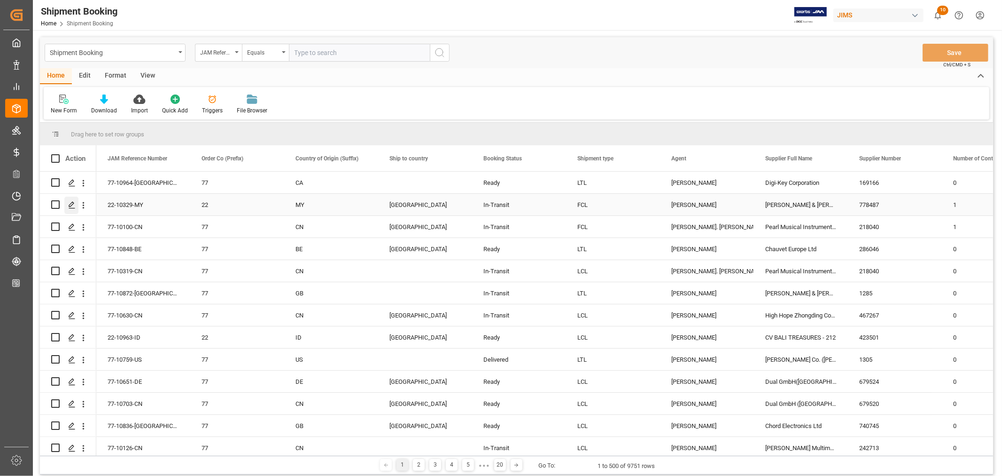
click at [72, 203] on icon "Press SPACE to select this row." at bounding box center [72, 205] width 8 height 8
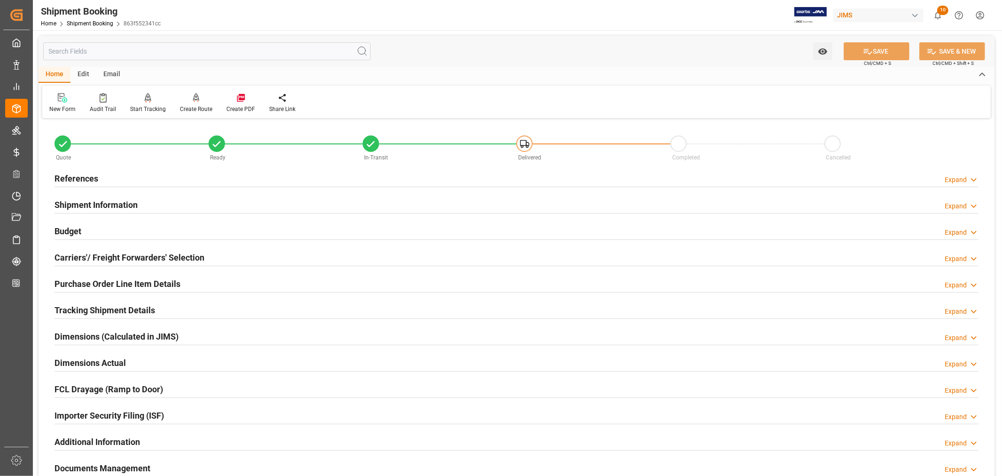
click at [74, 305] on h2 "Tracking Shipment Details" at bounding box center [105, 310] width 101 height 13
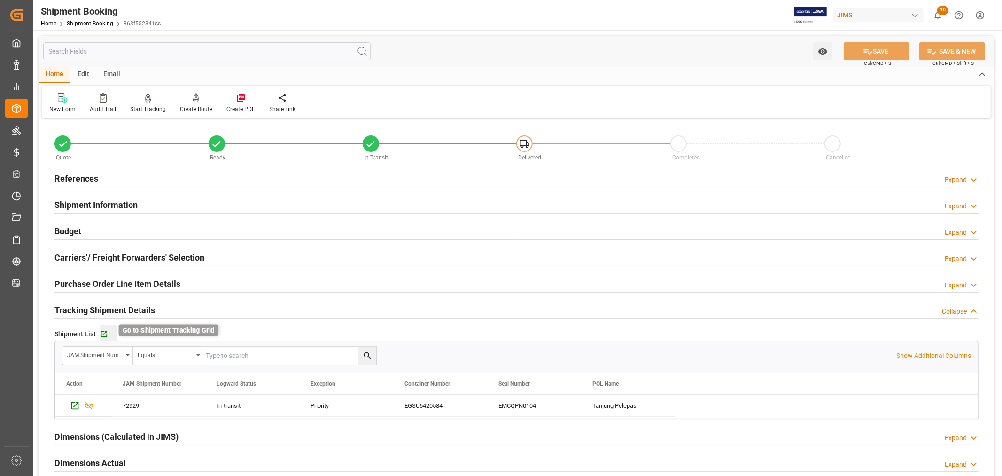
click at [102, 333] on icon "button" at bounding box center [104, 334] width 8 height 8
click at [94, 22] on link "Shipment Booking" at bounding box center [90, 23] width 47 height 7
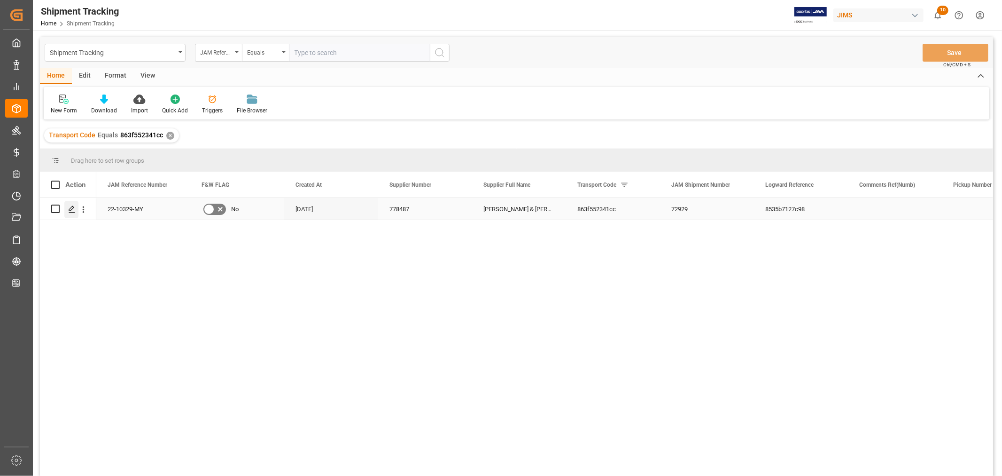
click at [73, 209] on icon "Press SPACE to select this row." at bounding box center [72, 209] width 8 height 8
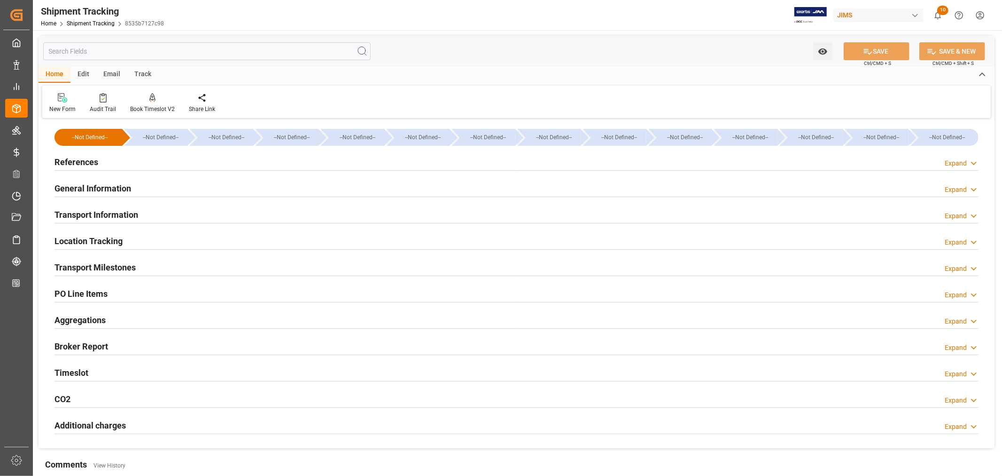
click at [107, 290] on h2 "PO Line Items" at bounding box center [81, 293] width 53 height 13
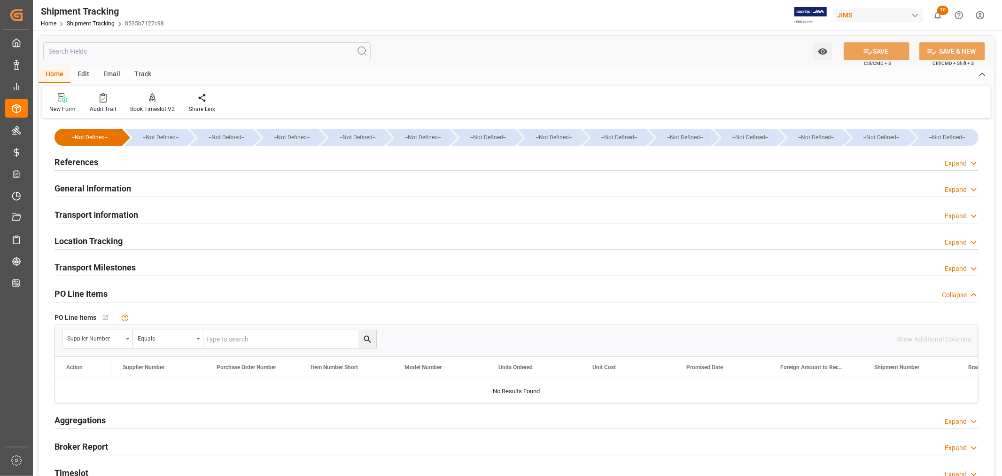
click at [106, 290] on h2 "PO Line Items" at bounding box center [81, 293] width 53 height 13
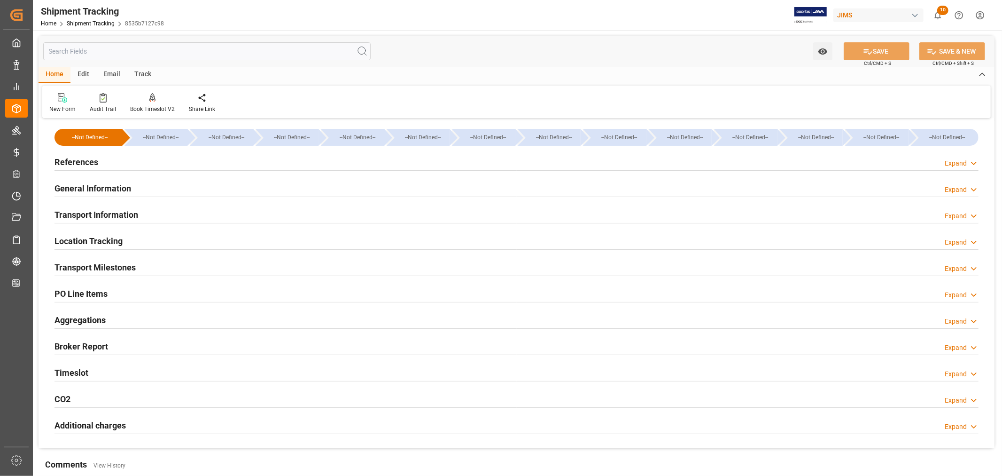
click at [115, 213] on h2 "Transport Information" at bounding box center [97, 214] width 84 height 13
click at [168, 298] on div "PO Line Items Expand" at bounding box center [517, 293] width 924 height 18
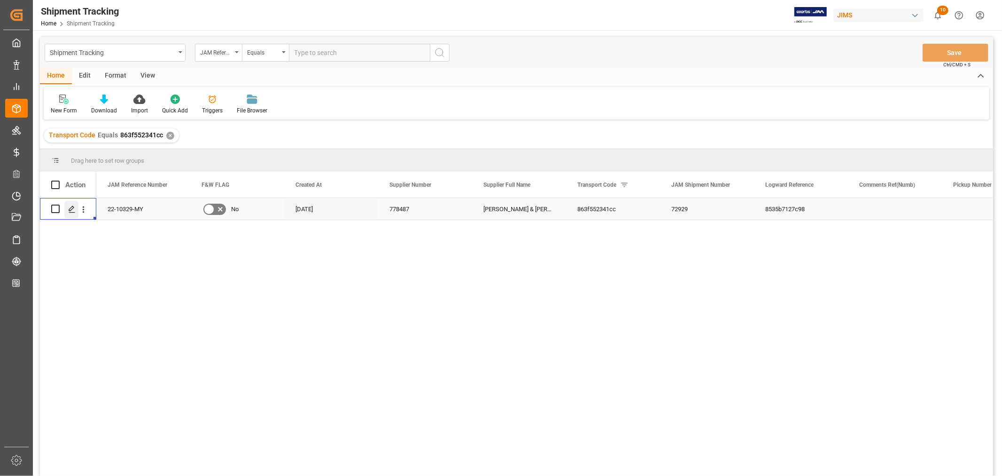
click at [70, 207] on icon "Press SPACE to select this row." at bounding box center [72, 209] width 8 height 8
